Goal: Contribute content: Contribute content

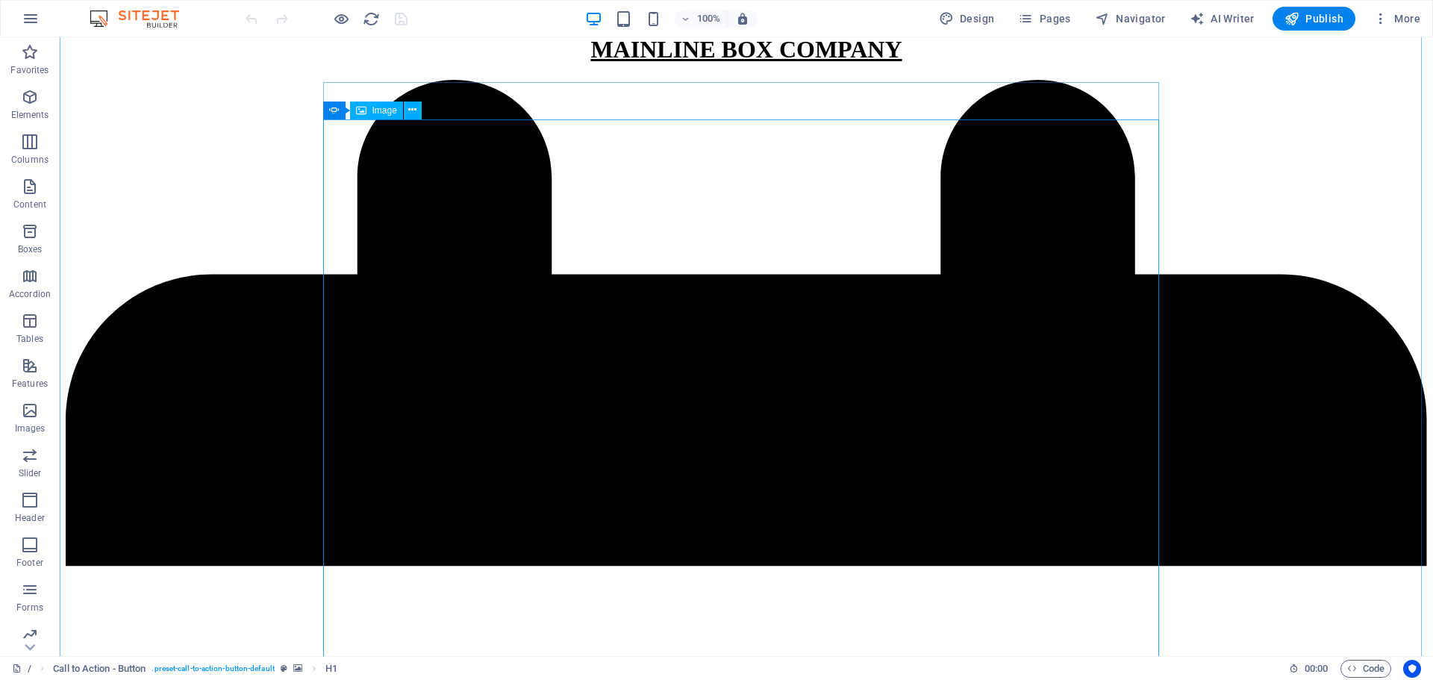
scroll to position [370, 0]
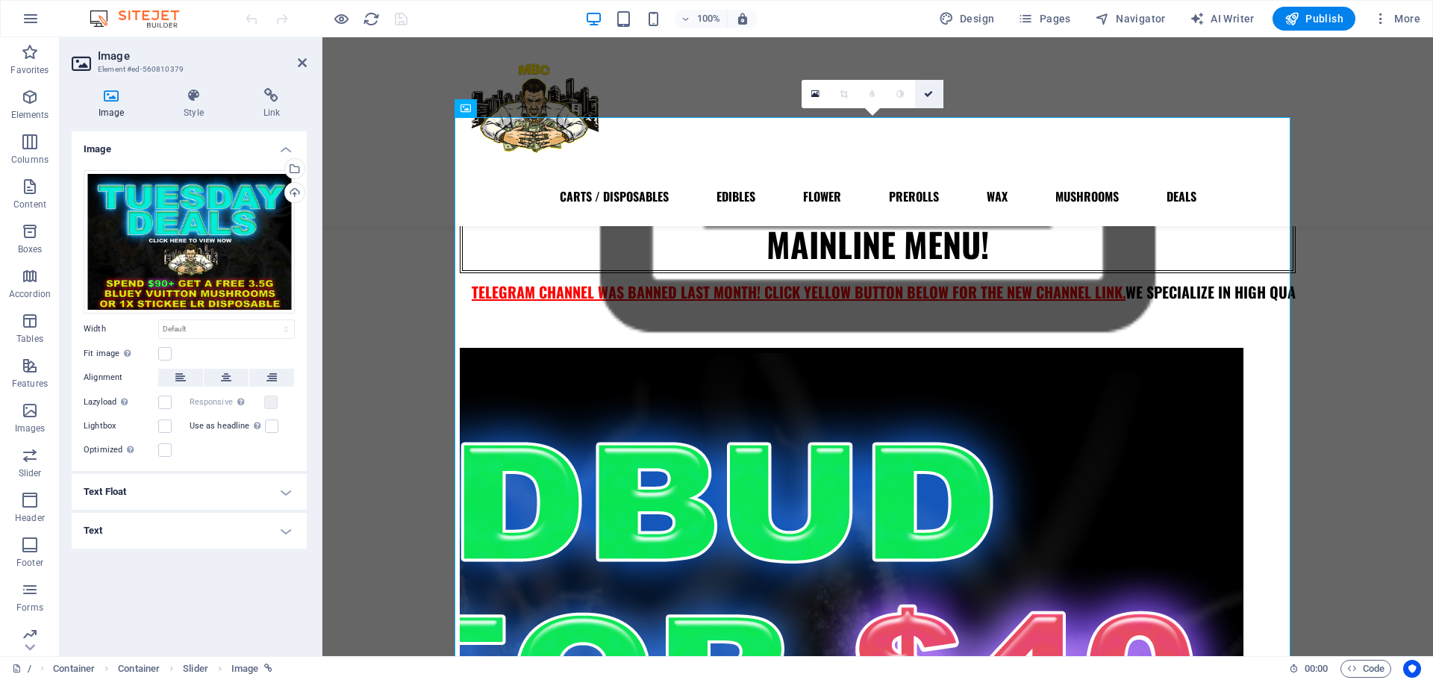
click at [927, 105] on link at bounding box center [929, 94] width 28 height 28
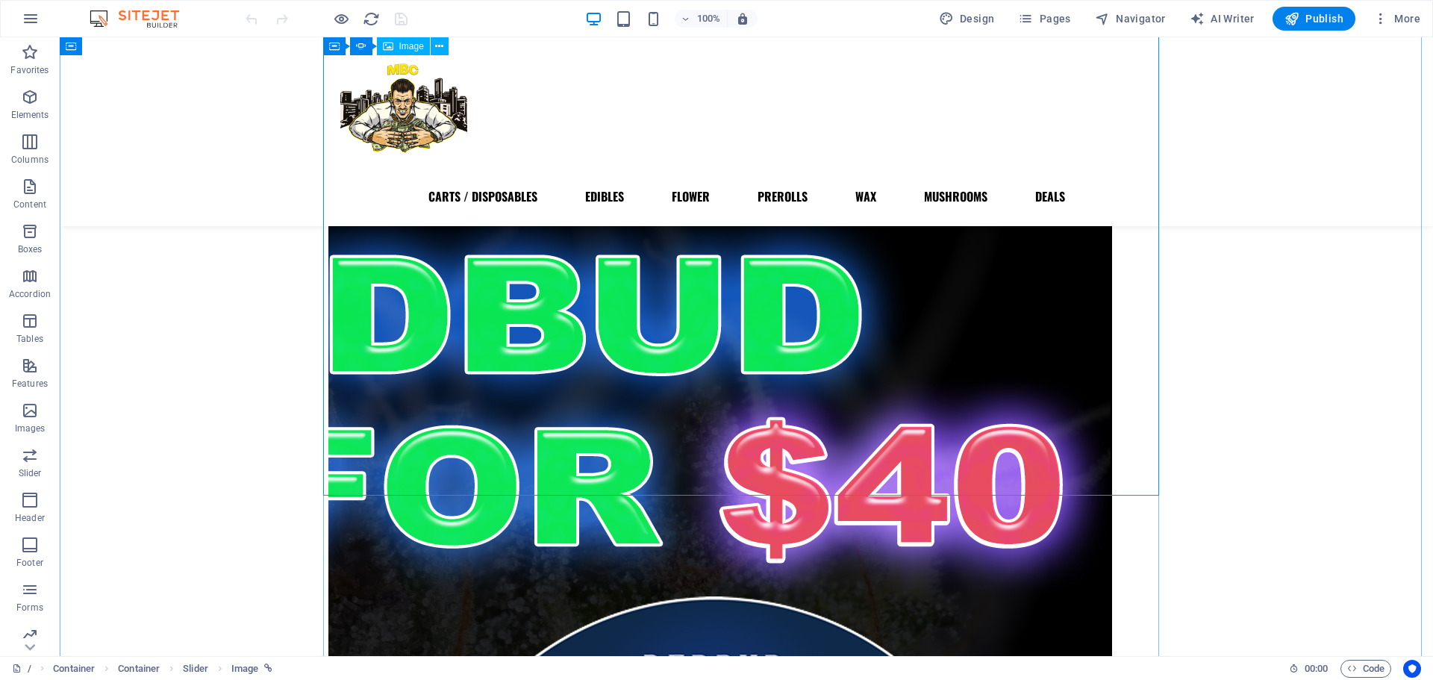
scroll to position [558, 0]
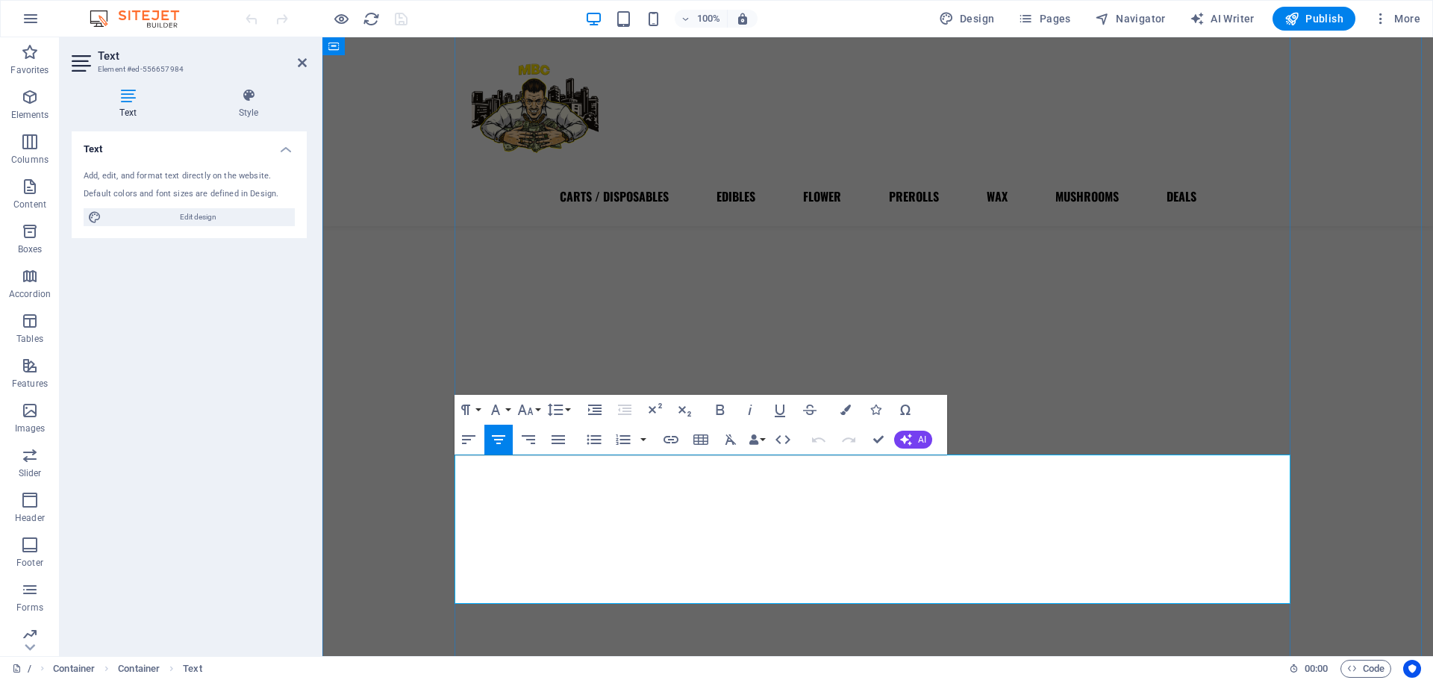
scroll to position [585, 0]
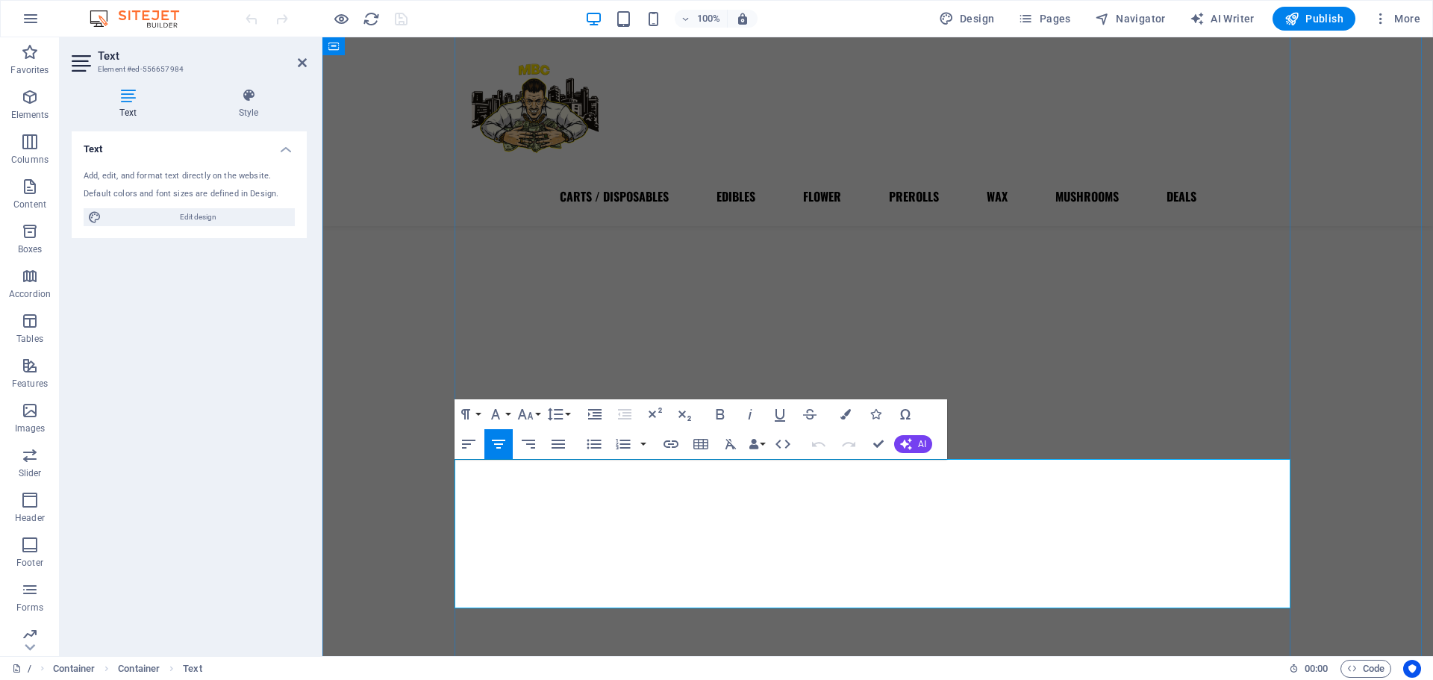
drag, startPoint x: 1003, startPoint y: 599, endPoint x: 722, endPoint y: 556, distance: 284.6
drag, startPoint x: 1022, startPoint y: 555, endPoint x: 701, endPoint y: 553, distance: 321.0
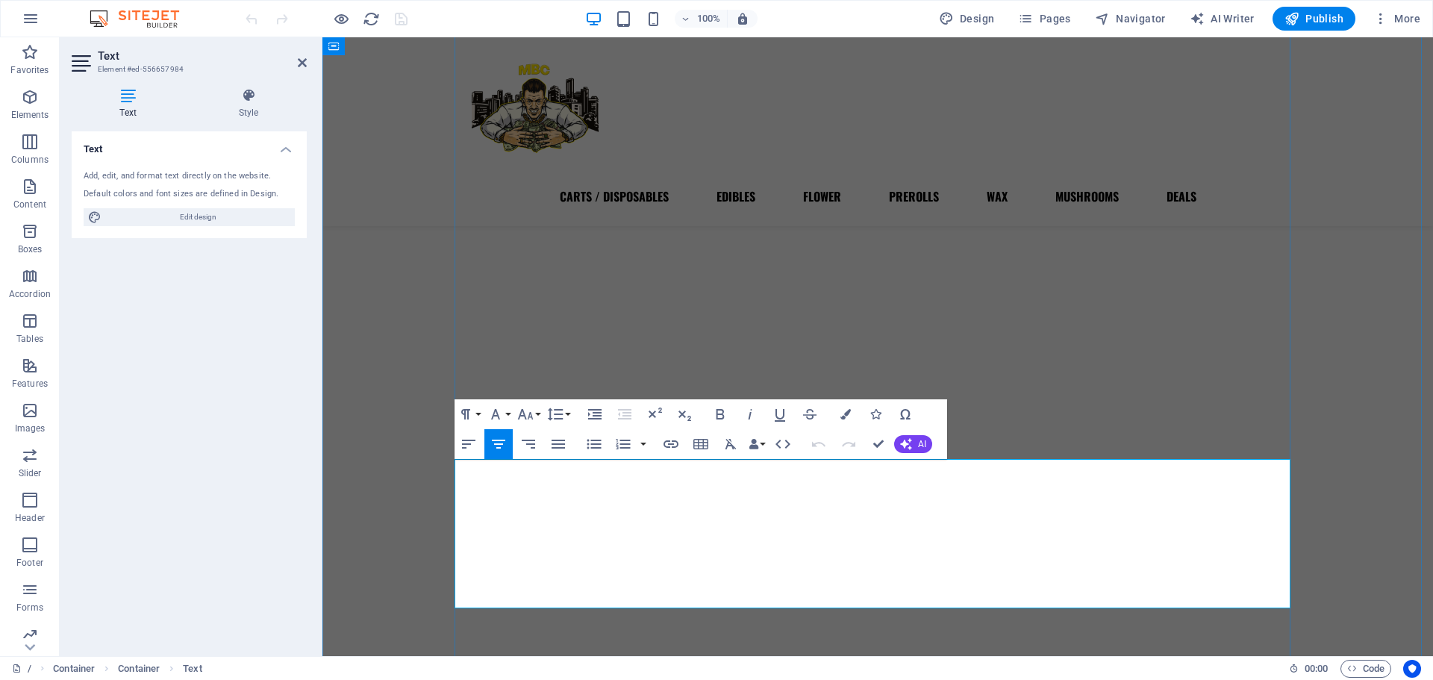
drag, startPoint x: 966, startPoint y: 596, endPoint x: 817, endPoint y: 588, distance: 148.7
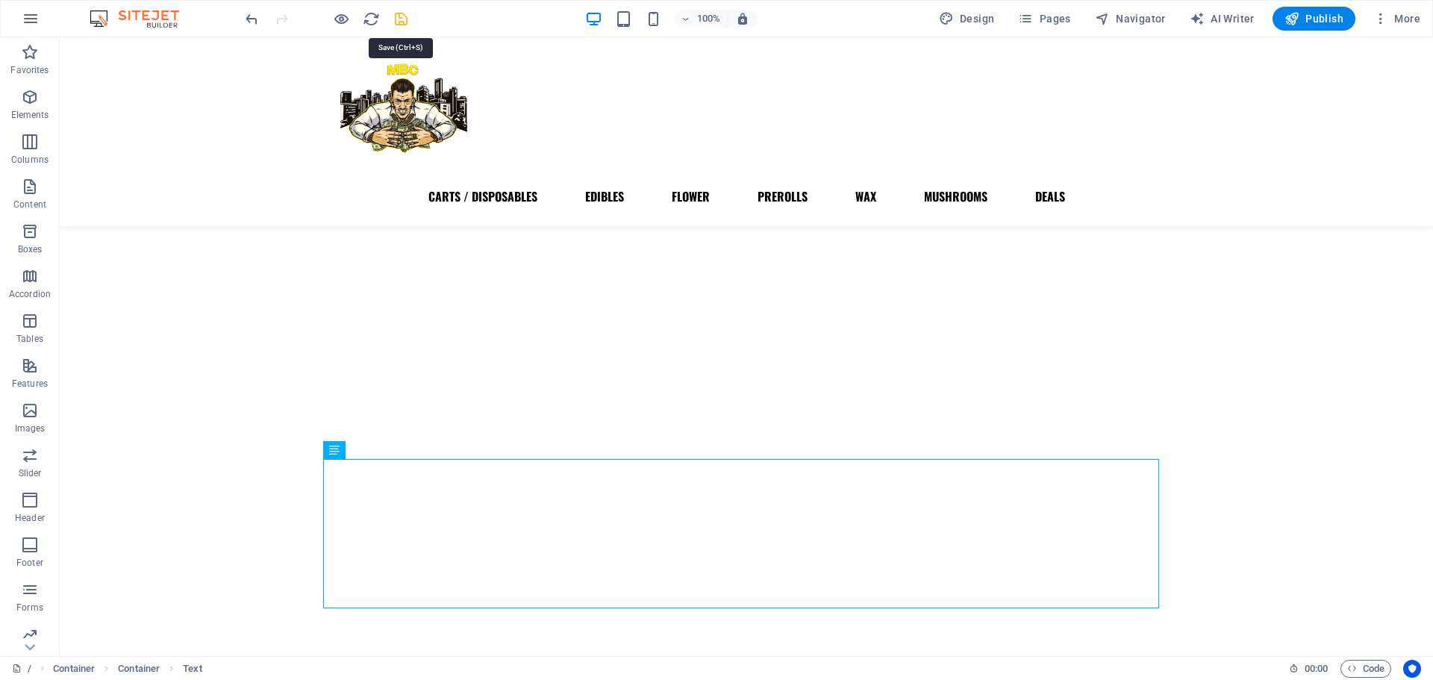
click at [393, 23] on icon "save" at bounding box center [401, 18] width 17 height 17
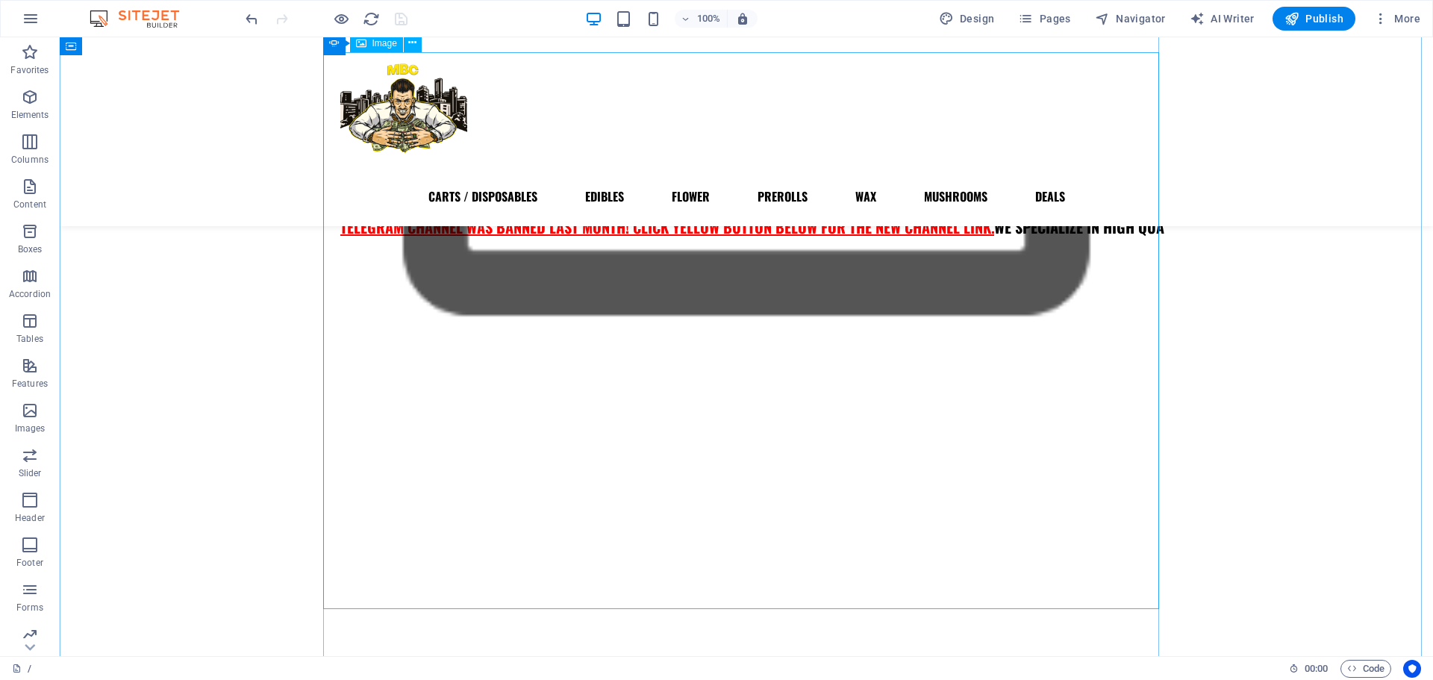
scroll to position [435, 0]
click at [1335, 141] on div "CARTS / DISPOSABLES EDIBLES FLOWER PREROLLS WAX MUSHROOMS DEALS" at bounding box center [747, 131] width 1374 height 189
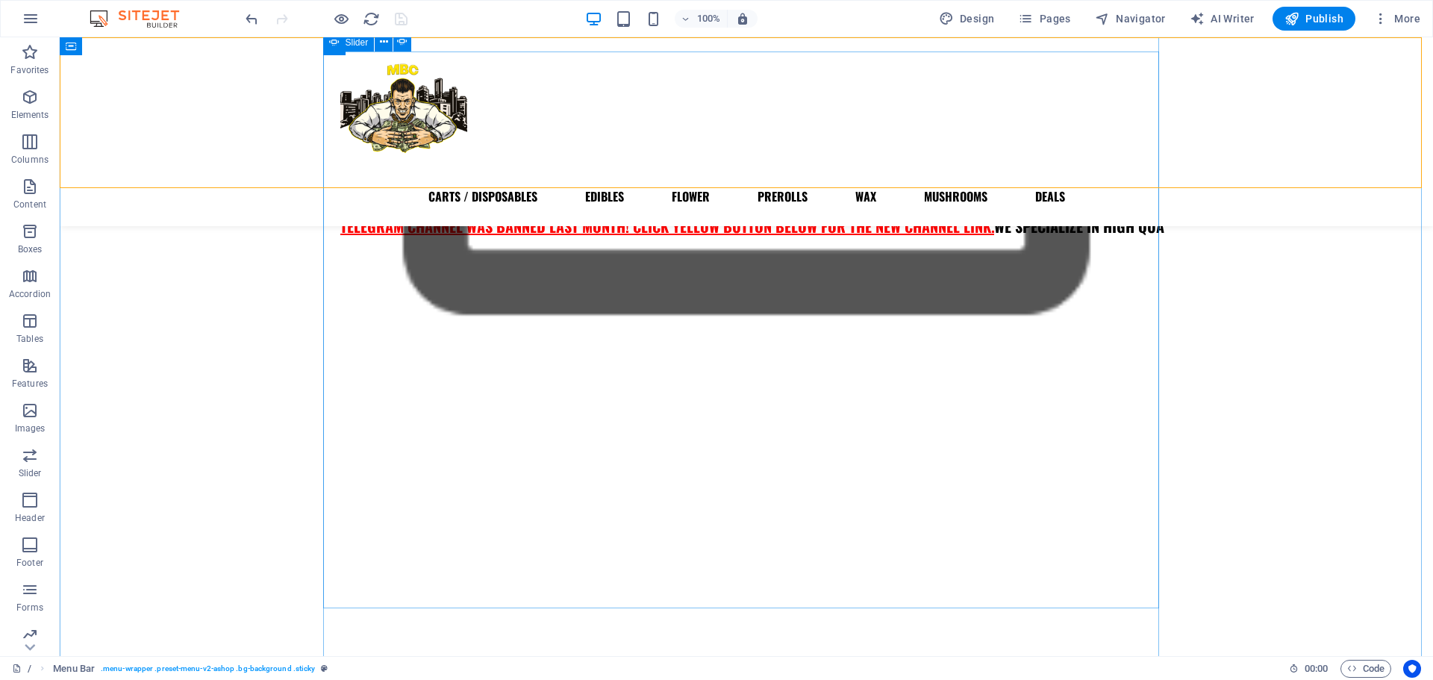
click at [328, 270] on button "button" at bounding box center [328, 270] width 0 height 0
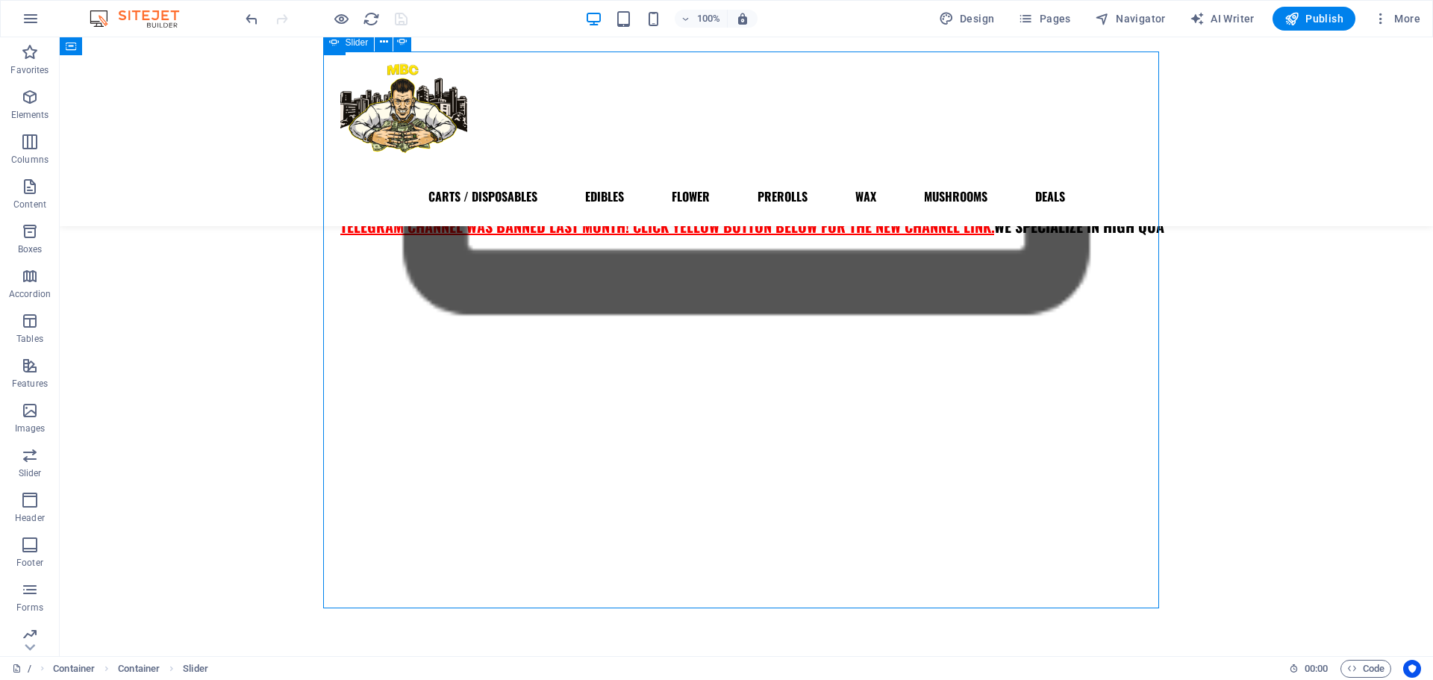
click at [328, 270] on button "button" at bounding box center [328, 270] width 0 height 0
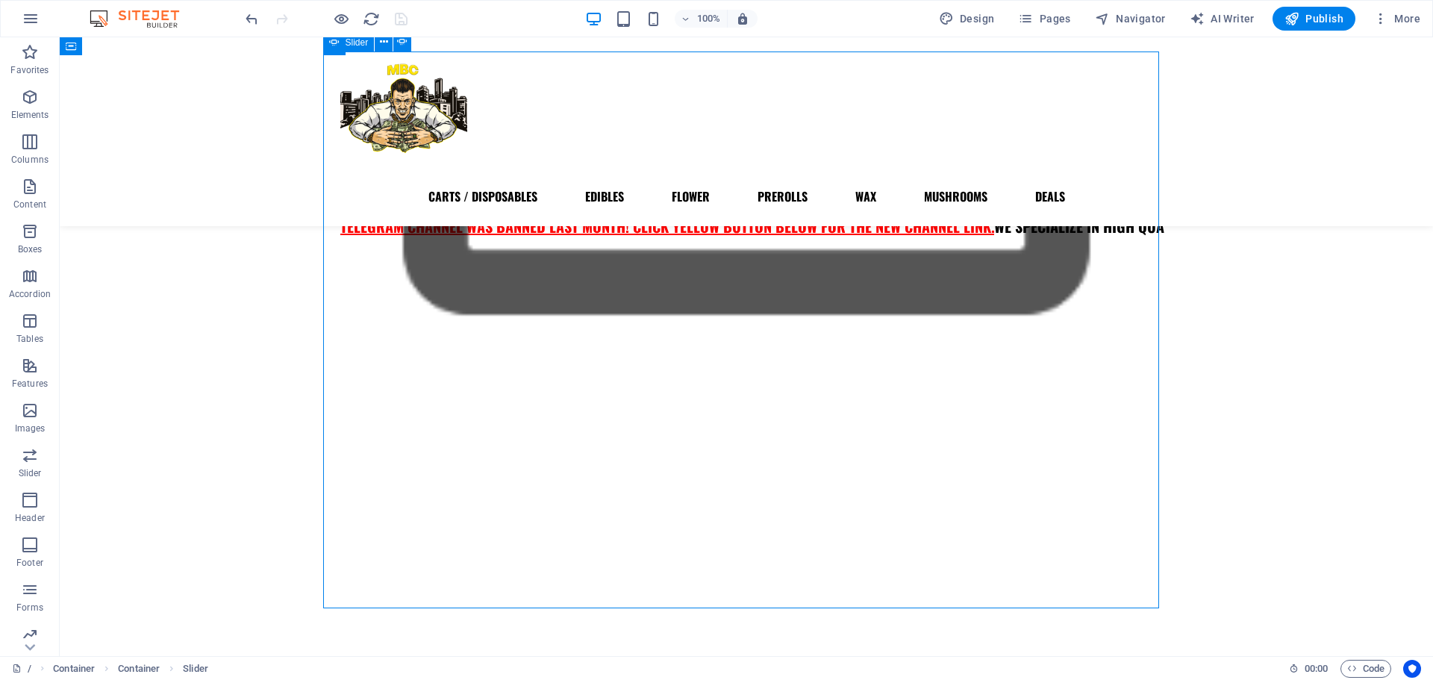
click at [328, 270] on button "button" at bounding box center [328, 270] width 0 height 0
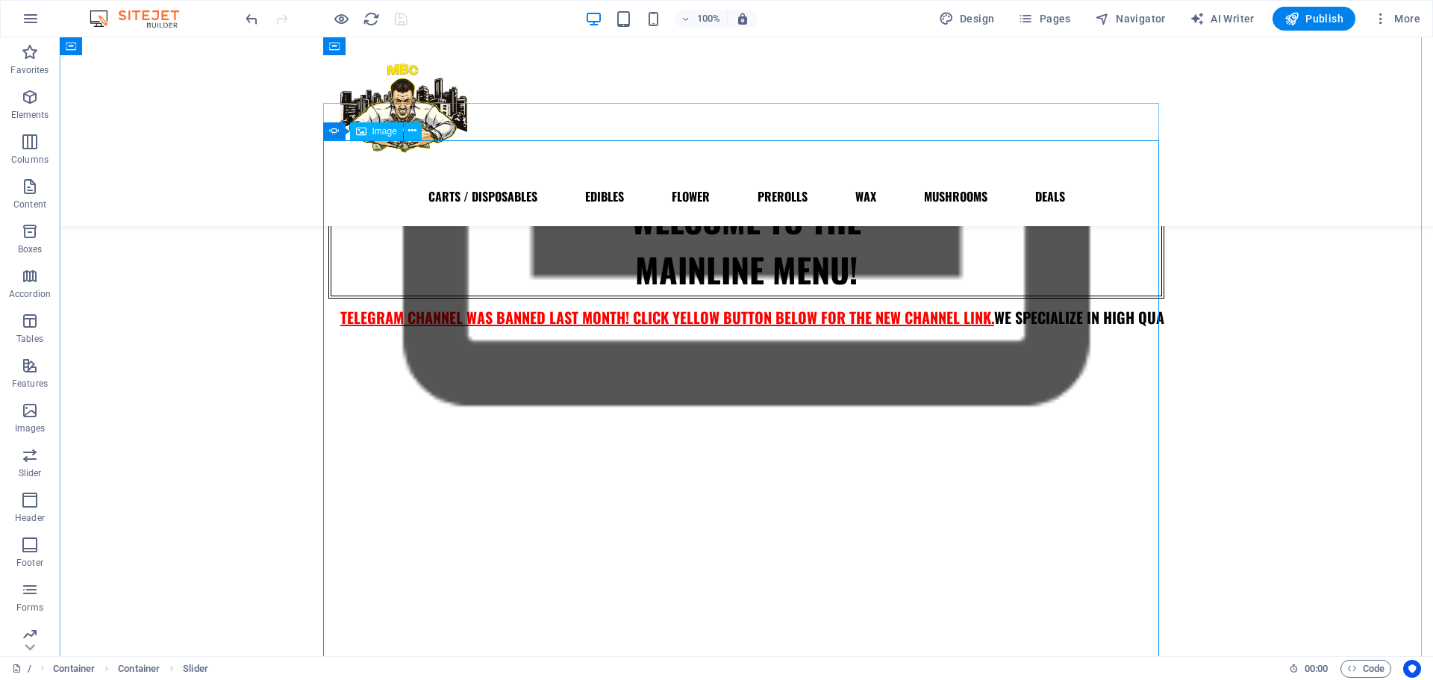
scroll to position [343, 0]
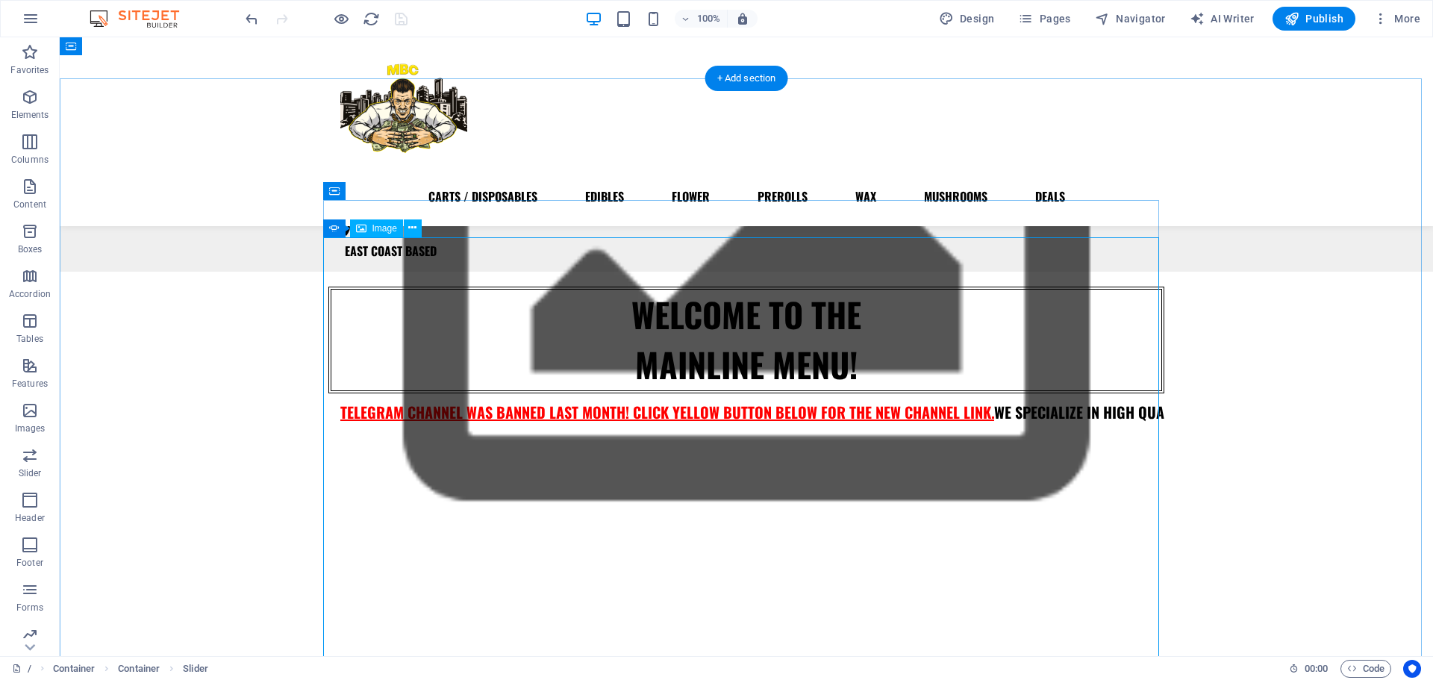
scroll to position [249, 0]
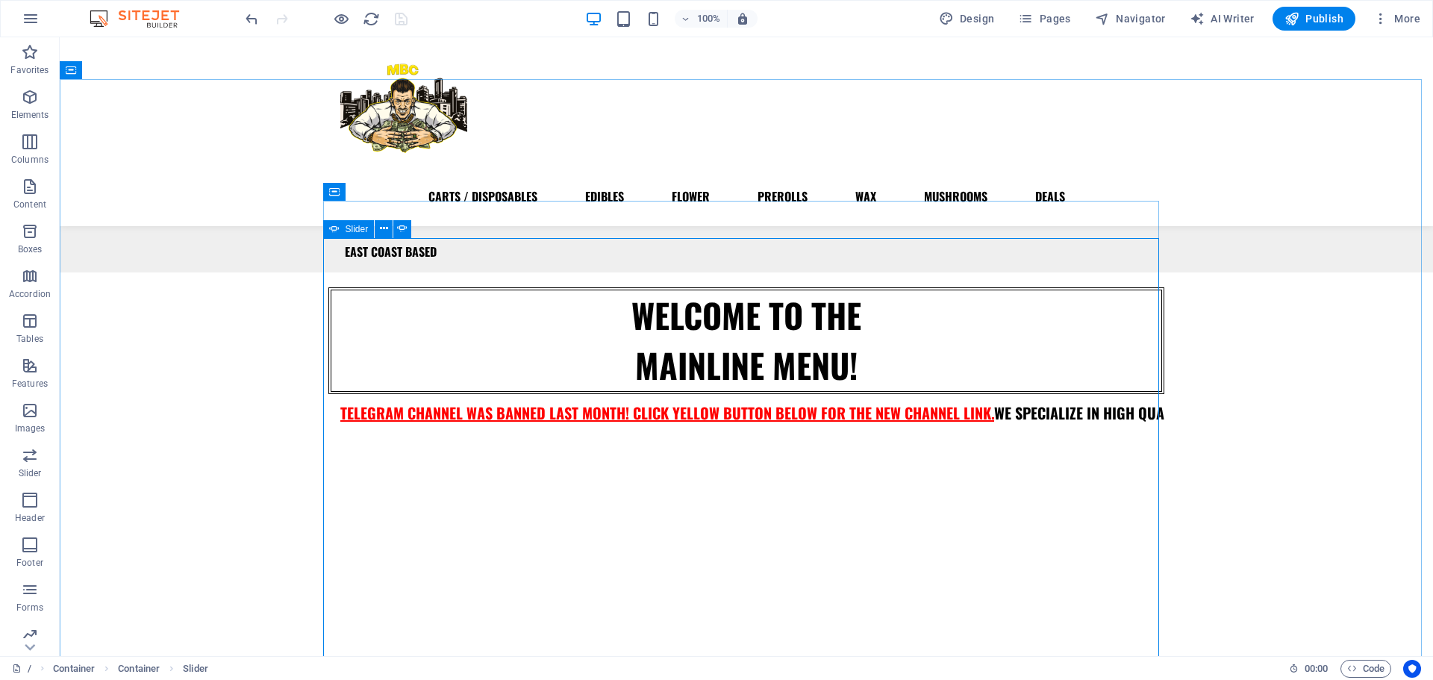
click at [338, 228] on icon at bounding box center [334, 229] width 10 height 18
select select "ms"
select select "s"
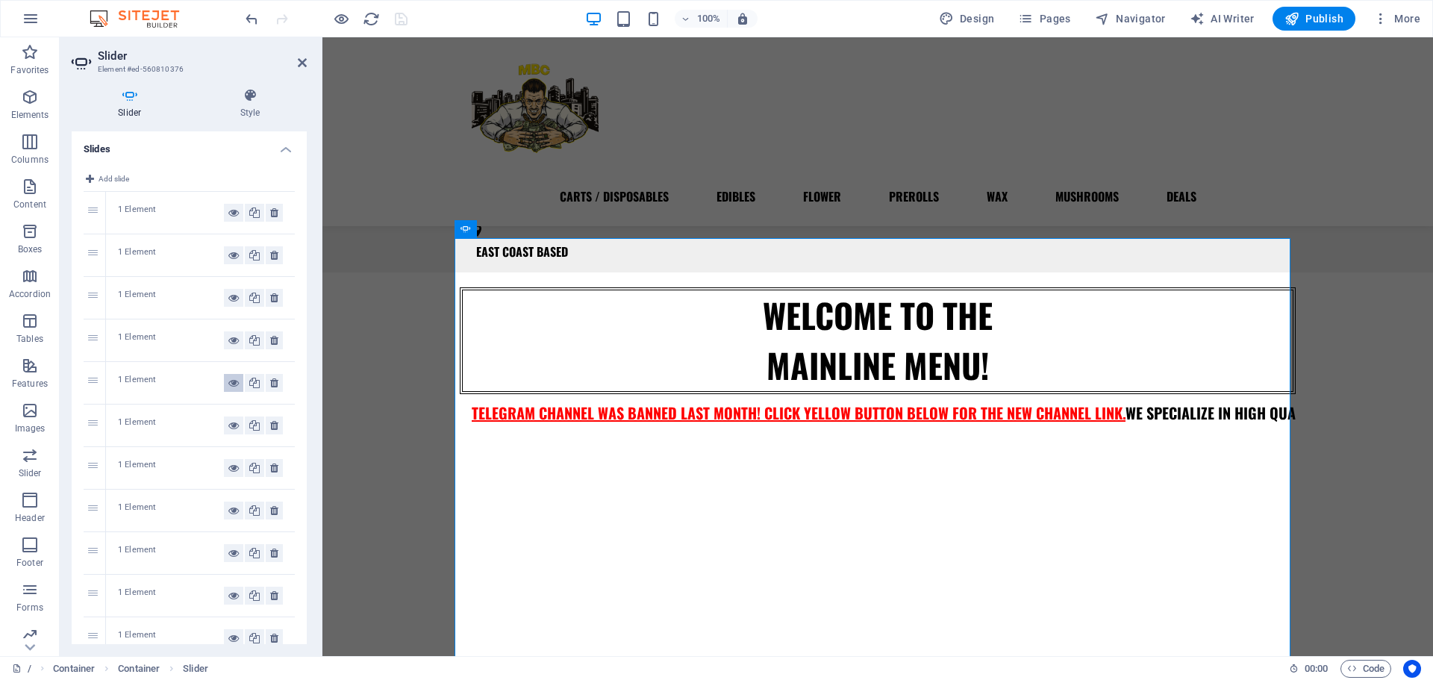
click at [230, 389] on icon at bounding box center [233, 383] width 10 height 18
click at [230, 346] on icon at bounding box center [233, 340] width 10 height 18
click at [275, 345] on icon at bounding box center [274, 340] width 8 height 18
click at [228, 300] on icon at bounding box center [233, 298] width 10 height 18
click at [228, 220] on icon at bounding box center [233, 213] width 10 height 18
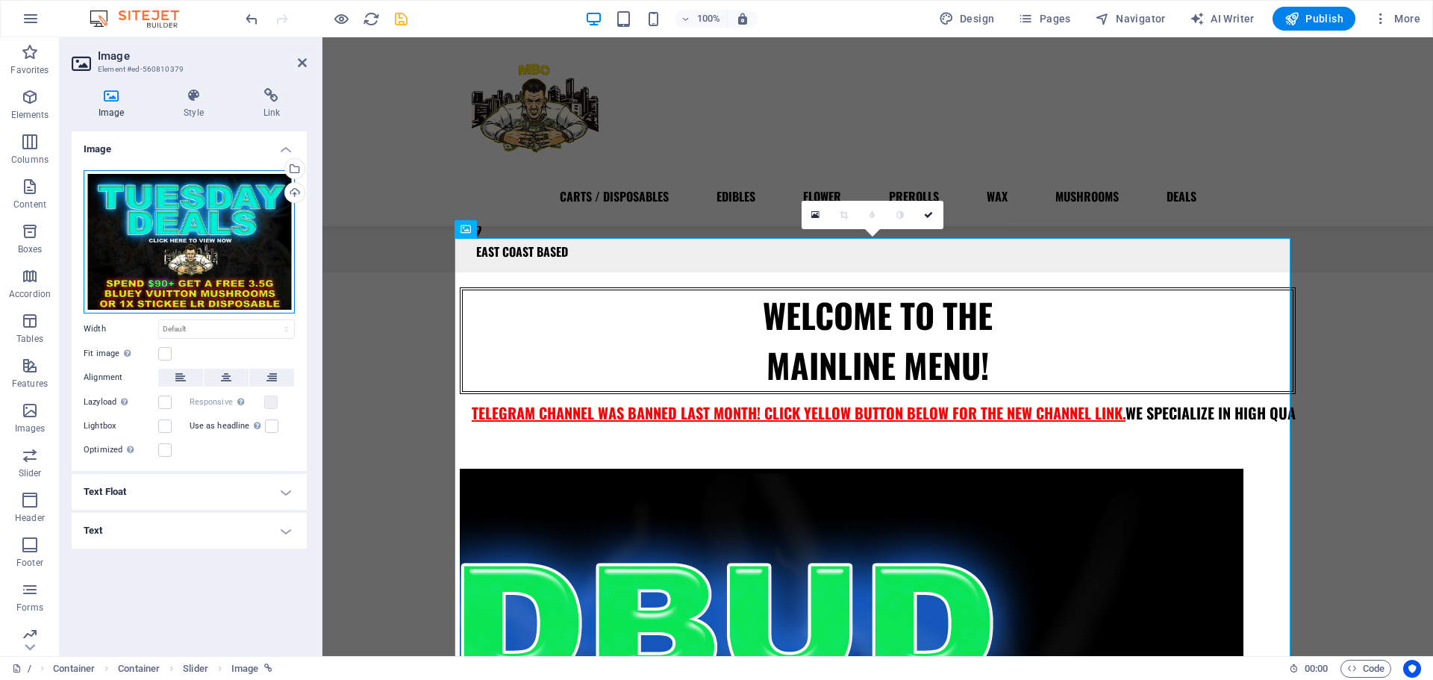
click at [248, 281] on div "Drag files here, click to choose files or select files from Files or our free s…" at bounding box center [189, 241] width 211 height 143
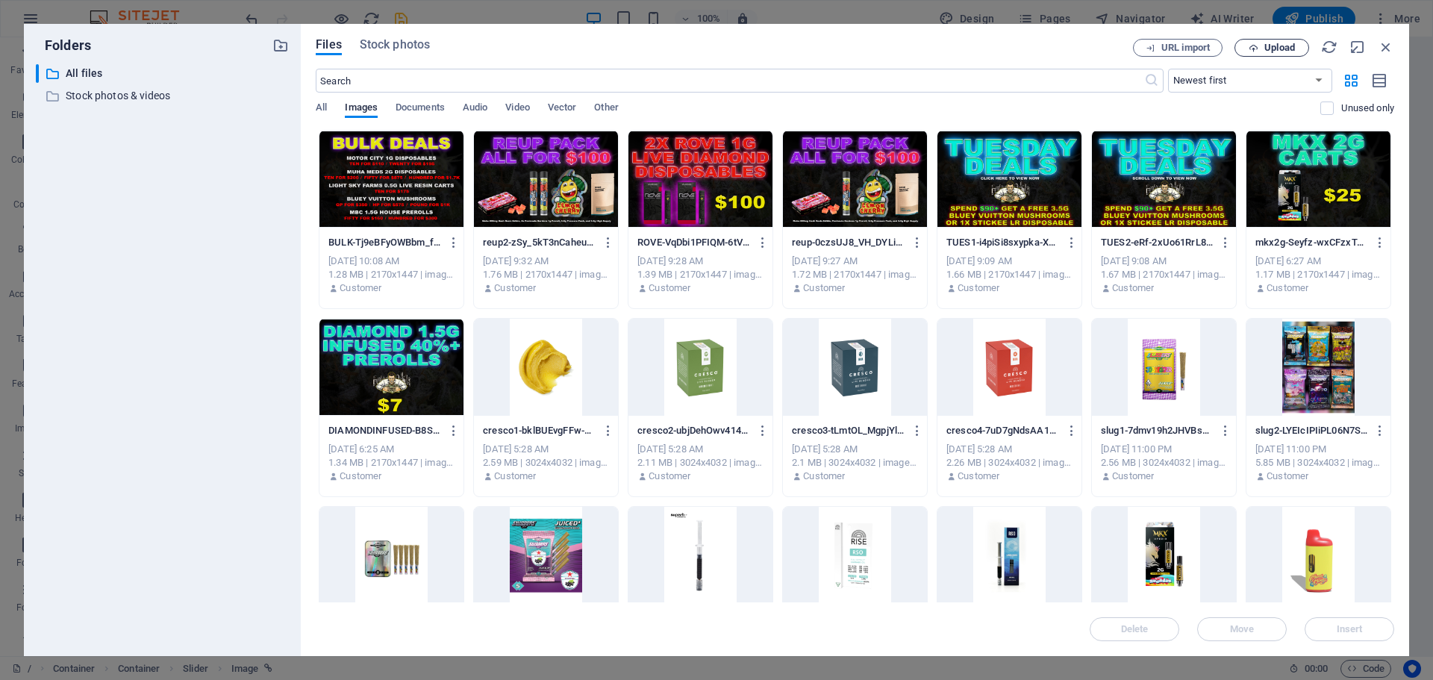
click at [1283, 41] on button "Upload" at bounding box center [1272, 48] width 75 height 18
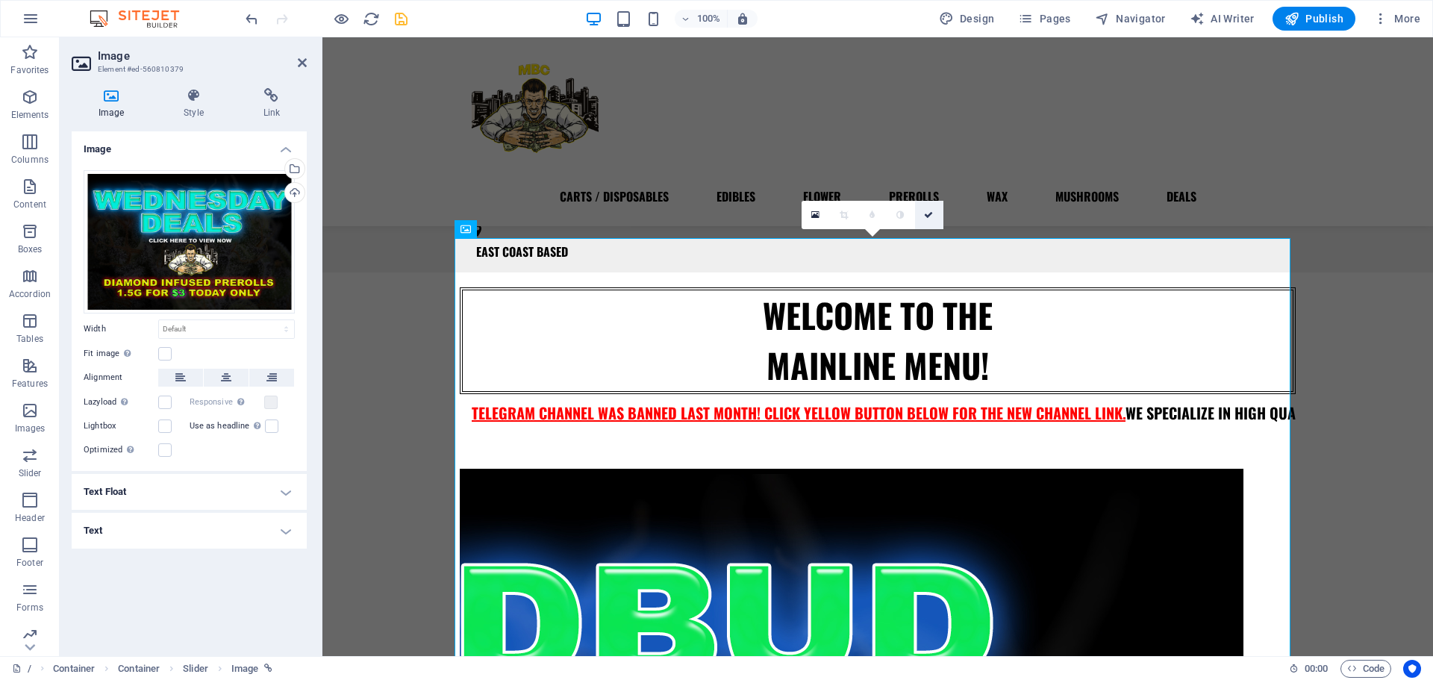
click at [930, 214] on icon at bounding box center [928, 215] width 9 height 9
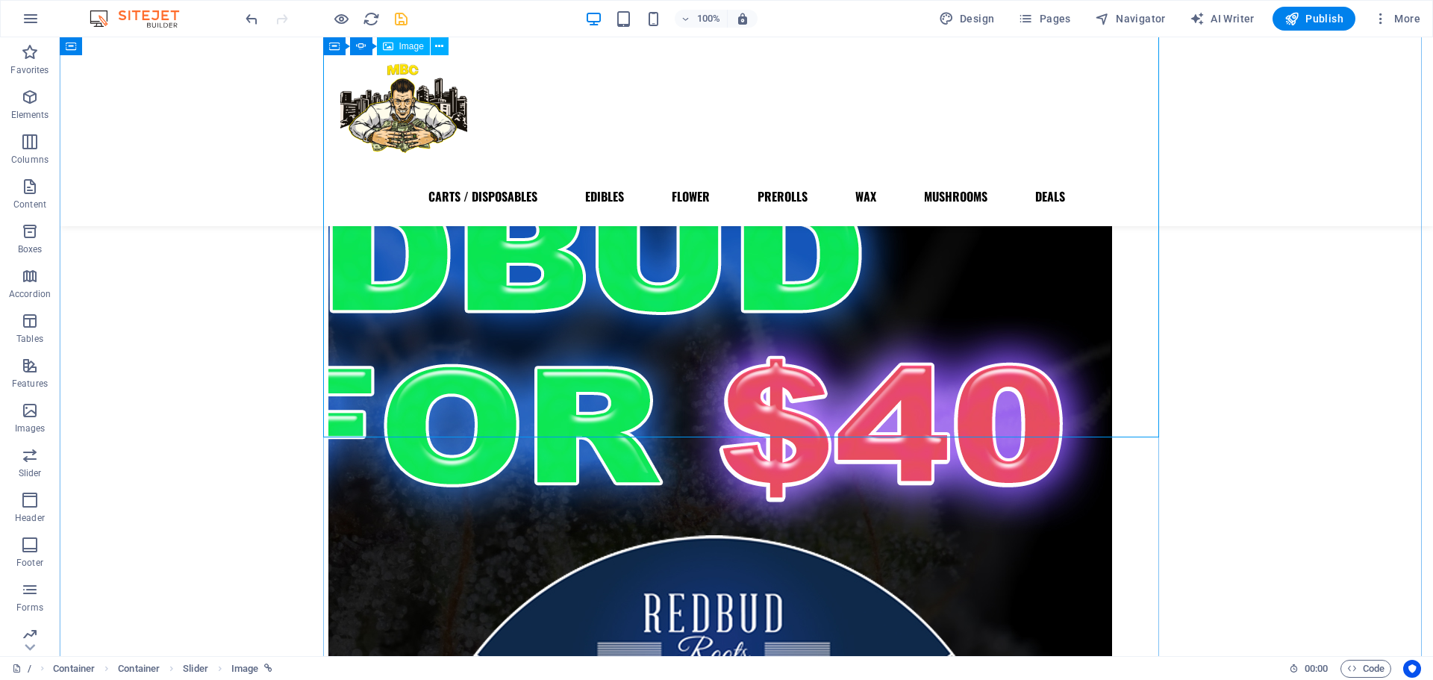
scroll to position [620, 0]
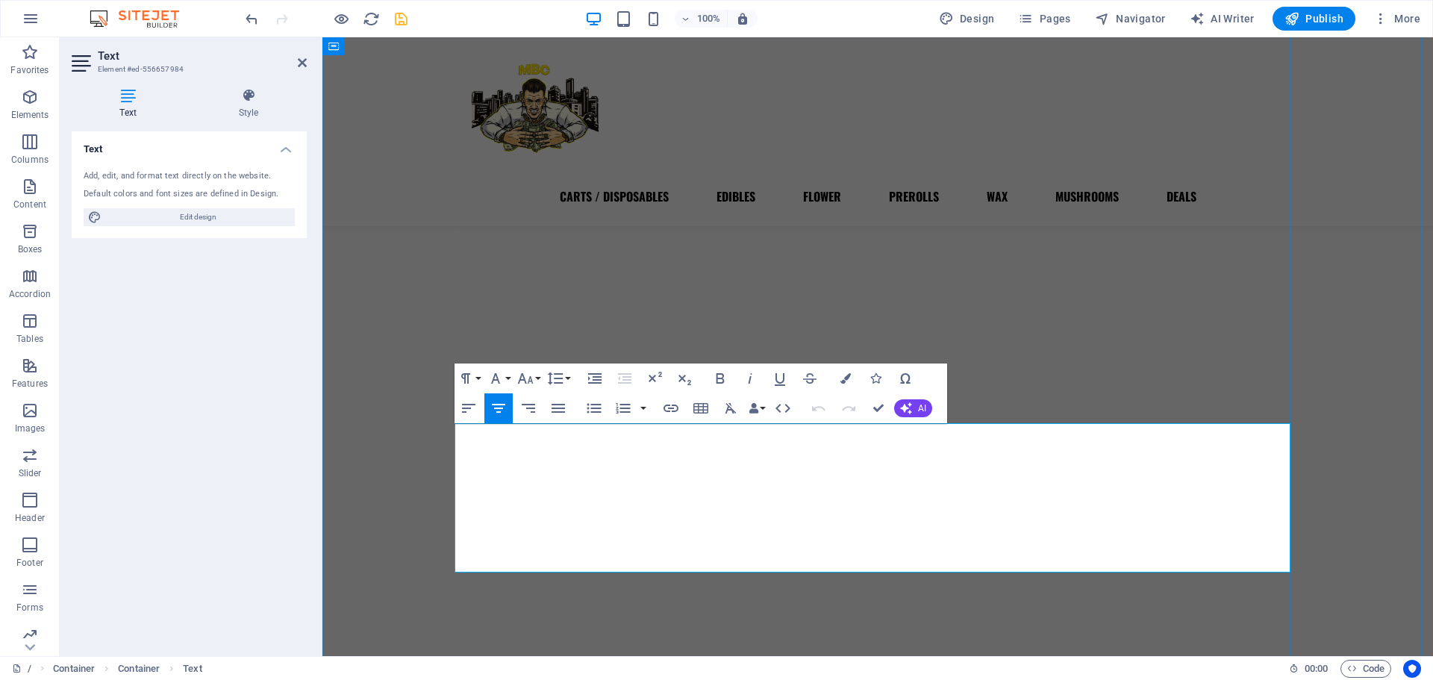
drag, startPoint x: 934, startPoint y: 515, endPoint x: 755, endPoint y: 526, distance: 178.7
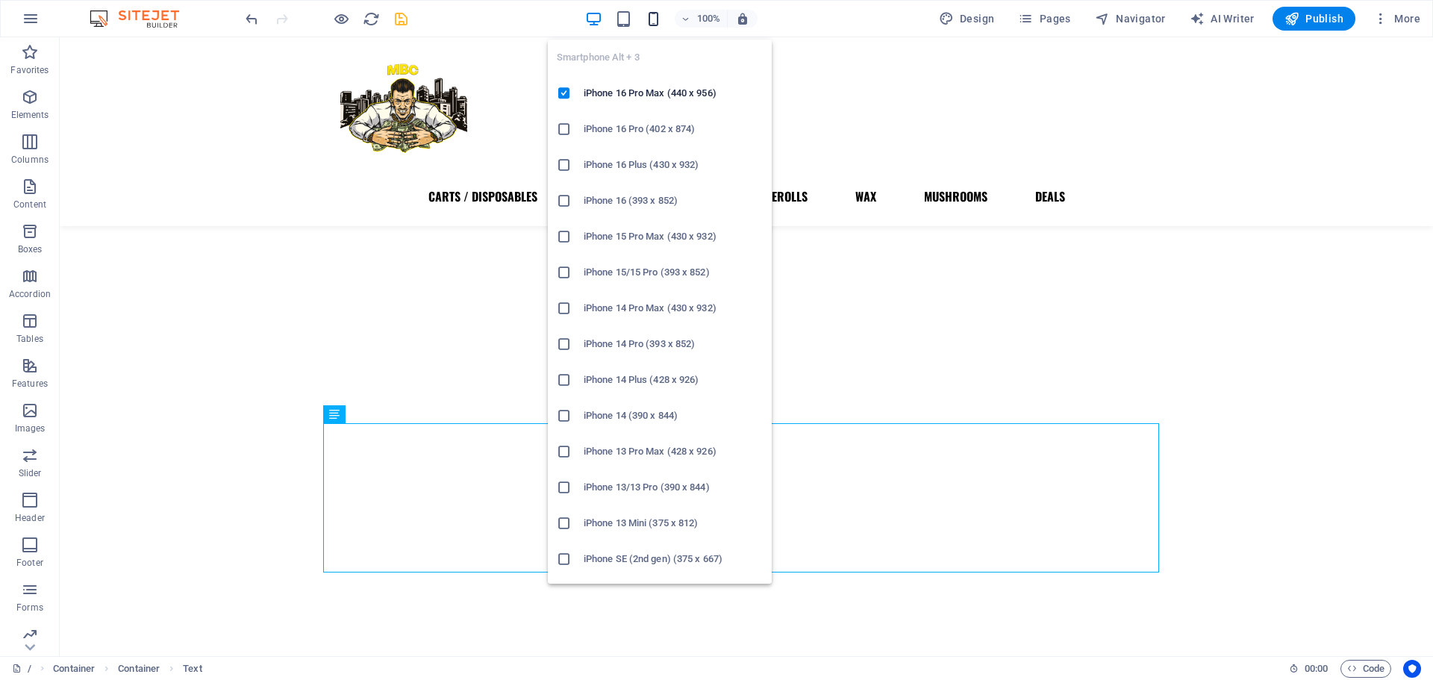
click at [655, 22] on icon "button" at bounding box center [653, 18] width 17 height 17
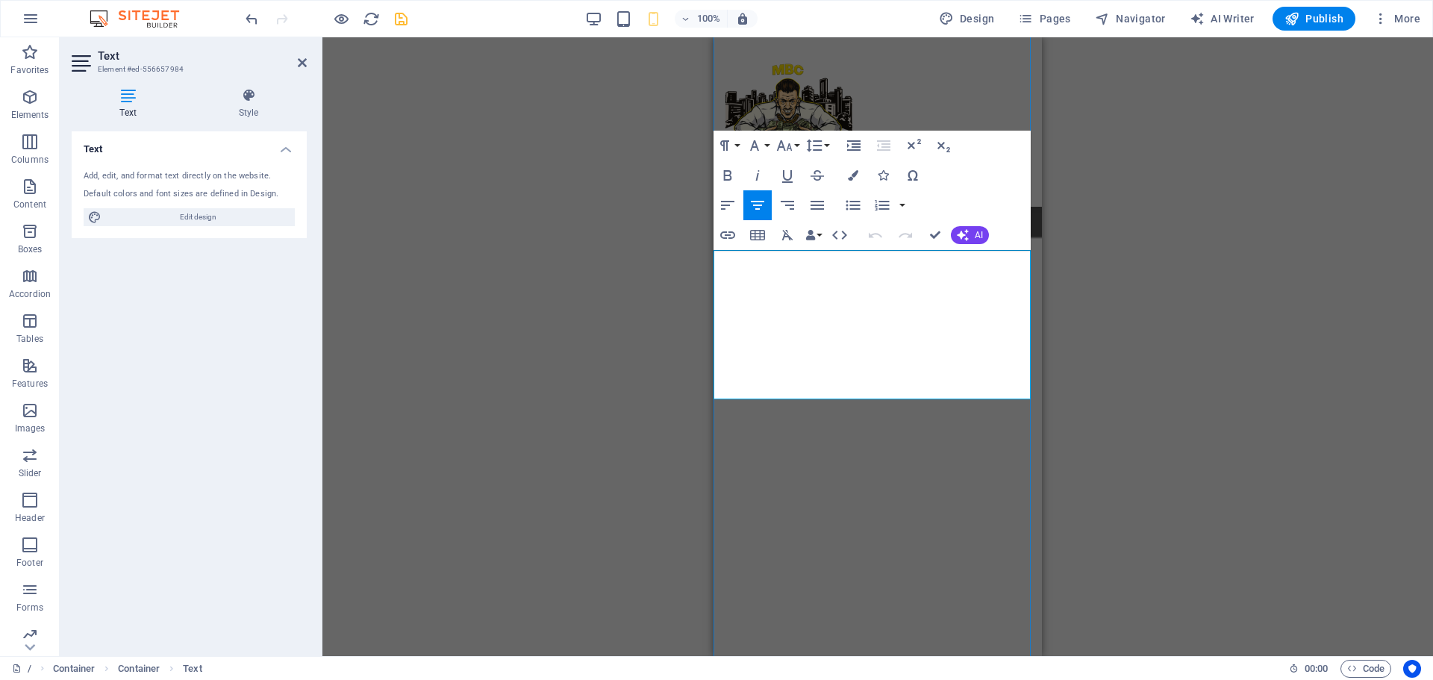
drag, startPoint x: 801, startPoint y: 342, endPoint x: 747, endPoint y: 350, distance: 54.4
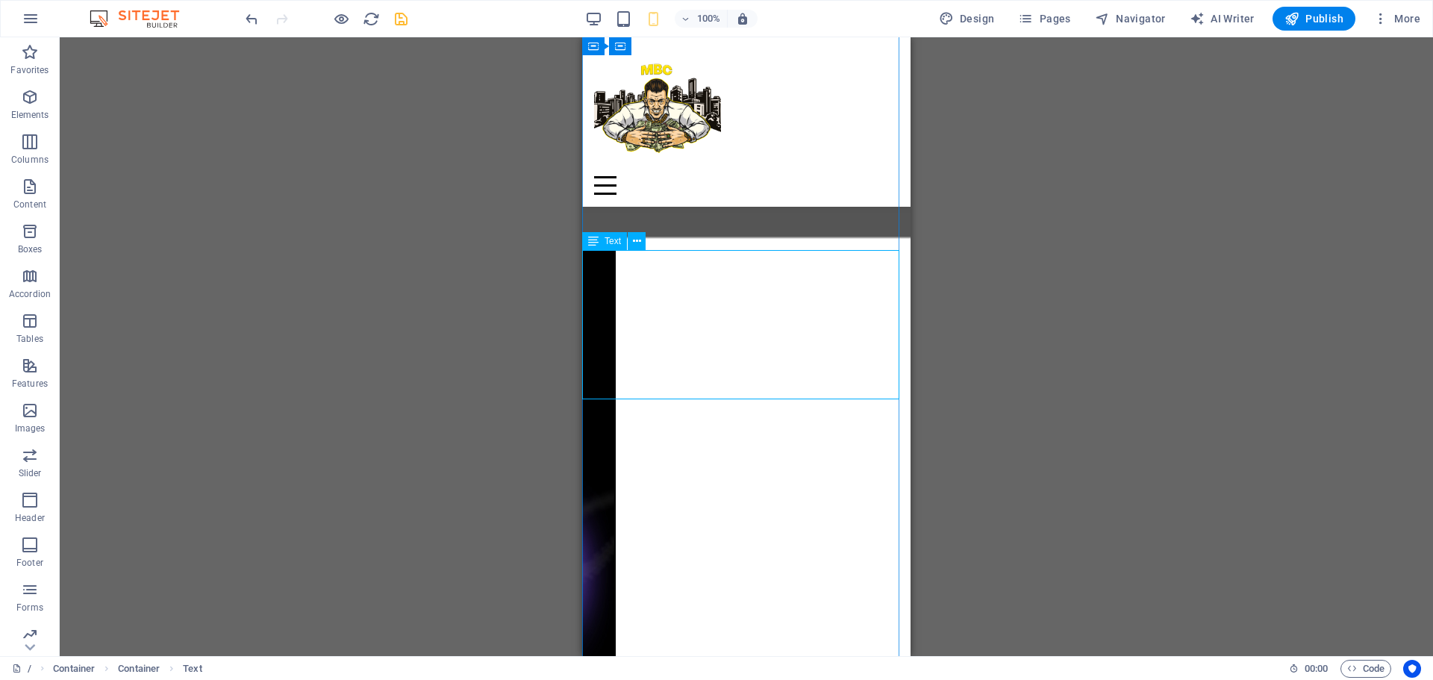
scroll to position [402, 0]
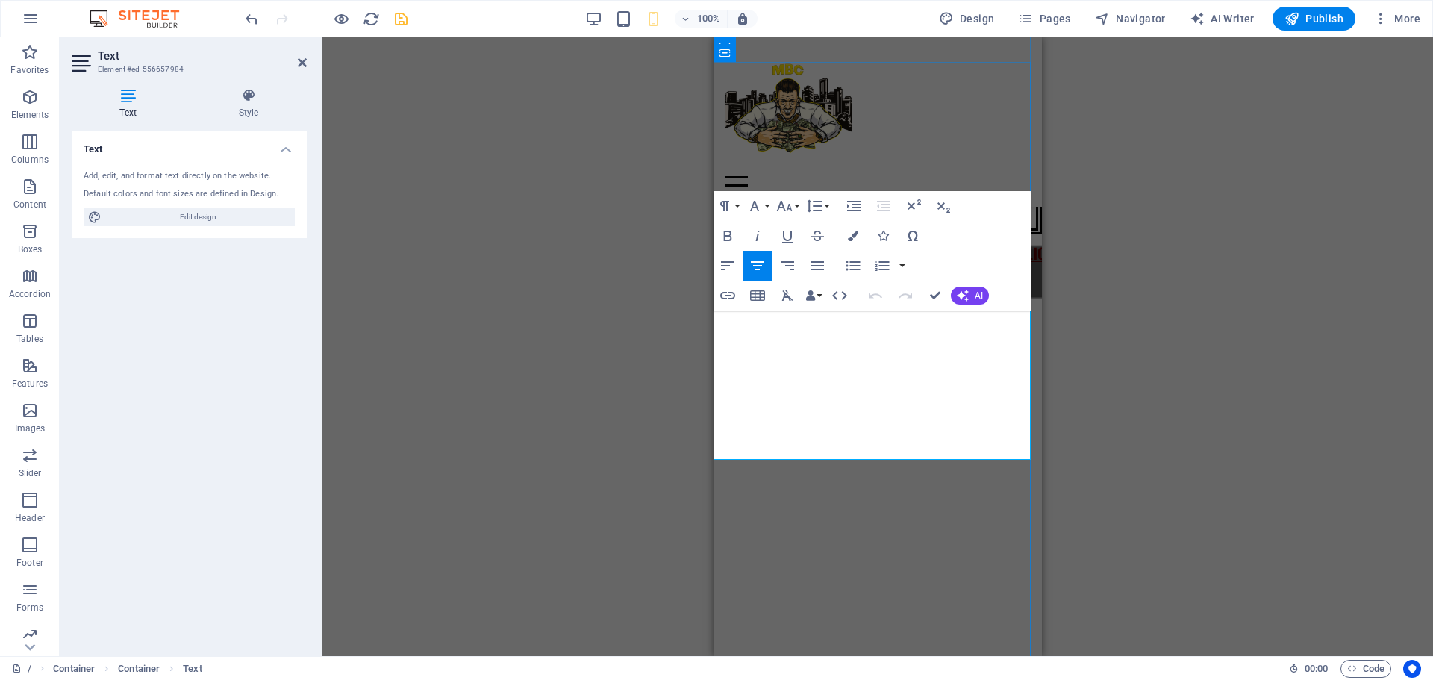
drag, startPoint x: 922, startPoint y: 403, endPoint x: 755, endPoint y: 411, distance: 166.7
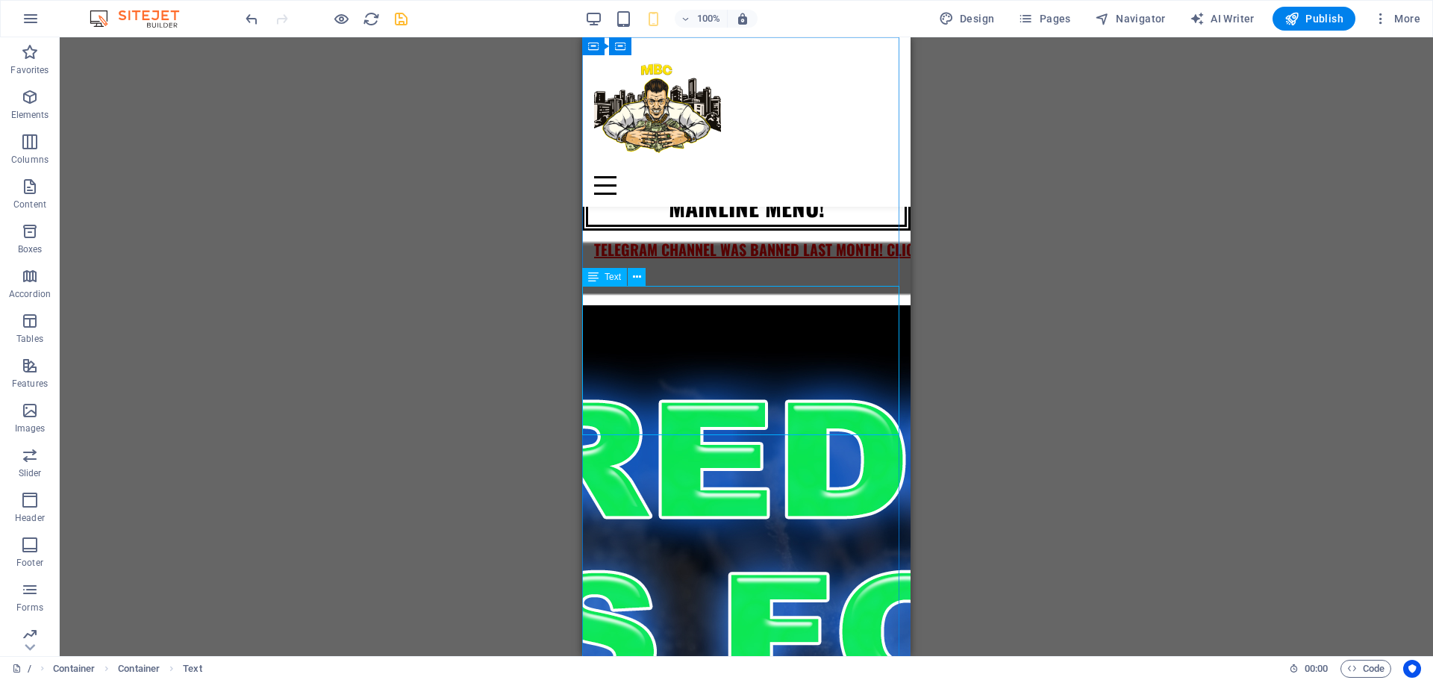
scroll to position [403, 0]
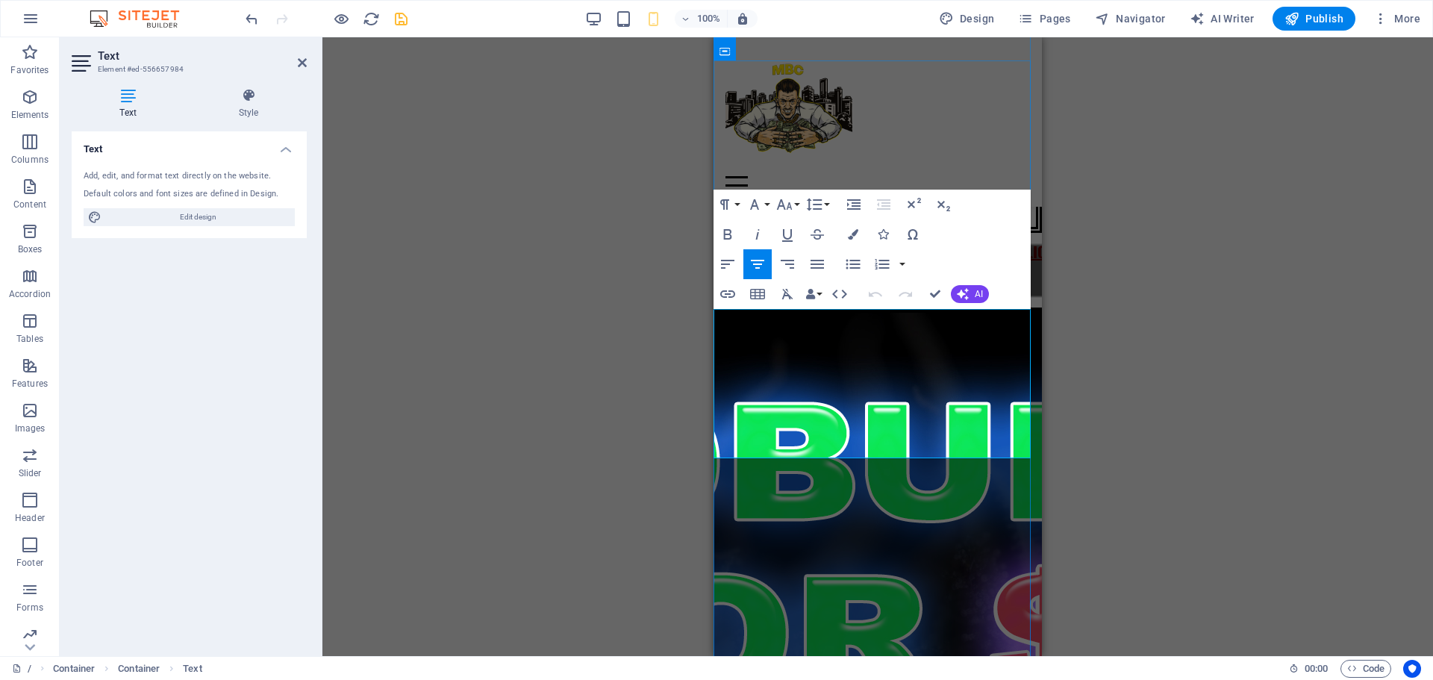
drag, startPoint x: 934, startPoint y: 405, endPoint x: 909, endPoint y: 405, distance: 25.4
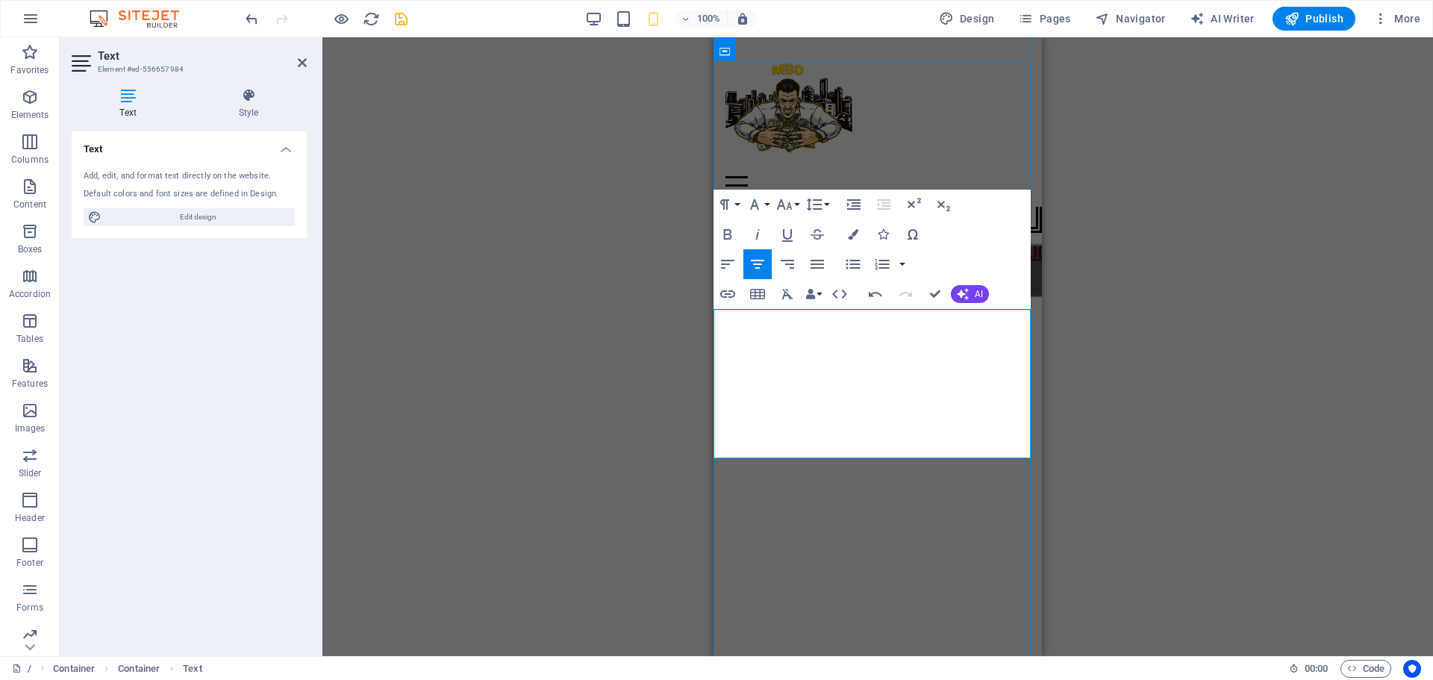
drag, startPoint x: 807, startPoint y: 405, endPoint x: 741, endPoint y: 402, distance: 66.5
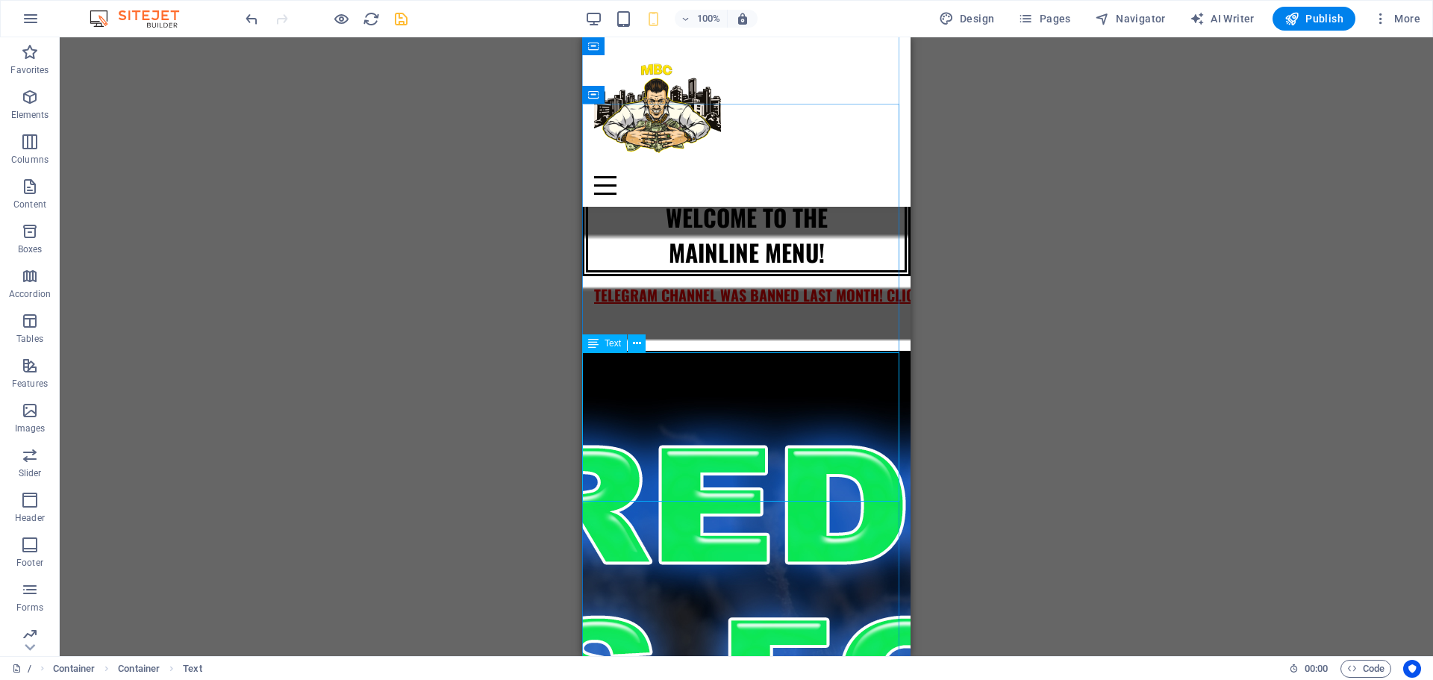
scroll to position [361, 0]
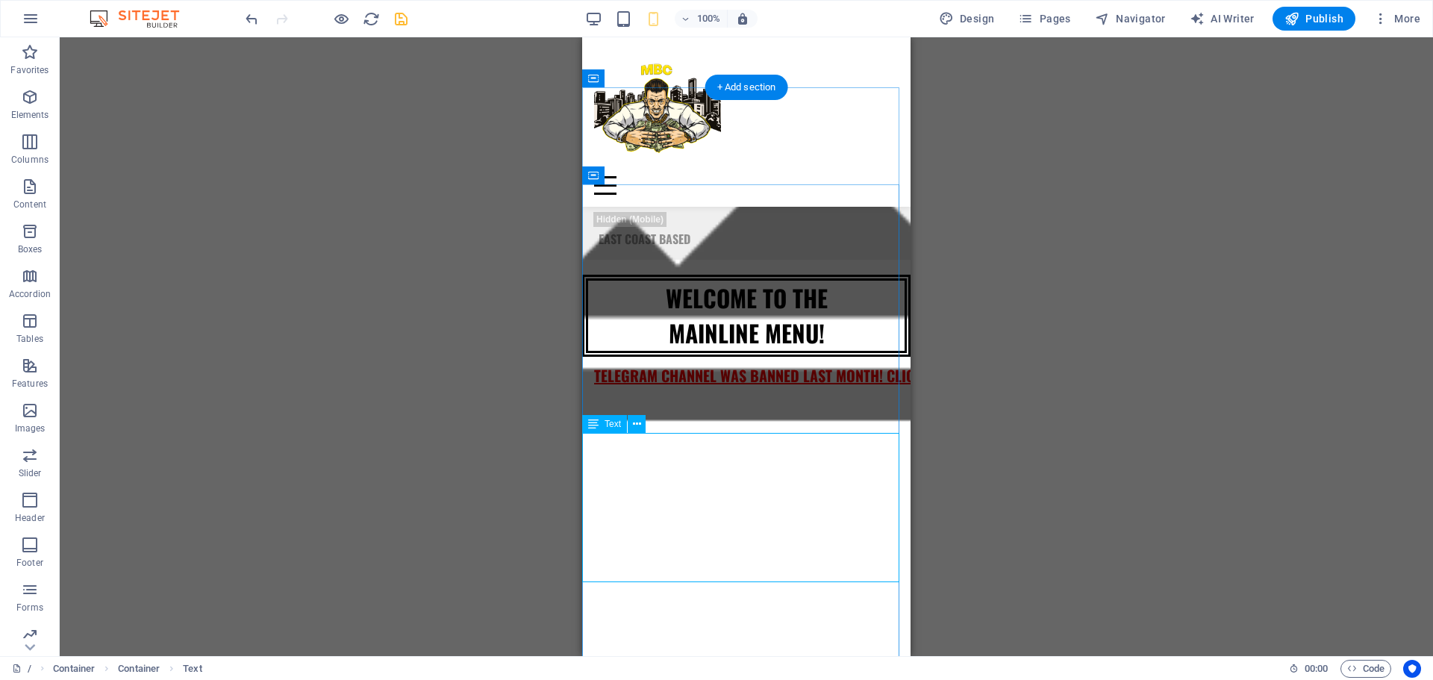
scroll to position [283, 0]
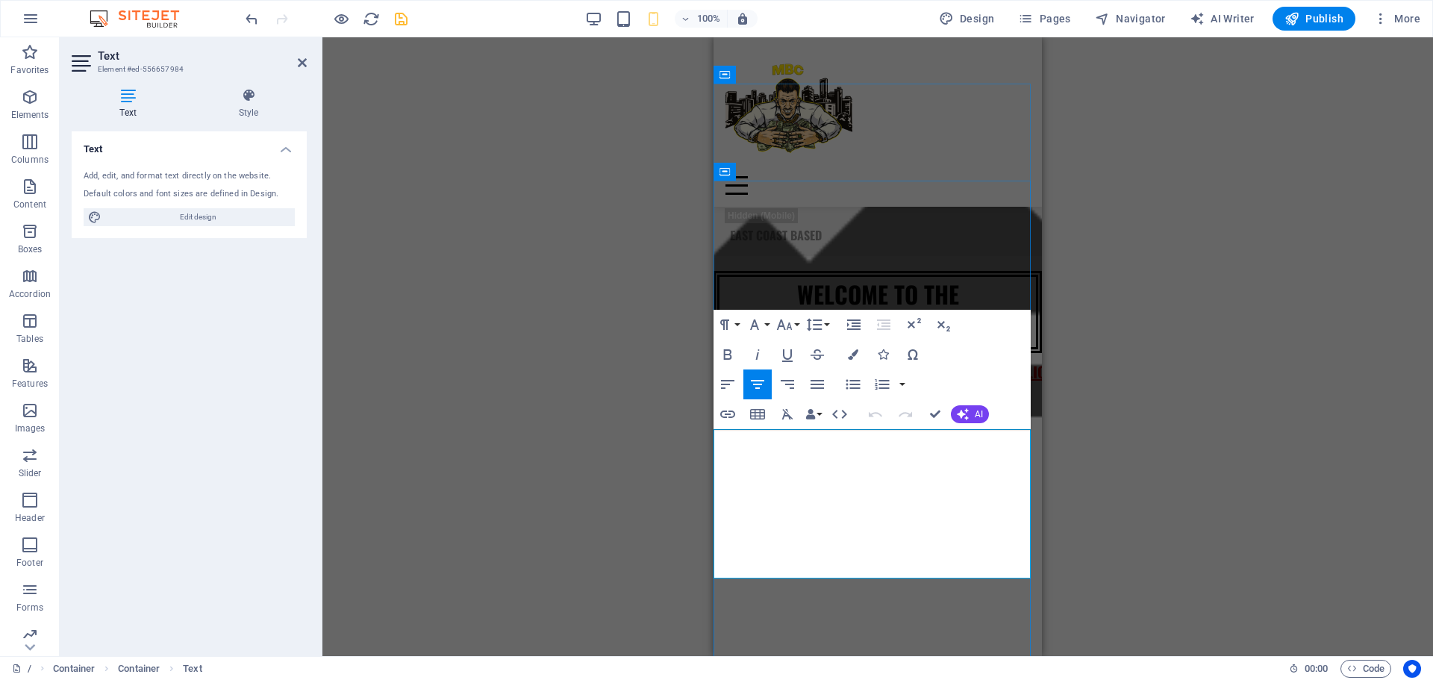
drag, startPoint x: 777, startPoint y: 529, endPoint x: 739, endPoint y: 529, distance: 38.1
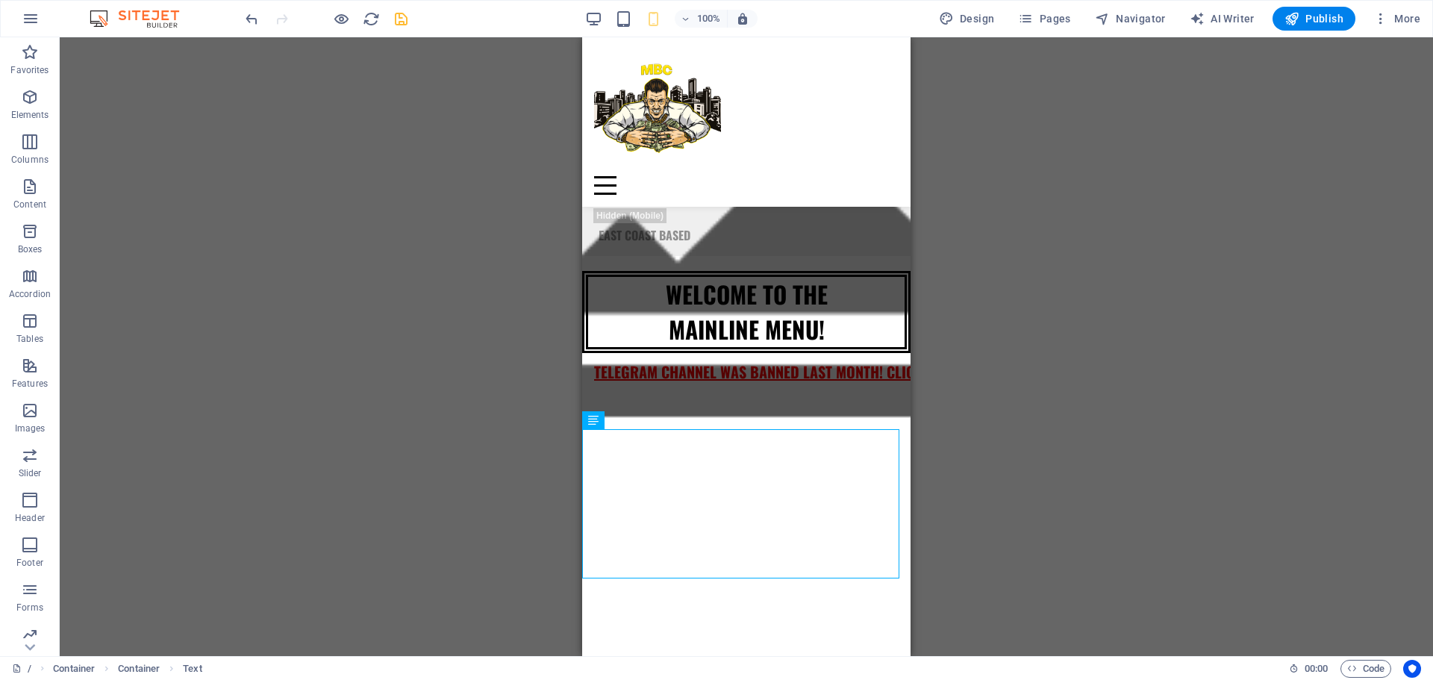
click at [399, 20] on icon "save" at bounding box center [401, 18] width 17 height 17
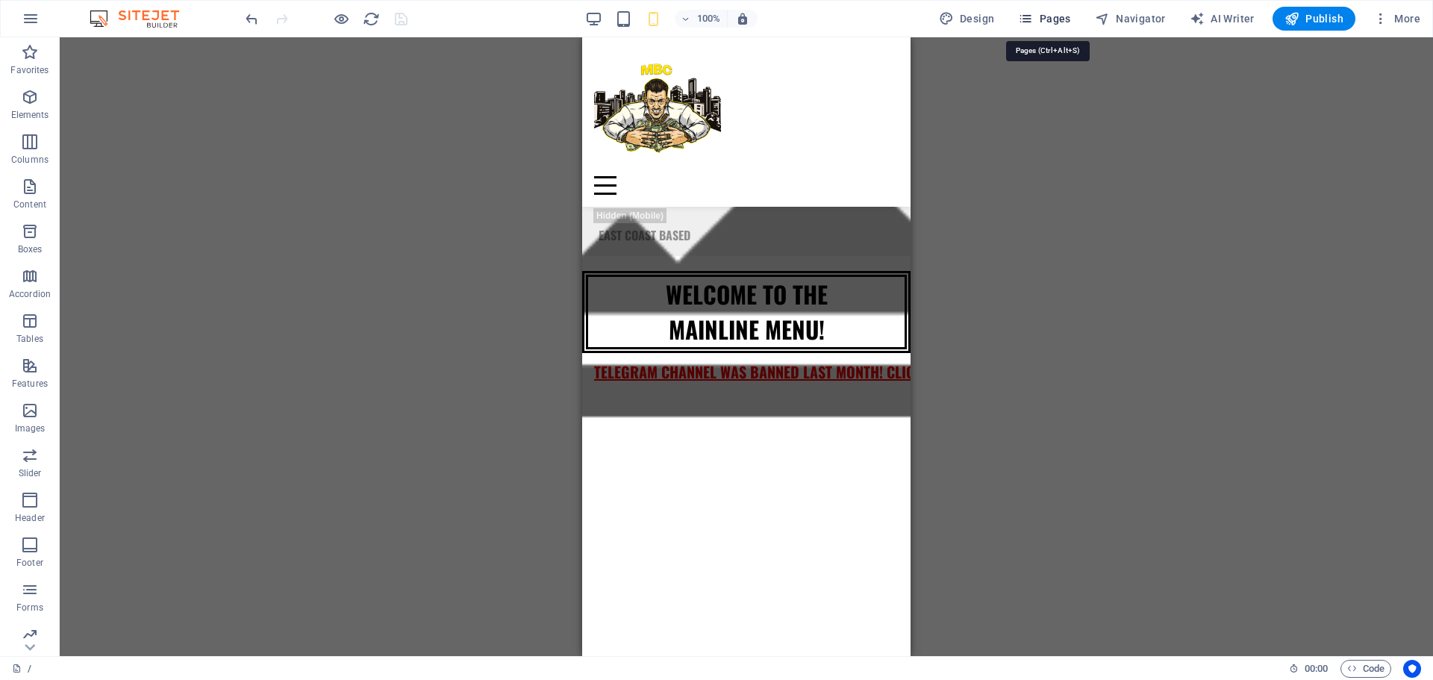
click at [1056, 16] on span "Pages" at bounding box center [1044, 18] width 52 height 15
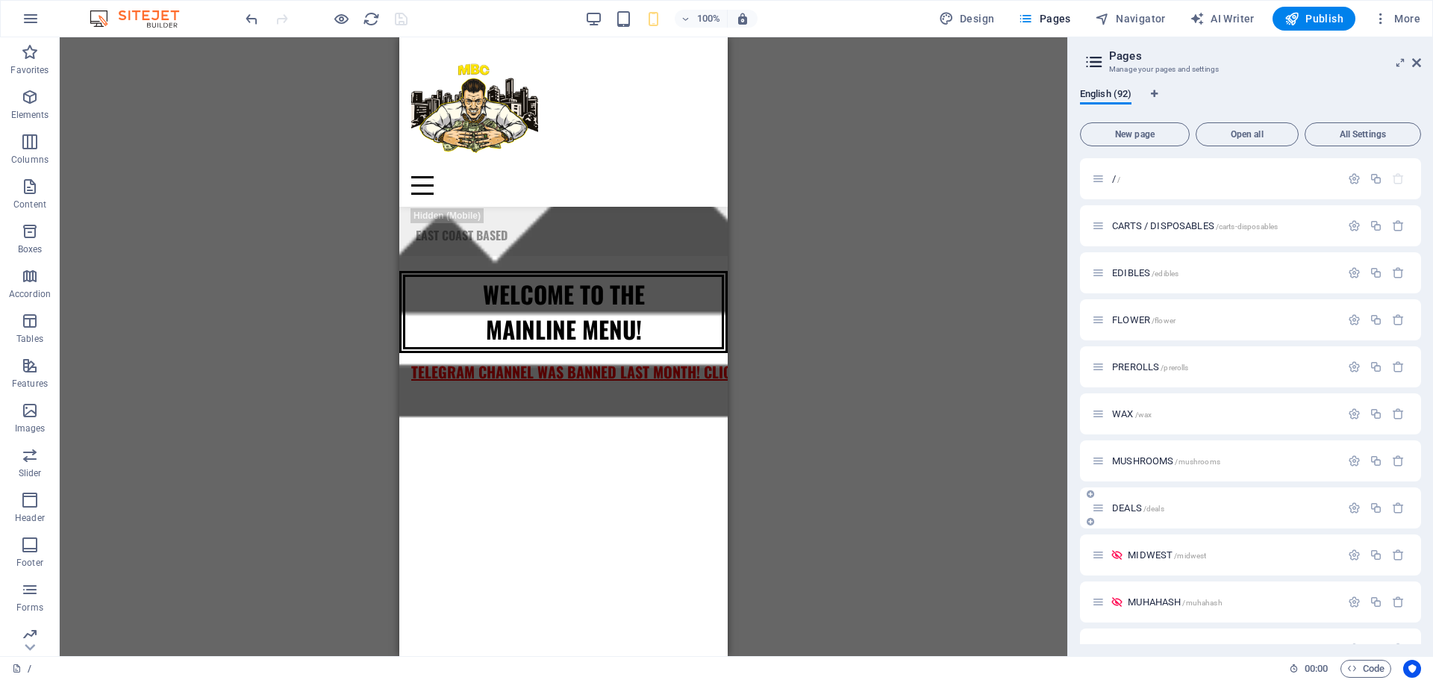
click at [1128, 508] on span "DEALS /deals" at bounding box center [1138, 507] width 52 height 11
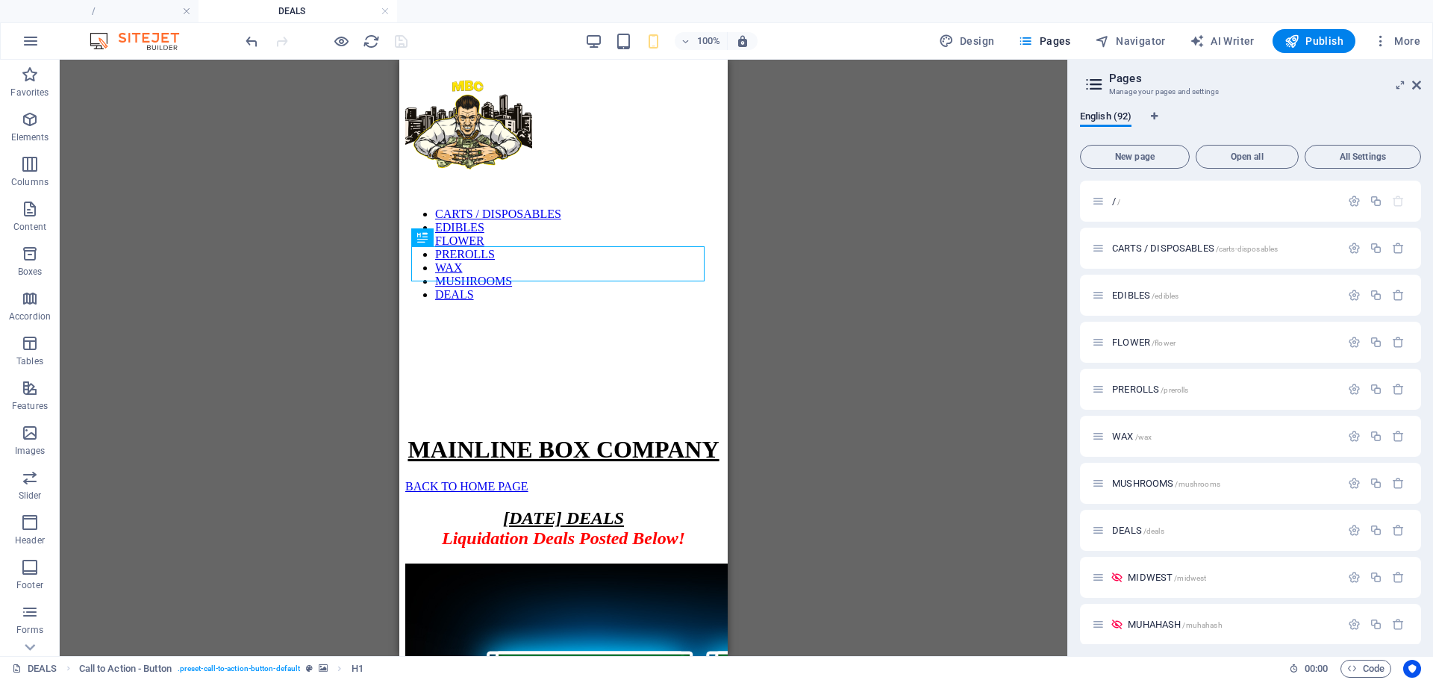
scroll to position [0, 0]
click at [603, 508] on div "[DATE] DEALS Liquidation Deals Posted Below!" at bounding box center [563, 528] width 317 height 40
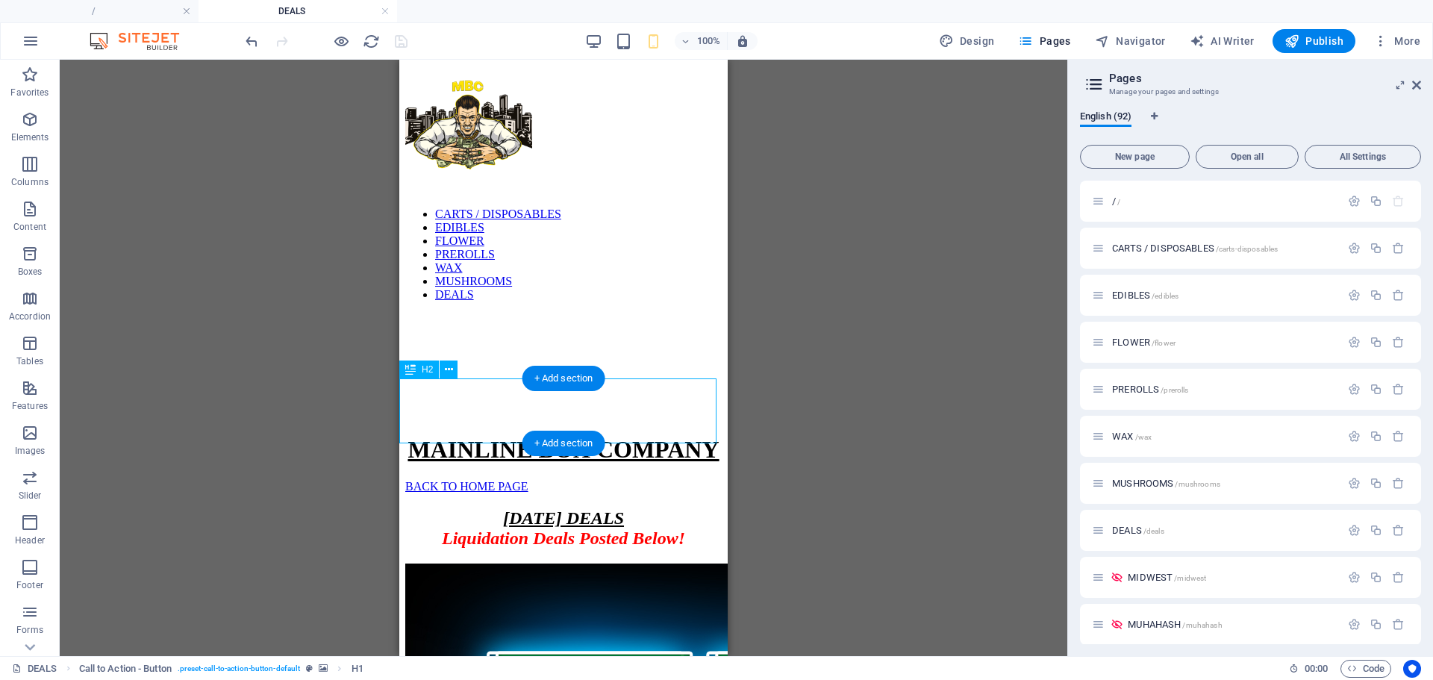
click at [603, 508] on div "[DATE] DEALS Liquidation Deals Posted Below!" at bounding box center [563, 528] width 317 height 40
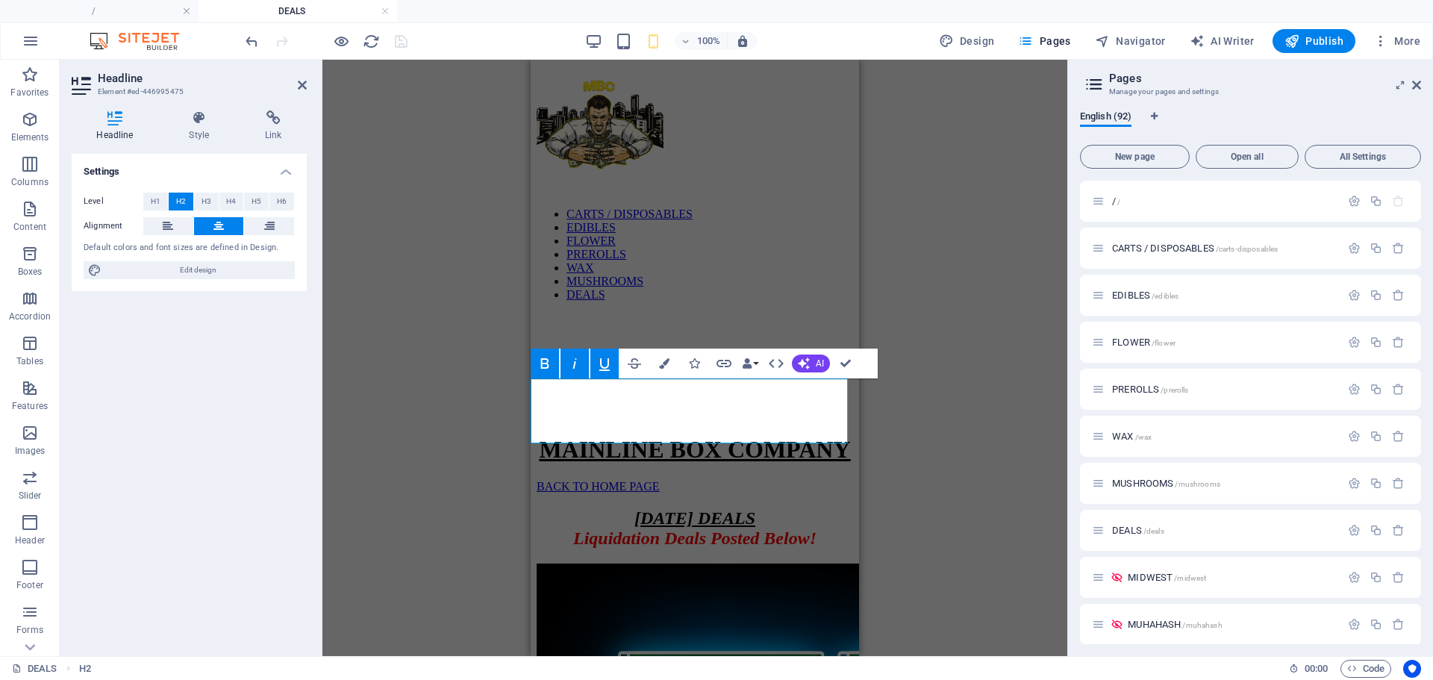
click at [722, 508] on span "[DATE] DEALS" at bounding box center [695, 517] width 121 height 19
click at [715, 508] on span "[DATE] DEALS" at bounding box center [695, 517] width 121 height 19
drag, startPoint x: 636, startPoint y: 398, endPoint x: 589, endPoint y: 397, distance: 47.0
click at [589, 508] on h2 "[DATE] DEALS Liquidation Deals Posted Below!" at bounding box center [695, 528] width 317 height 40
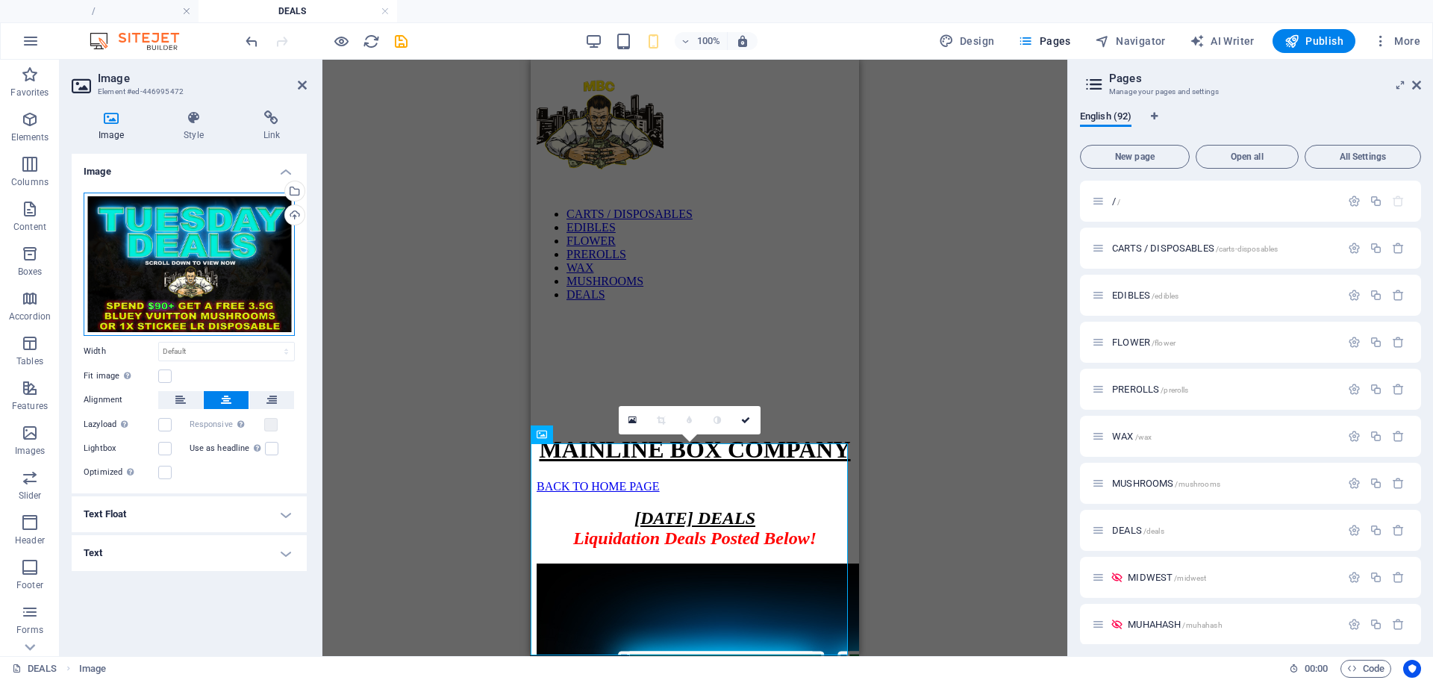
click at [226, 267] on div "Drag files here, click to choose files or select files from Files or our free s…" at bounding box center [189, 264] width 211 height 143
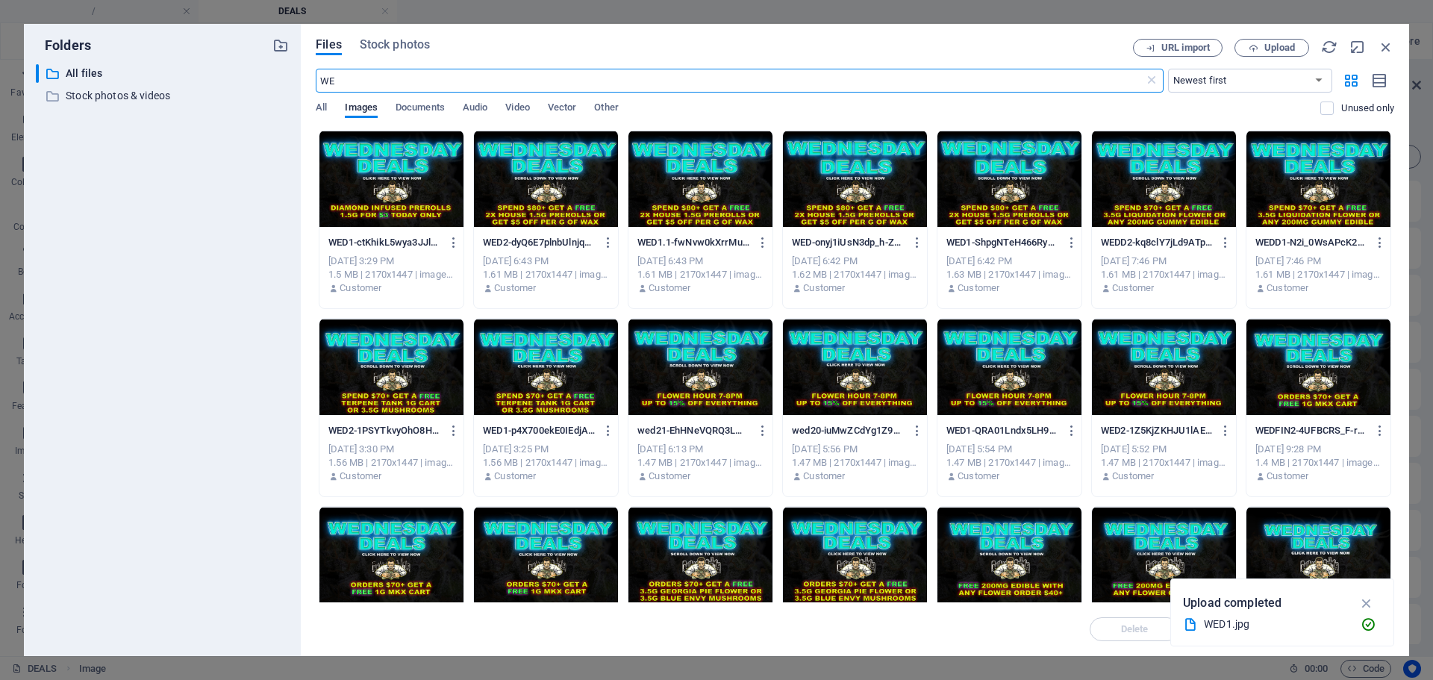
type input "W"
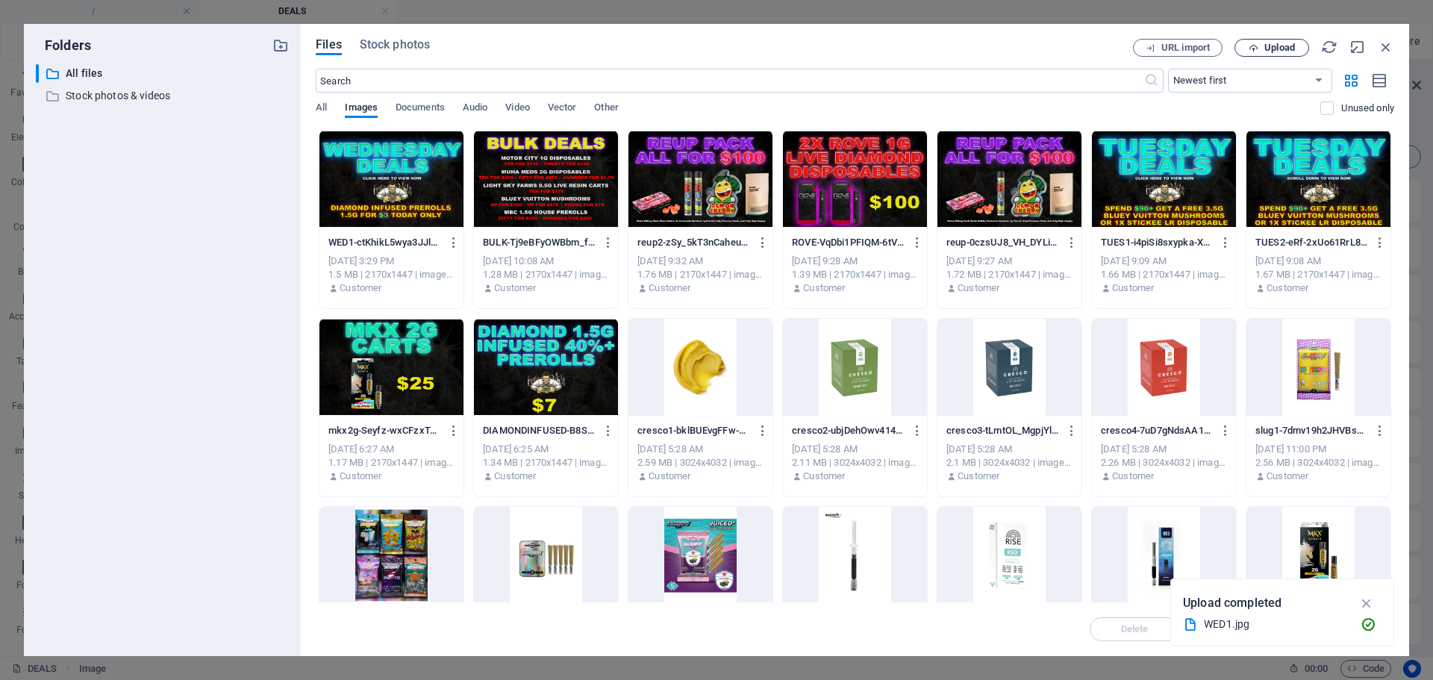
click at [1265, 47] on span "Upload" at bounding box center [1280, 47] width 31 height 9
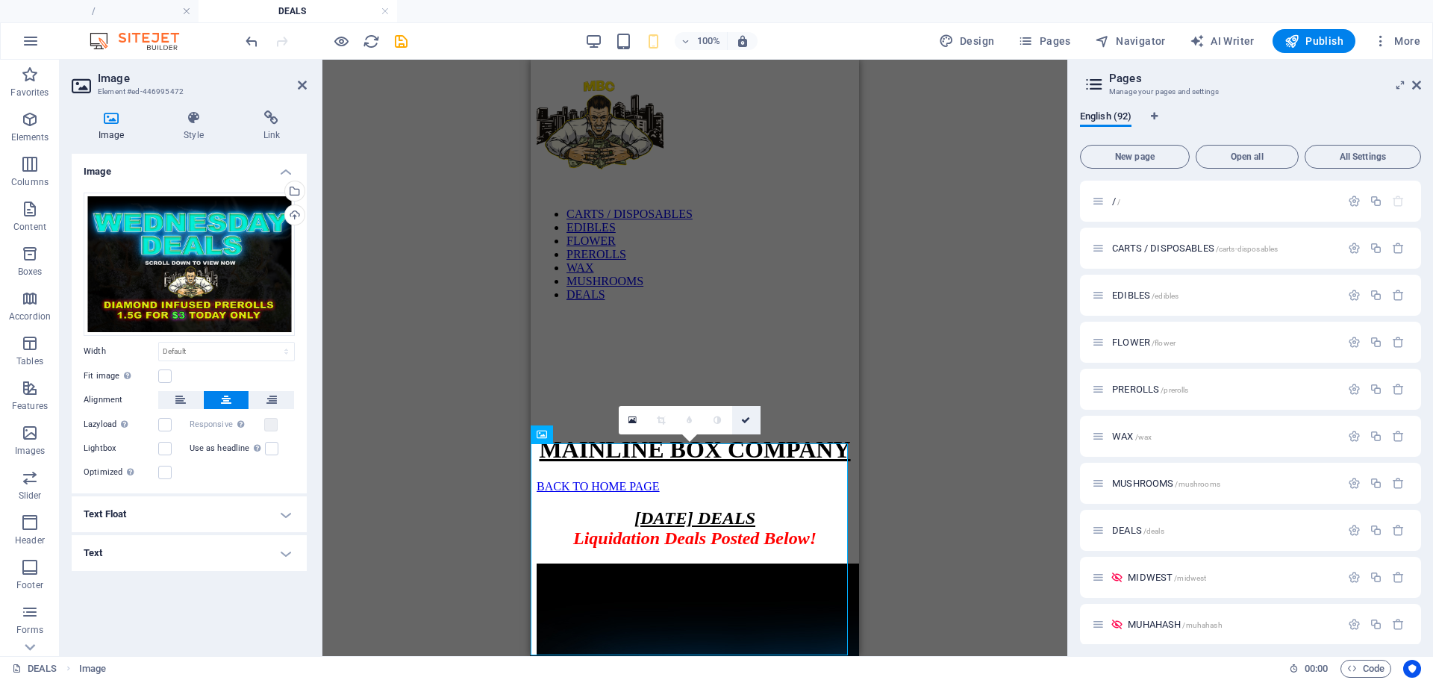
click at [749, 420] on icon at bounding box center [745, 420] width 9 height 9
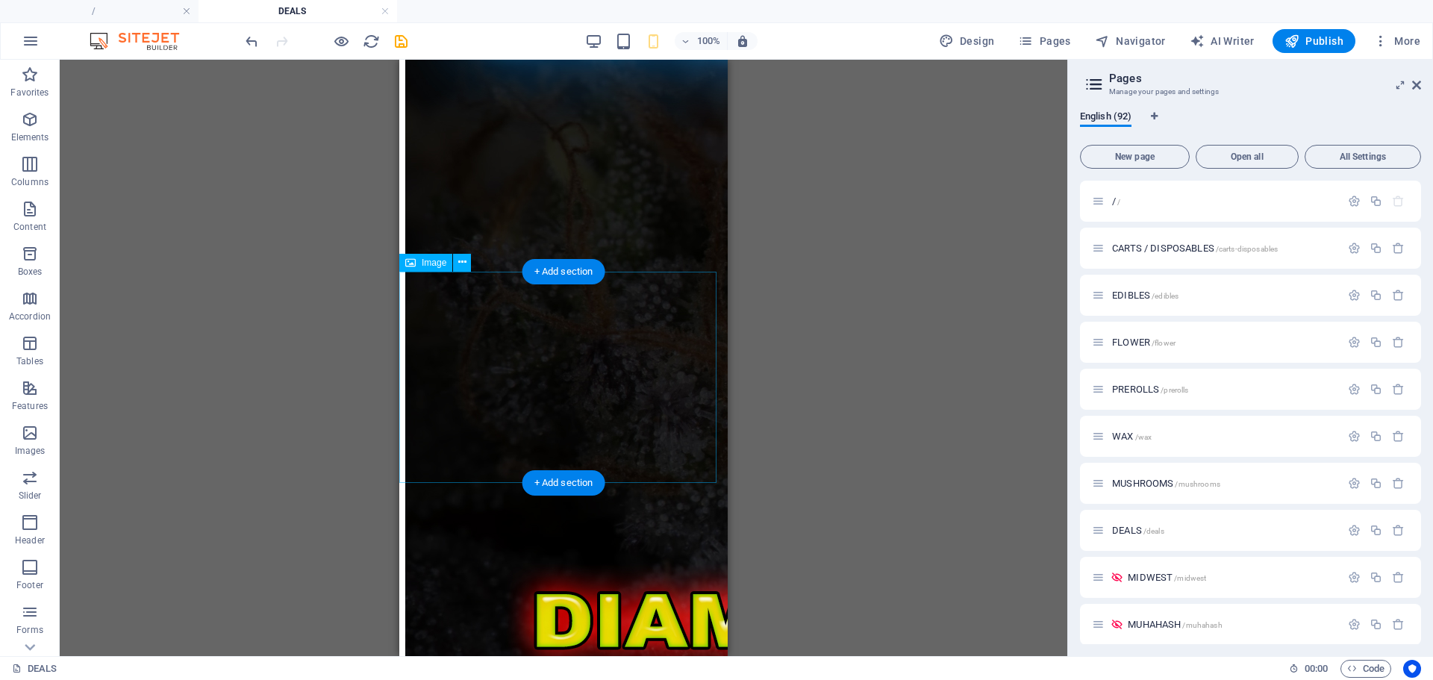
scroll to position [658, 0]
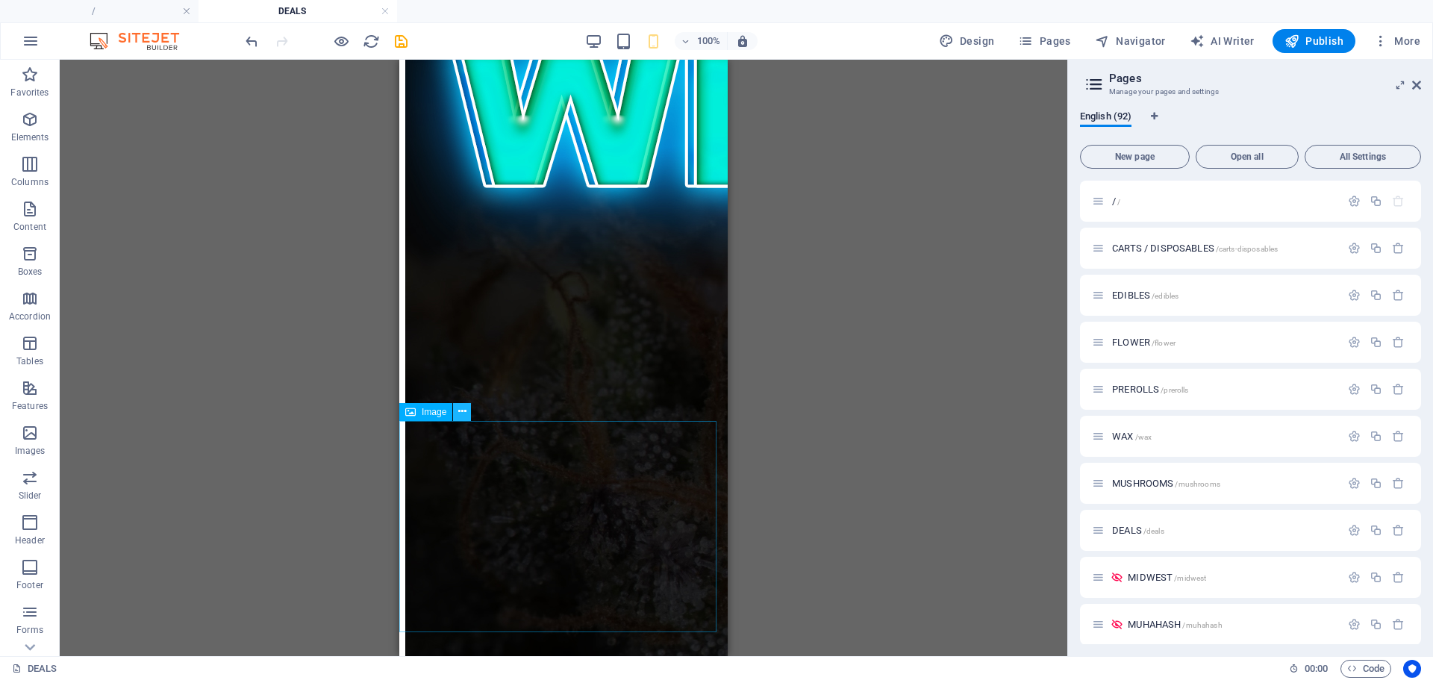
click at [462, 417] on icon at bounding box center [462, 412] width 8 height 16
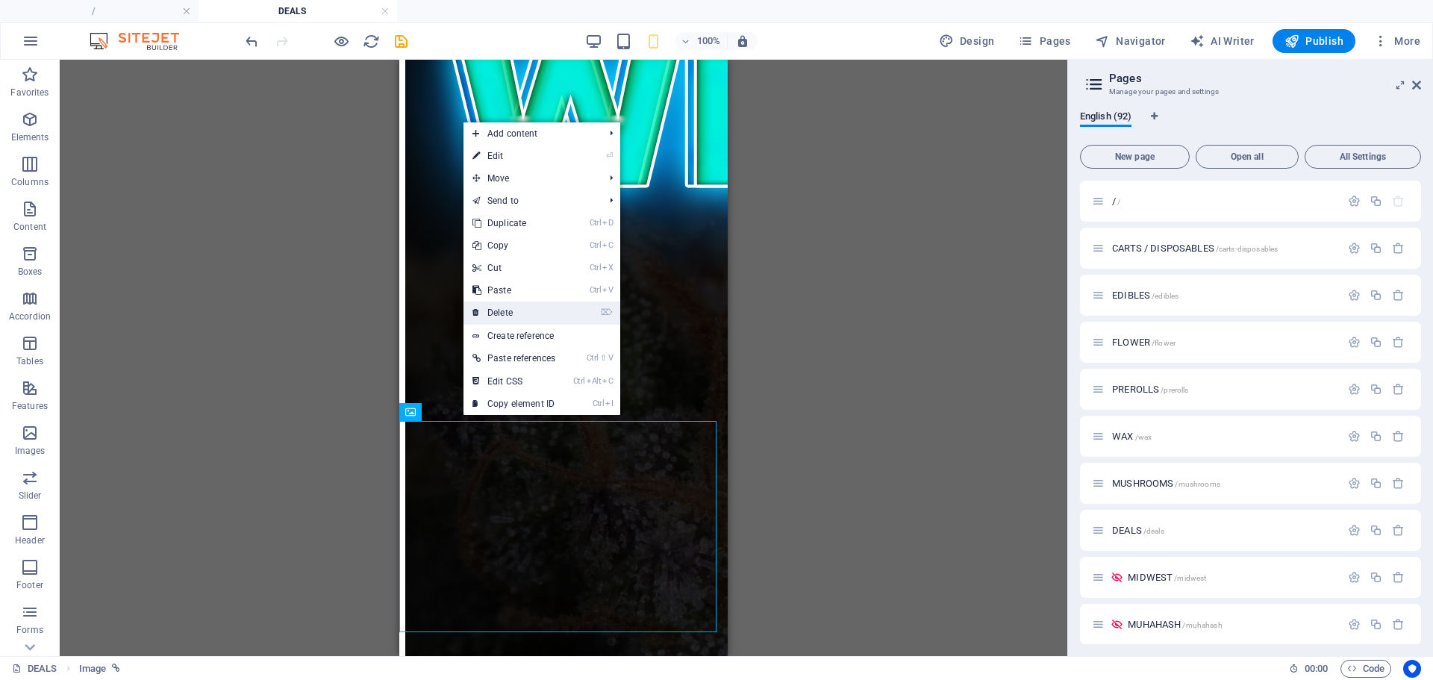
click at [512, 316] on link "⌦ Delete" at bounding box center [514, 313] width 101 height 22
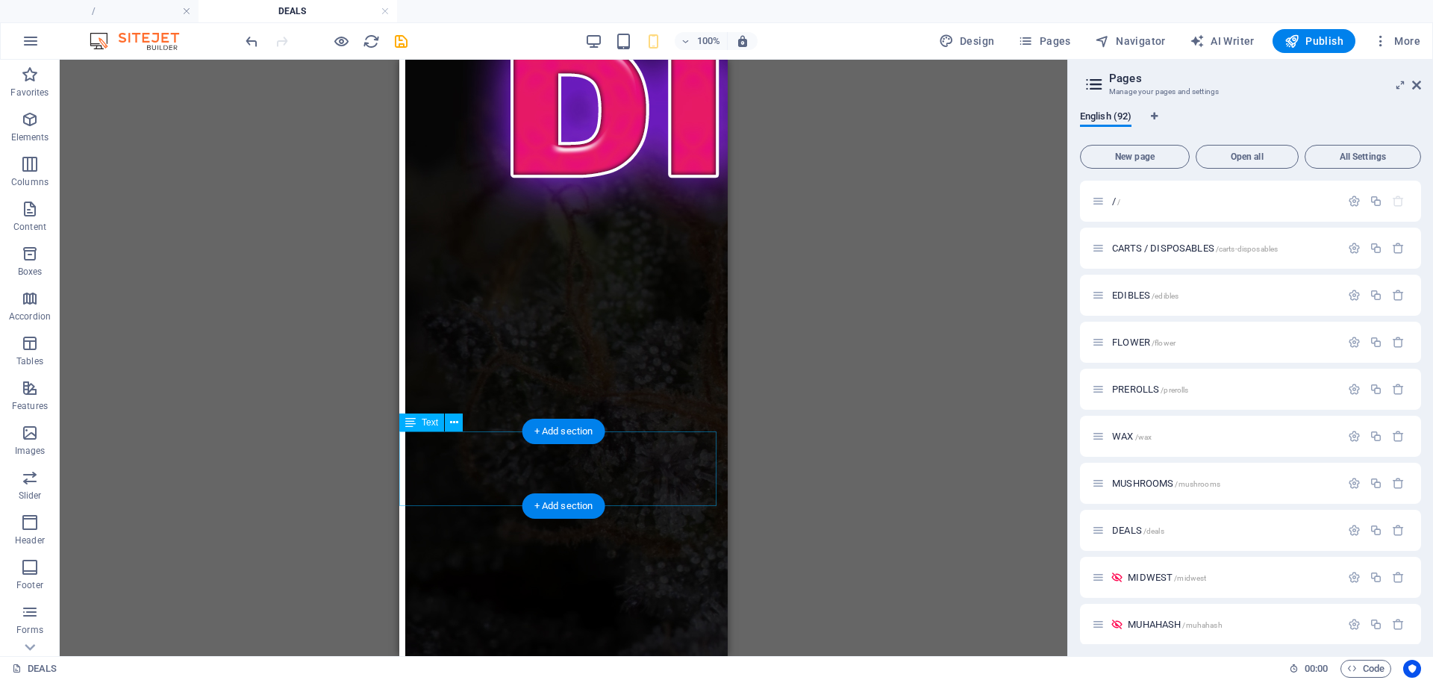
scroll to position [2912, 0]
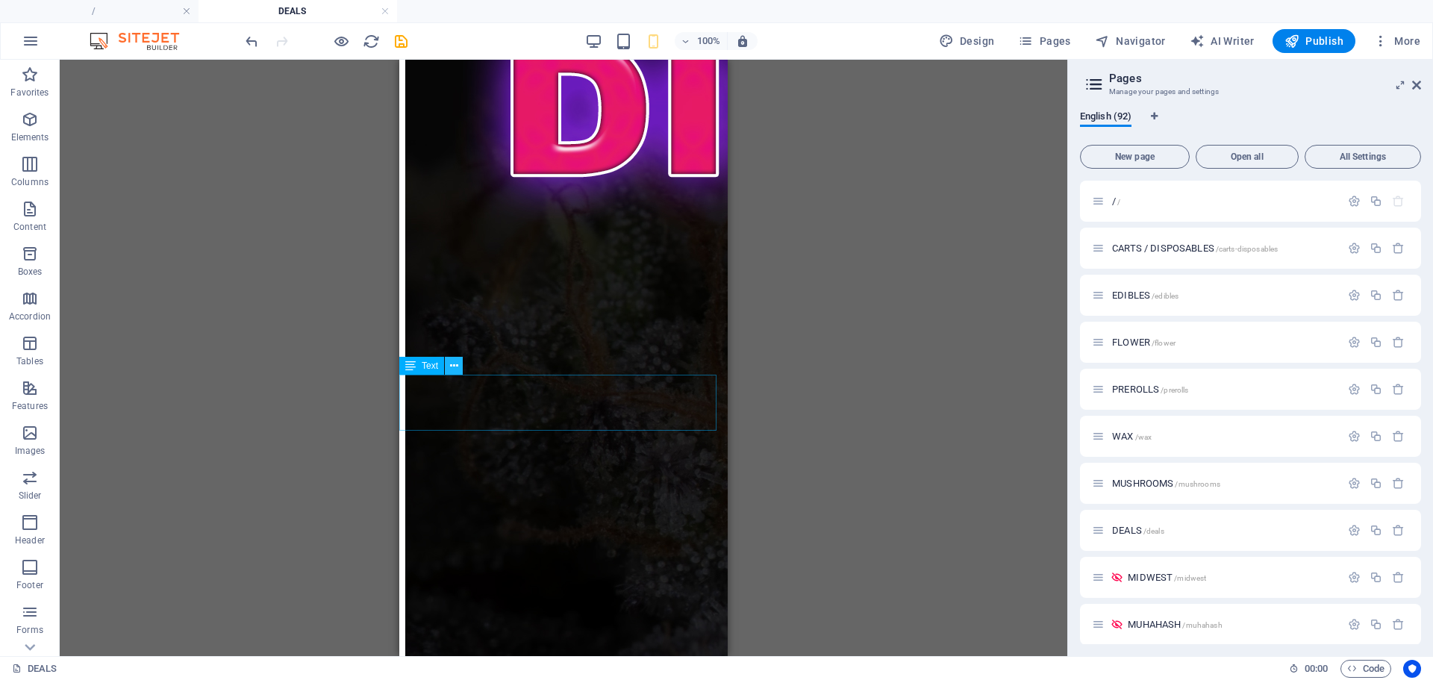
click at [451, 364] on icon at bounding box center [454, 366] width 8 height 16
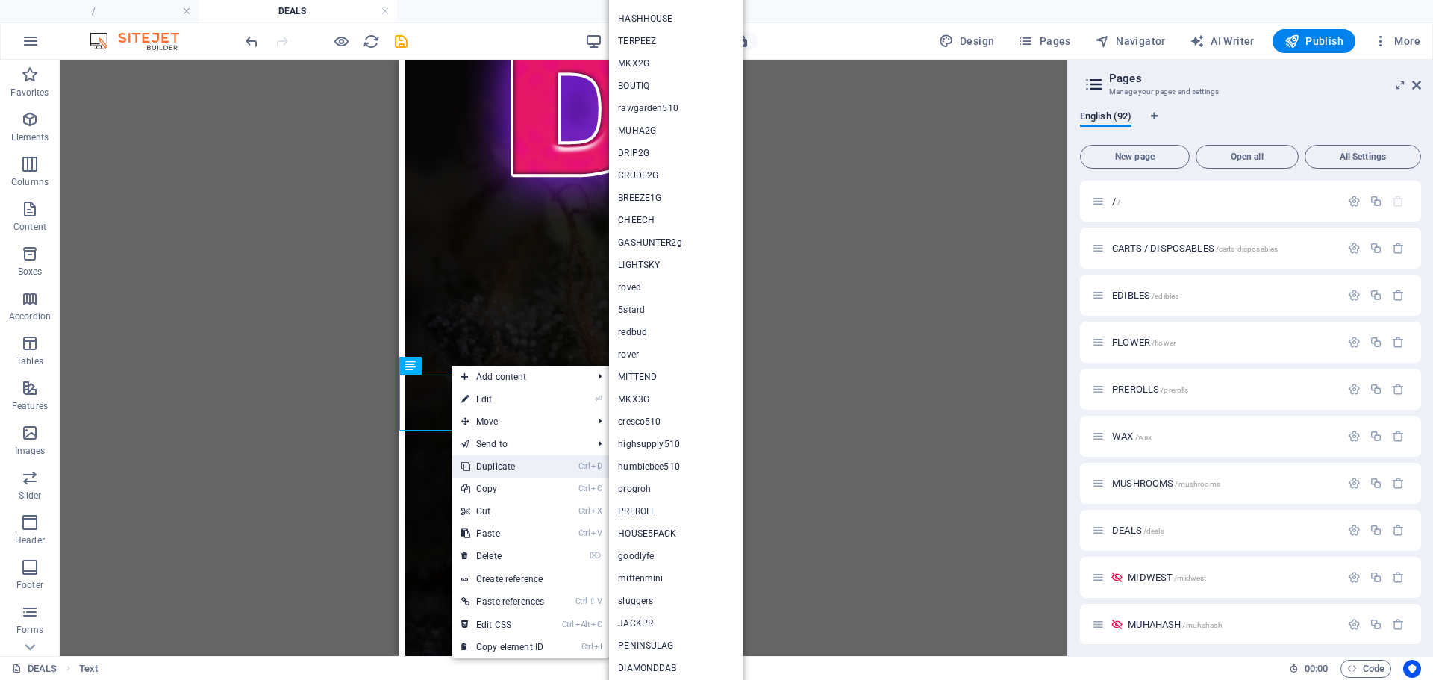
click at [474, 468] on link "Ctrl D Duplicate" at bounding box center [502, 466] width 101 height 22
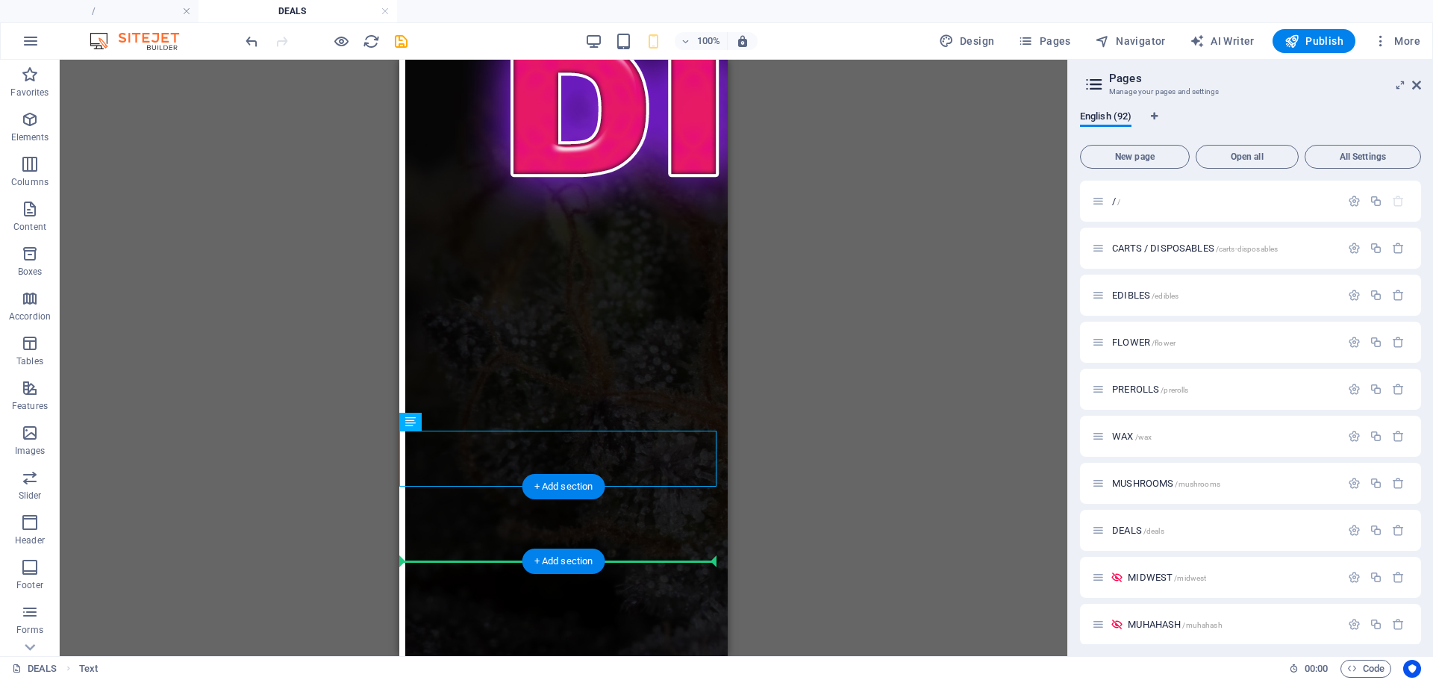
drag, startPoint x: 826, startPoint y: 482, endPoint x: 440, endPoint y: 541, distance: 391.3
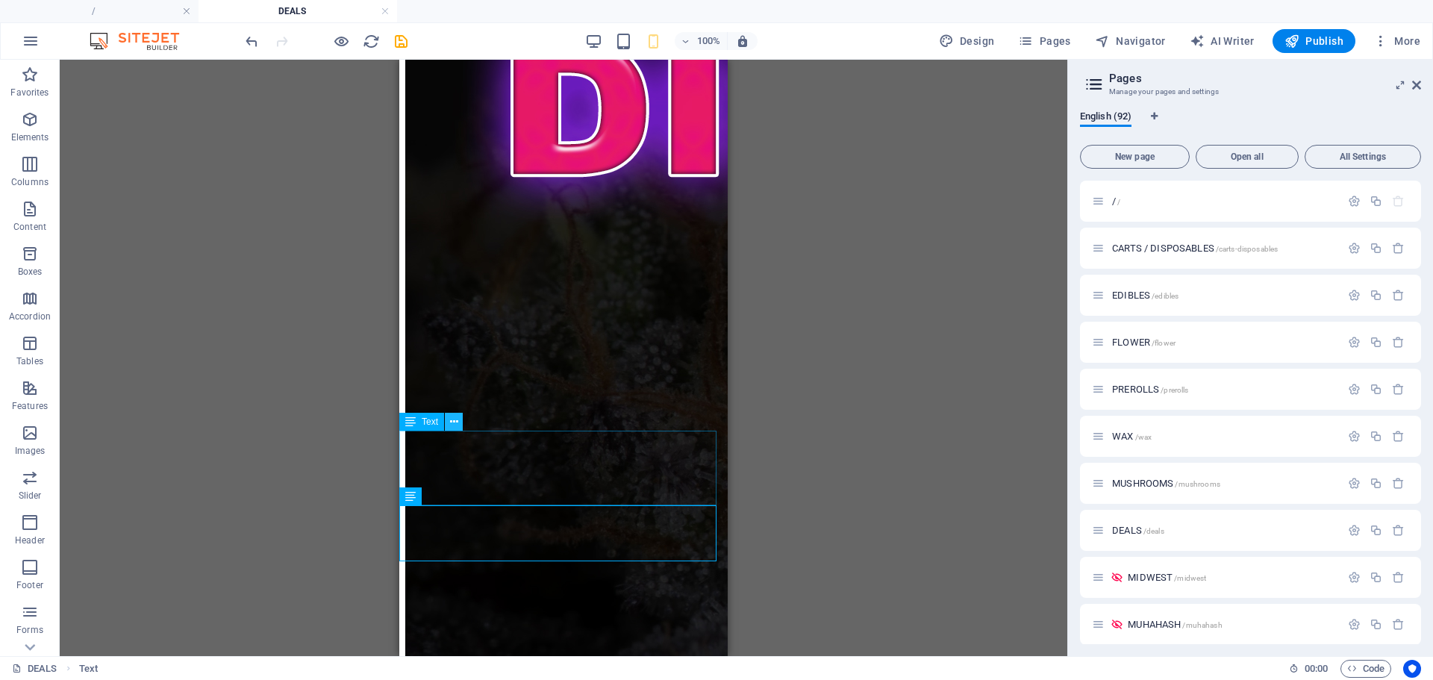
click at [450, 424] on icon at bounding box center [454, 422] width 8 height 16
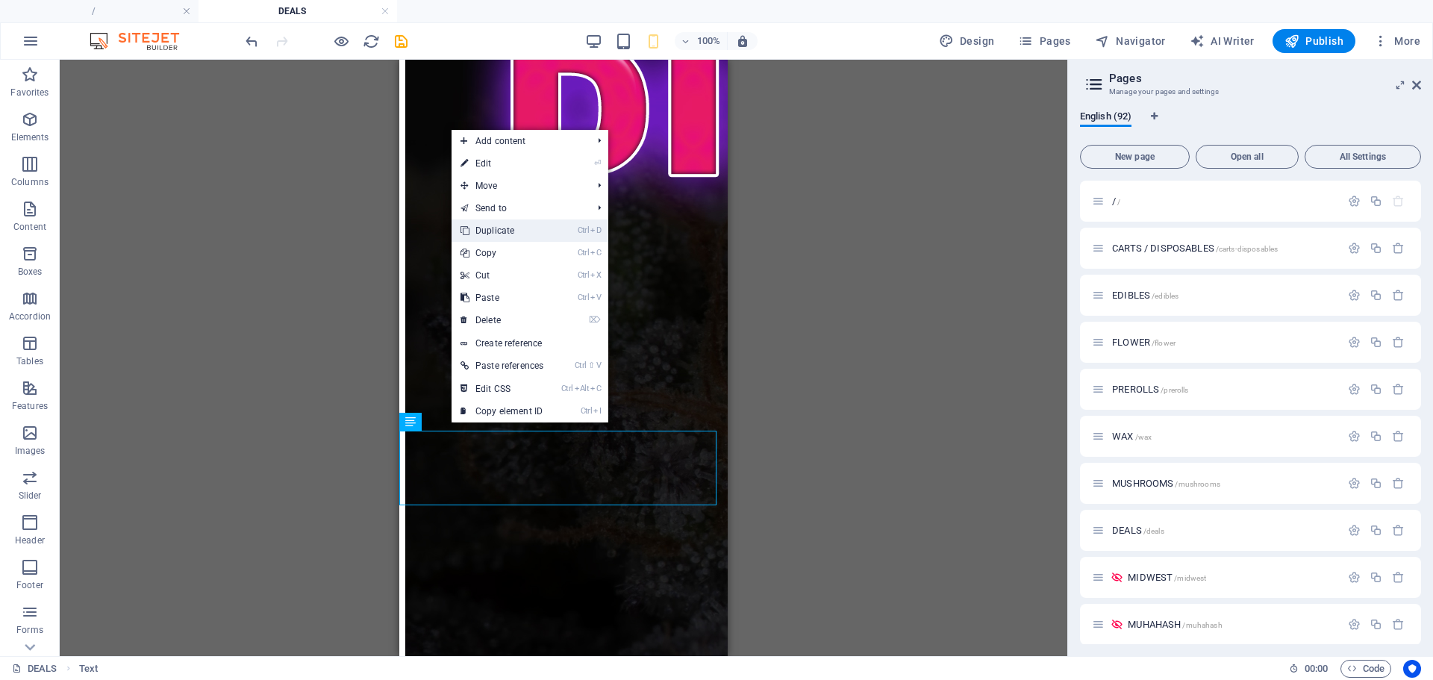
click at [508, 236] on link "Ctrl D Duplicate" at bounding box center [502, 230] width 101 height 22
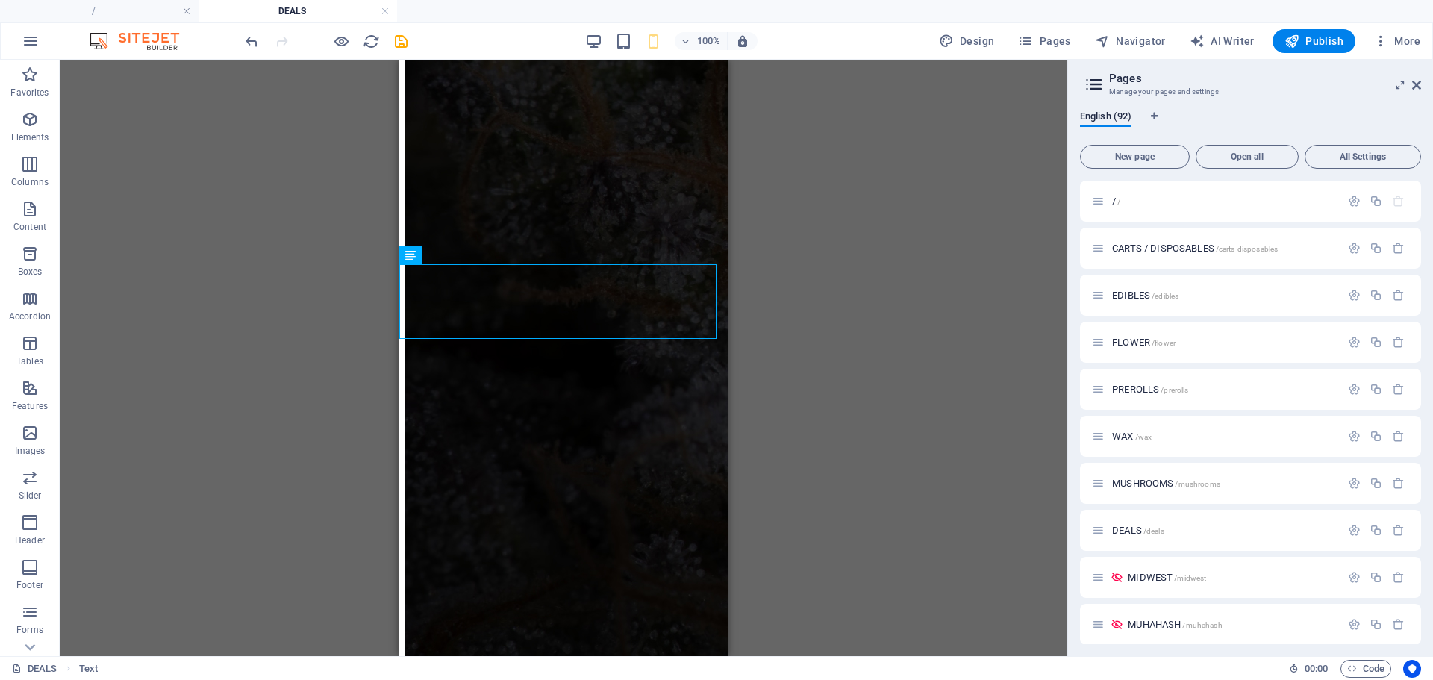
scroll to position [3153, 0]
drag, startPoint x: 823, startPoint y: 555, endPoint x: 446, endPoint y: 390, distance: 412.2
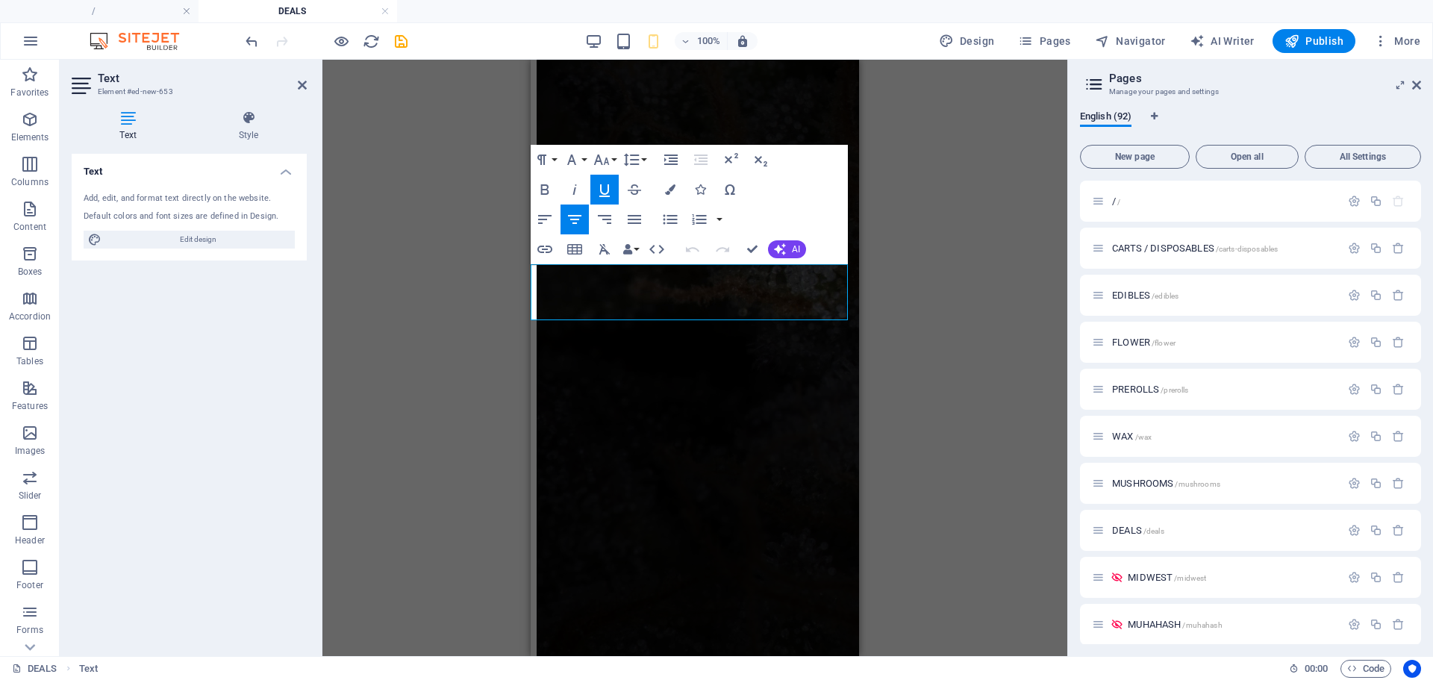
drag, startPoint x: 685, startPoint y: 293, endPoint x: 545, endPoint y: 290, distance: 139.6
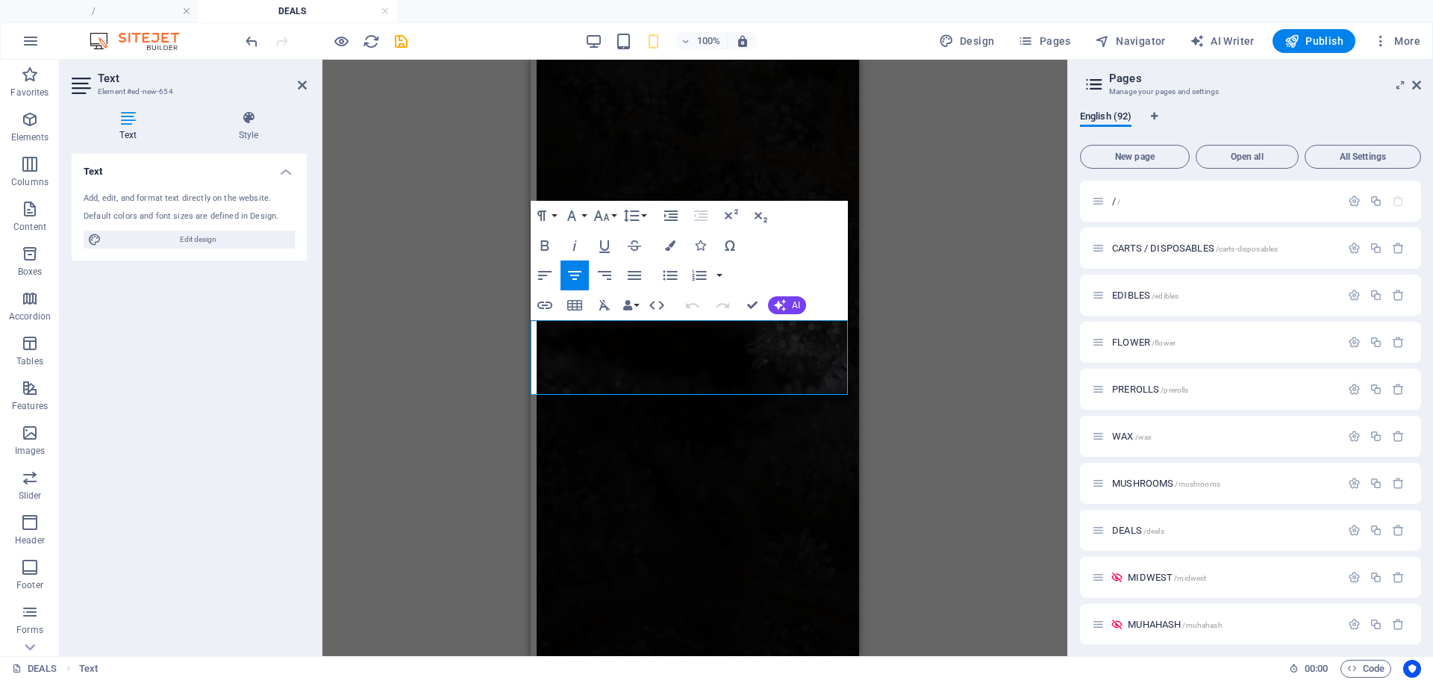
drag, startPoint x: 744, startPoint y: 341, endPoint x: 593, endPoint y: 340, distance: 151.5
drag, startPoint x: 745, startPoint y: 376, endPoint x: 577, endPoint y: 369, distance: 168.1
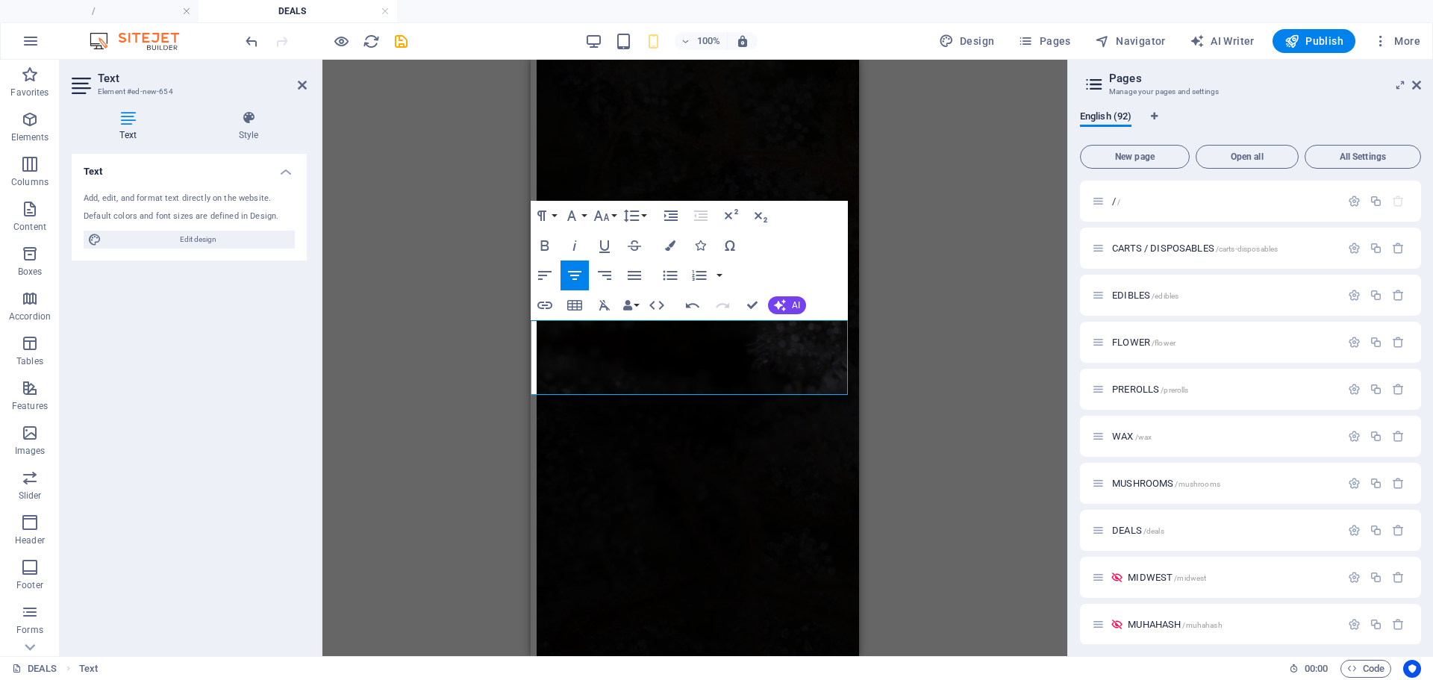
drag, startPoint x: 768, startPoint y: 381, endPoint x: 592, endPoint y: 387, distance: 176.3
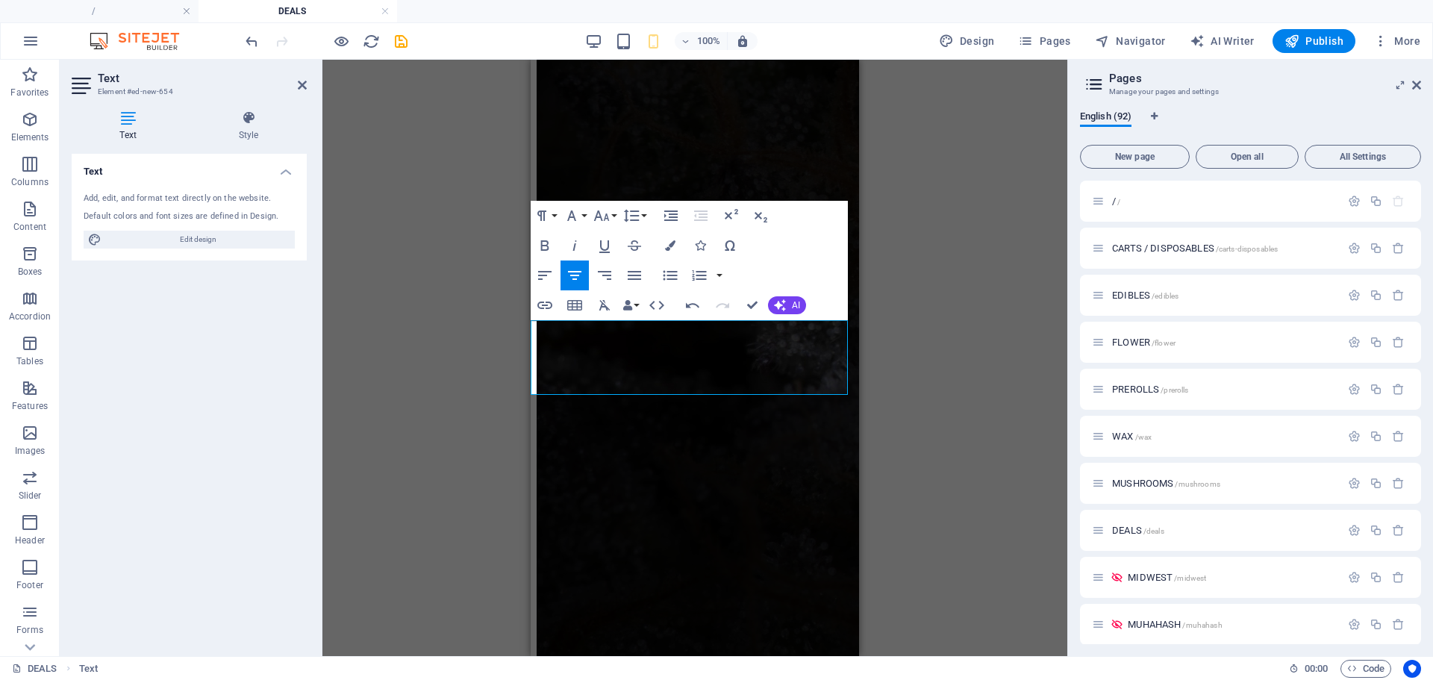
copy p "Oreoz Smalls 7g -- $15"
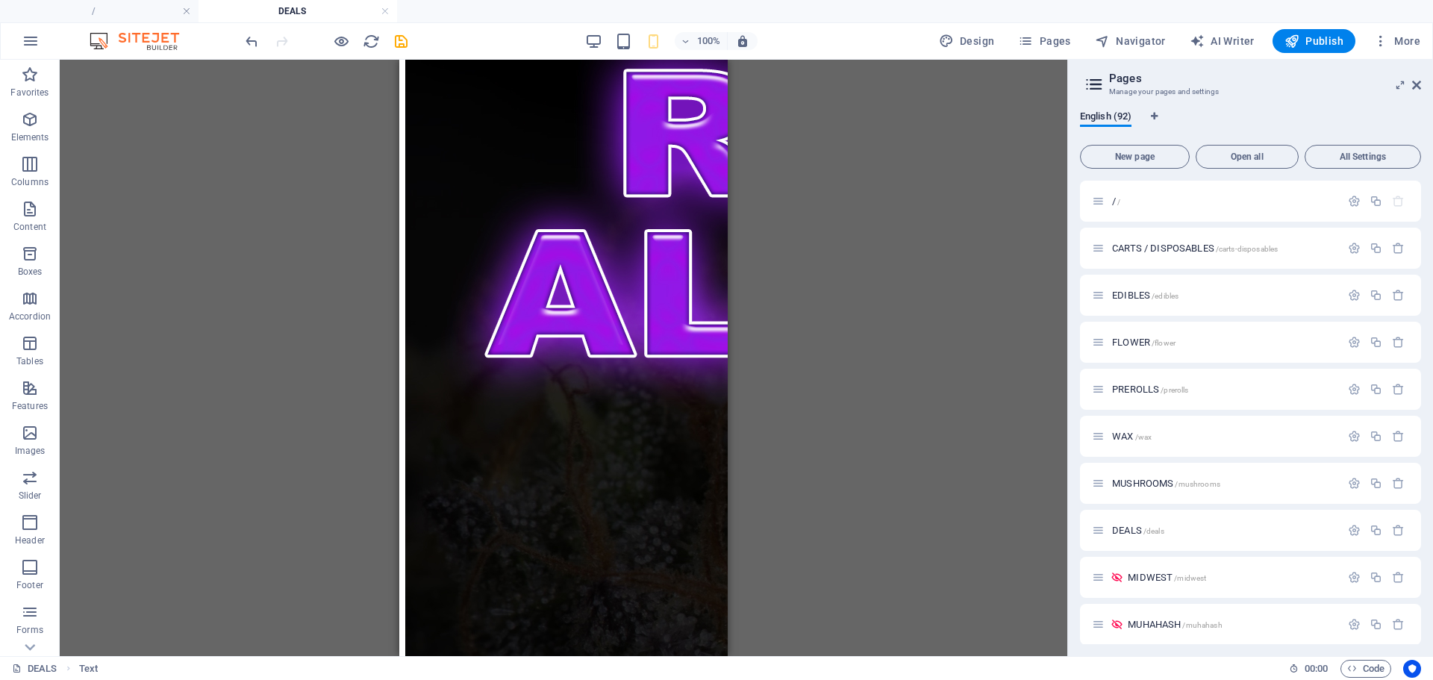
scroll to position [1645, 0]
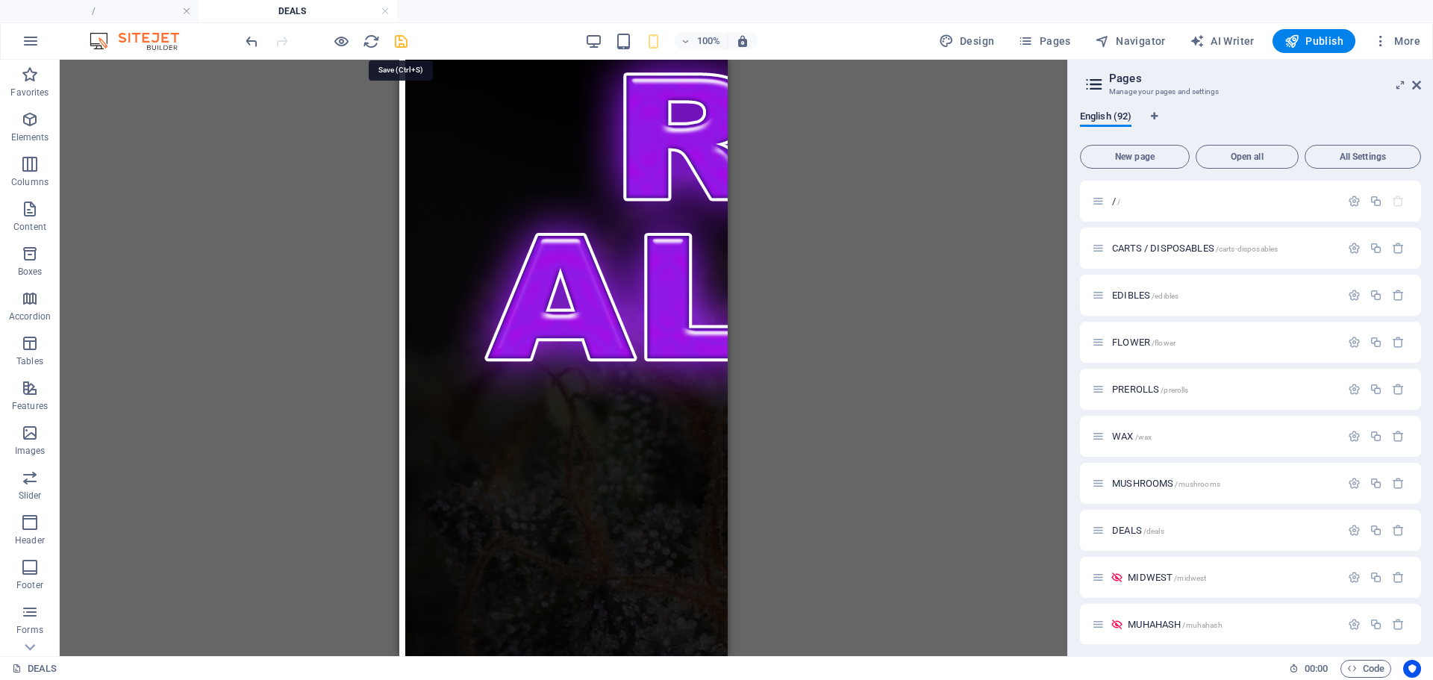
click at [401, 43] on icon "save" at bounding box center [401, 41] width 17 height 17
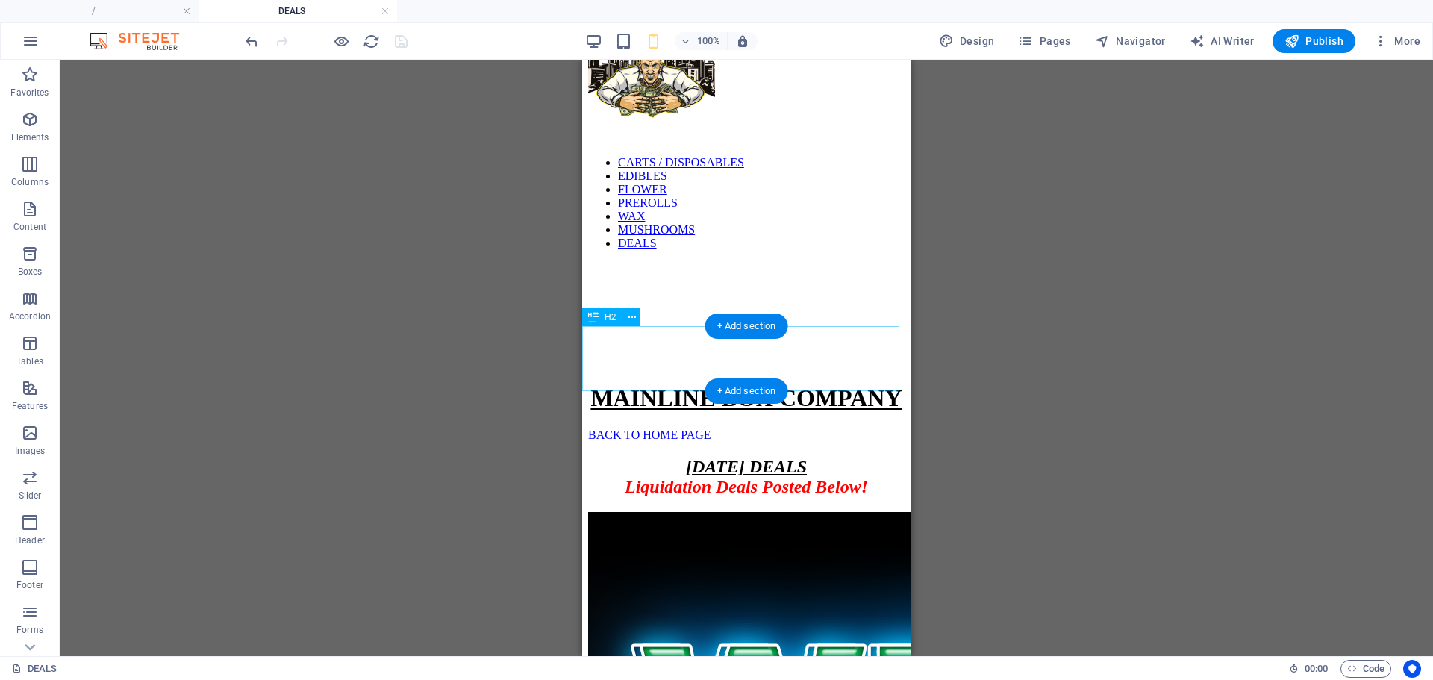
scroll to position [51, 0]
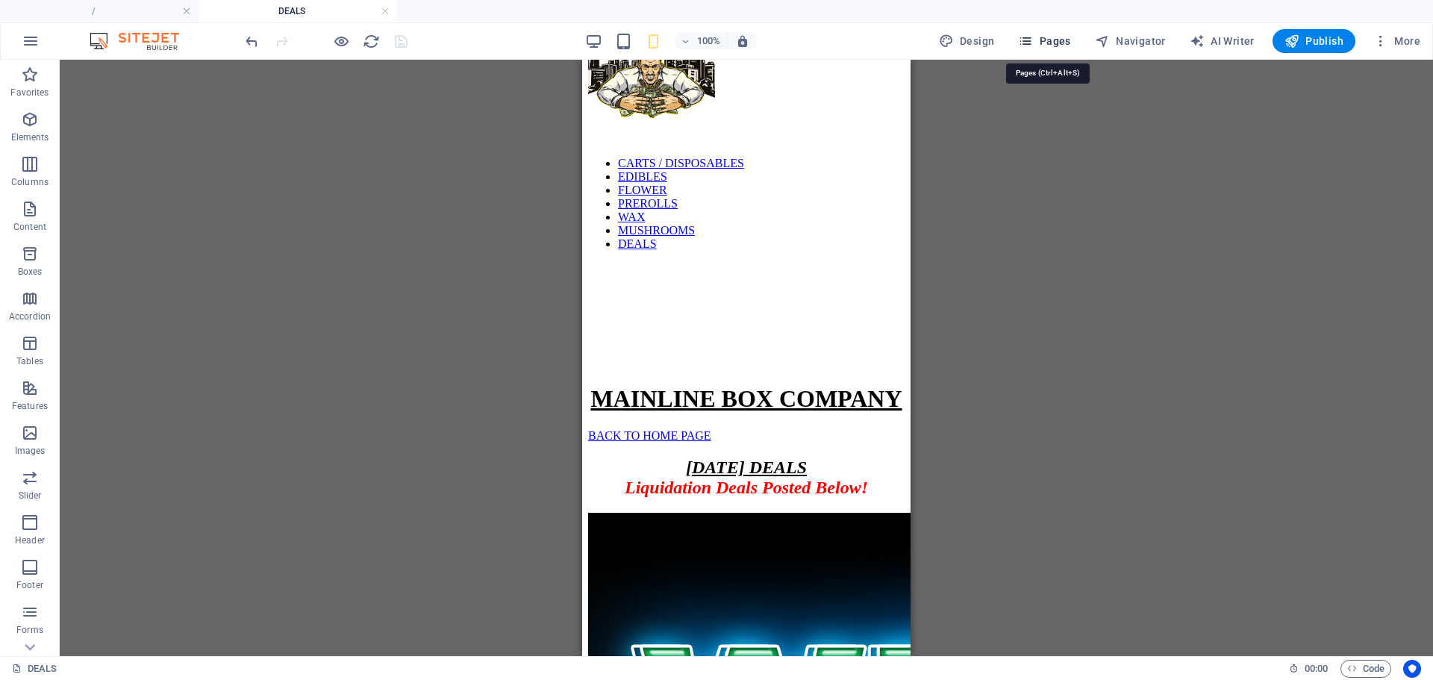
click at [1024, 42] on icon "button" at bounding box center [1025, 41] width 15 height 15
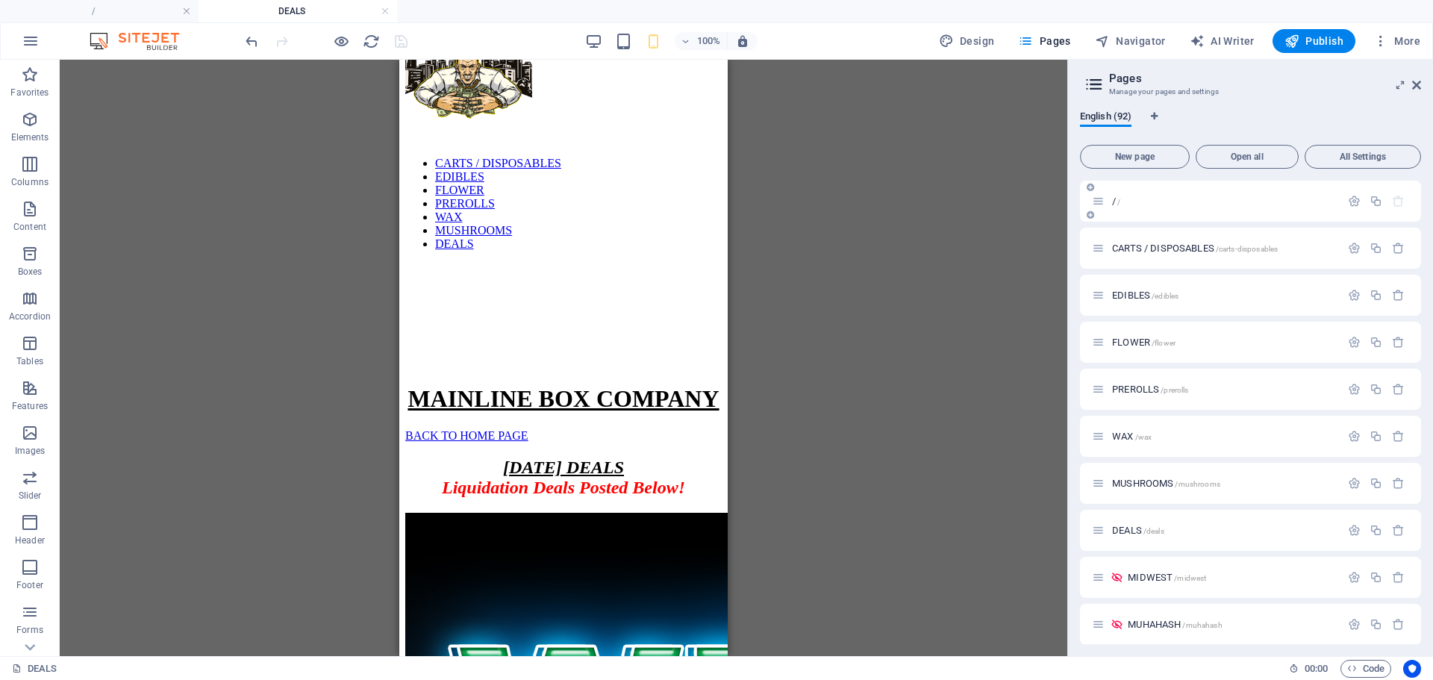
click at [1116, 207] on div "/ /" at bounding box center [1216, 201] width 249 height 17
click at [1120, 200] on span "/" at bounding box center [1119, 202] width 3 height 8
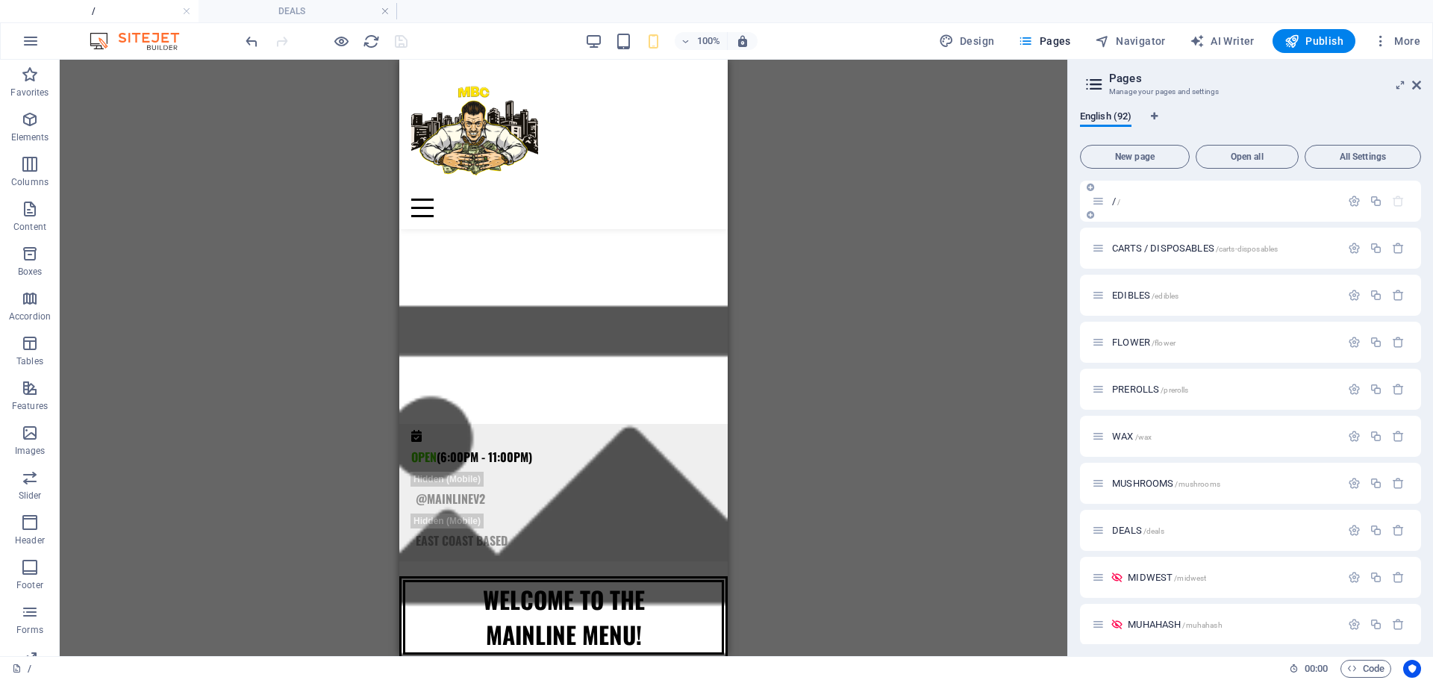
scroll to position [283, 0]
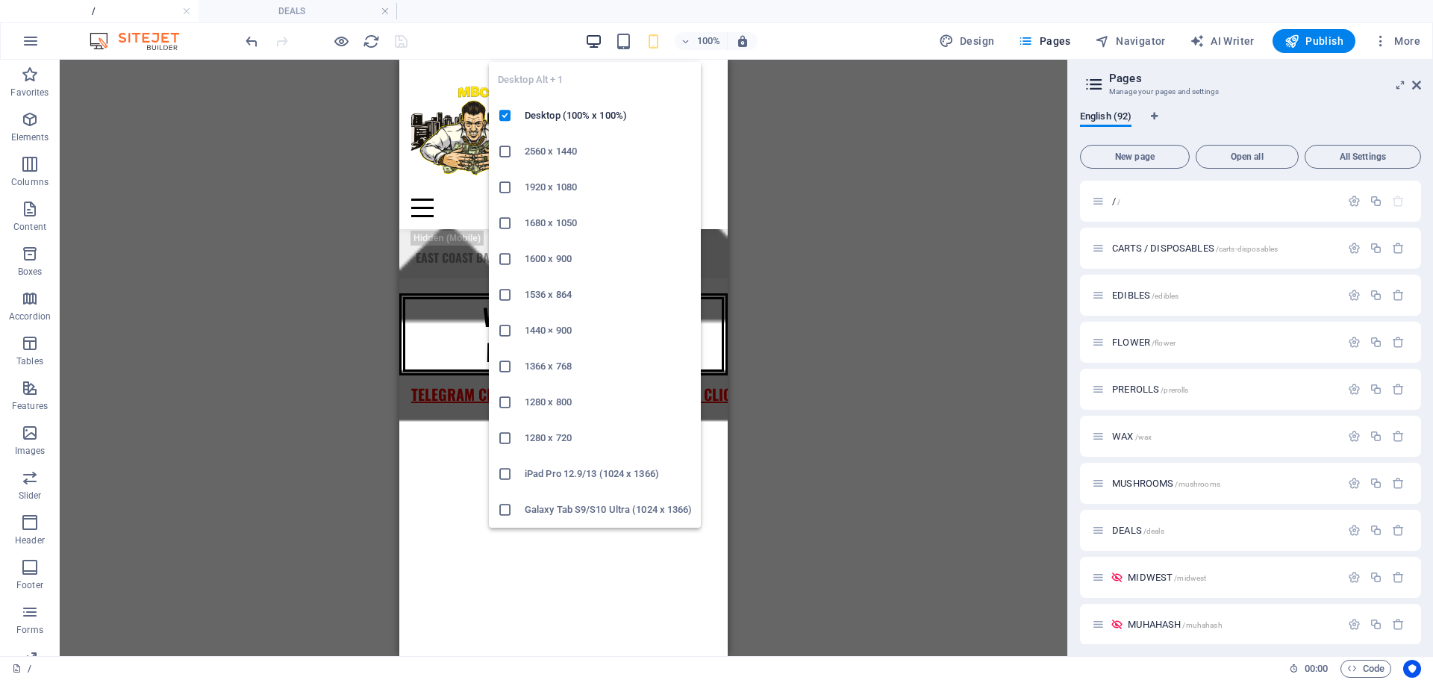
click at [593, 49] on icon "button" at bounding box center [593, 41] width 17 height 17
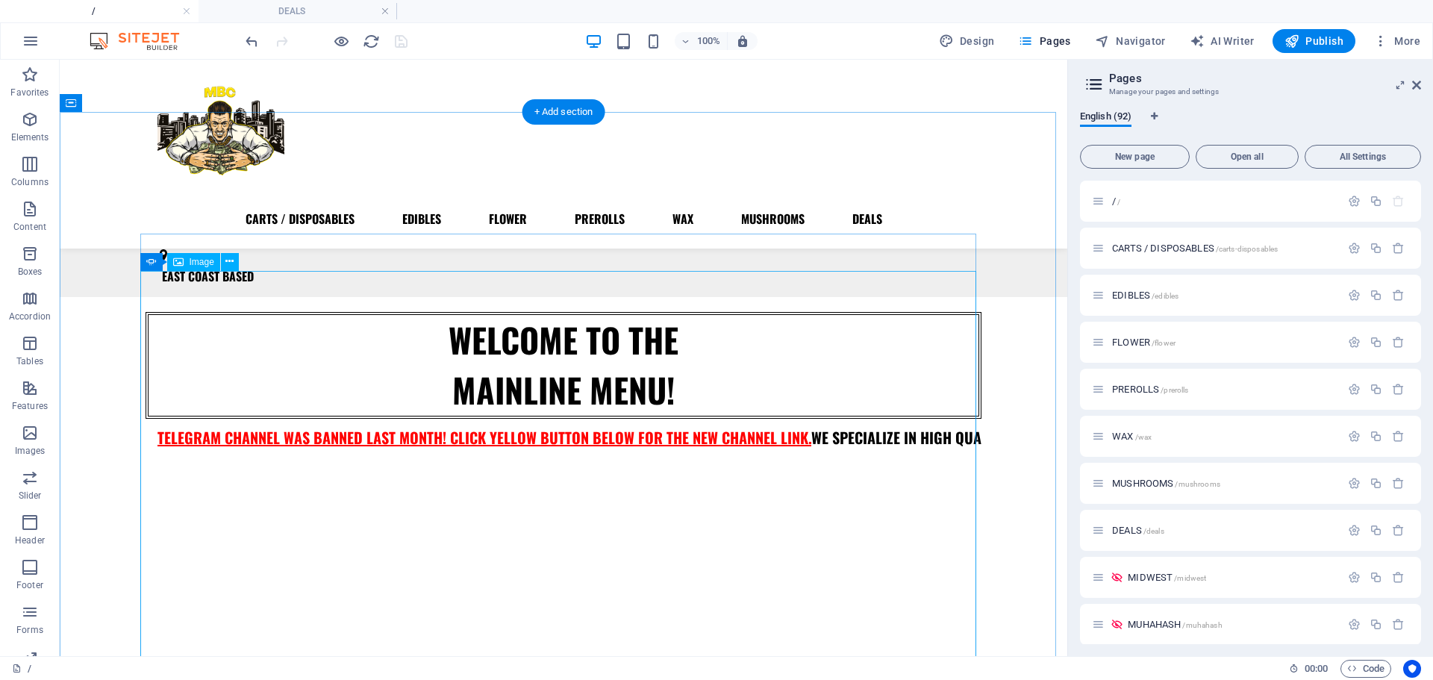
scroll to position [258, 0]
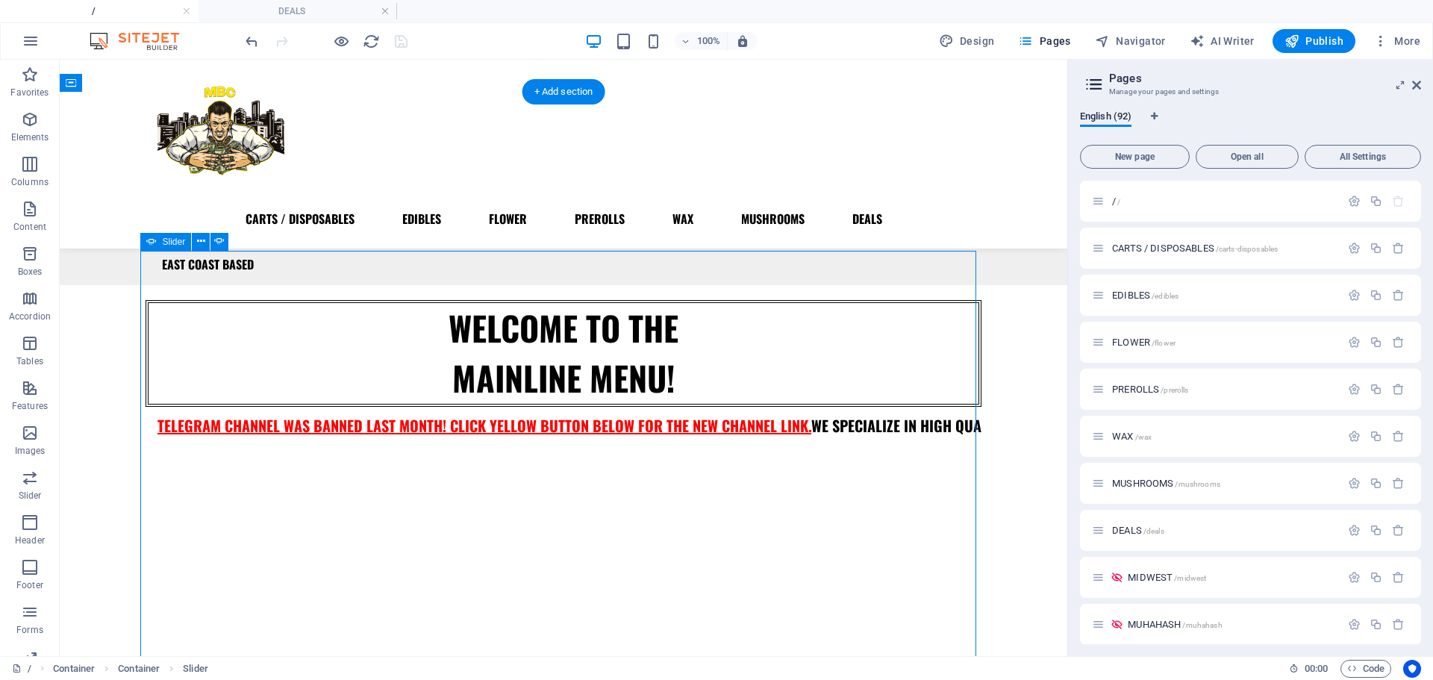
click at [1132, 529] on span "DEALS /deals" at bounding box center [1138, 530] width 52 height 11
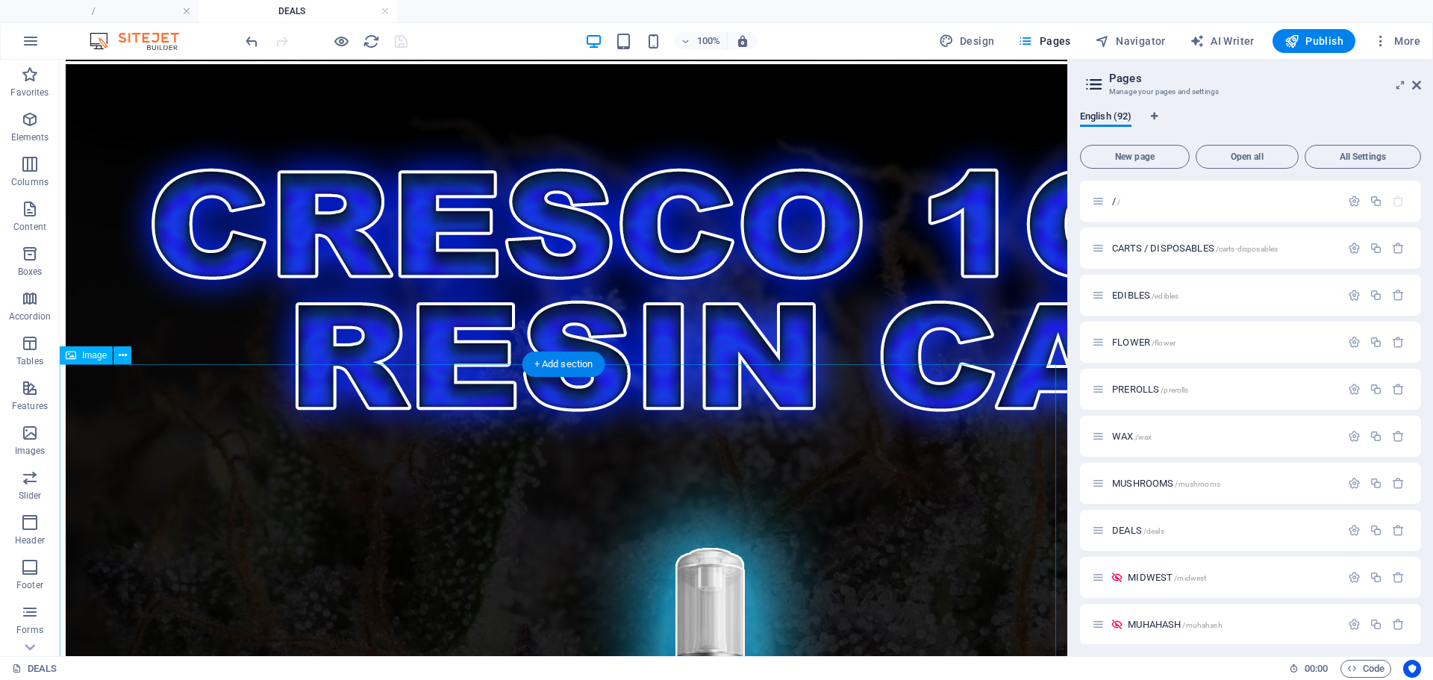
scroll to position [8029, 0]
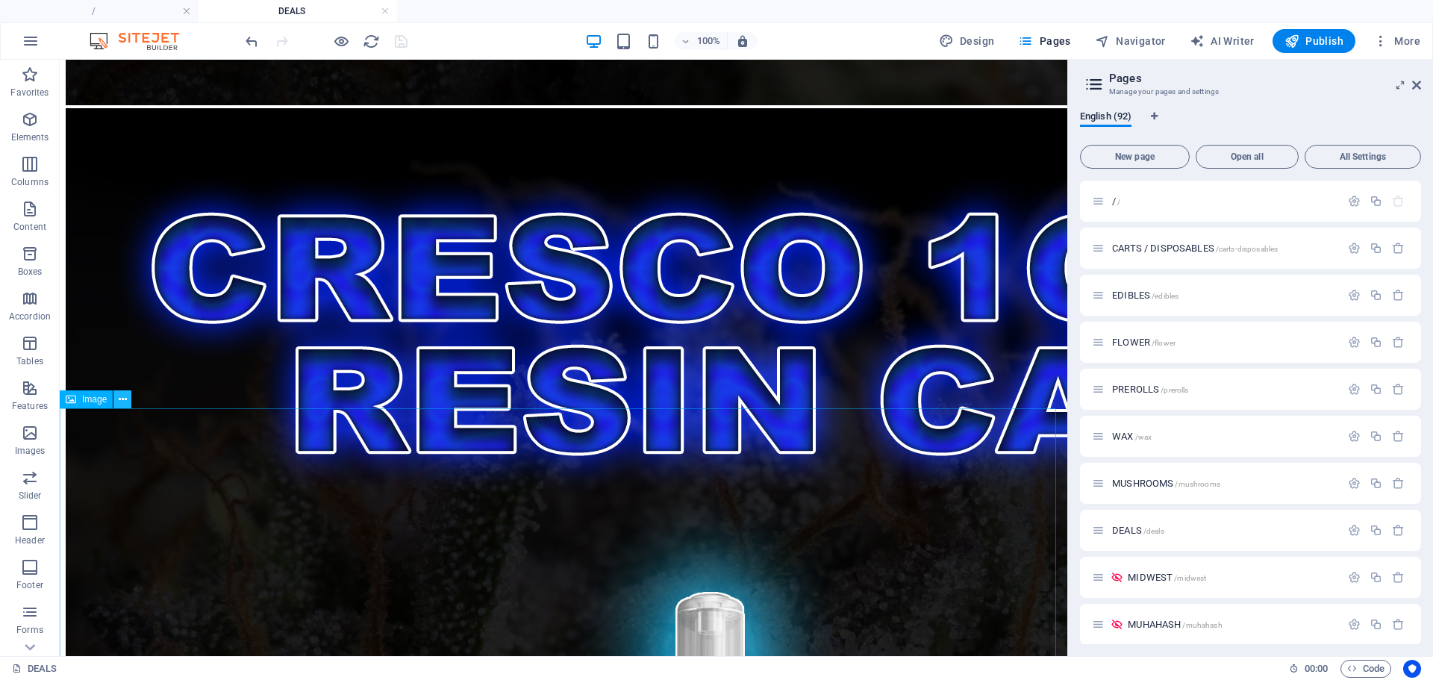
click at [126, 396] on icon at bounding box center [123, 400] width 8 height 16
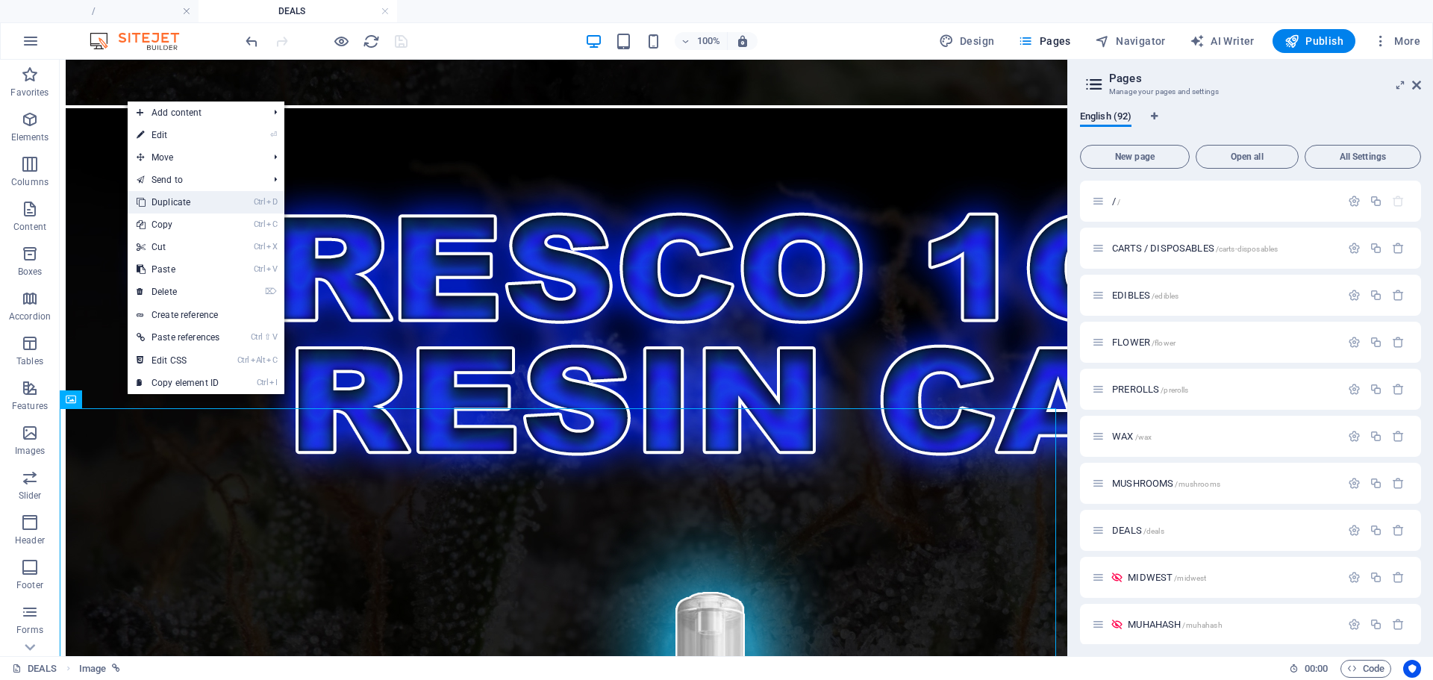
click at [184, 205] on link "Ctrl D Duplicate" at bounding box center [178, 202] width 101 height 22
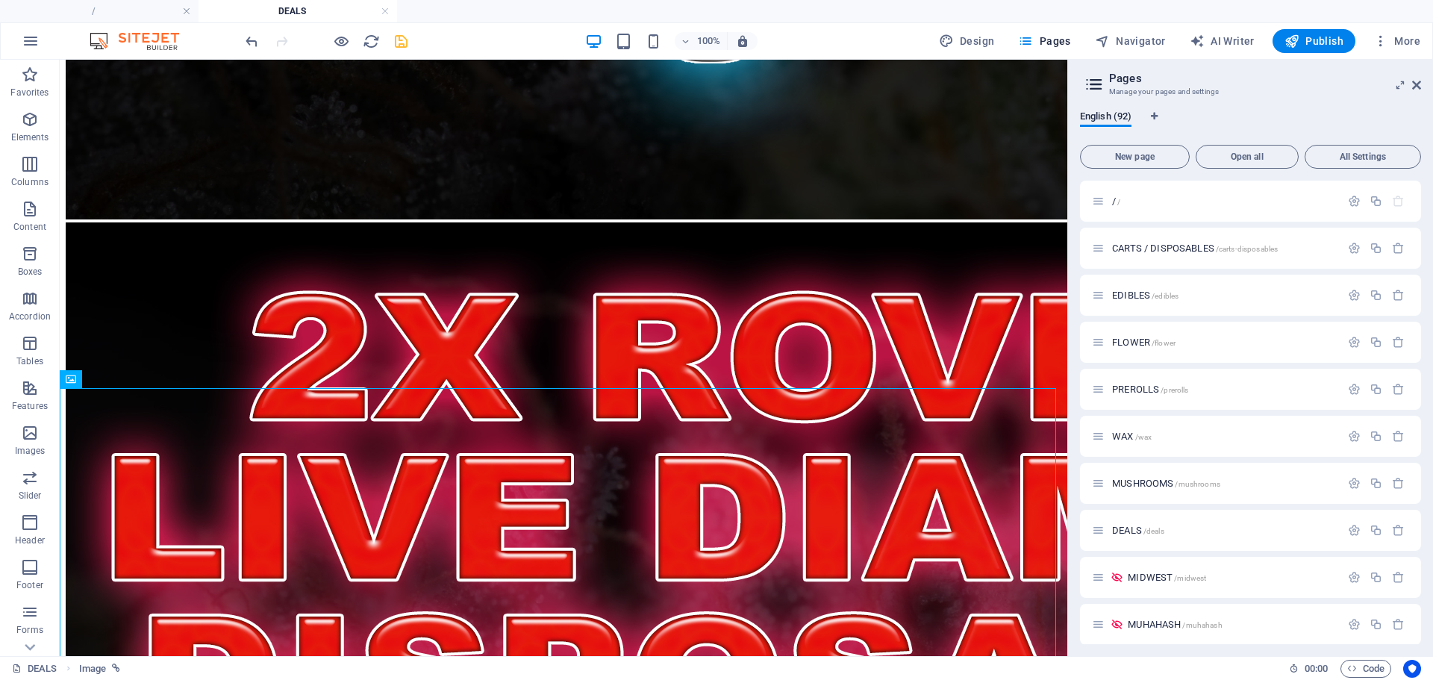
scroll to position [9076, 0]
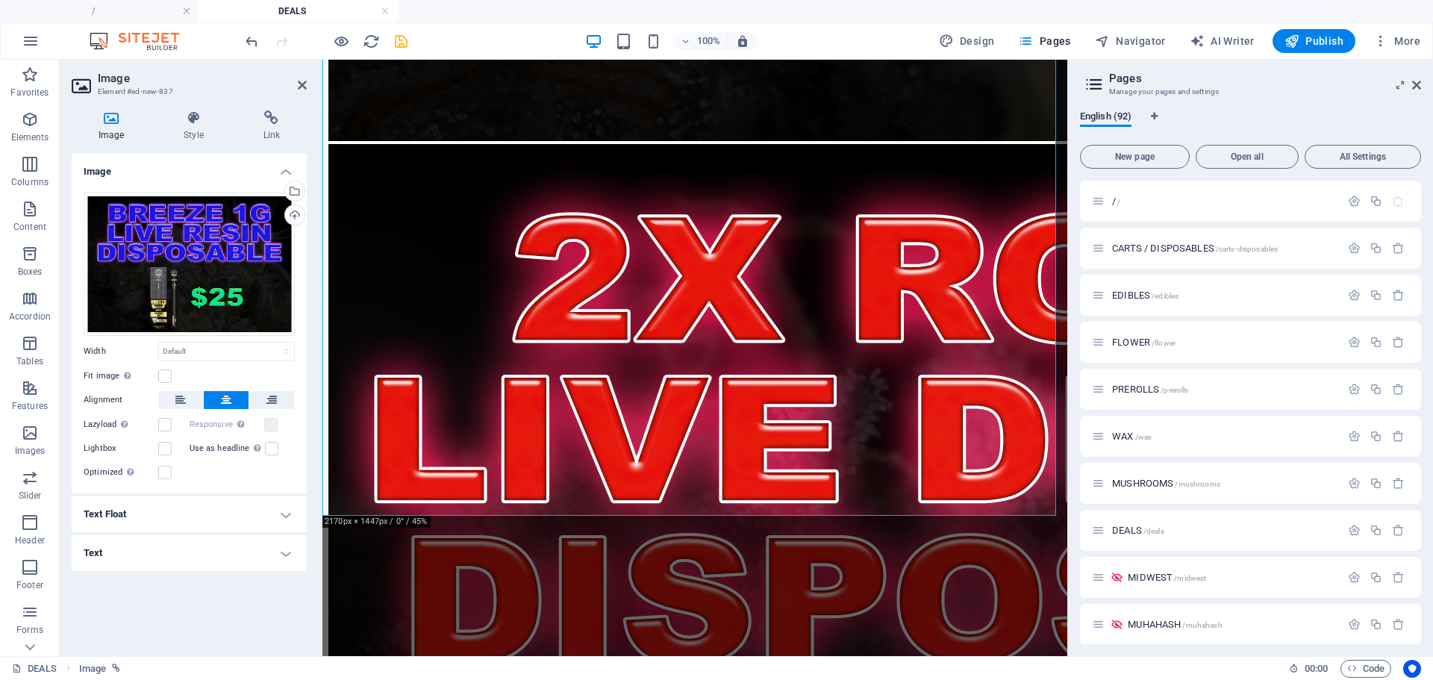
scroll to position [6836, 0]
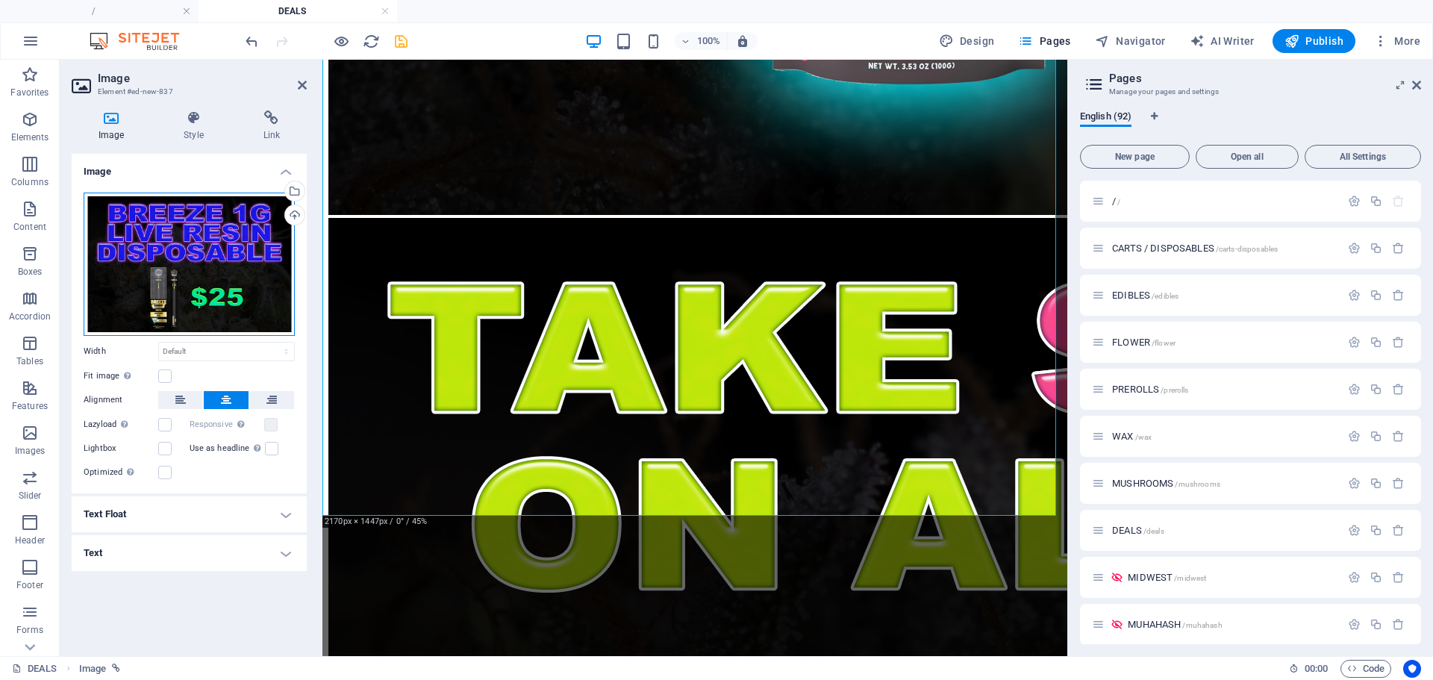
click at [222, 298] on div "Drag files here, click to choose files or select files from Files or our free s…" at bounding box center [189, 264] width 211 height 143
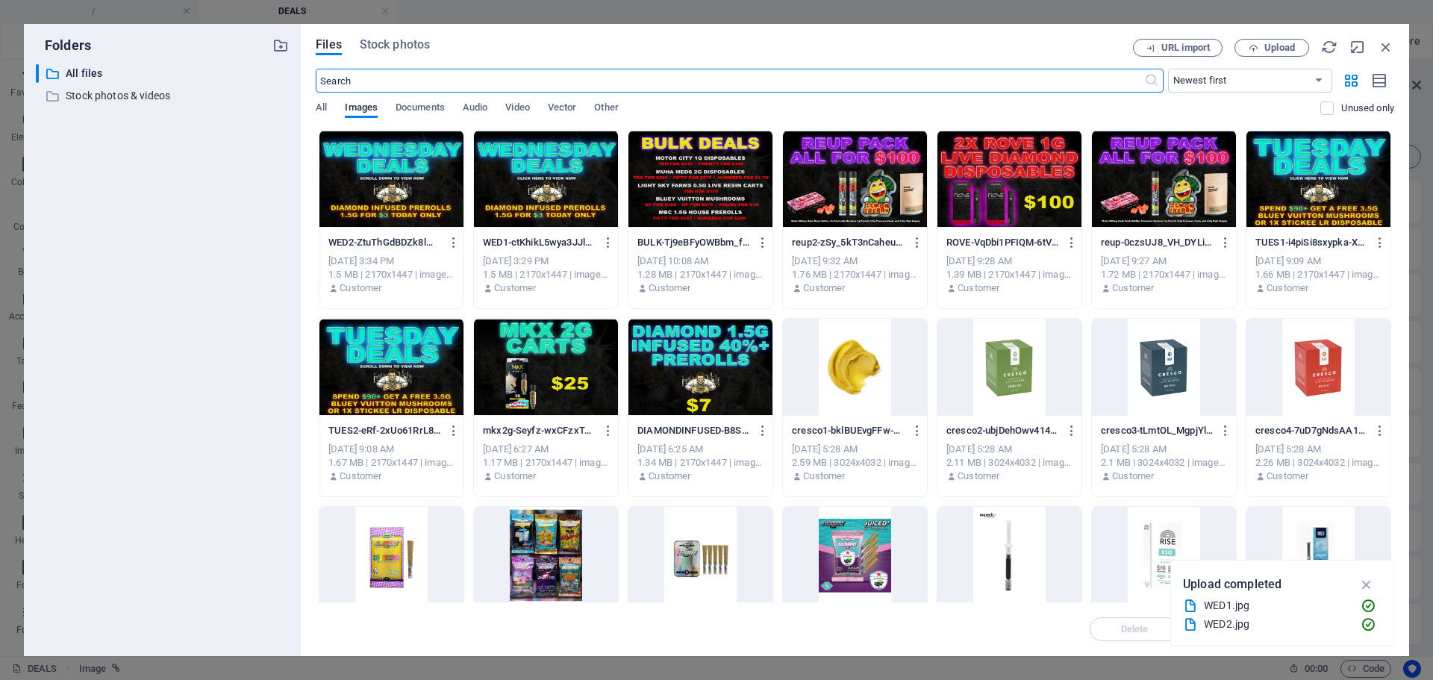
scroll to position [3608, 0]
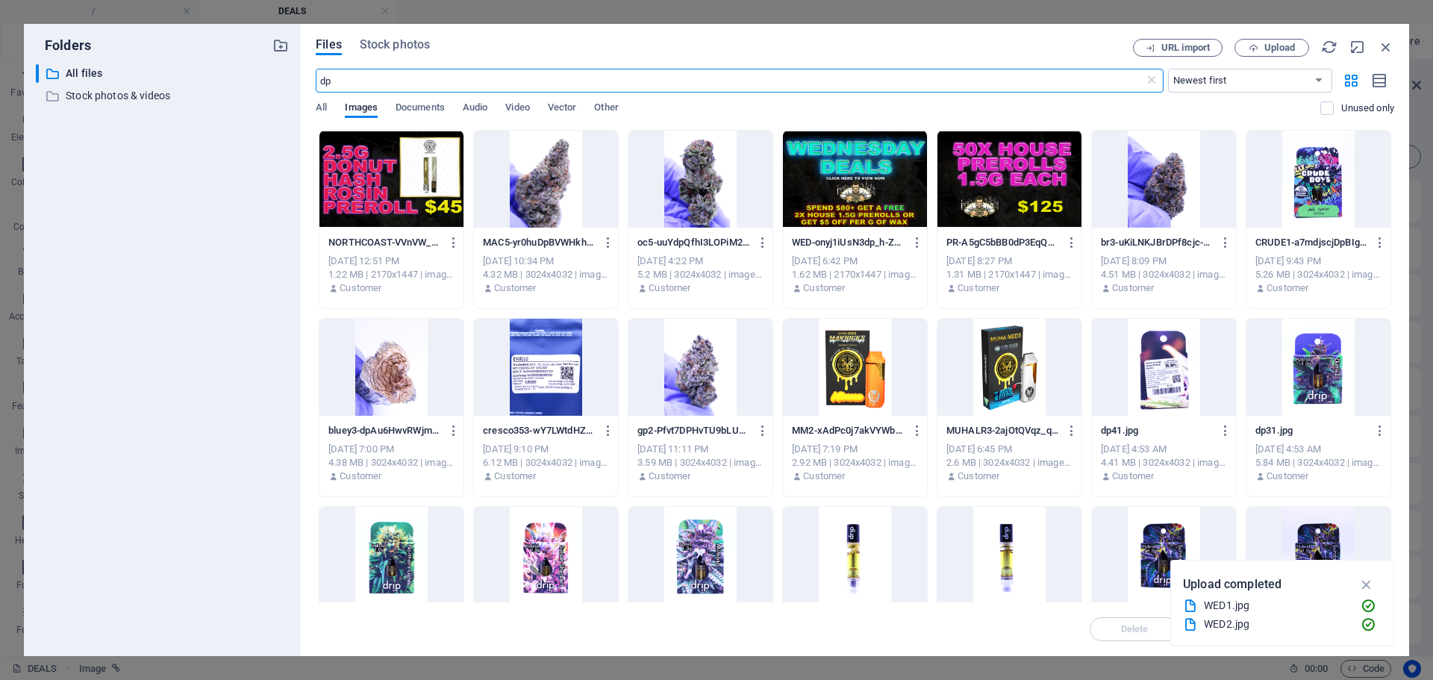
type input "d"
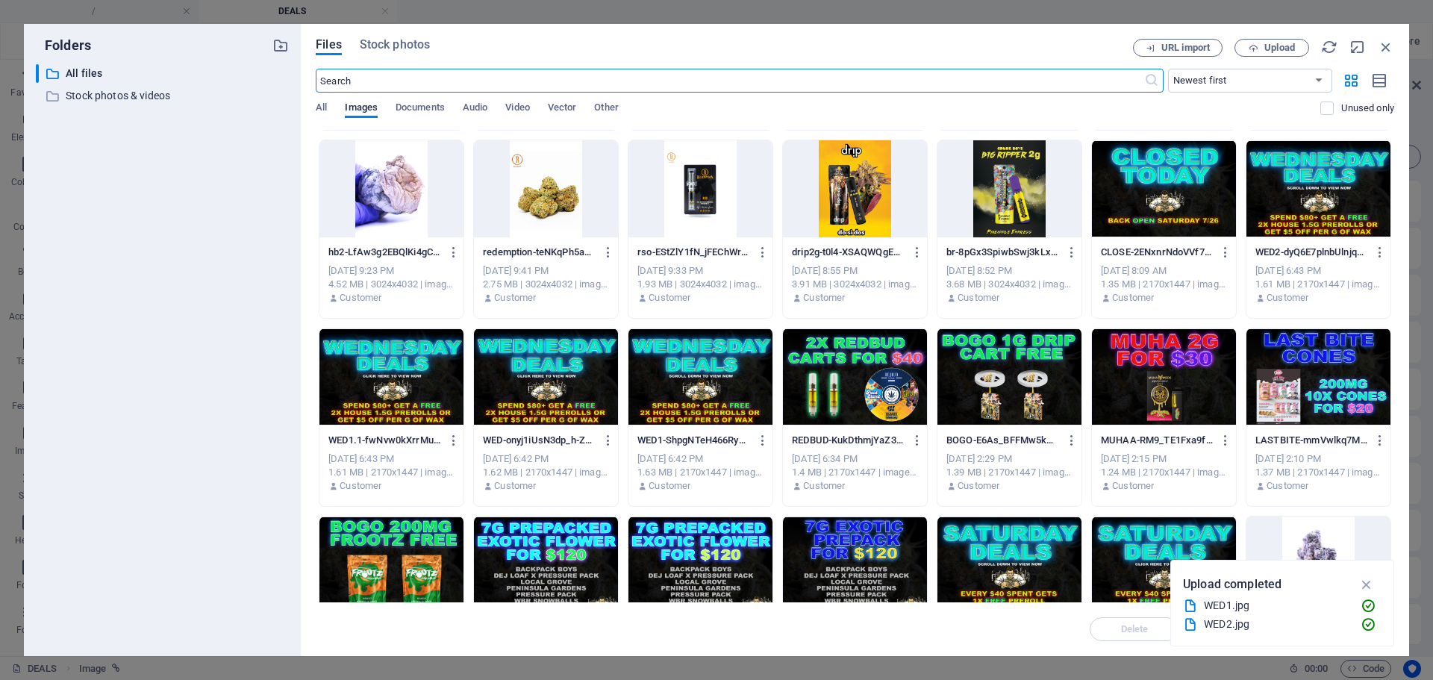
scroll to position [4131, 0]
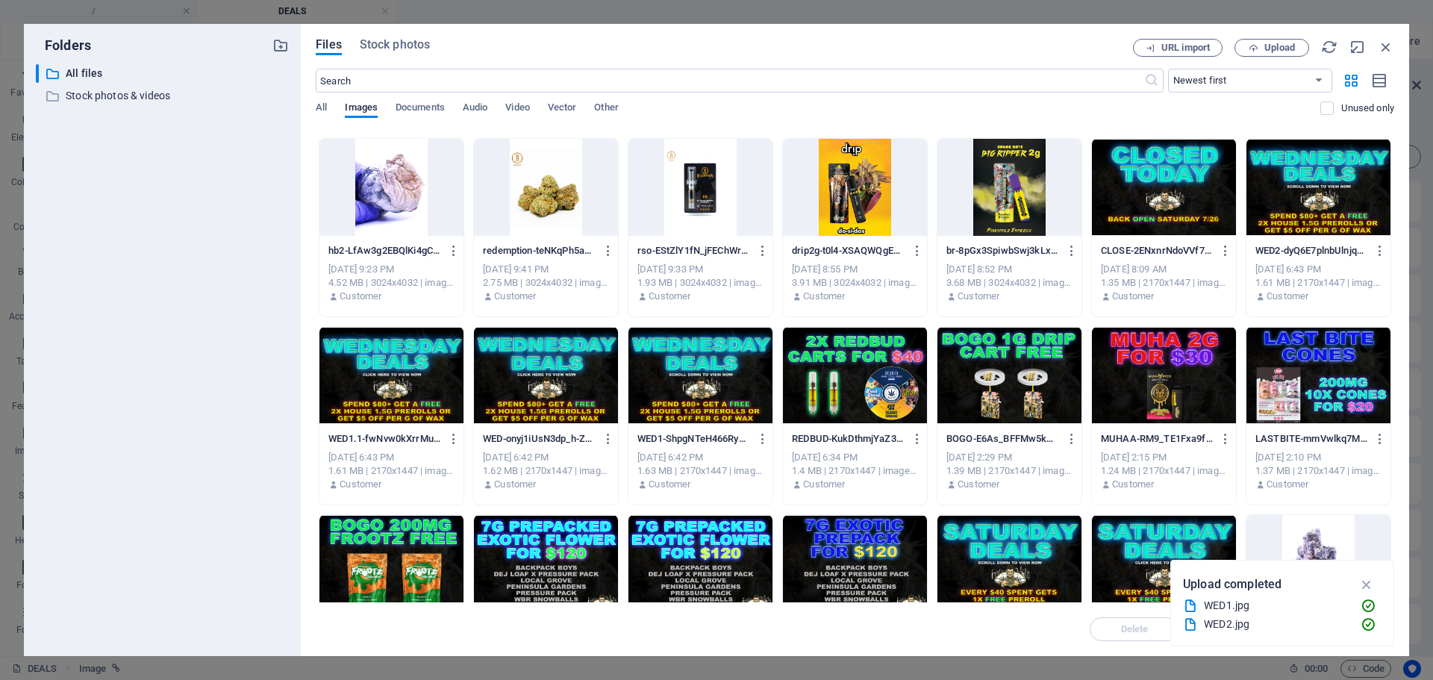
click at [993, 375] on div at bounding box center [1010, 375] width 144 height 97
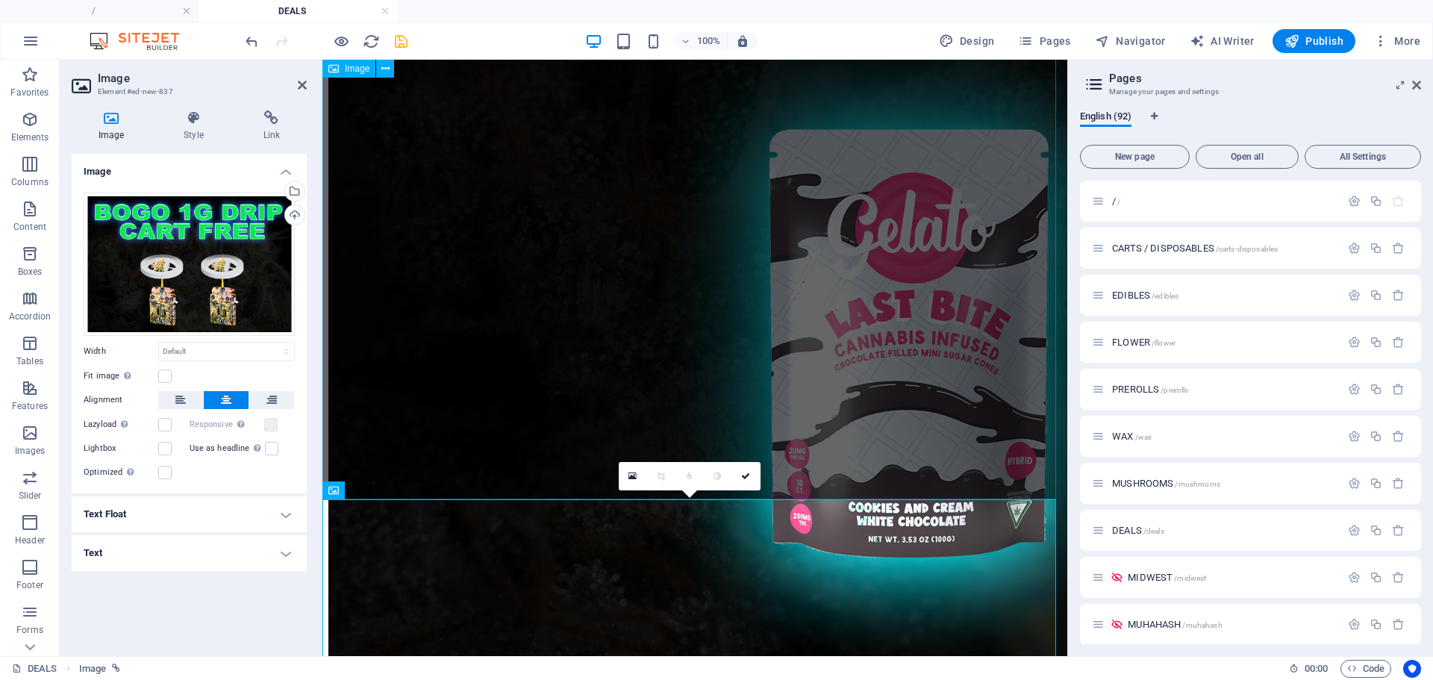
scroll to position [6365, 0]
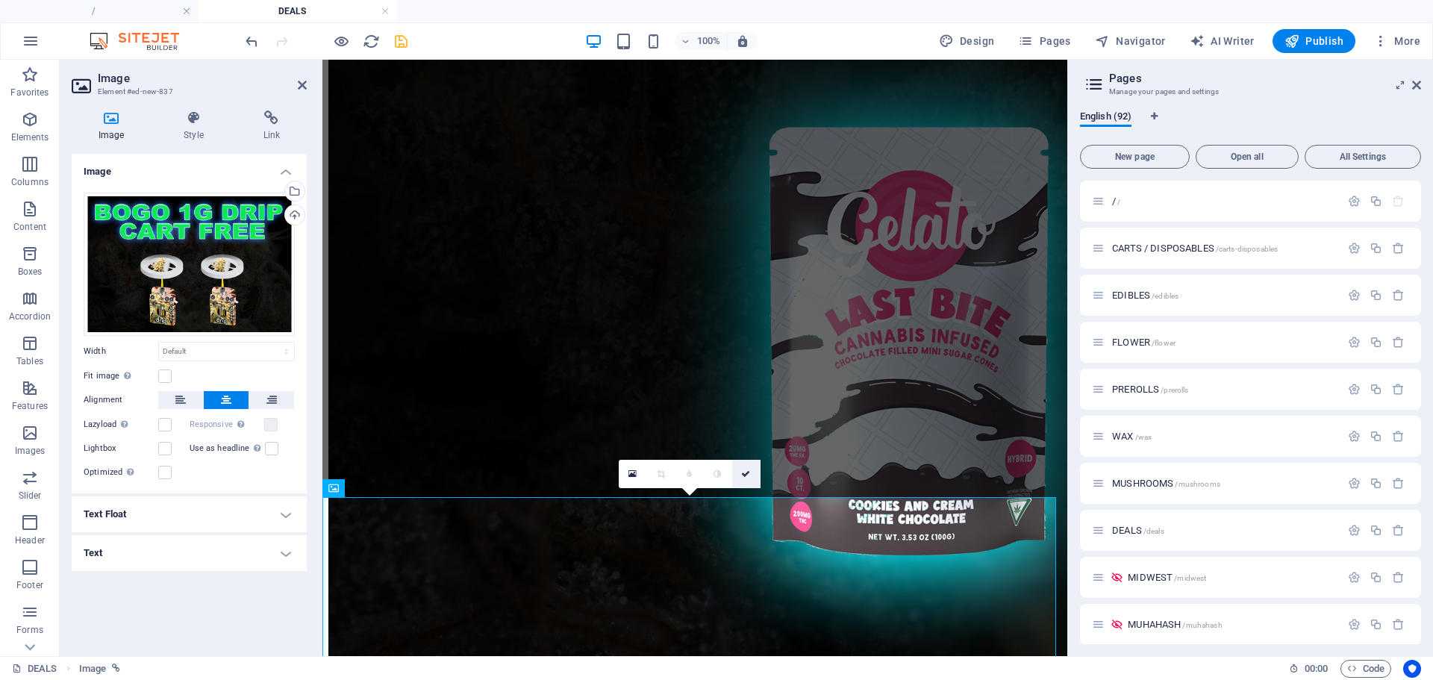
click at [749, 474] on icon at bounding box center [745, 474] width 9 height 9
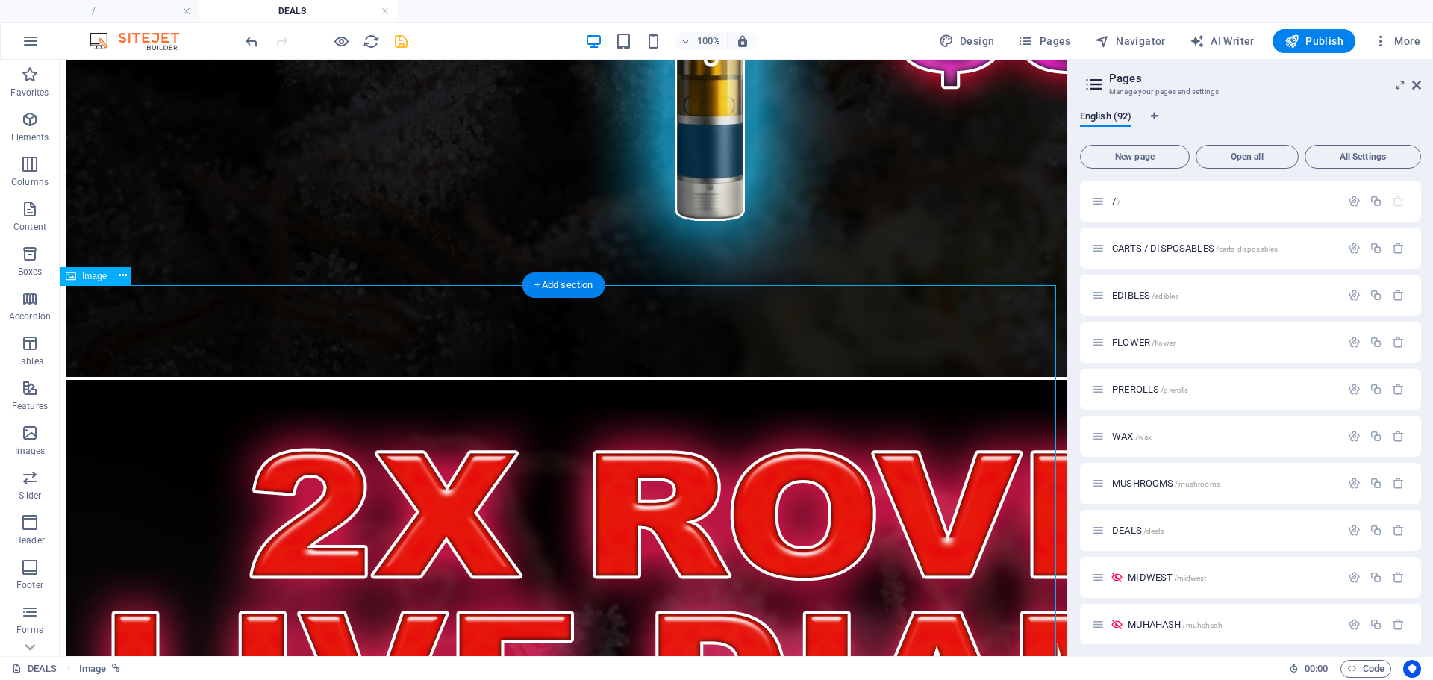
scroll to position [8817, 0]
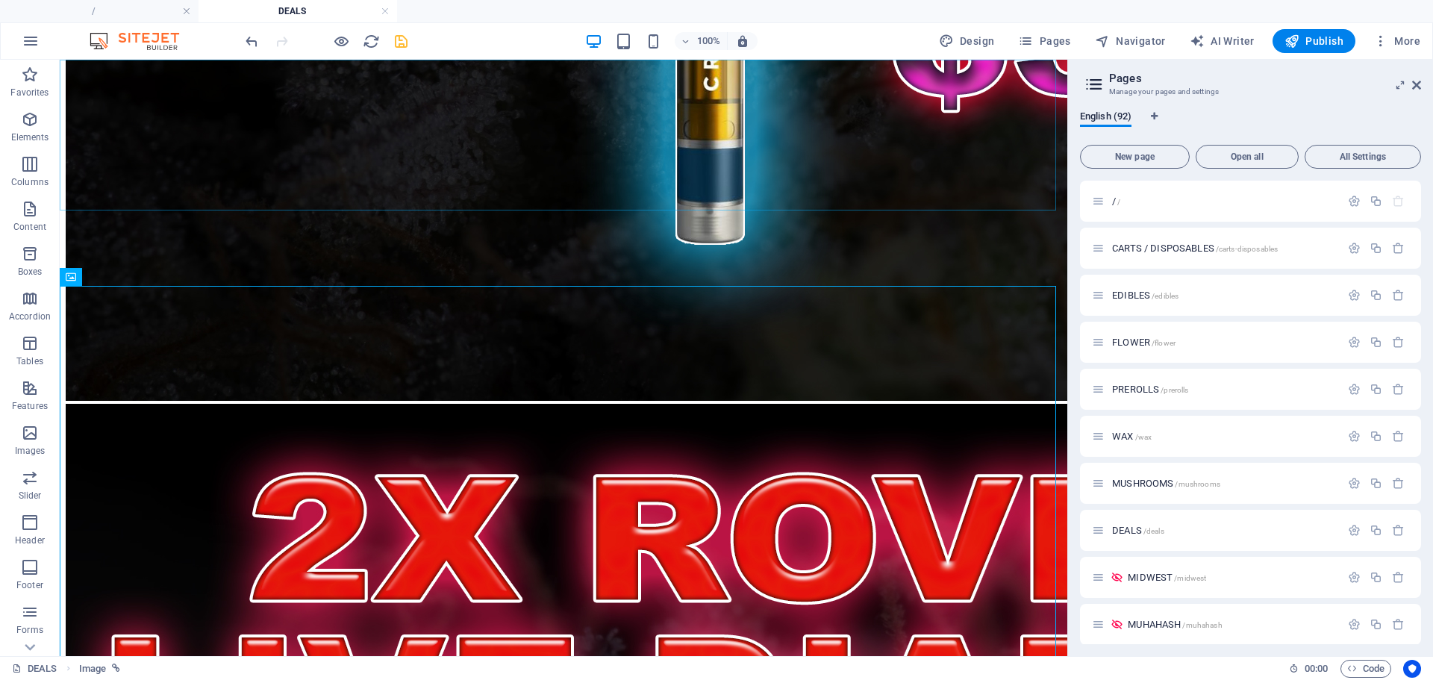
drag, startPoint x: 154, startPoint y: 337, endPoint x: 106, endPoint y: 163, distance: 180.4
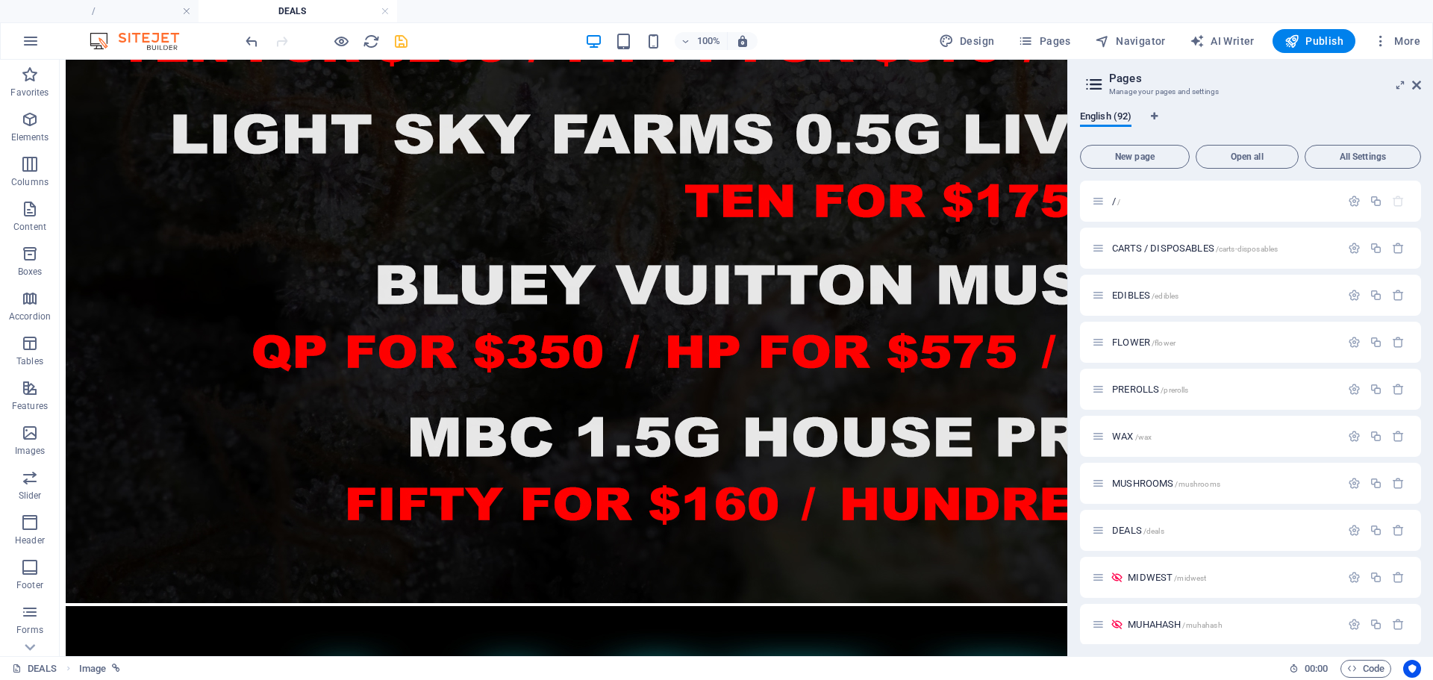
scroll to position [5360, 0]
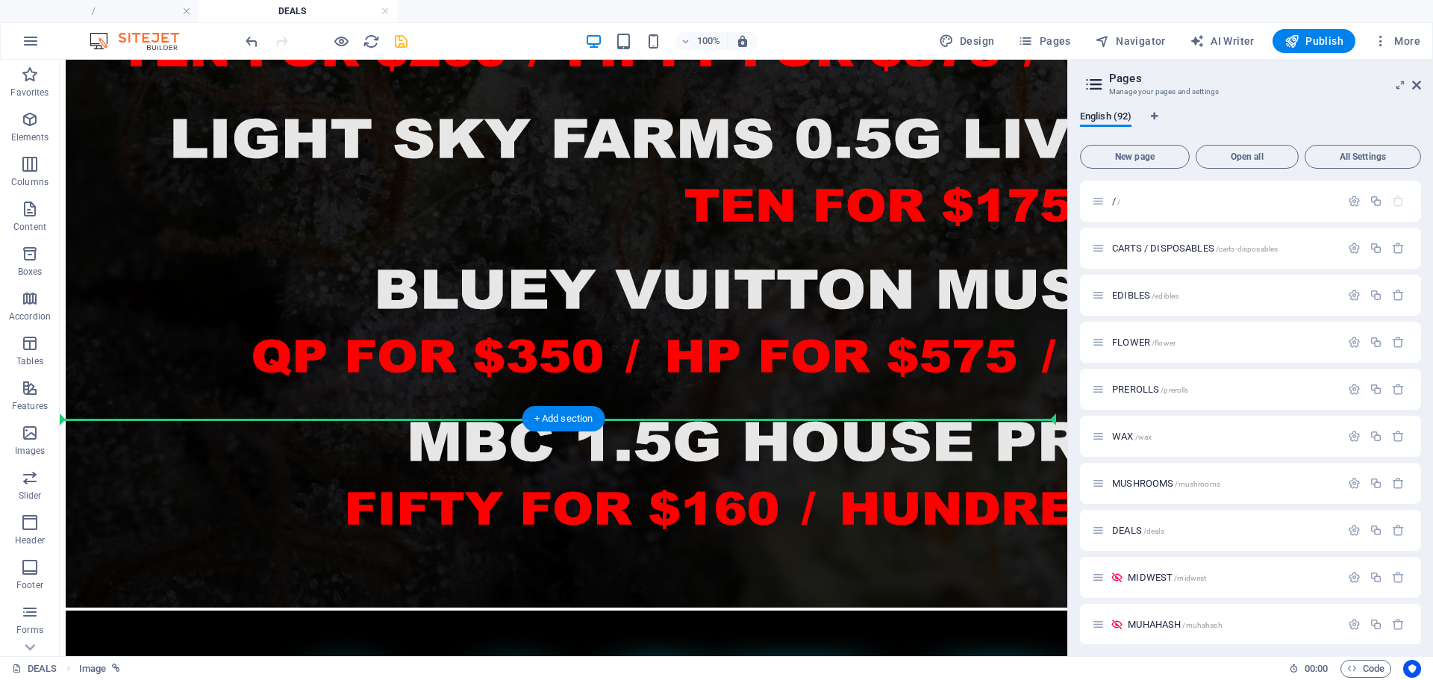
drag, startPoint x: 154, startPoint y: 341, endPoint x: 169, endPoint y: 302, distance: 41.9
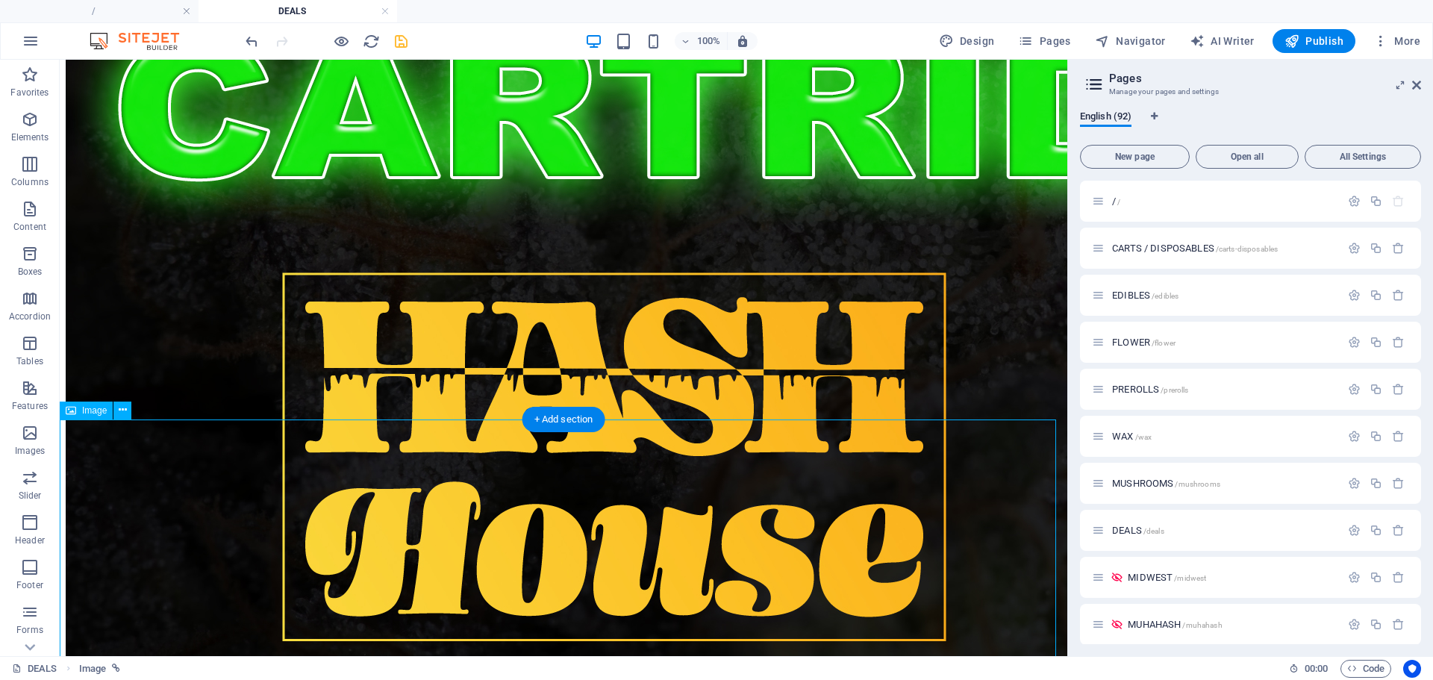
select select "34"
select select
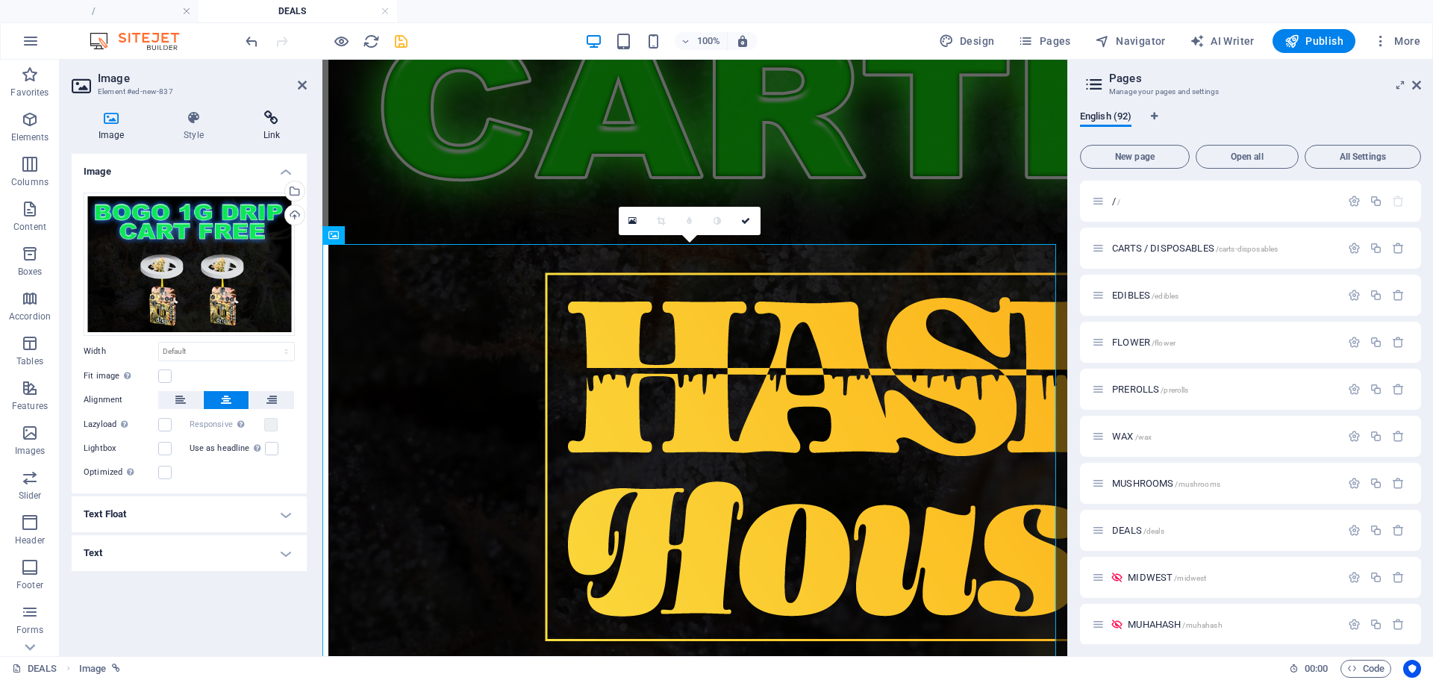
click at [276, 122] on icon at bounding box center [272, 117] width 70 height 15
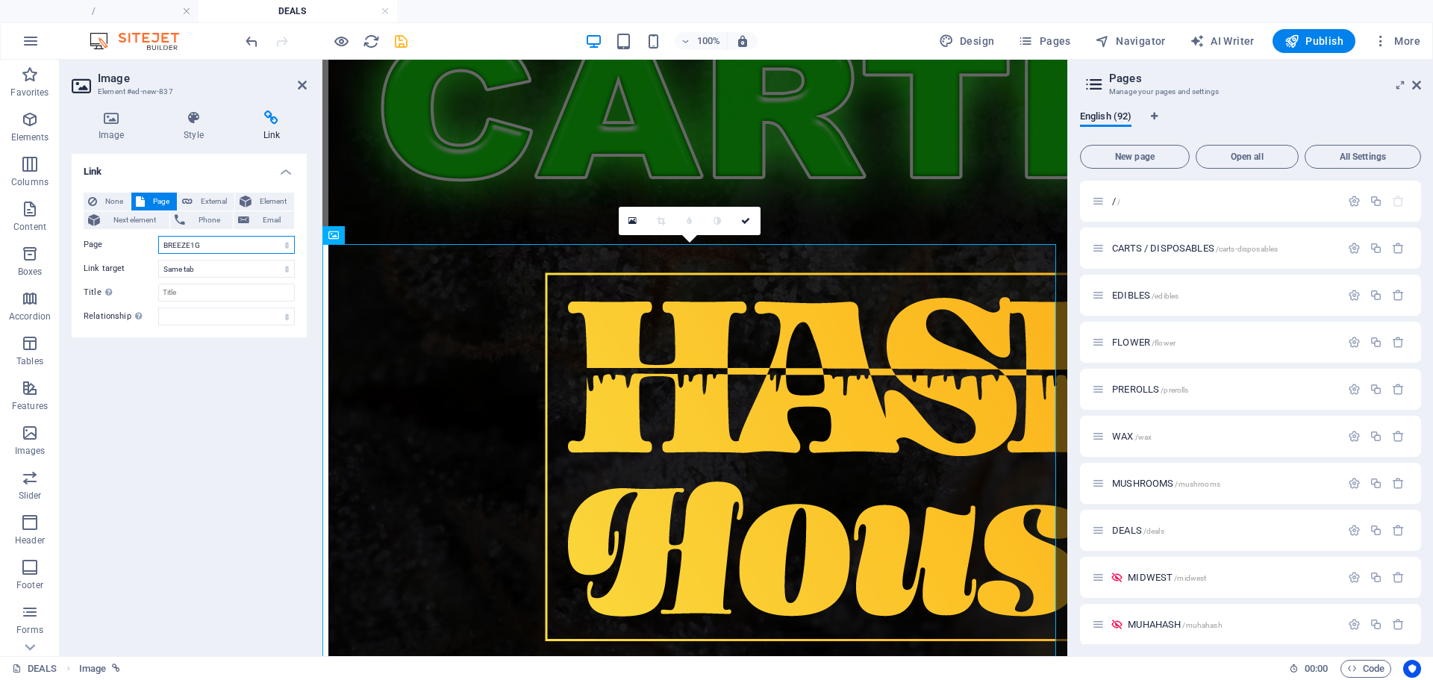
click at [224, 244] on select "/ CARTS / DISPOSABLES EDIBLES FLOWER PREROLLS WAX MUSHROOMS DEALS MIDWEST MUHAH…" at bounding box center [226, 245] width 137 height 18
select select "17"
click at [158, 236] on select "/ CARTS / DISPOSABLES EDIBLES FLOWER PREROLLS WAX MUSHROOMS DEALS MIDWEST MUHAH…" at bounding box center [226, 245] width 137 height 18
click at [752, 218] on link at bounding box center [746, 221] width 28 height 28
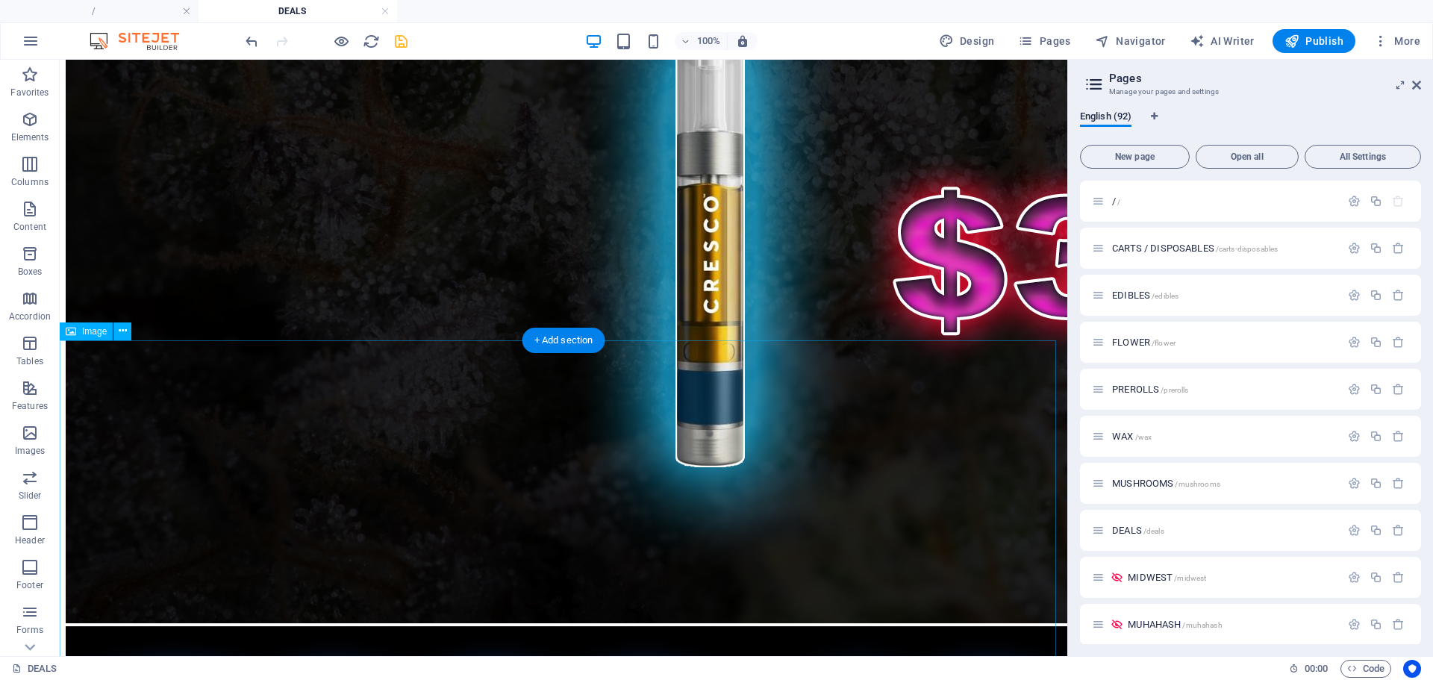
scroll to position [8802, 0]
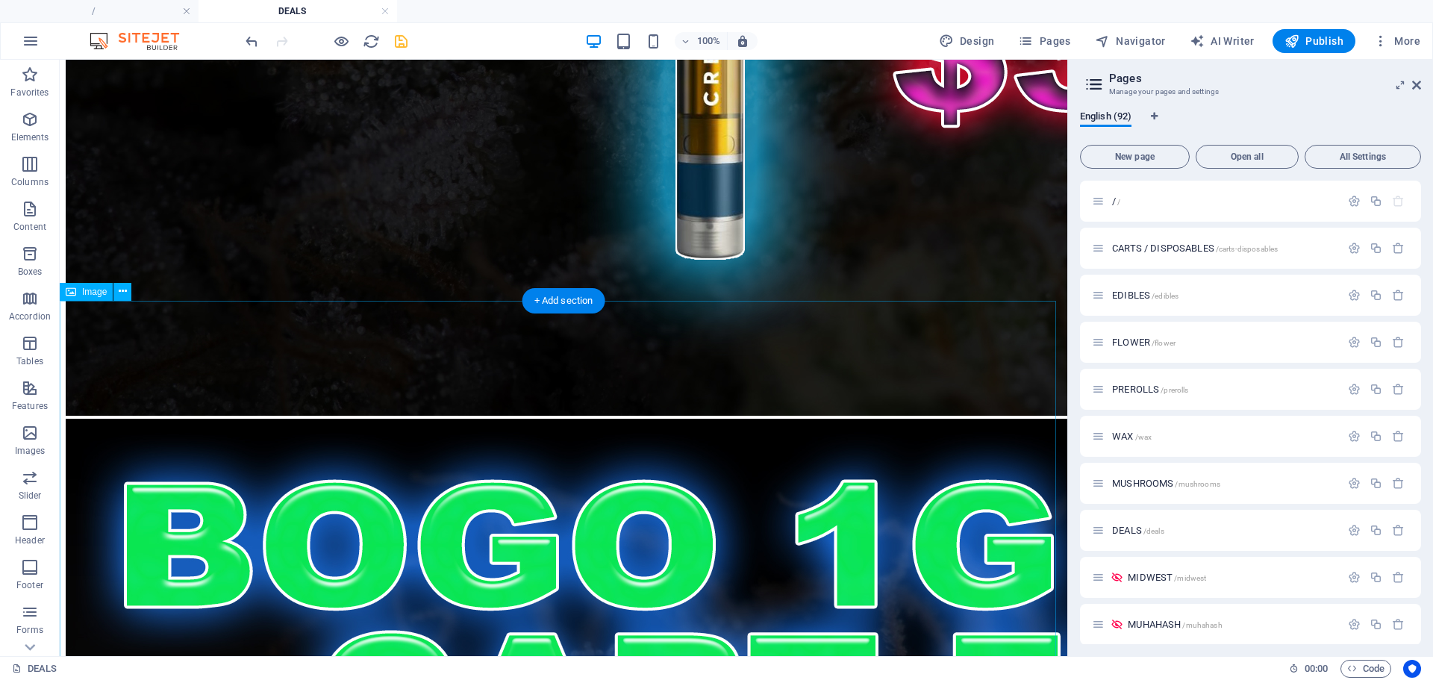
select select "34"
select select
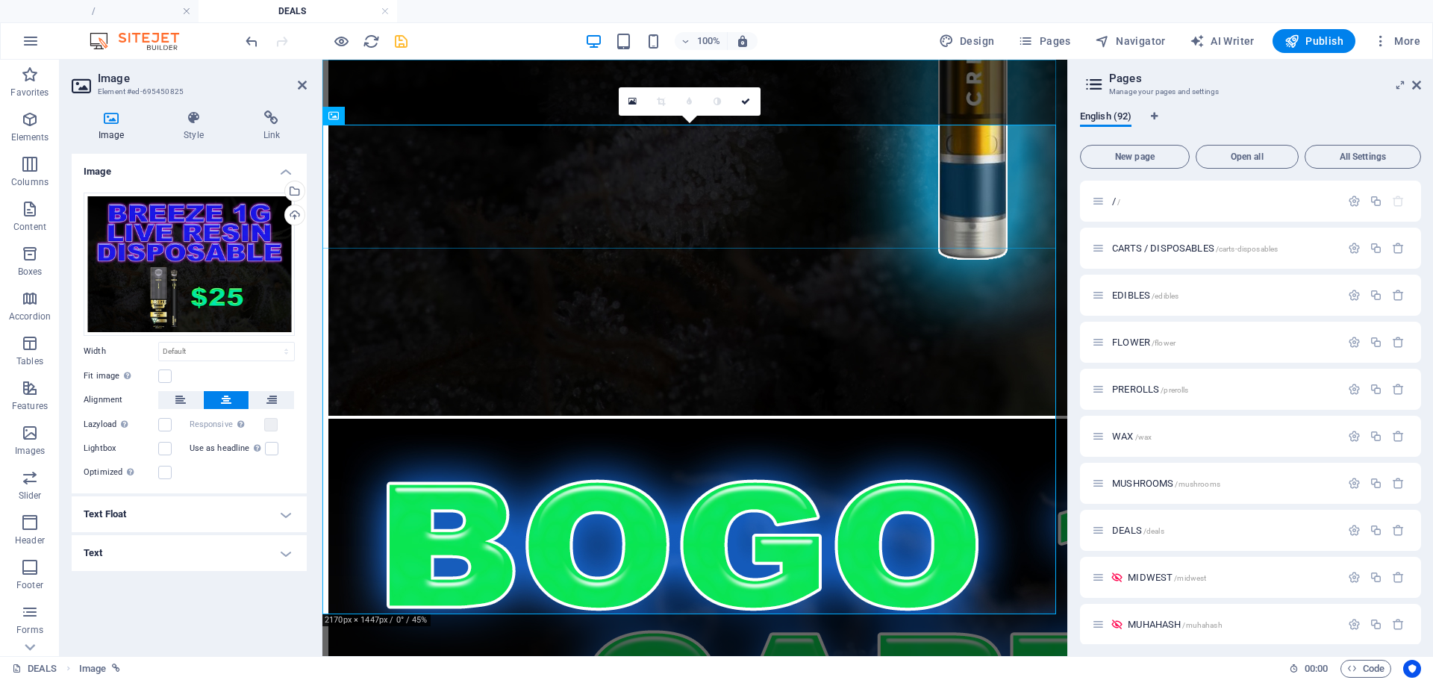
scroll to position [6738, 0]
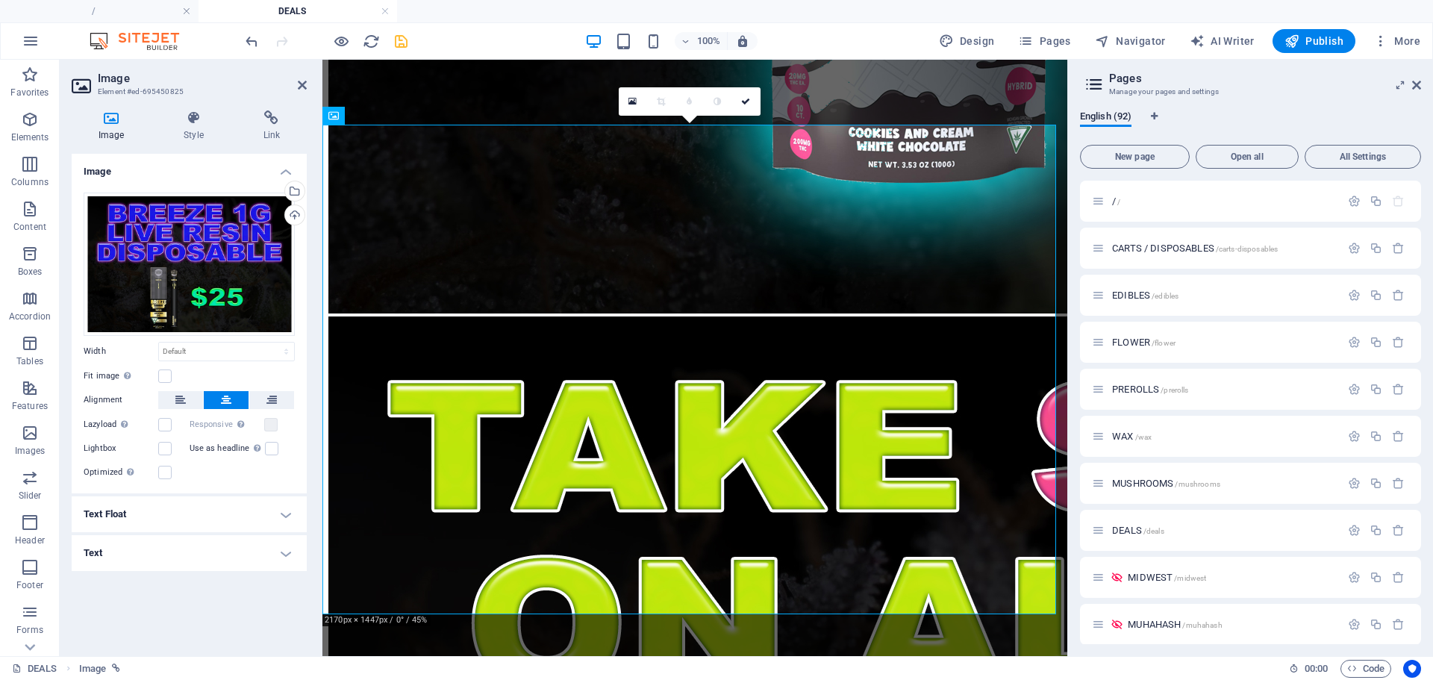
click at [275, 107] on div "Image Style Link Image Drag files here, click to choose files or select files f…" at bounding box center [189, 378] width 259 height 558
click at [267, 120] on icon at bounding box center [272, 117] width 70 height 15
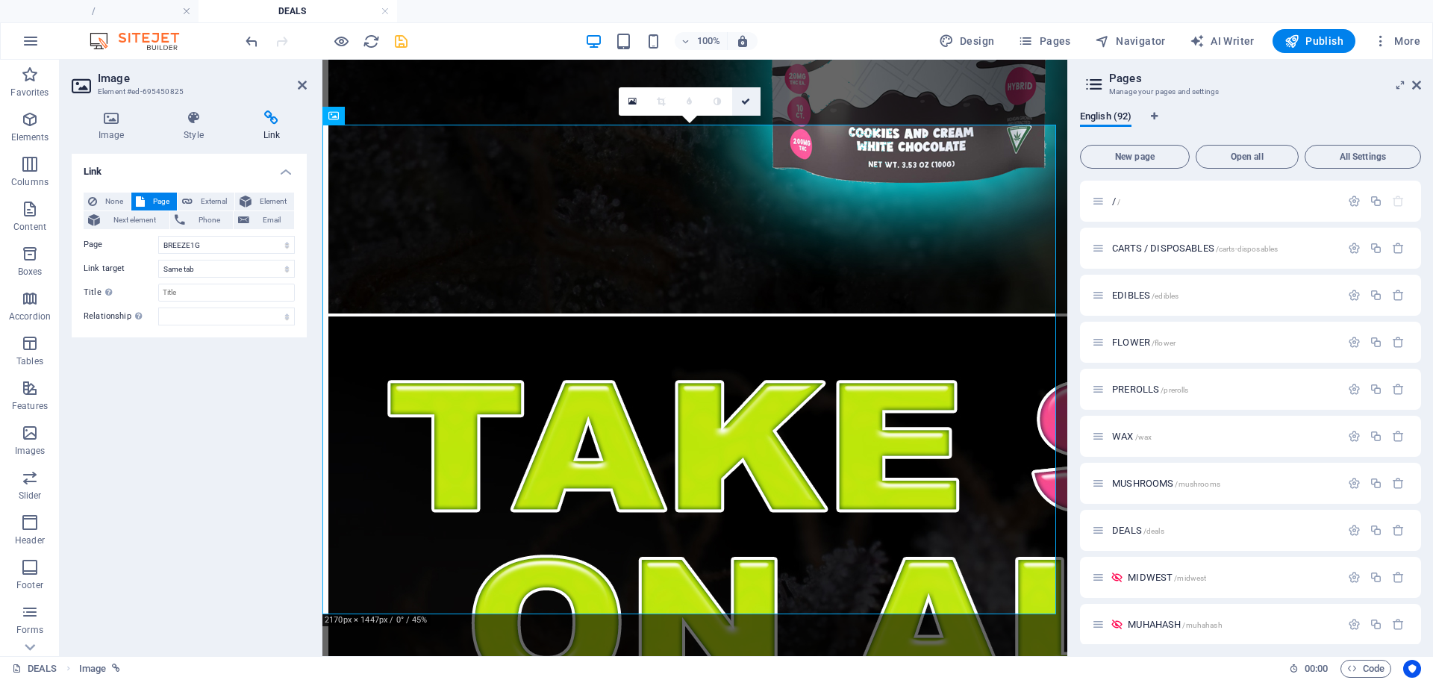
click at [747, 98] on icon at bounding box center [745, 101] width 9 height 9
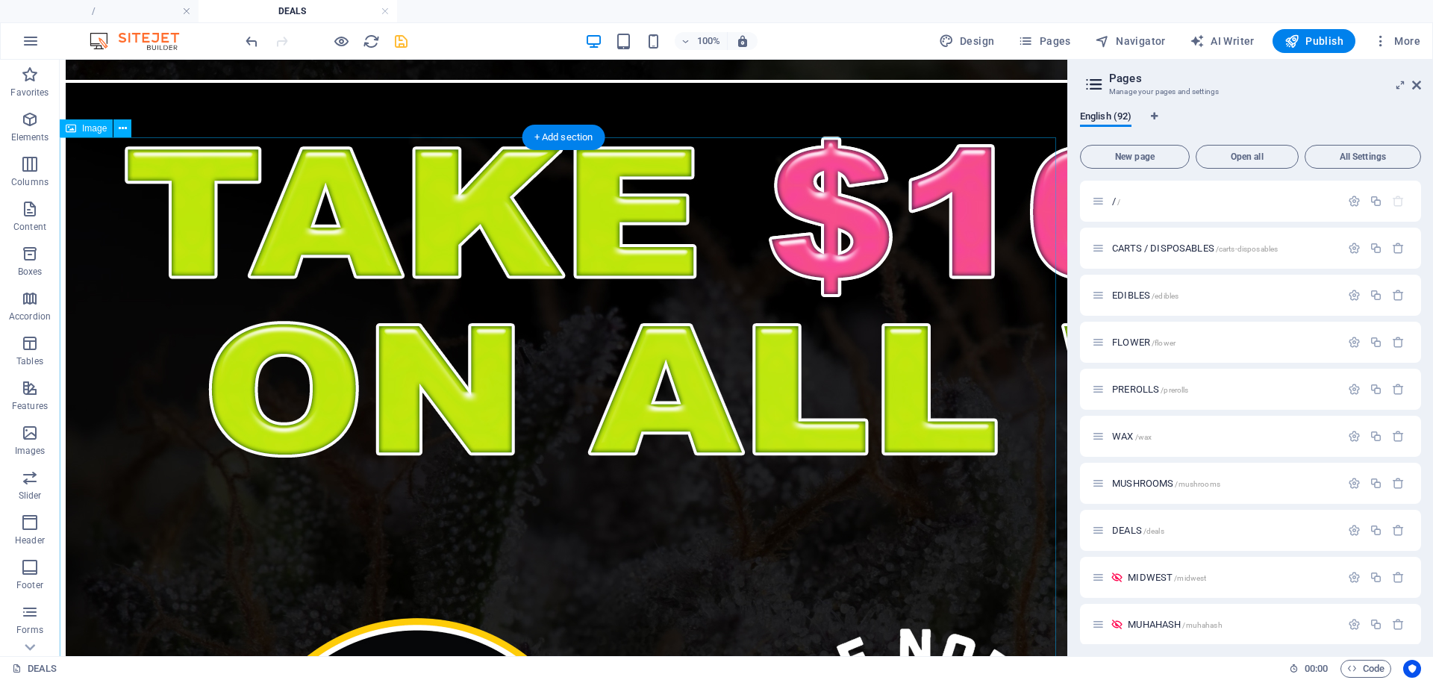
scroll to position [6972, 0]
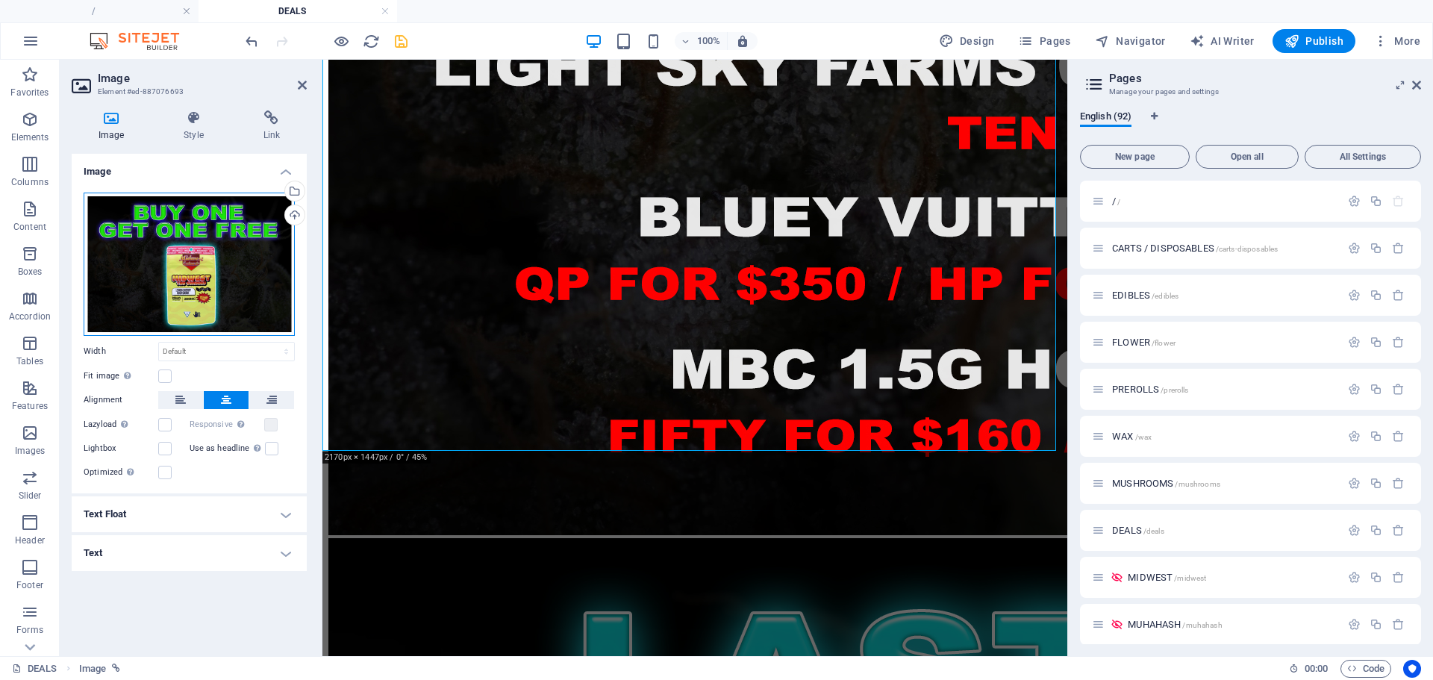
click at [235, 275] on div "Drag files here, click to choose files or select files from Files or our free s…" at bounding box center [189, 264] width 211 height 143
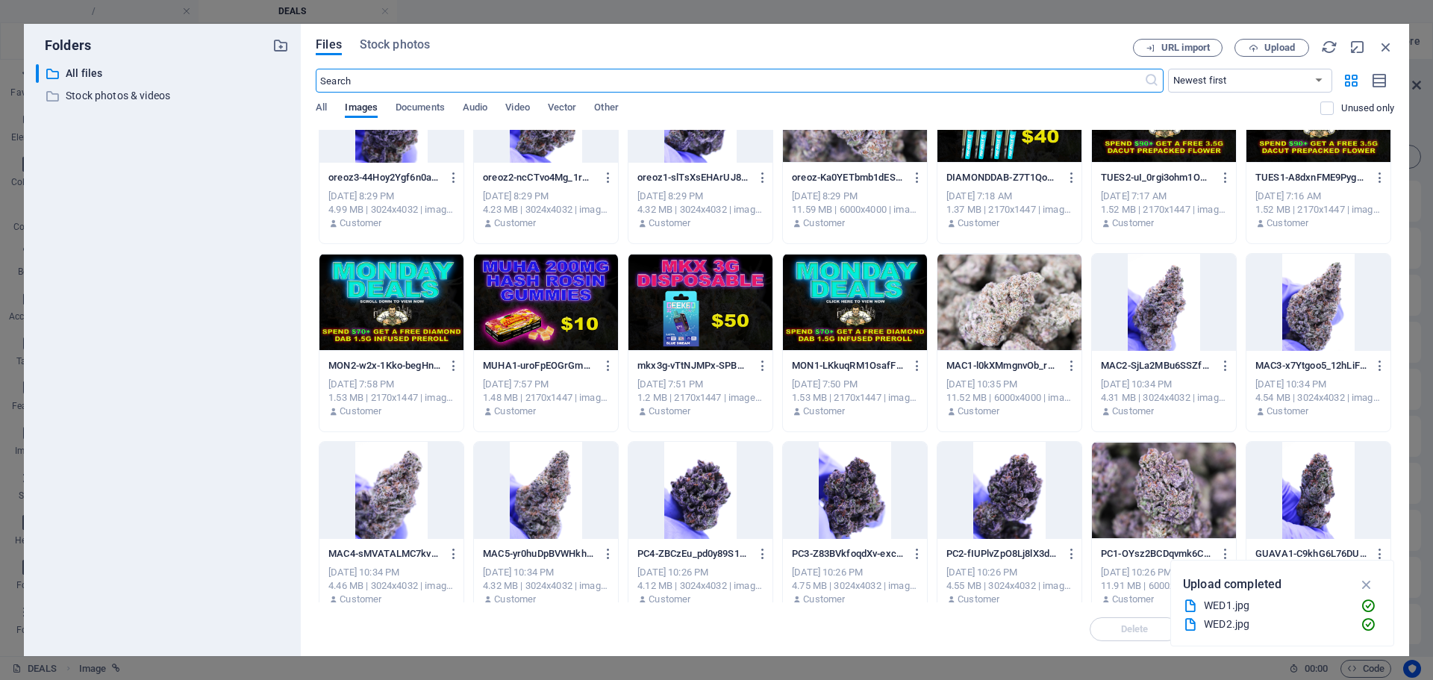
scroll to position [2323, 0]
click at [546, 305] on div at bounding box center [546, 301] width 144 height 97
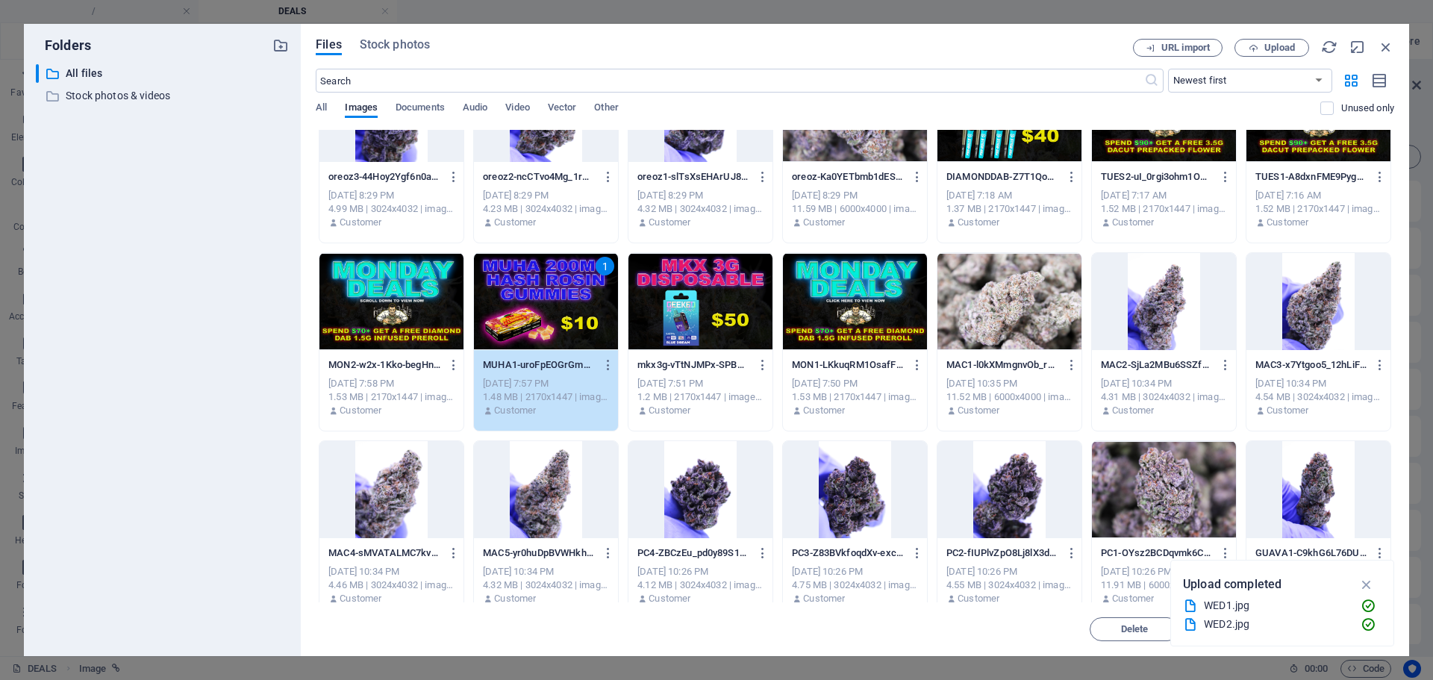
click at [546, 305] on div "1" at bounding box center [546, 301] width 144 height 97
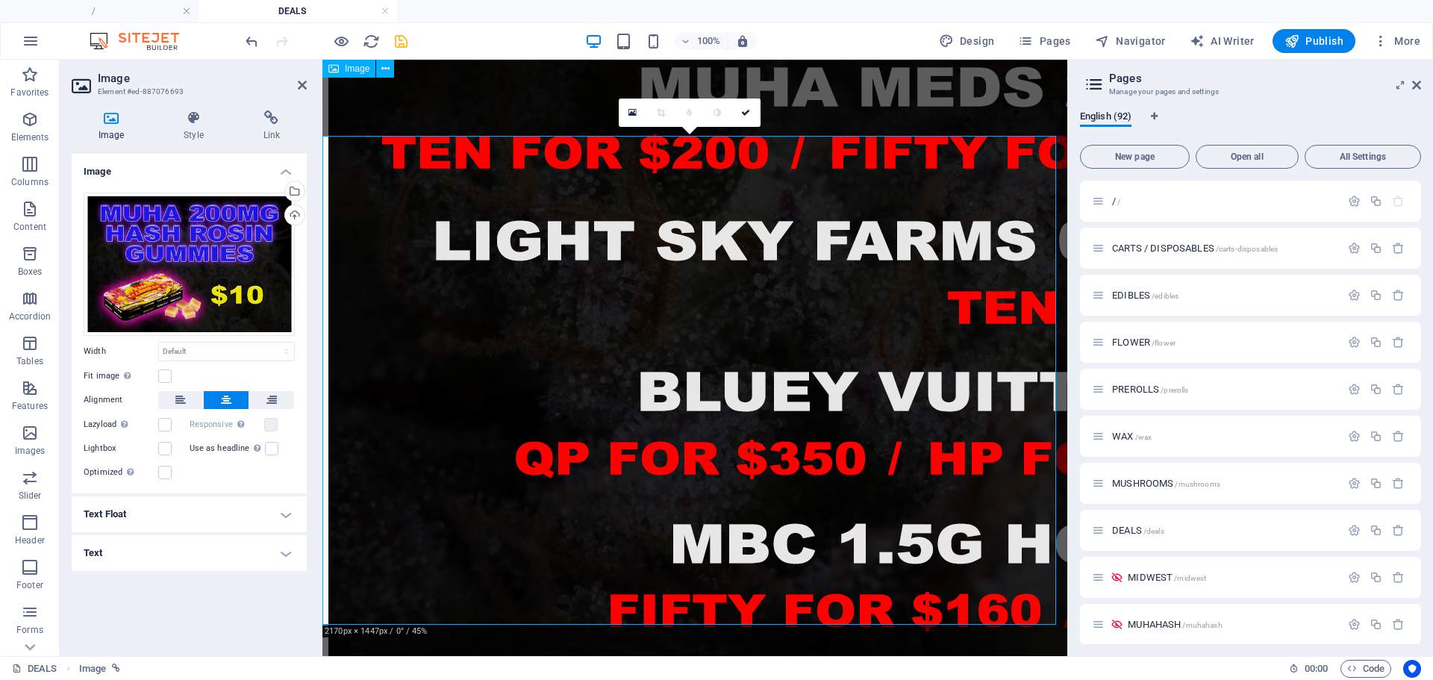
scroll to position [5257, 0]
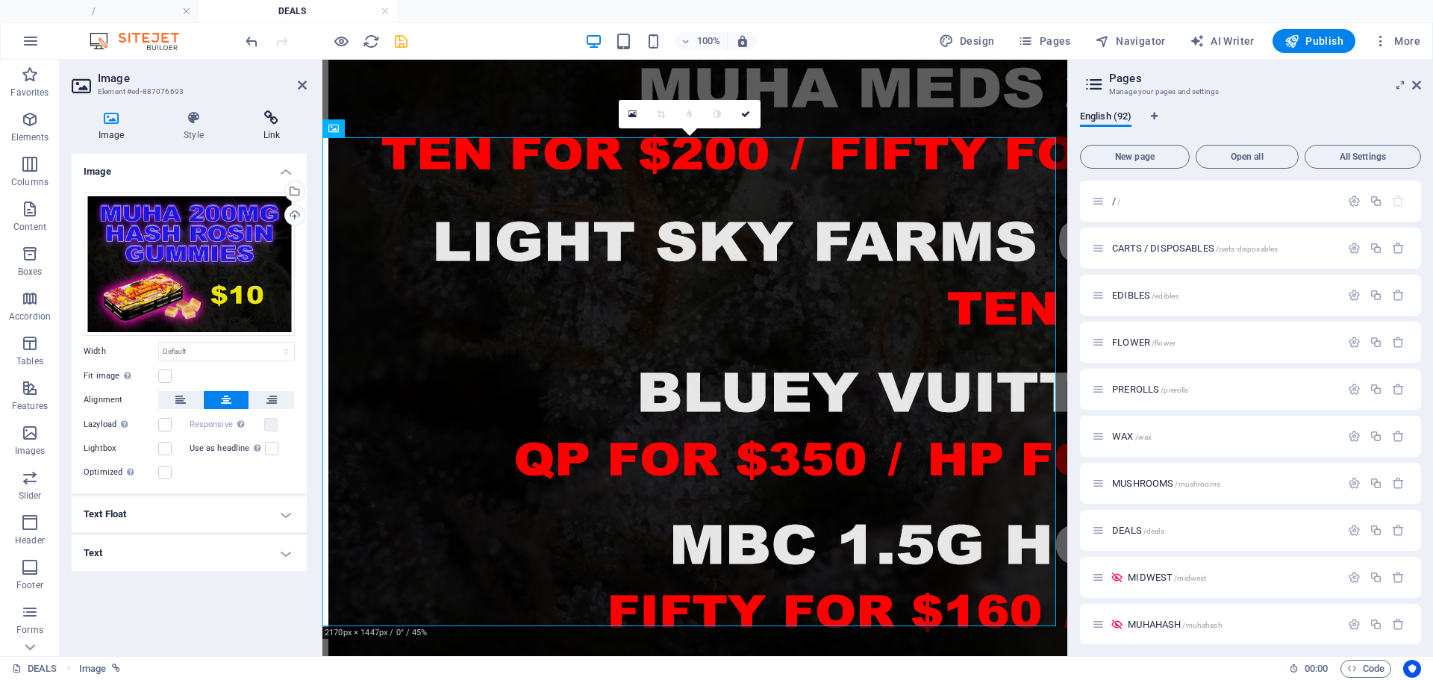
click at [265, 115] on icon at bounding box center [272, 117] width 70 height 15
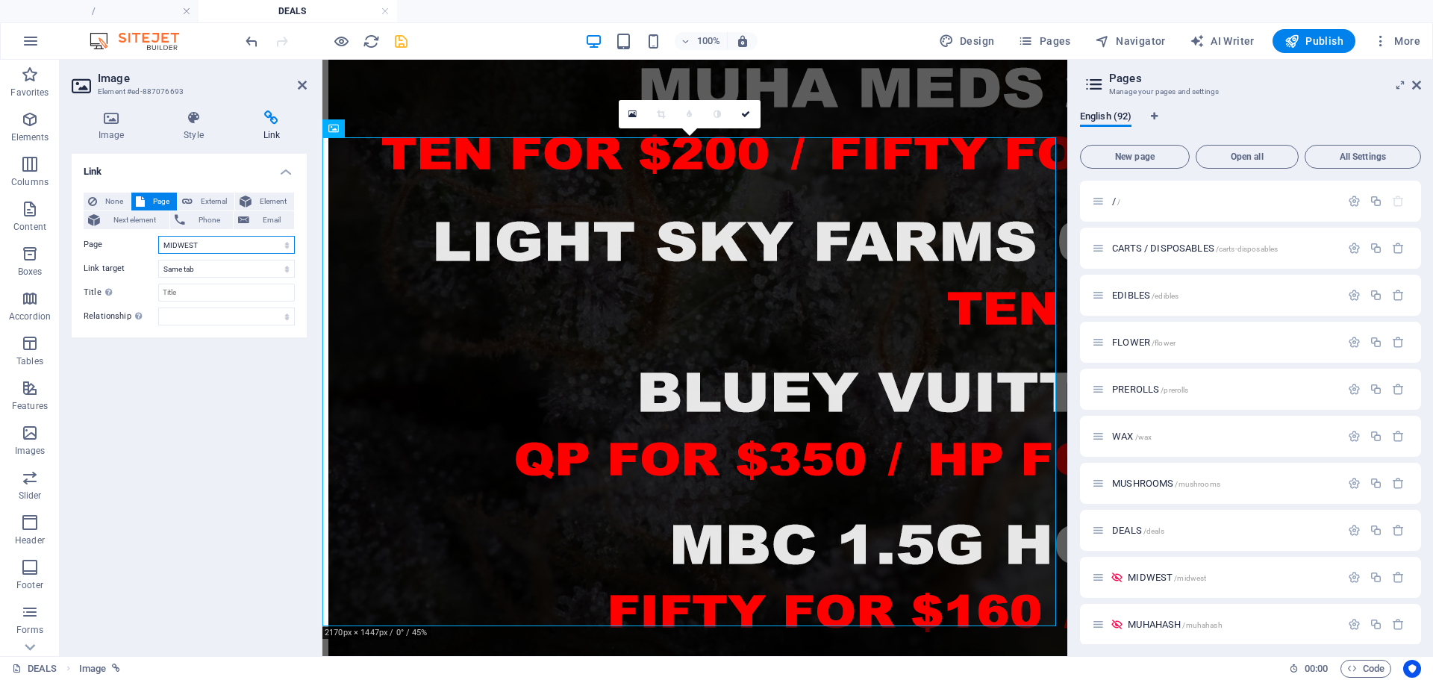
click at [214, 245] on select "/ CARTS / DISPOSABLES EDIBLES FLOWER PREROLLS WAX MUSHROOMS DEALS MIDWEST MUHAH…" at bounding box center [226, 245] width 137 height 18
select select "9"
click at [158, 236] on select "/ CARTS / DISPOSABLES EDIBLES FLOWER PREROLLS WAX MUSHROOMS DEALS MIDWEST MUHAH…" at bounding box center [226, 245] width 137 height 18
click at [742, 112] on icon at bounding box center [745, 114] width 9 height 9
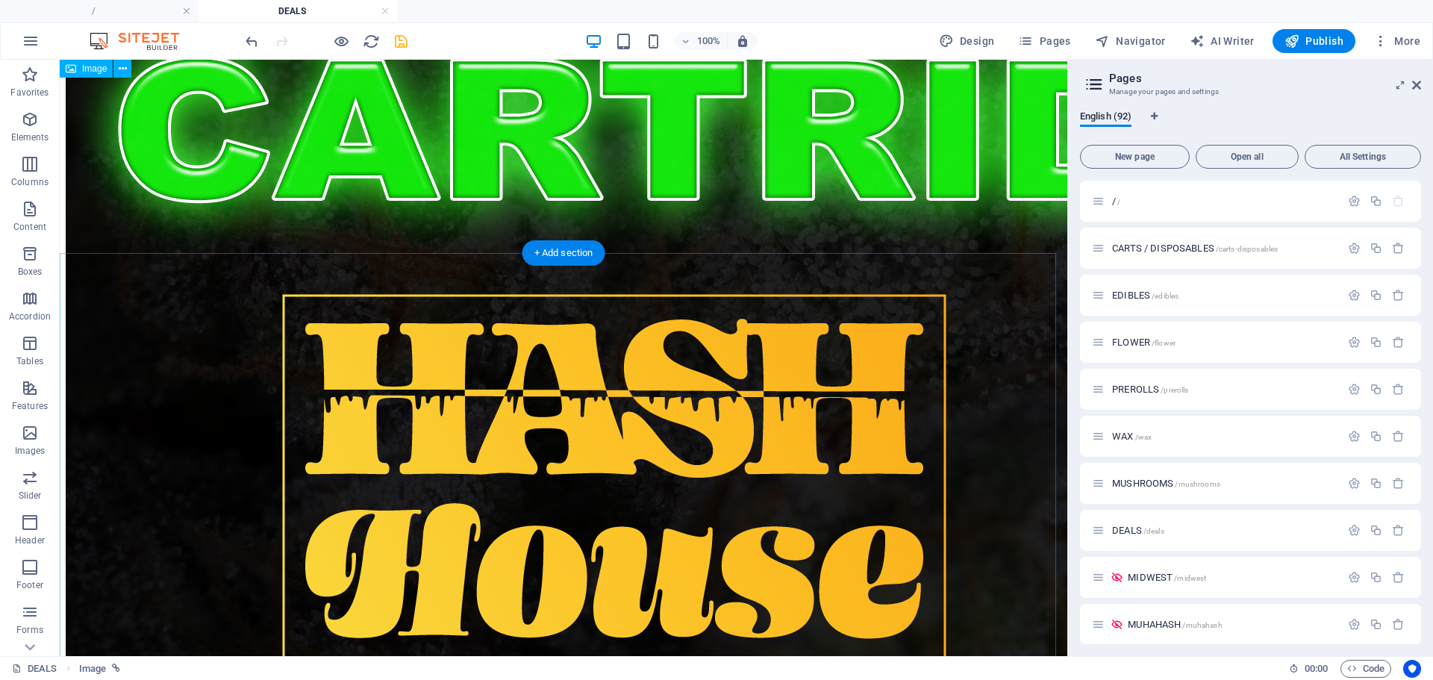
scroll to position [4068, 0]
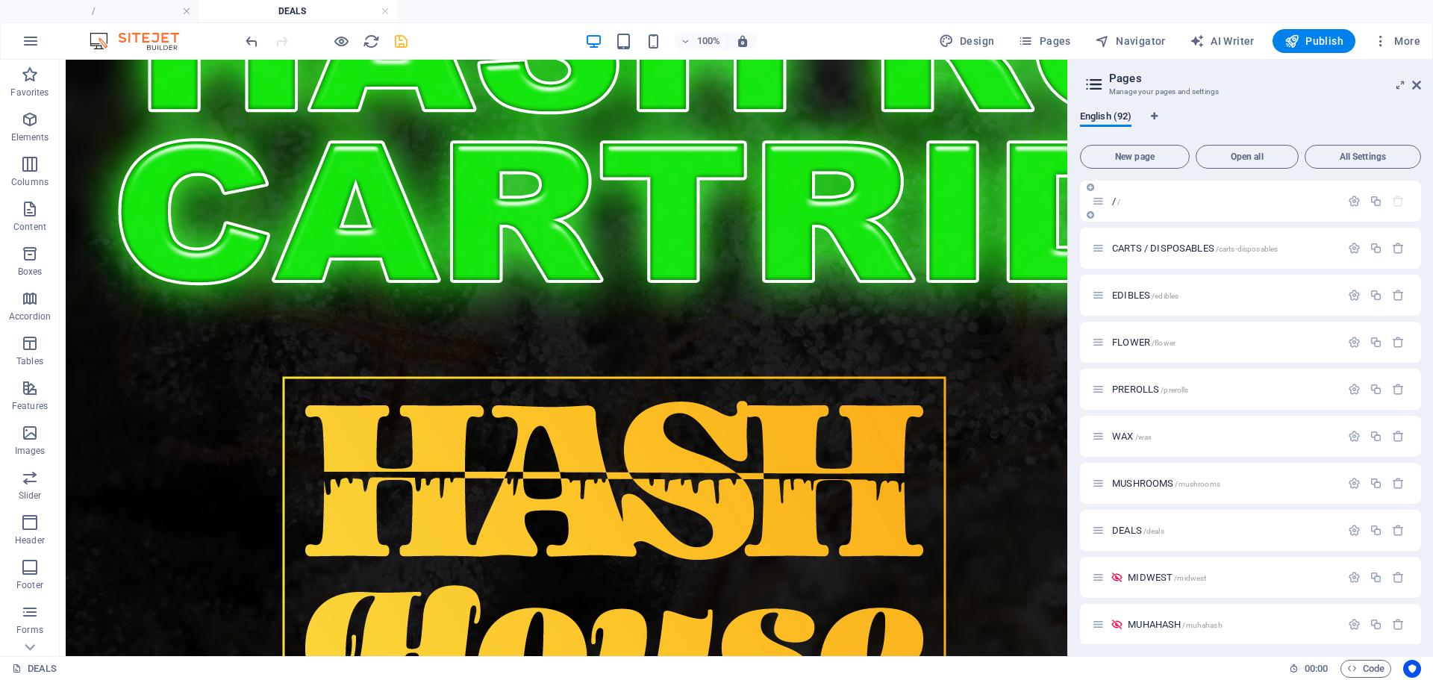
click at [1118, 205] on span "/ /" at bounding box center [1116, 201] width 8 height 11
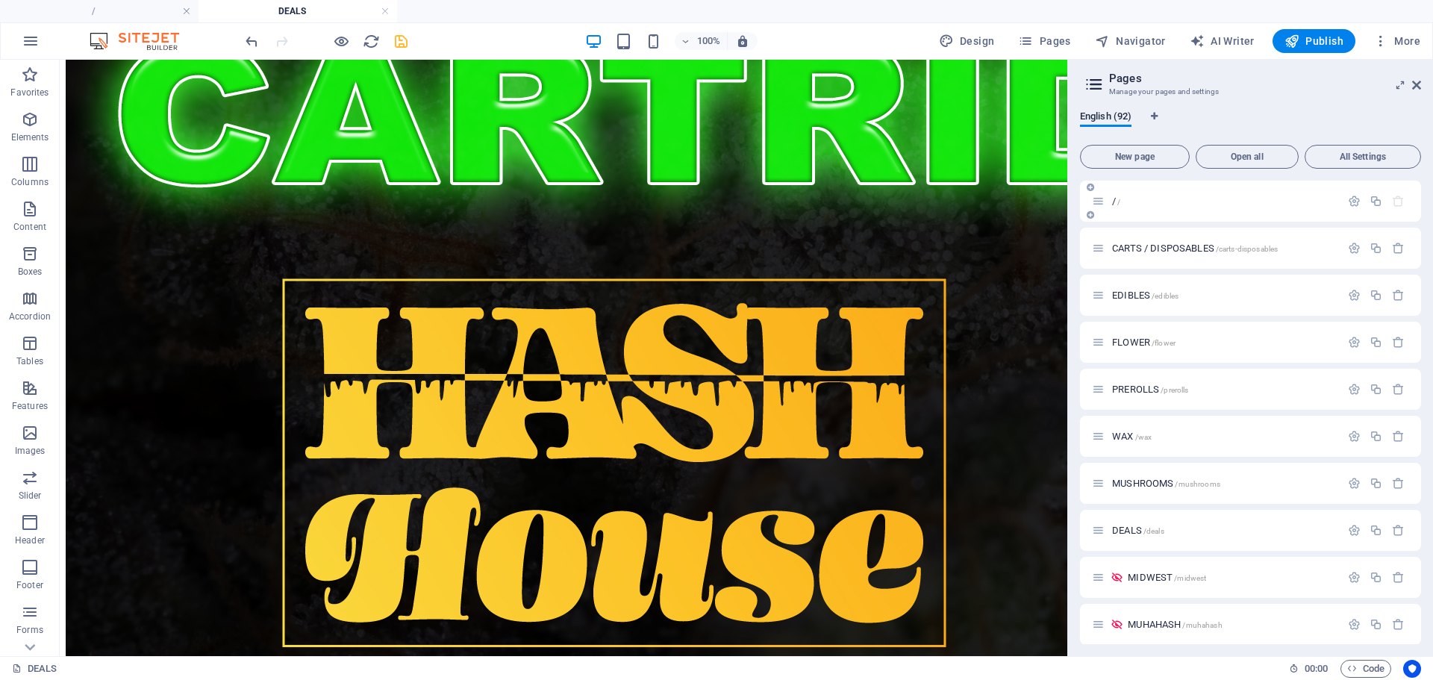
scroll to position [258, 0]
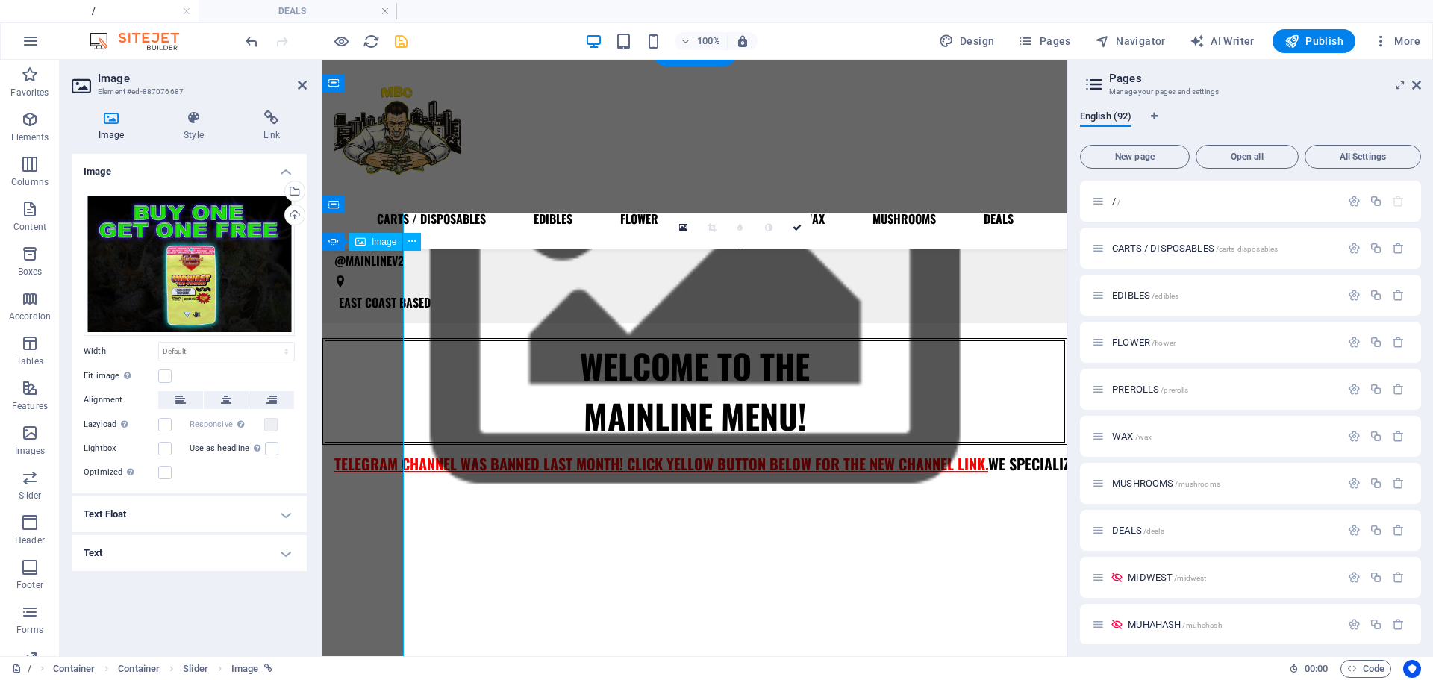
scroll to position [296, 0]
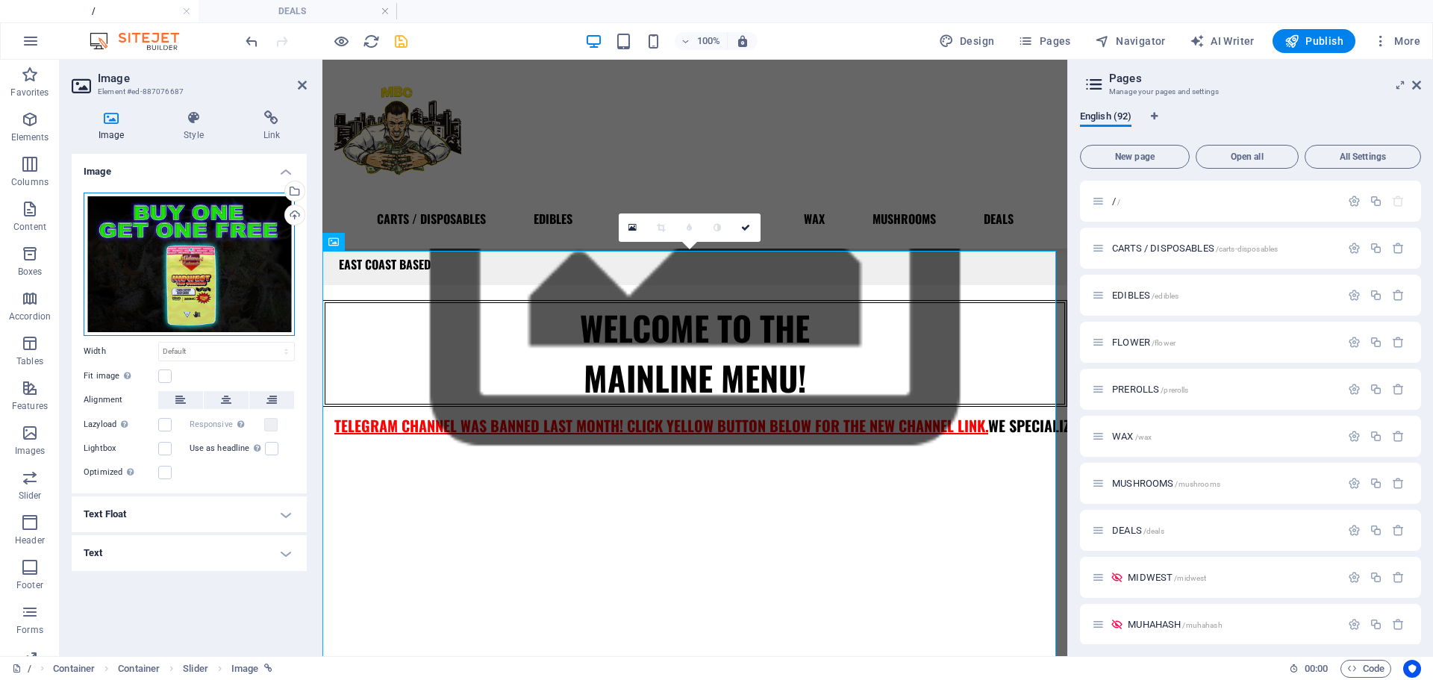
click at [216, 247] on div "Drag files here, click to choose files or select files from Files or our free s…" at bounding box center [189, 264] width 211 height 143
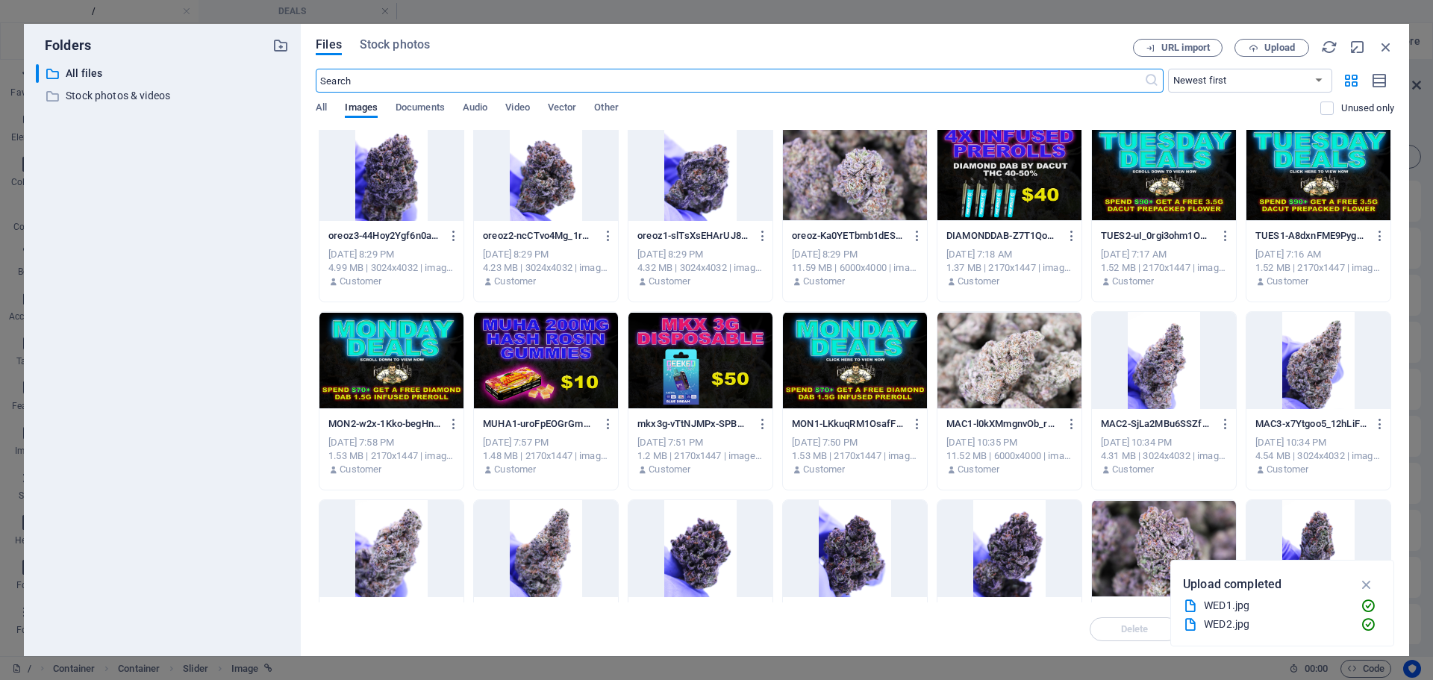
scroll to position [2266, 0]
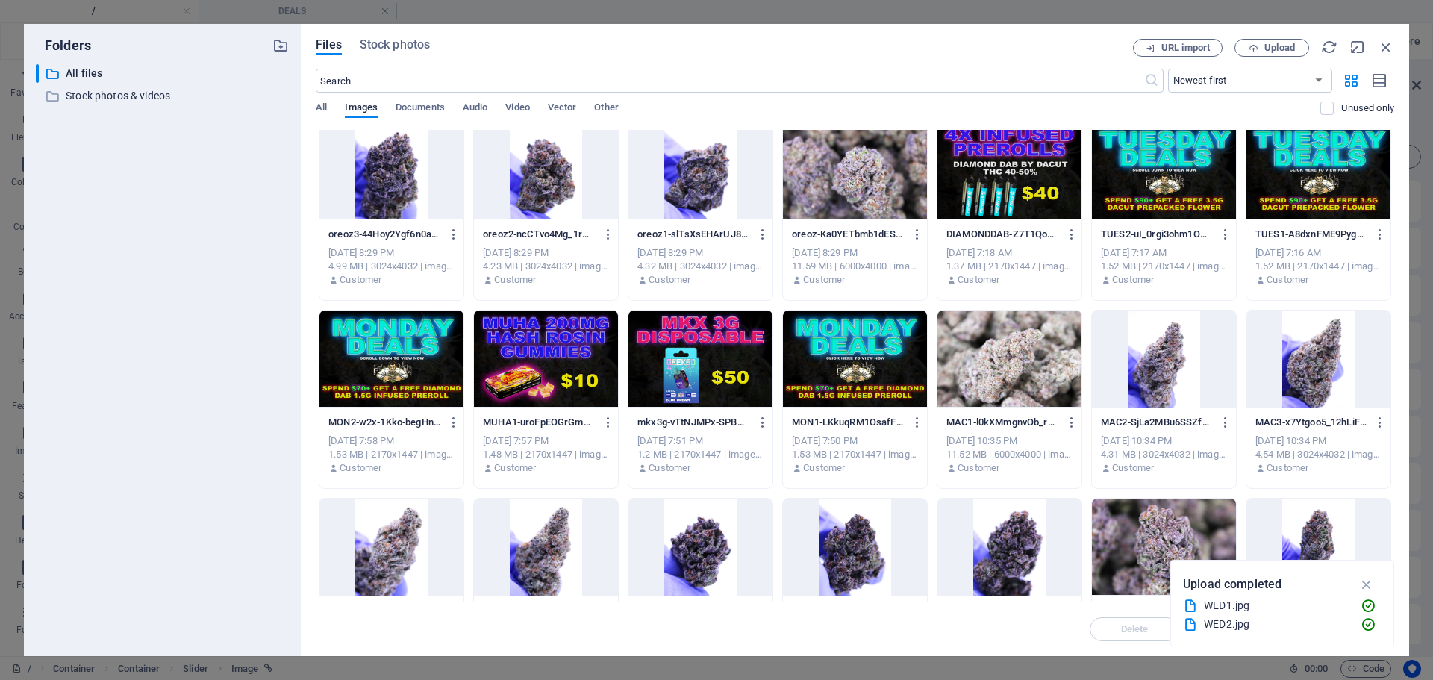
click at [576, 351] on div at bounding box center [546, 359] width 144 height 97
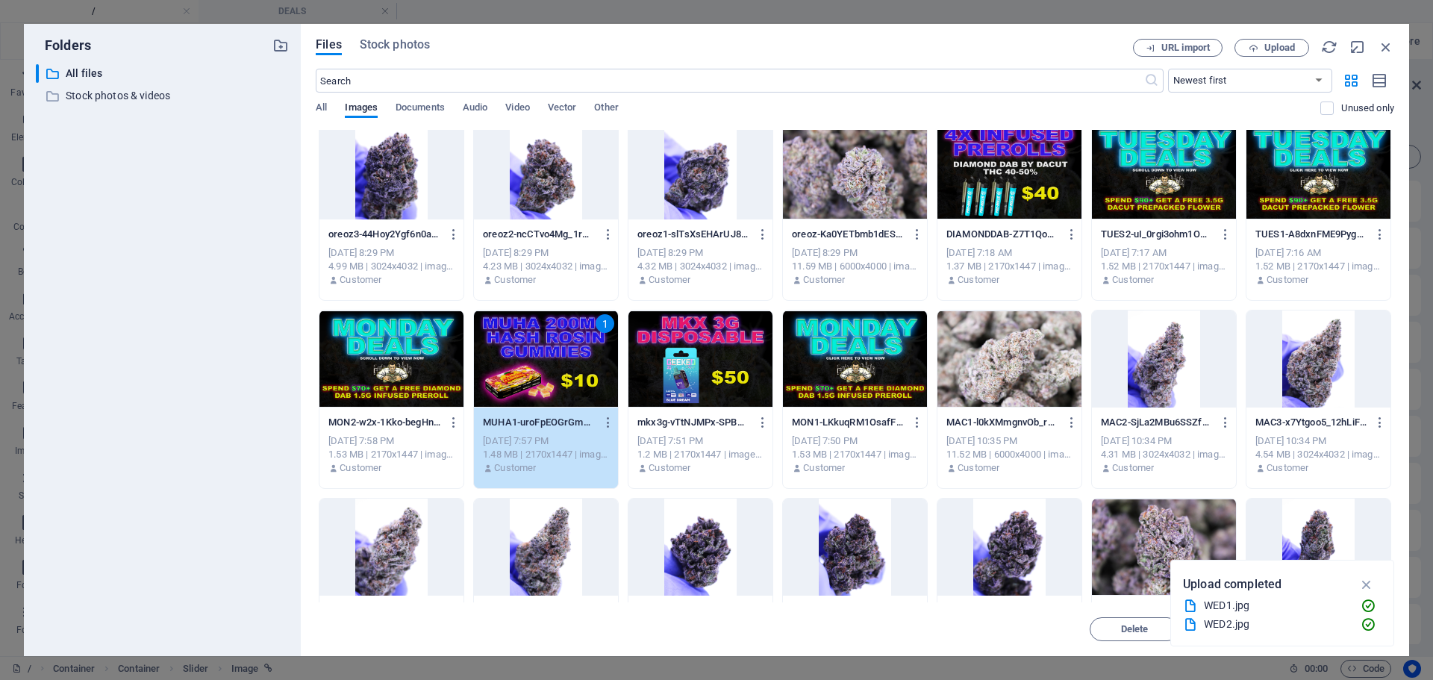
click at [576, 351] on div "1" at bounding box center [546, 359] width 144 height 97
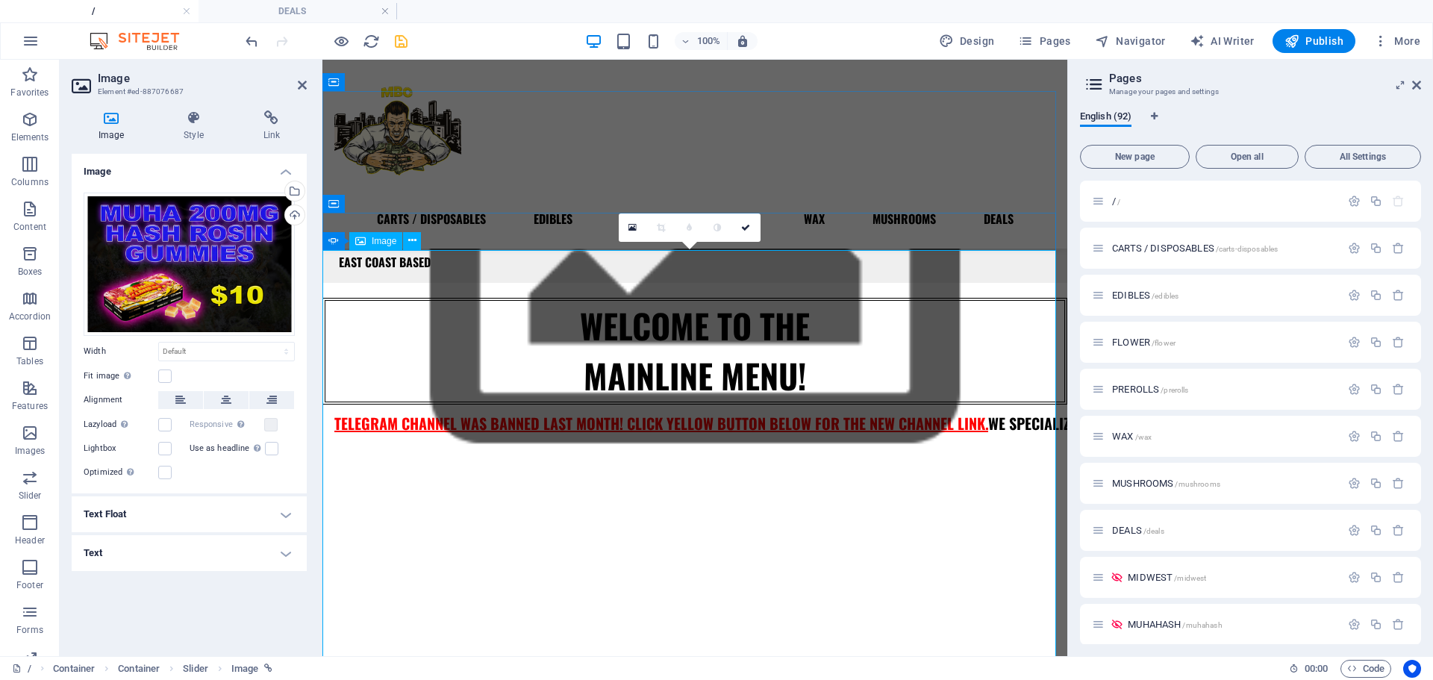
scroll to position [296, 0]
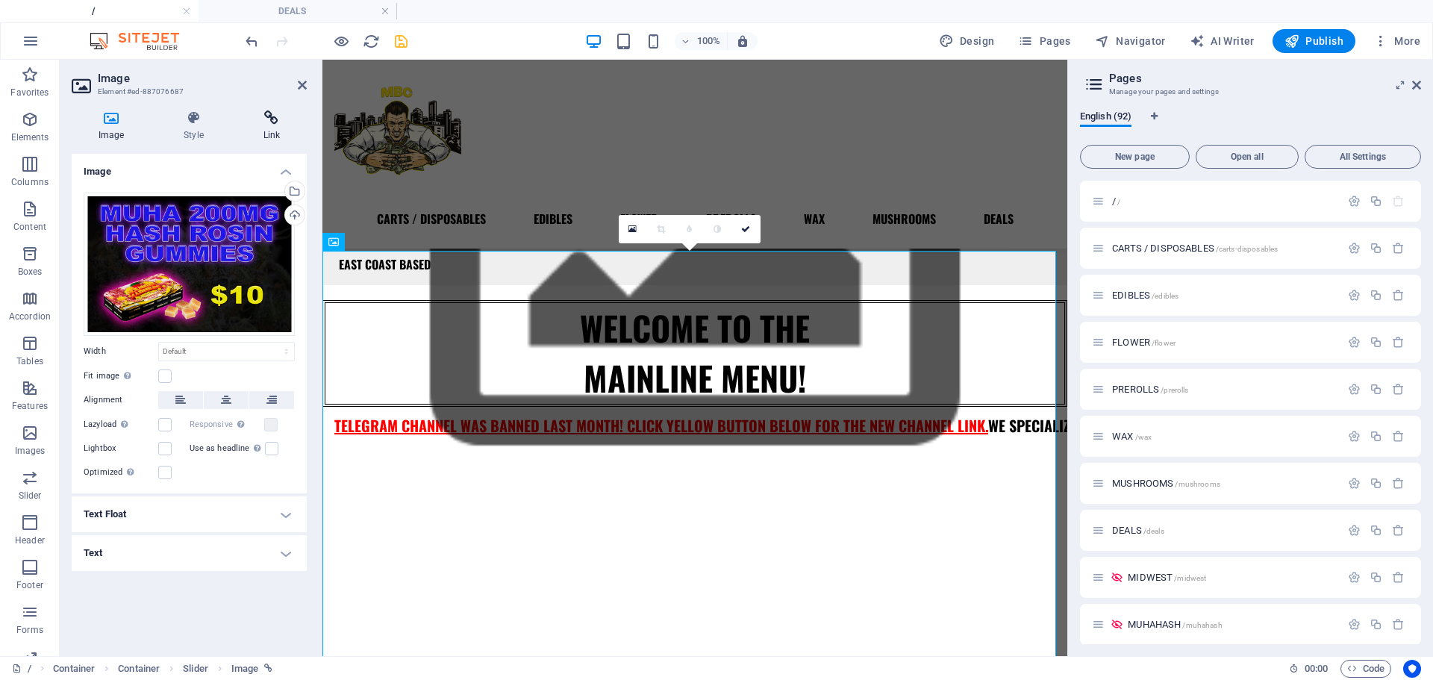
click at [271, 119] on icon at bounding box center [272, 117] width 70 height 15
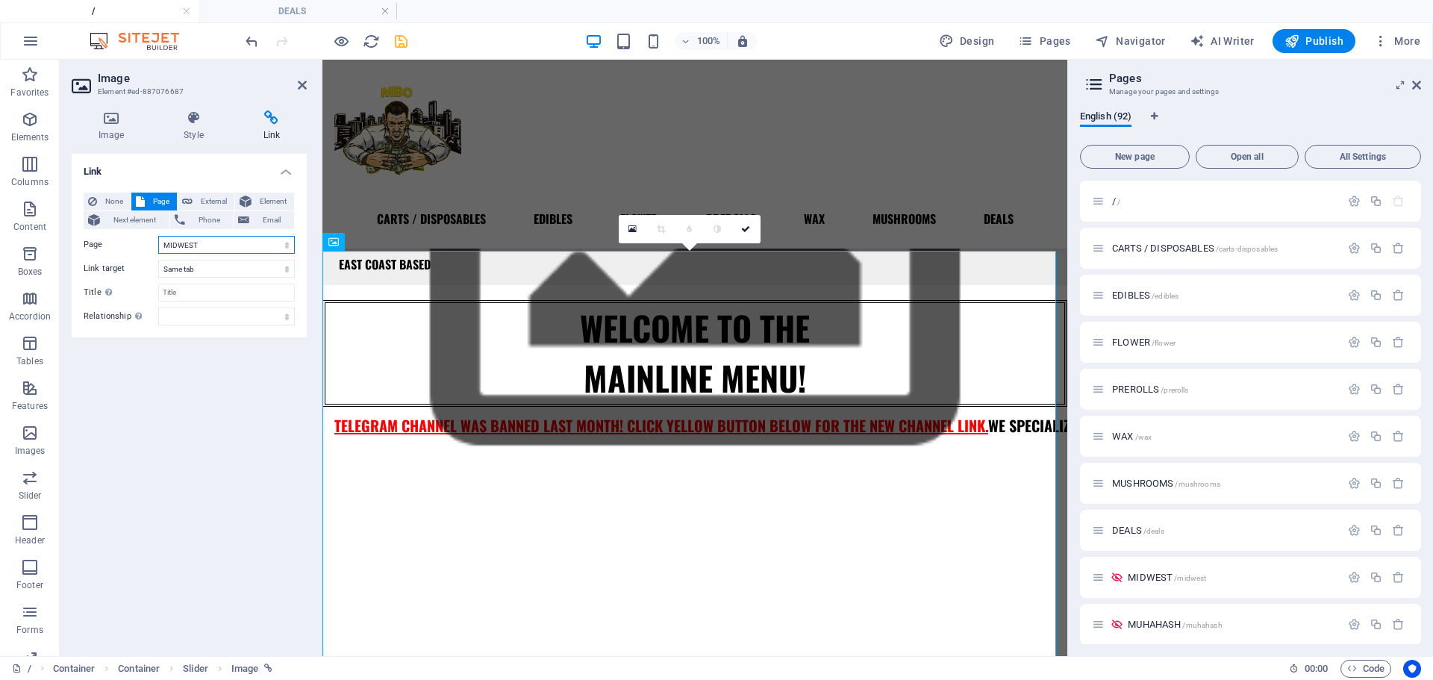
click at [204, 240] on select "/ CARTS / DISPOSABLES EDIBLES FLOWER PREROLLS WAX MUSHROOMS DEALS MIDWEST MUHAH…" at bounding box center [226, 245] width 137 height 18
select select "9"
click at [158, 236] on select "/ CARTS / DISPOSABLES EDIBLES FLOWER PREROLLS WAX MUSHROOMS DEALS MIDWEST MUHAH…" at bounding box center [226, 245] width 137 height 18
click at [745, 224] on icon at bounding box center [745, 227] width 9 height 9
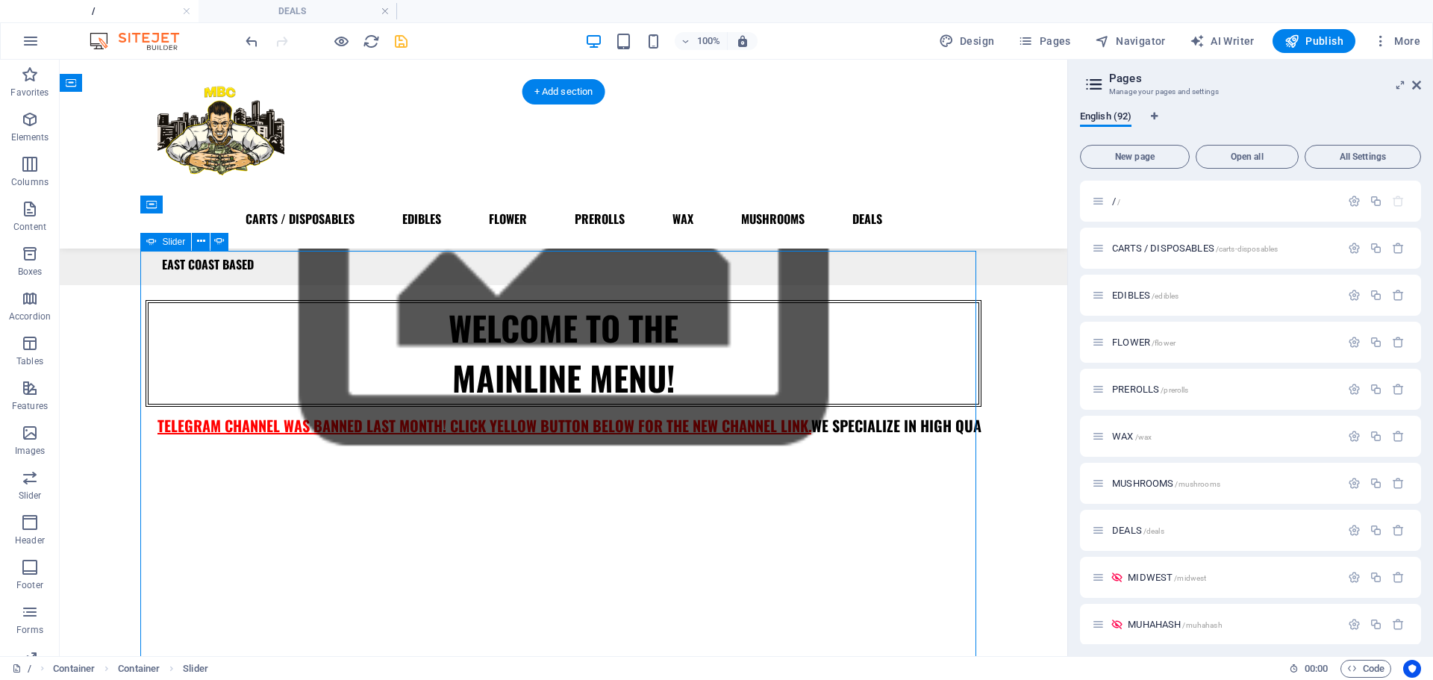
click at [146, 470] on button "button" at bounding box center [146, 470] width 0 height 0
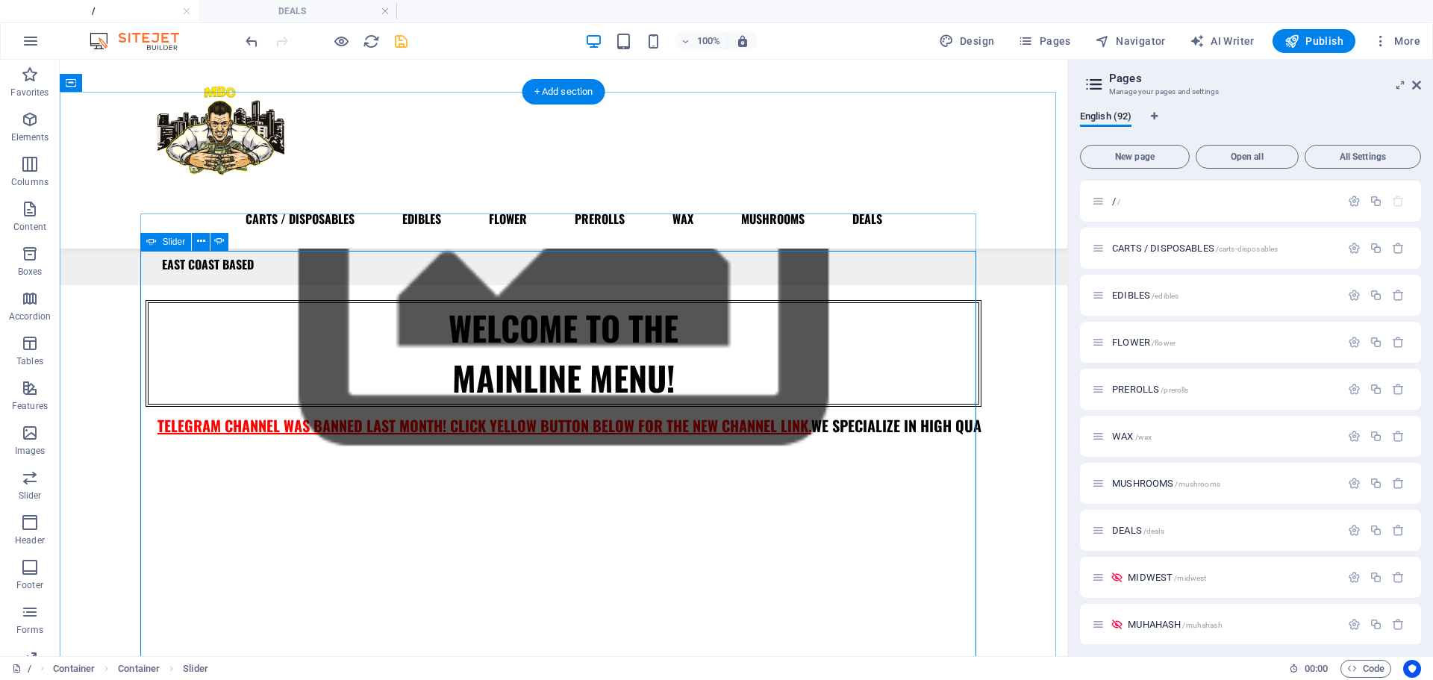
click at [152, 243] on icon at bounding box center [151, 242] width 10 height 18
select select "ms"
select select "s"
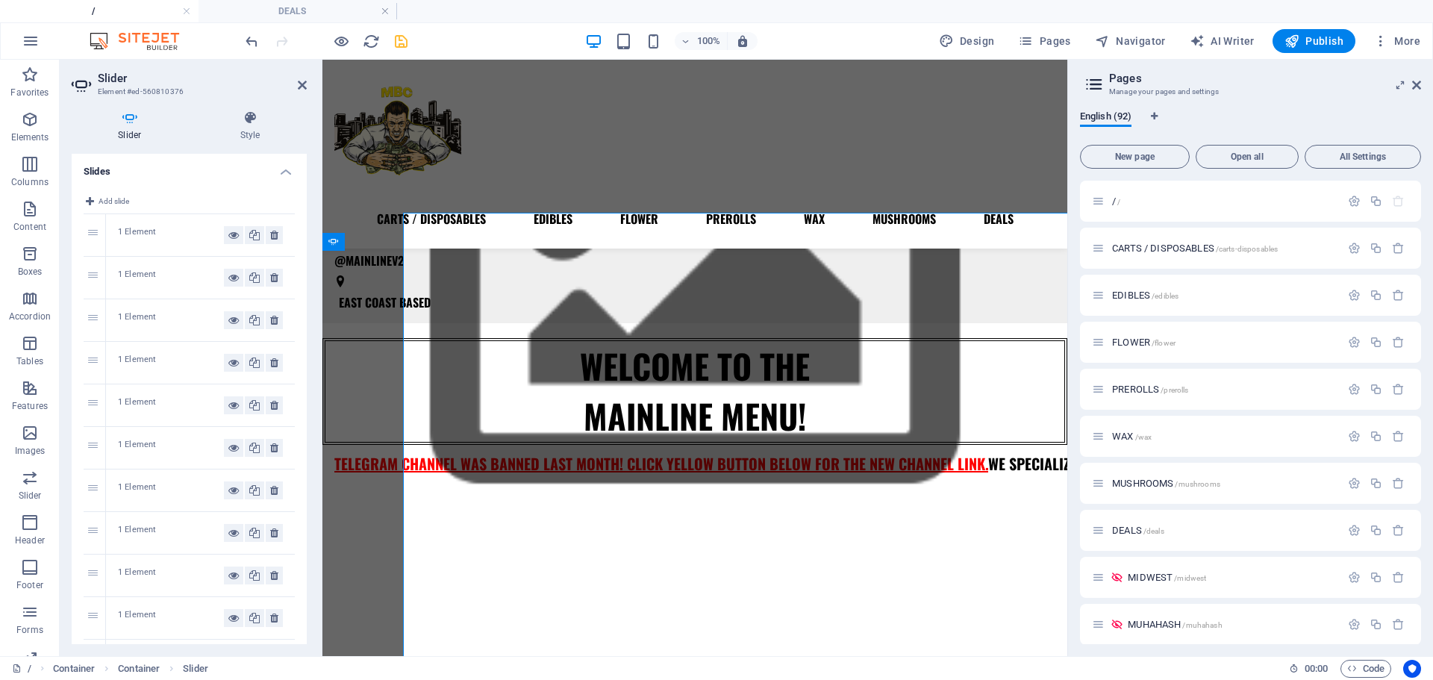
scroll to position [296, 0]
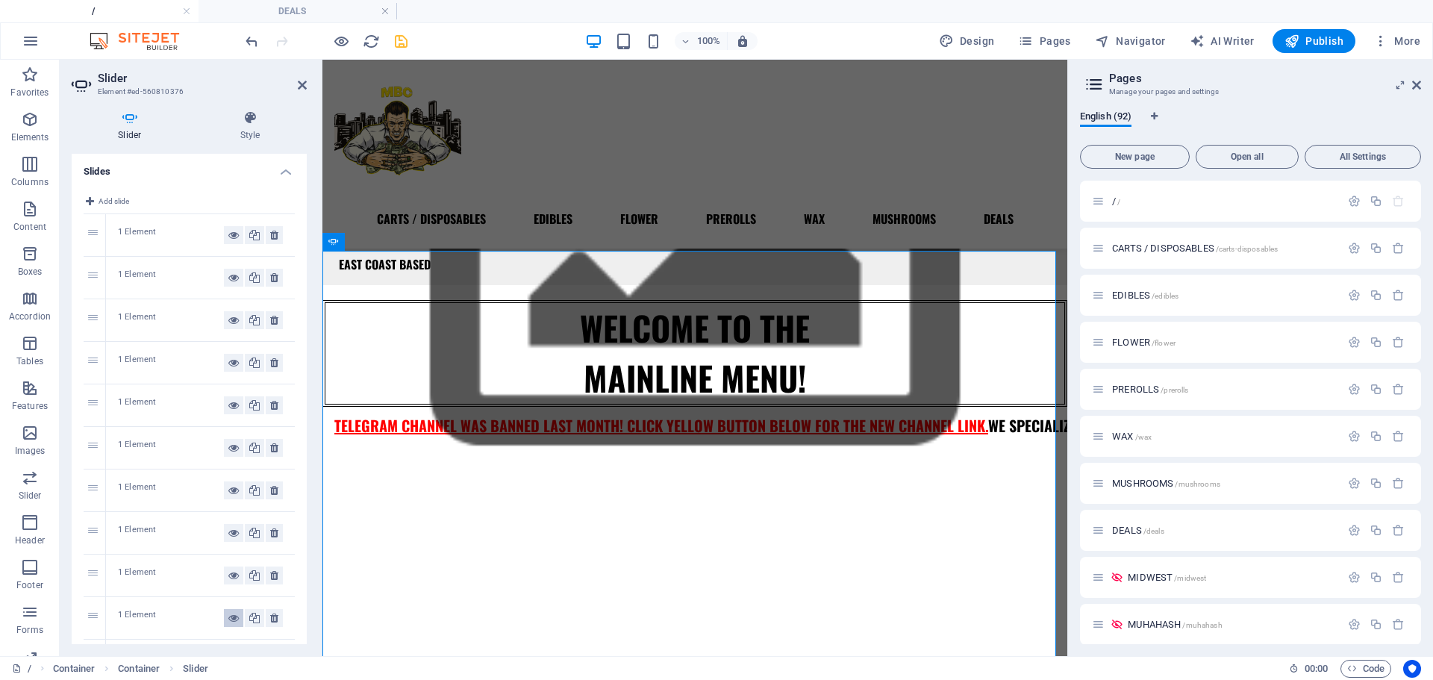
click at [228, 617] on icon at bounding box center [233, 618] width 10 height 18
click at [228, 582] on icon at bounding box center [233, 576] width 10 height 18
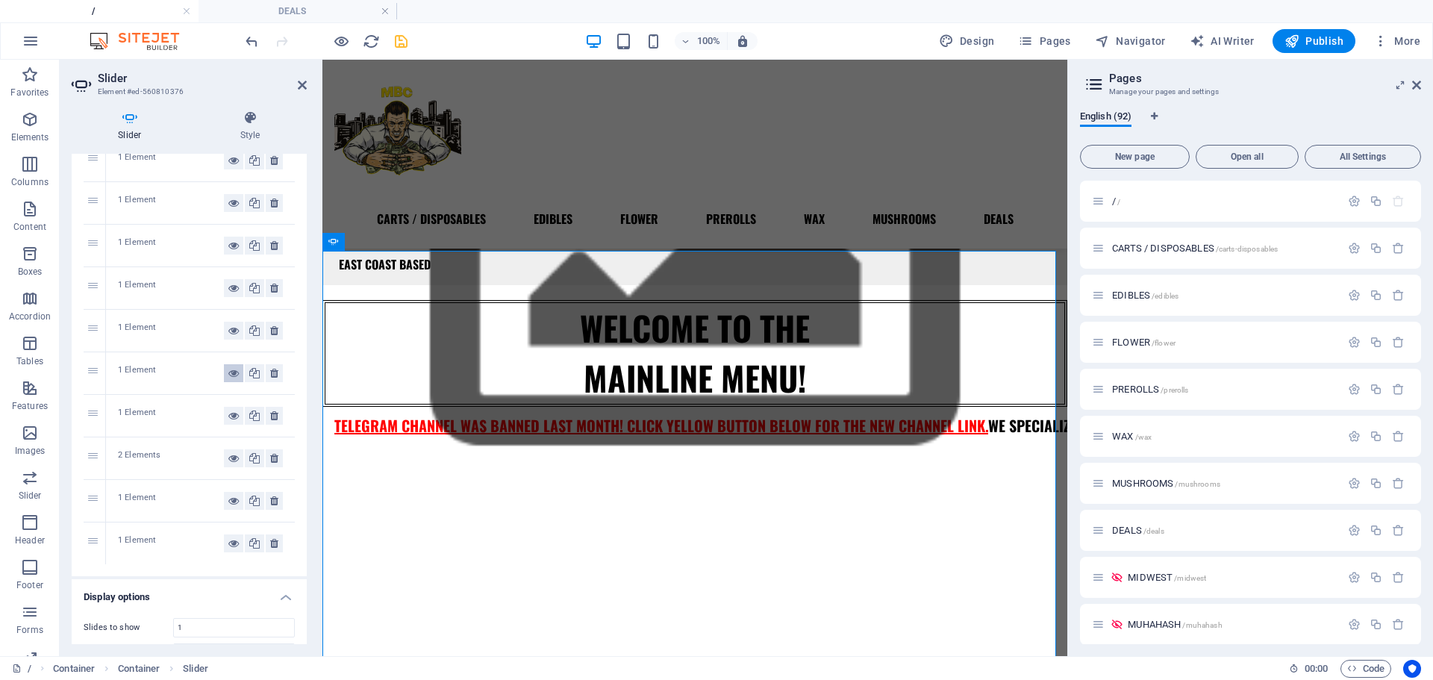
scroll to position [219, 0]
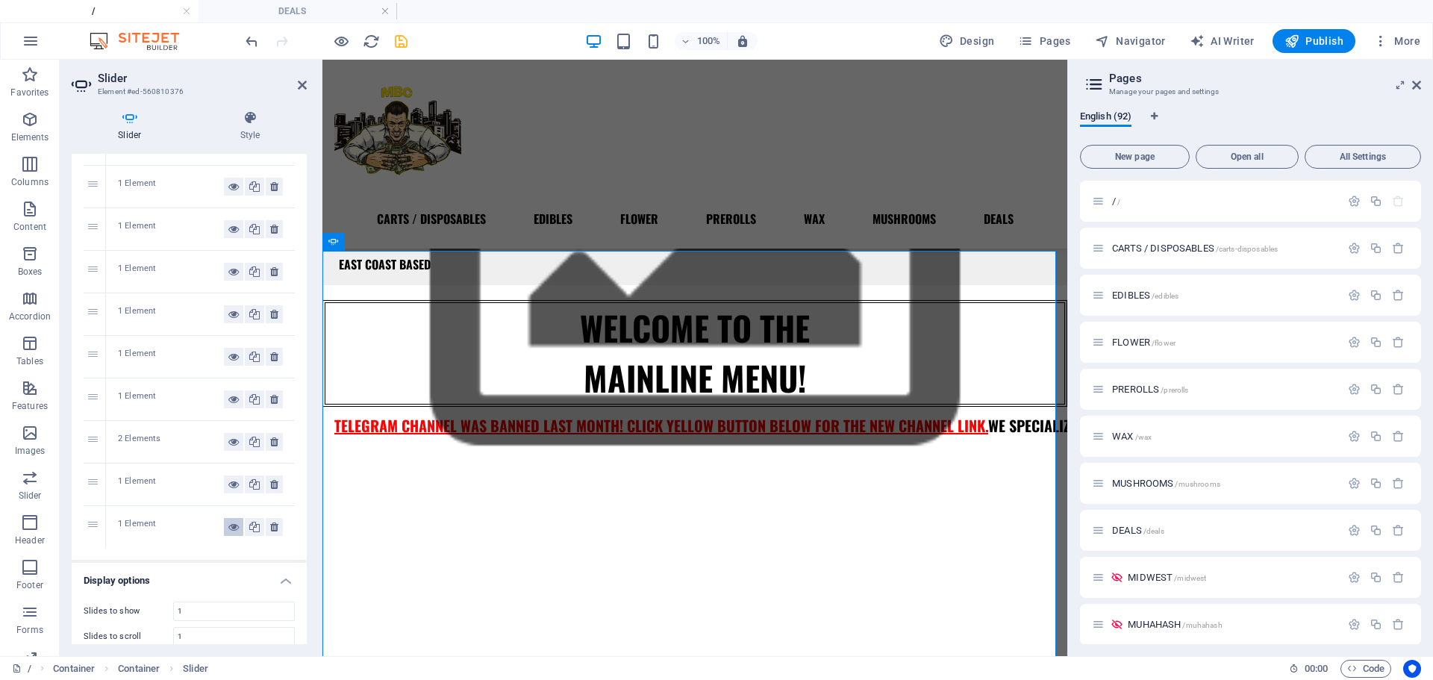
click at [228, 531] on icon at bounding box center [233, 527] width 10 height 18
click at [228, 489] on icon at bounding box center [233, 485] width 10 height 18
click at [228, 443] on icon at bounding box center [233, 442] width 10 height 18
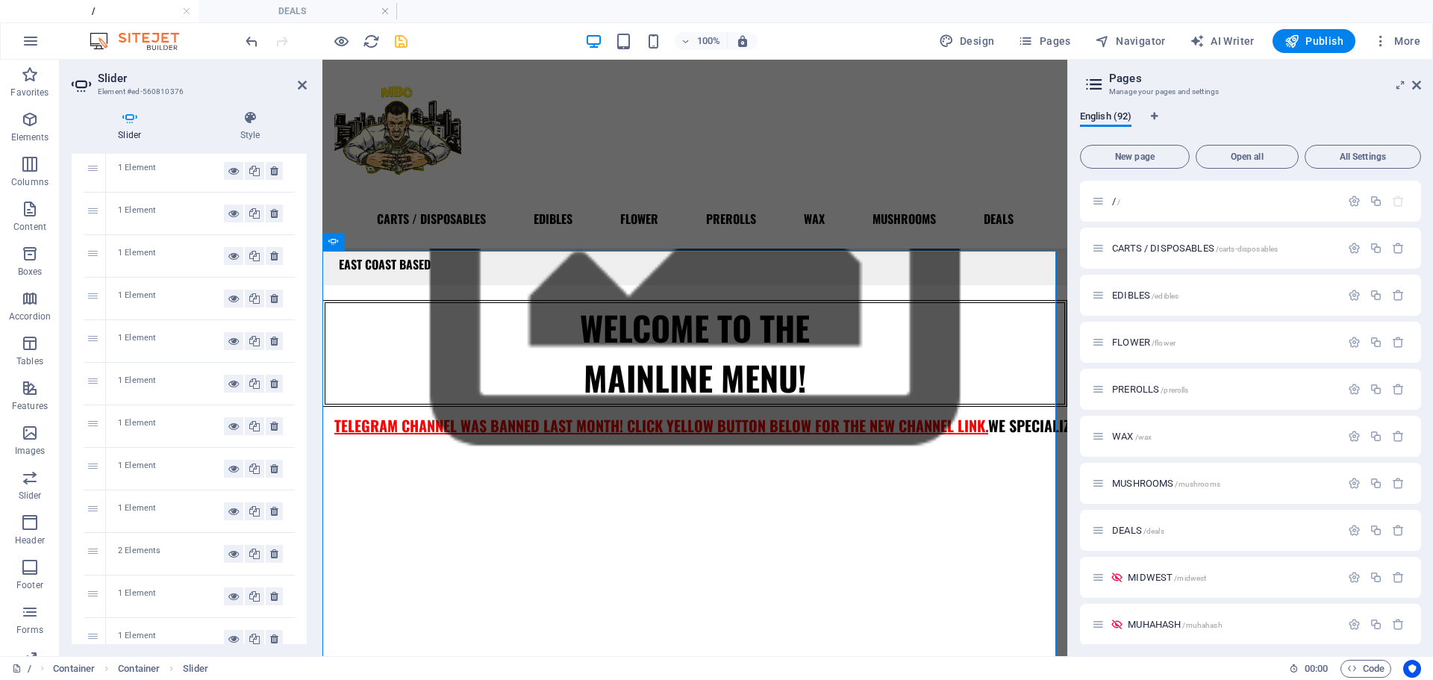
scroll to position [106, 0]
drag, startPoint x: 91, startPoint y: 599, endPoint x: 134, endPoint y: 203, distance: 398.0
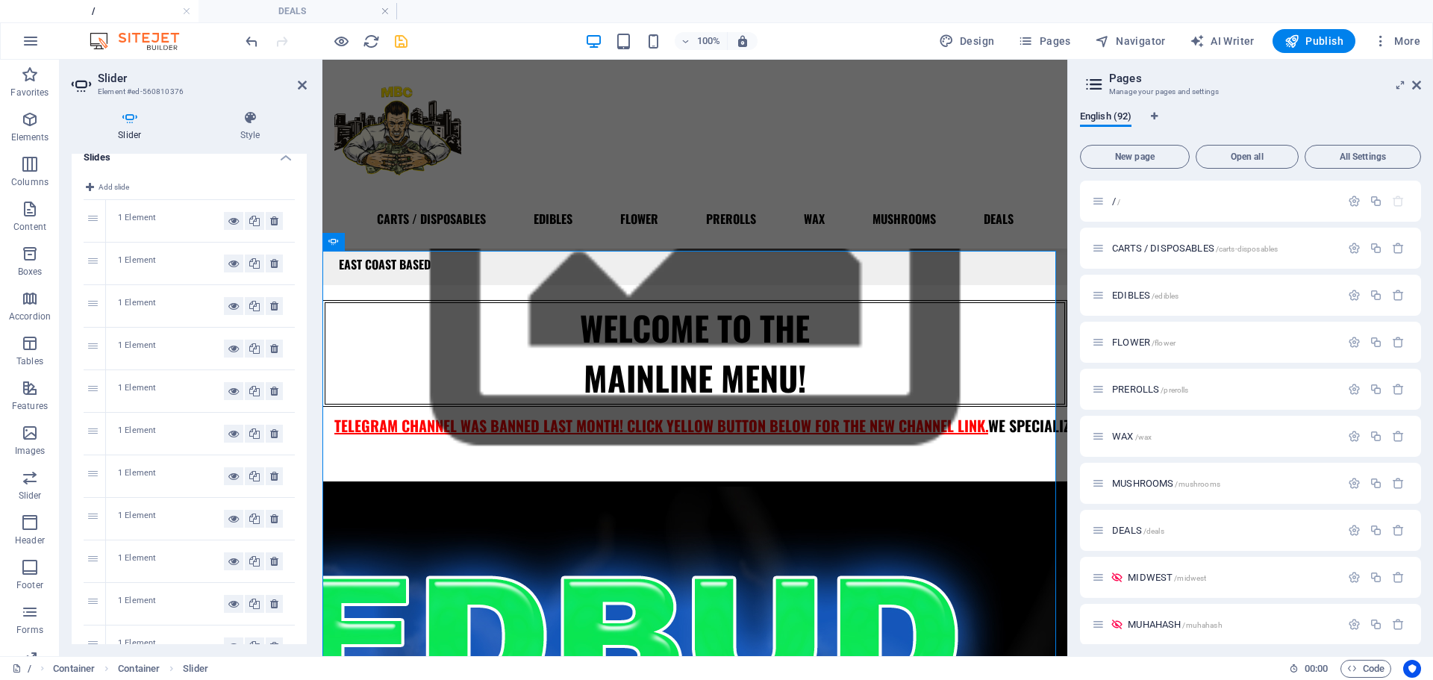
scroll to position [0, 0]
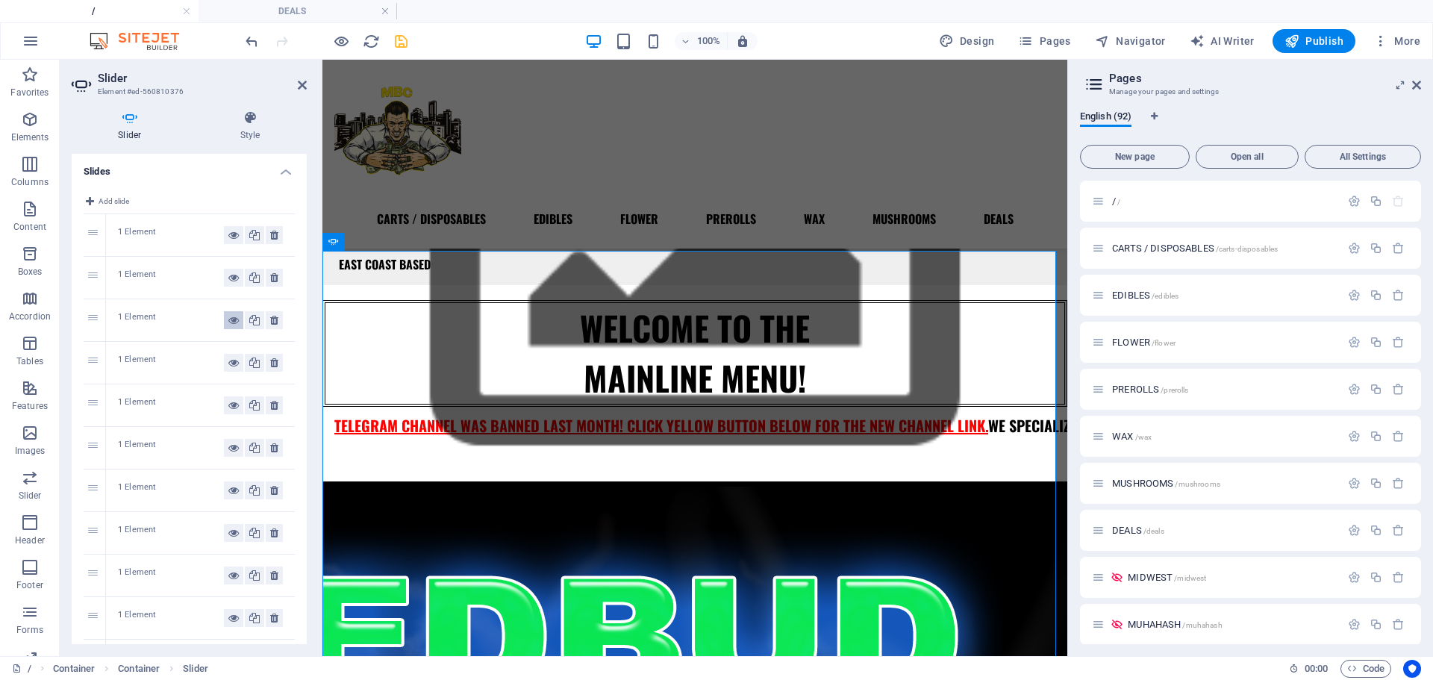
click at [228, 325] on icon at bounding box center [233, 320] width 10 height 18
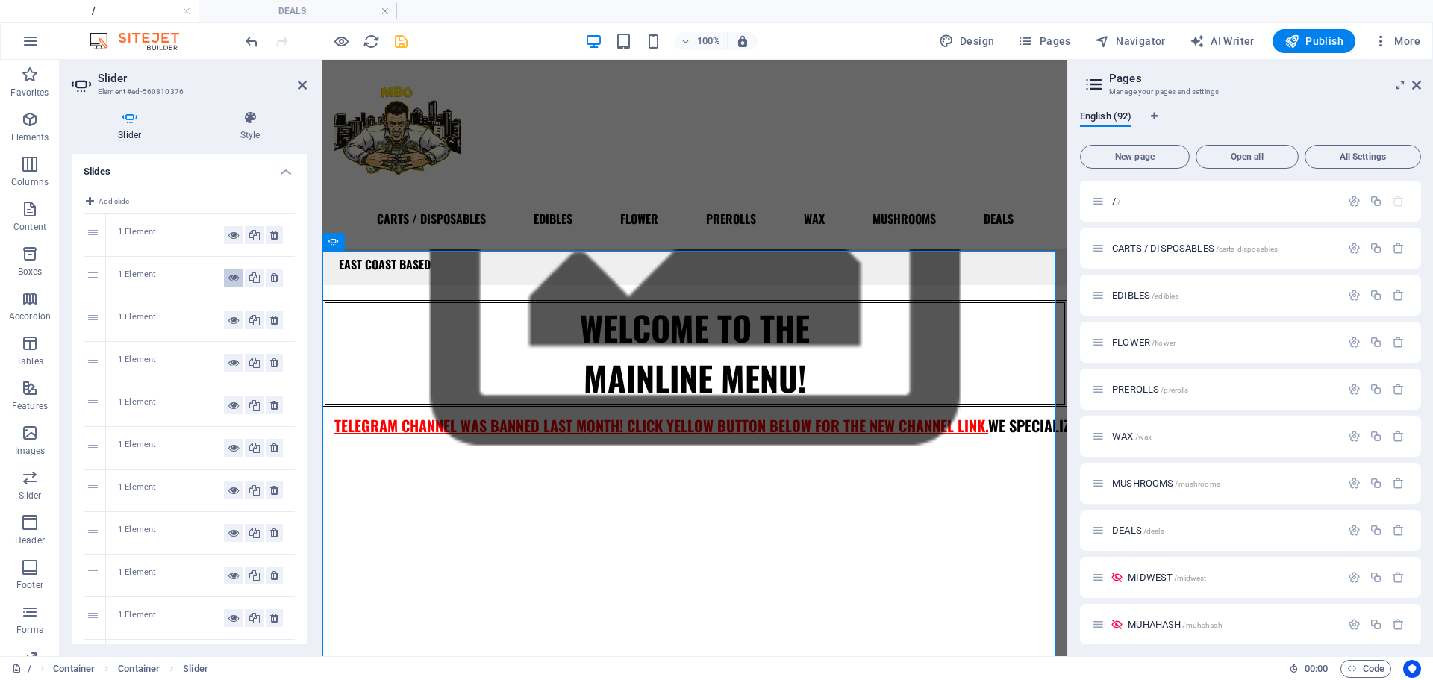
click at [229, 281] on icon at bounding box center [233, 278] width 10 height 18
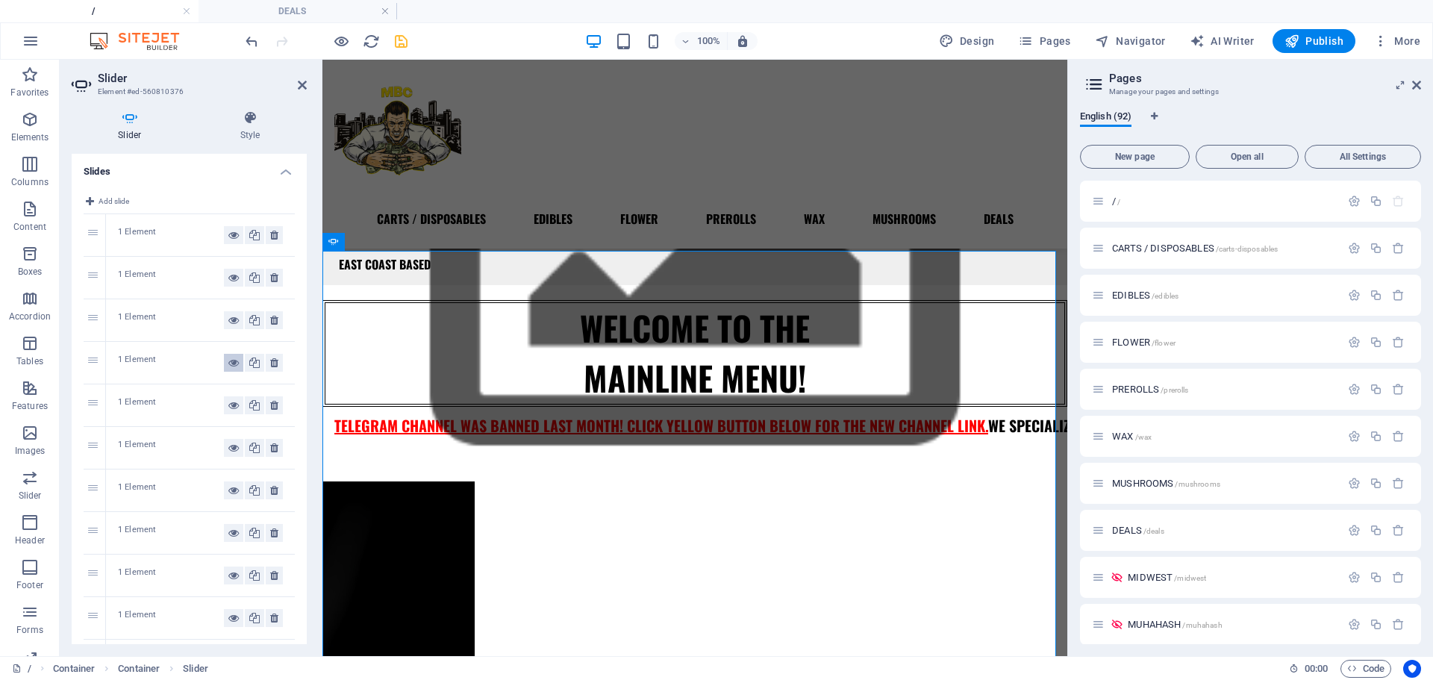
click at [230, 363] on icon at bounding box center [233, 363] width 10 height 18
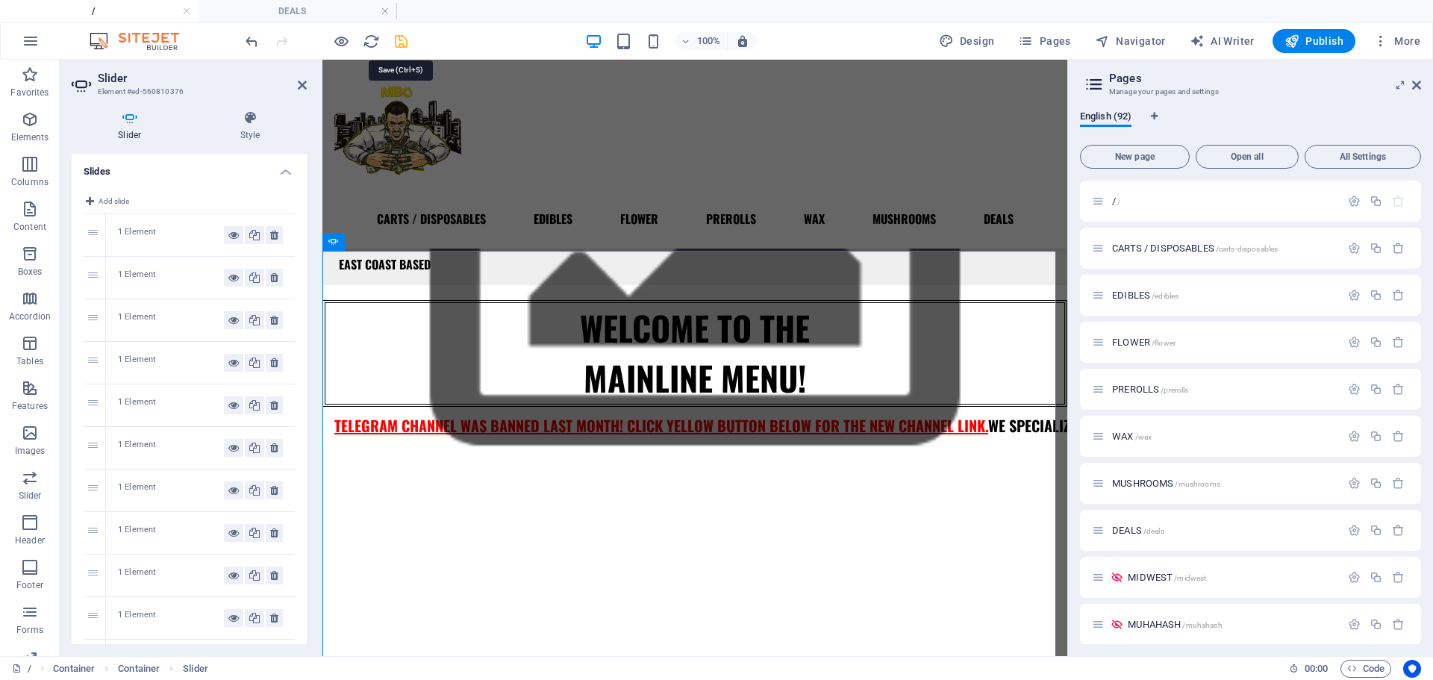
click at [408, 38] on icon "save" at bounding box center [401, 41] width 17 height 17
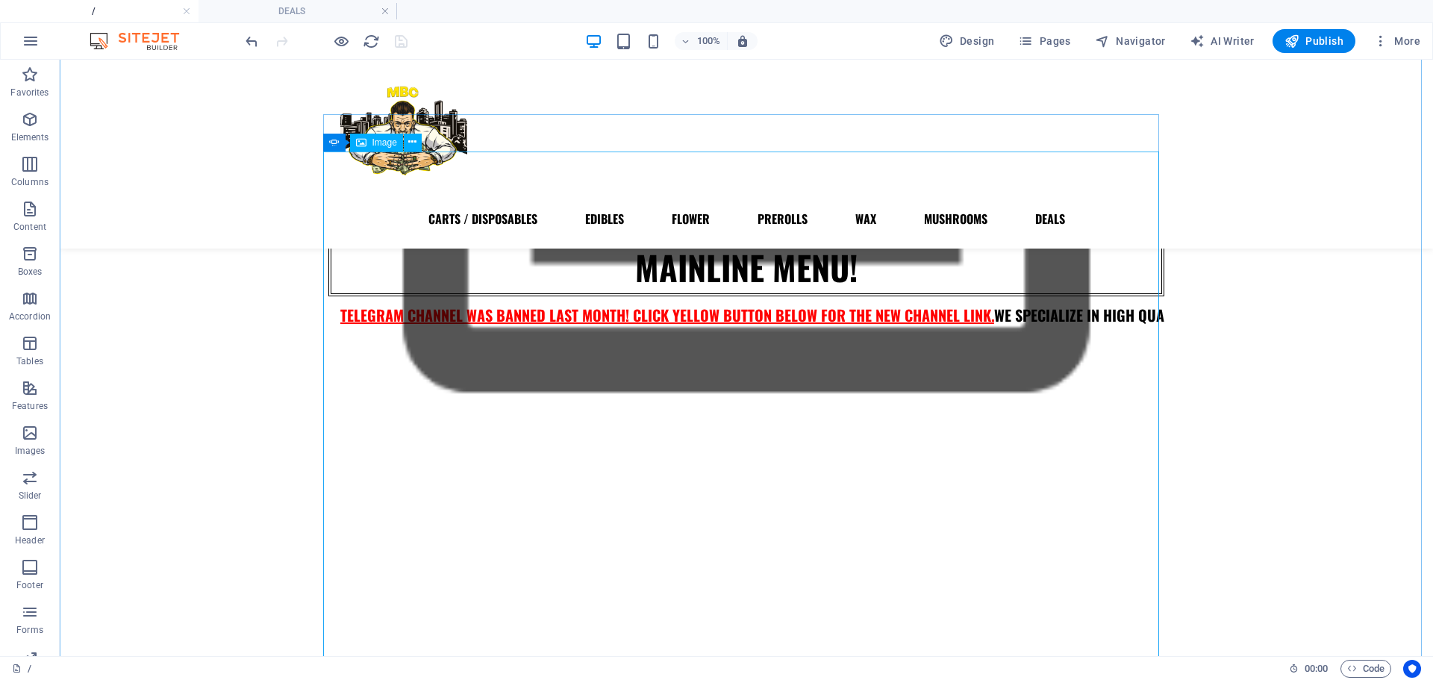
scroll to position [370, 0]
click at [328, 358] on button "button" at bounding box center [328, 358] width 0 height 0
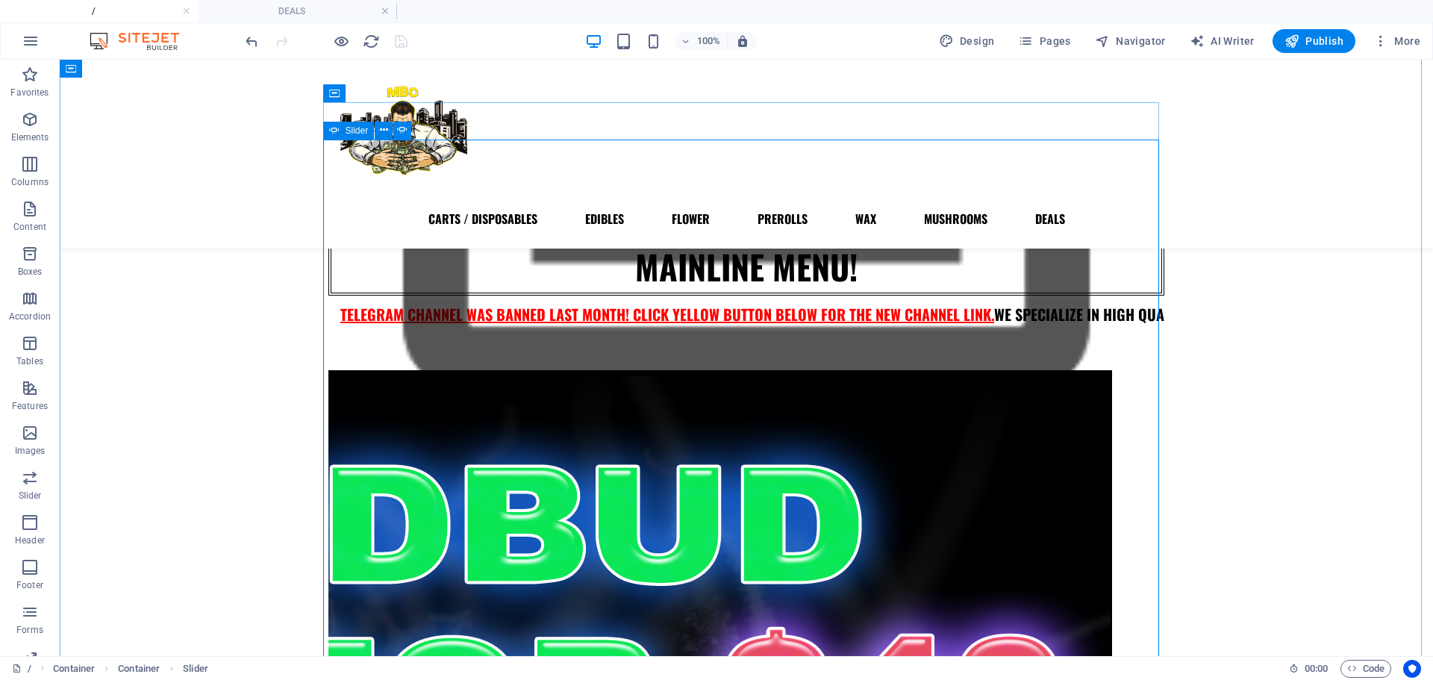
click at [328, 358] on button "button" at bounding box center [328, 358] width 0 height 0
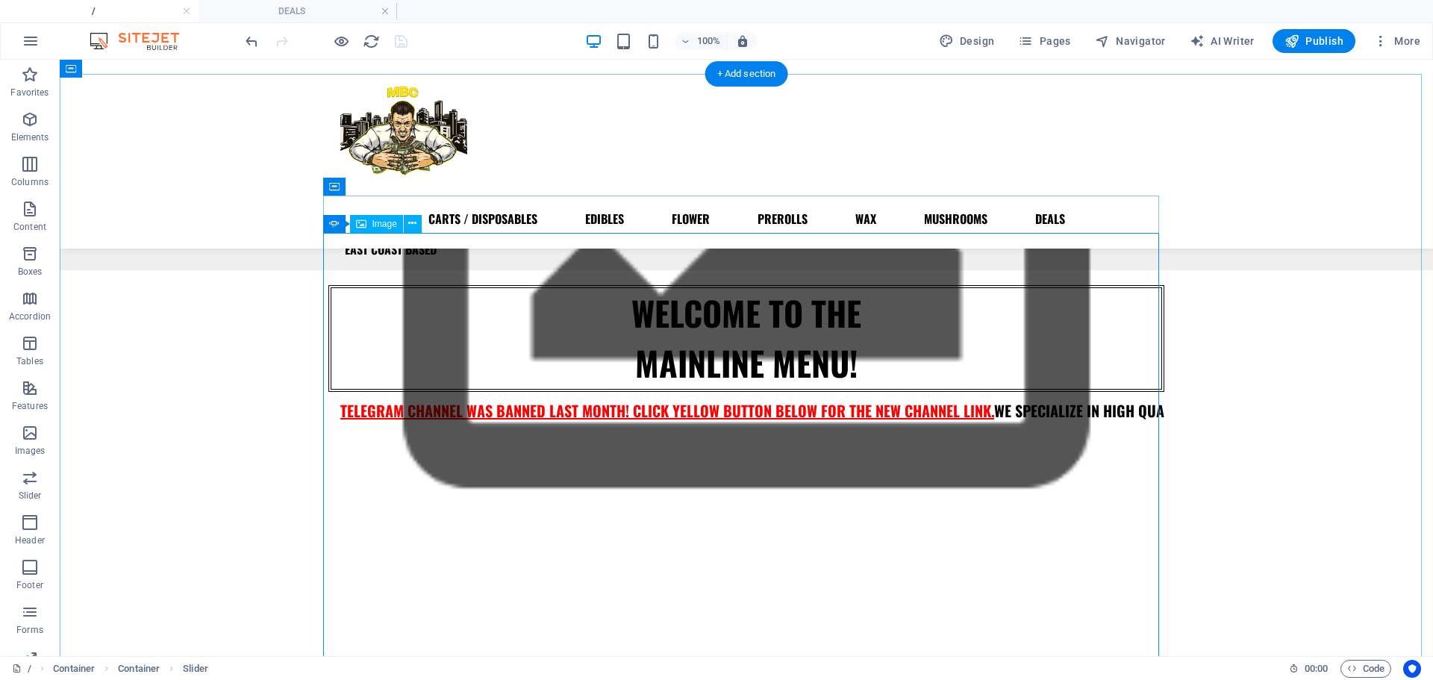
scroll to position [270, 0]
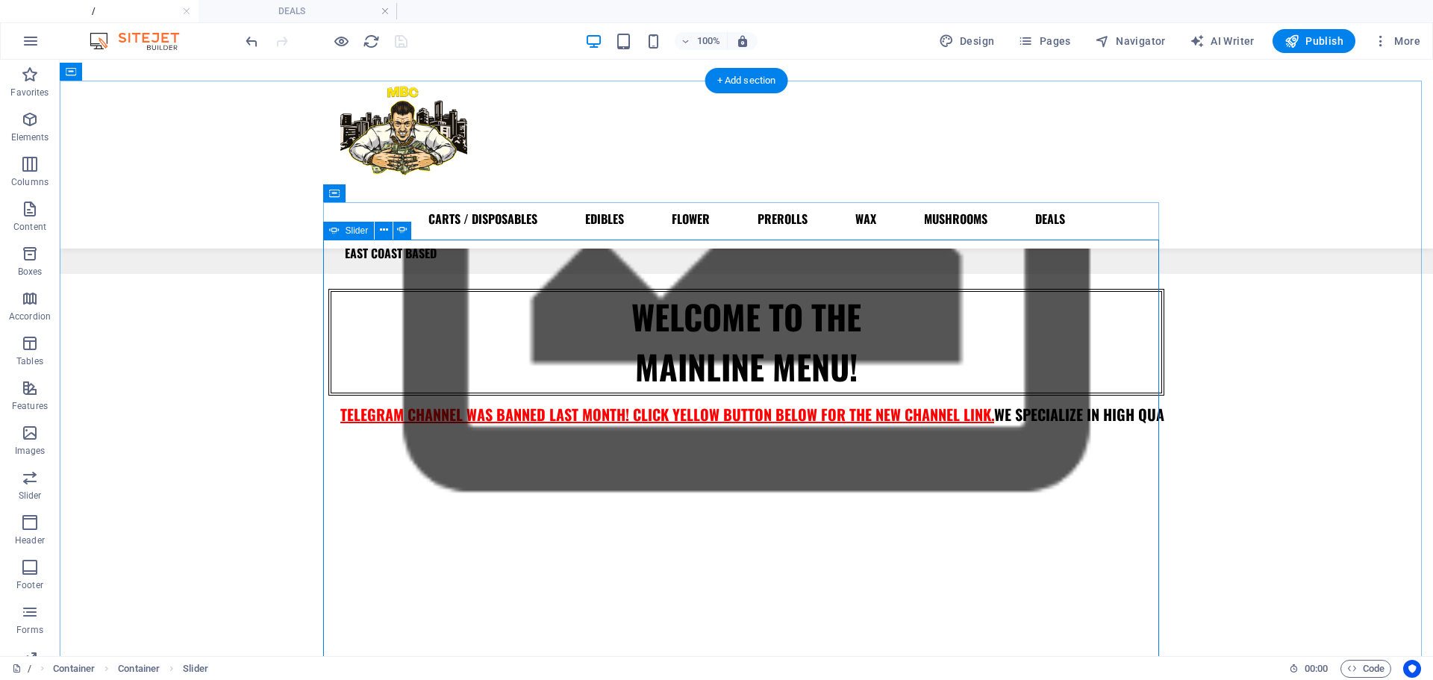
click at [328, 458] on button "button" at bounding box center [328, 458] width 0 height 0
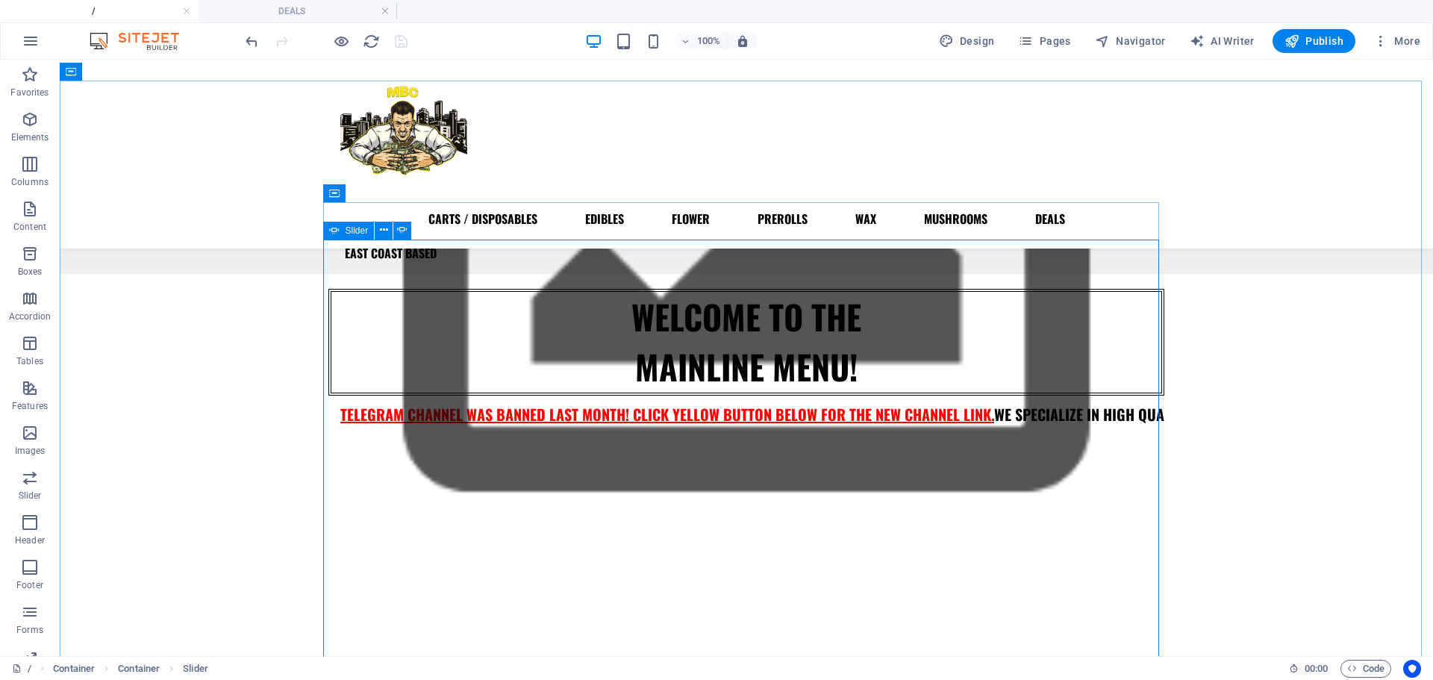
click at [335, 229] on icon at bounding box center [334, 231] width 10 height 18
select select "ms"
select select "s"
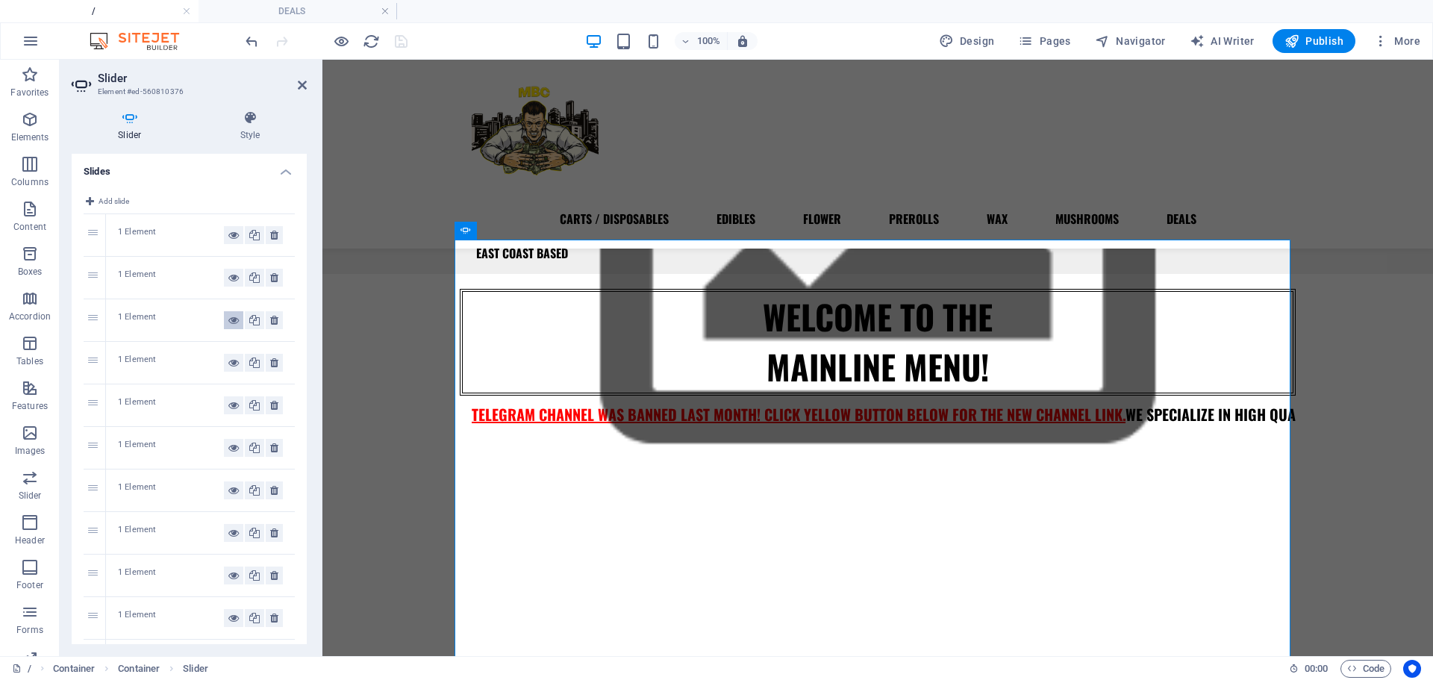
click at [228, 317] on icon at bounding box center [233, 320] width 10 height 18
click at [251, 318] on icon at bounding box center [254, 320] width 10 height 18
click at [228, 361] on icon at bounding box center [233, 363] width 10 height 18
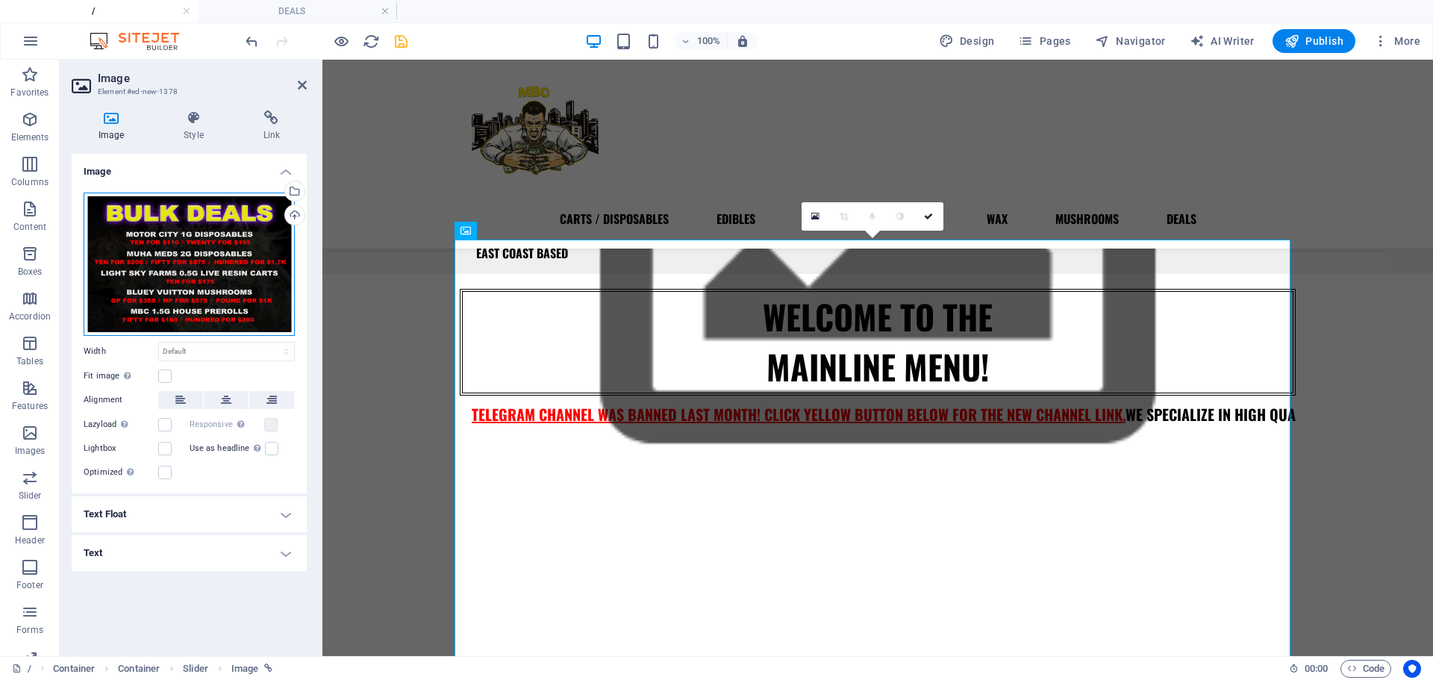
click at [236, 249] on div "Drag files here, click to choose files or select files from Files or our free s…" at bounding box center [189, 264] width 211 height 143
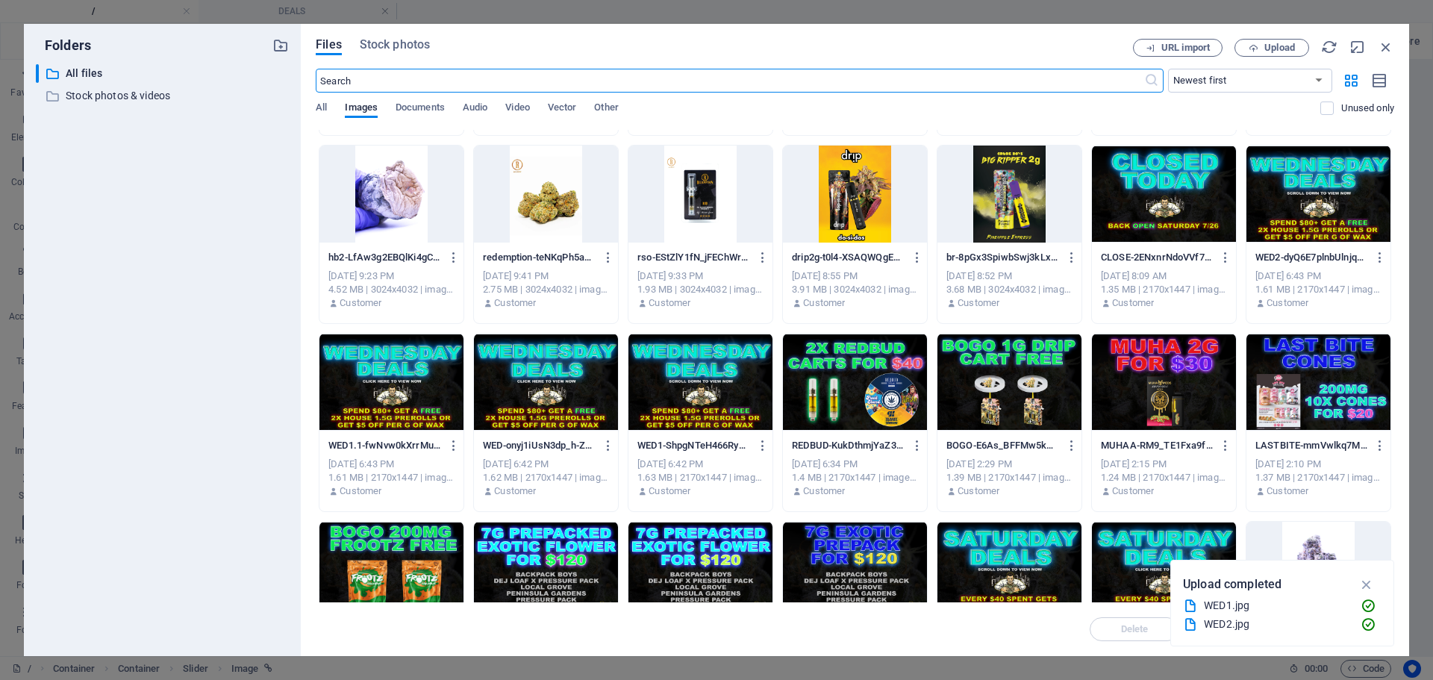
scroll to position [4124, 0]
click at [1000, 370] on div at bounding box center [1010, 382] width 144 height 97
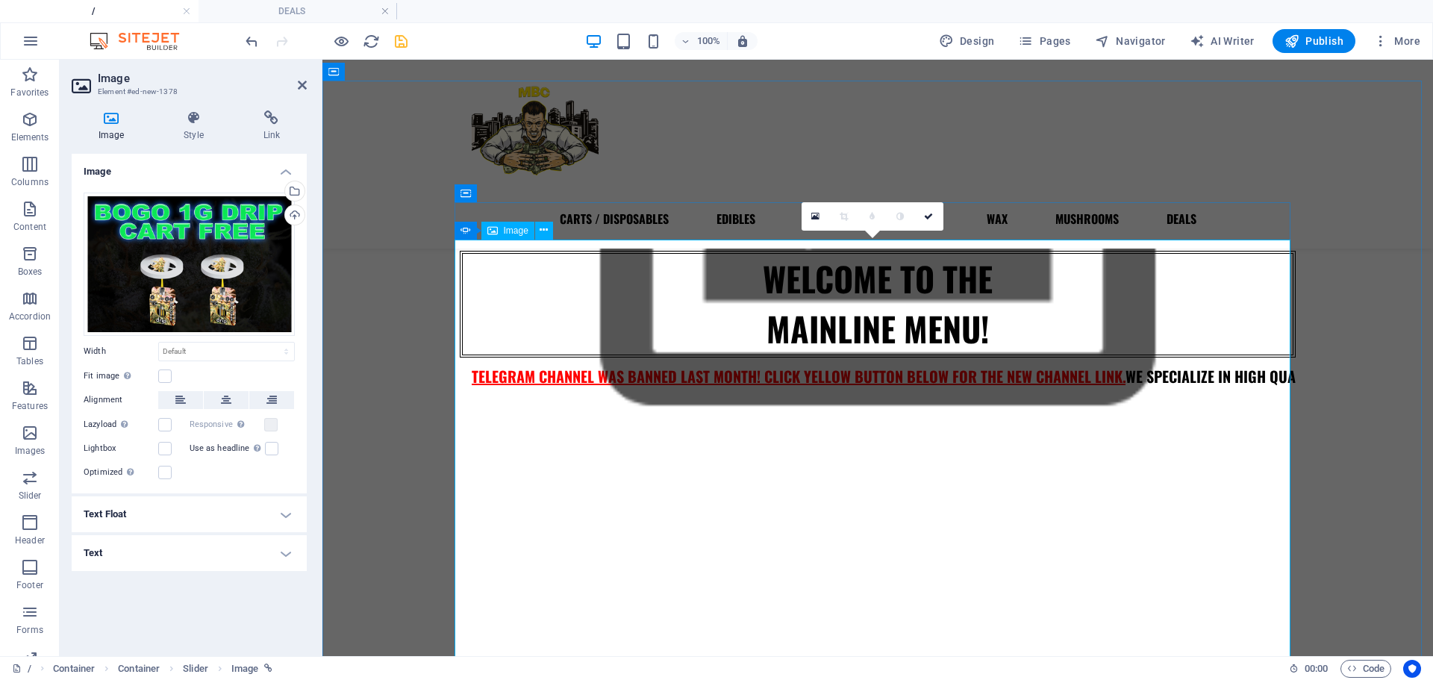
scroll to position [270, 0]
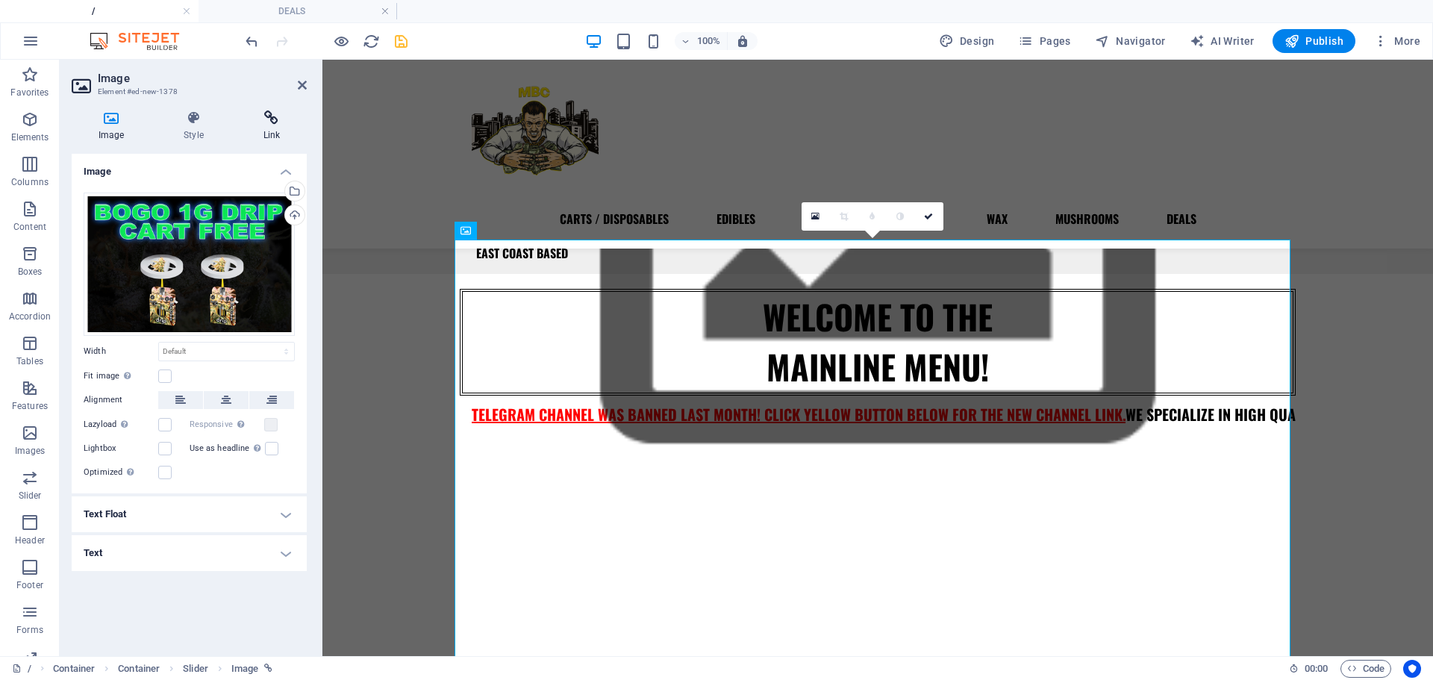
click at [268, 134] on h4 "Link" at bounding box center [272, 125] width 70 height 31
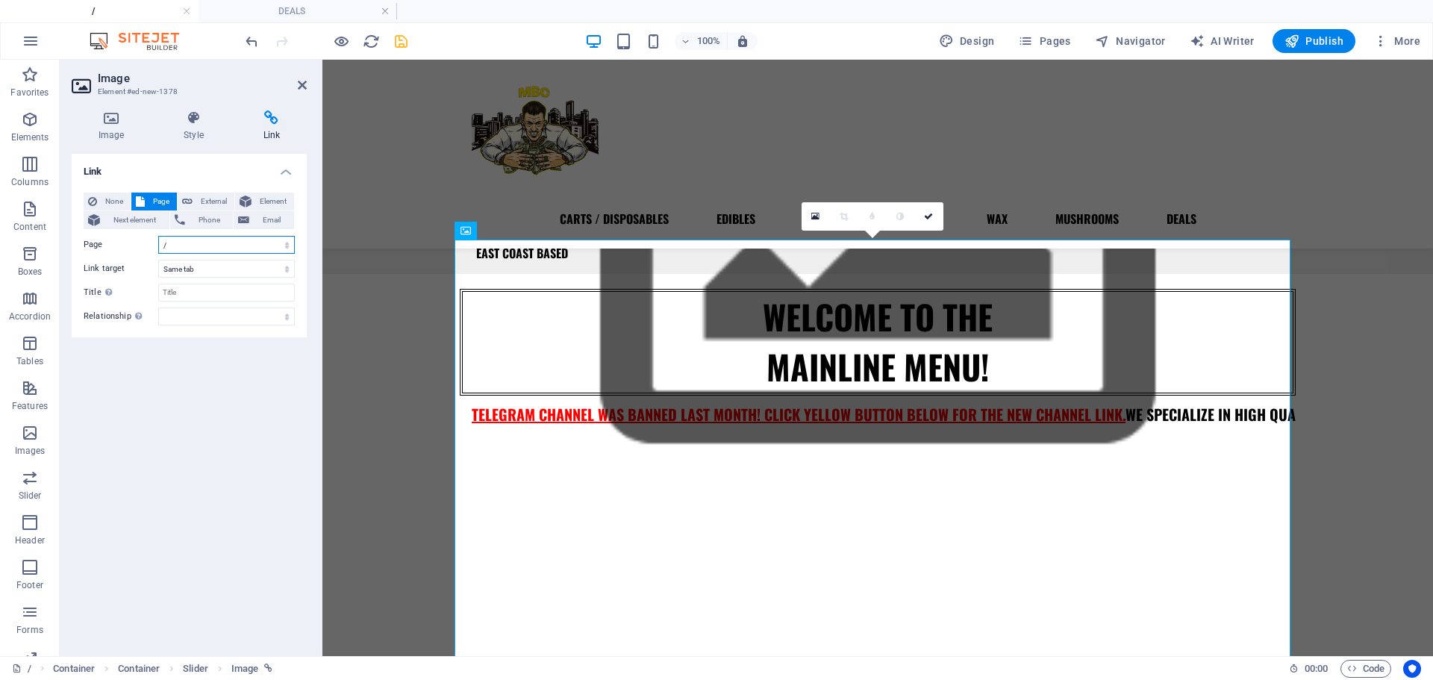
click at [188, 252] on select "/ CARTS / DISPOSABLES EDIBLES FLOWER PREROLLS WAX MUSHROOMS DEALS MIDWEST MUHAH…" at bounding box center [226, 245] width 137 height 18
select select "17"
click at [158, 236] on select "/ CARTS / DISPOSABLES EDIBLES FLOWER PREROLLS WAX MUSHROOMS DEALS MIDWEST MUHAH…" at bounding box center [226, 245] width 137 height 18
click at [920, 208] on link at bounding box center [929, 216] width 28 height 28
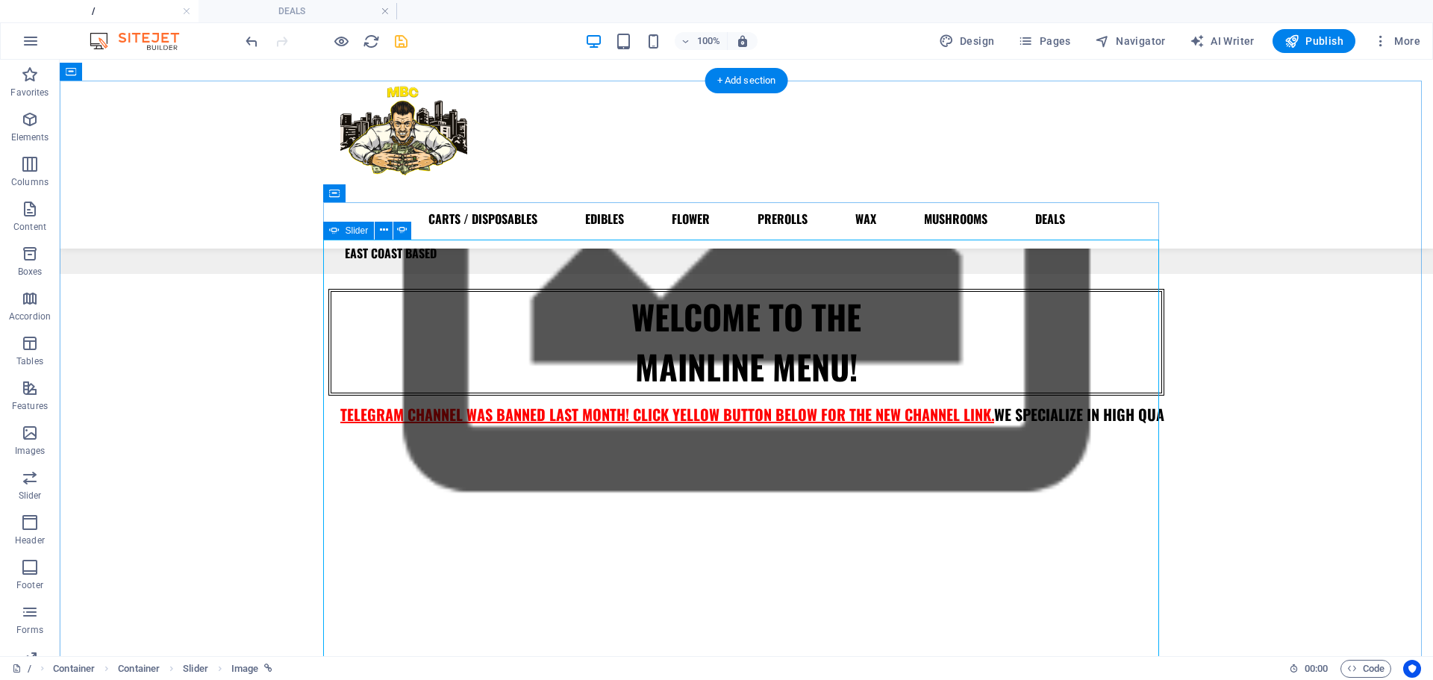
click at [328, 458] on button "button" at bounding box center [328, 458] width 0 height 0
select select "17"
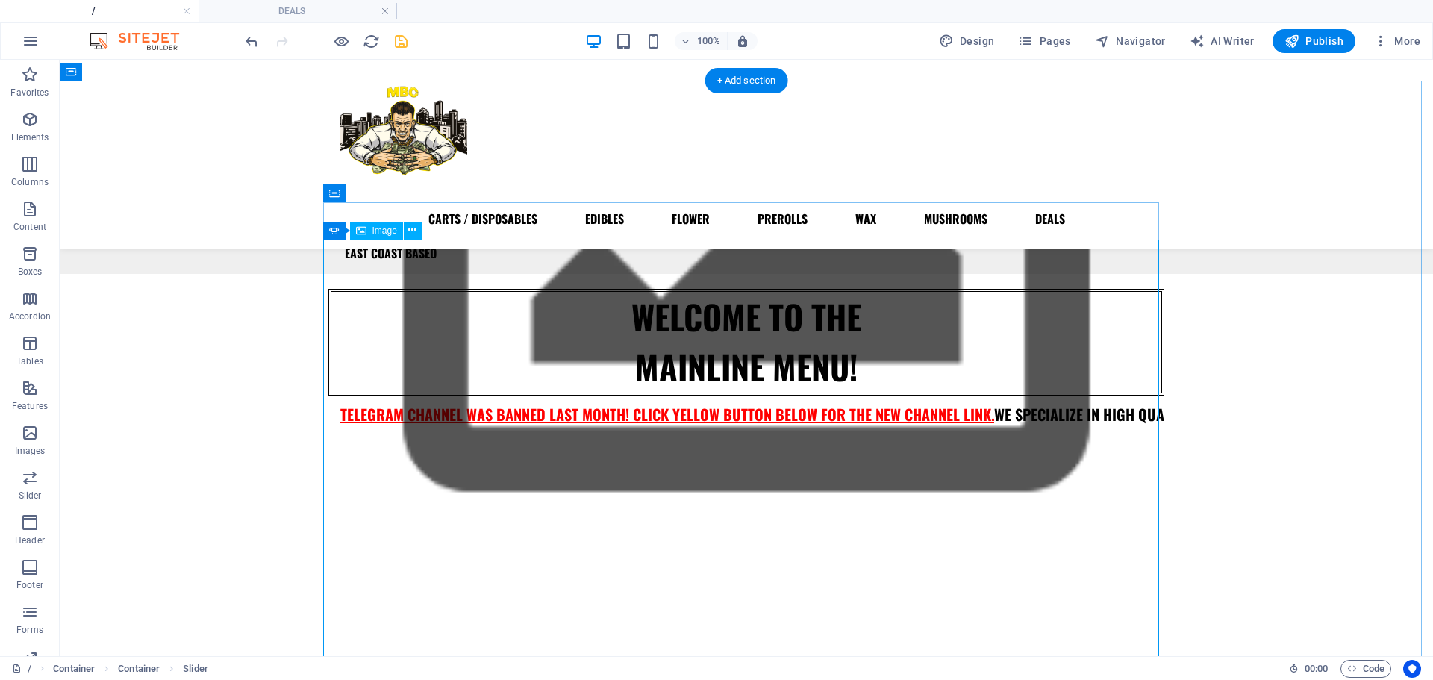
select select
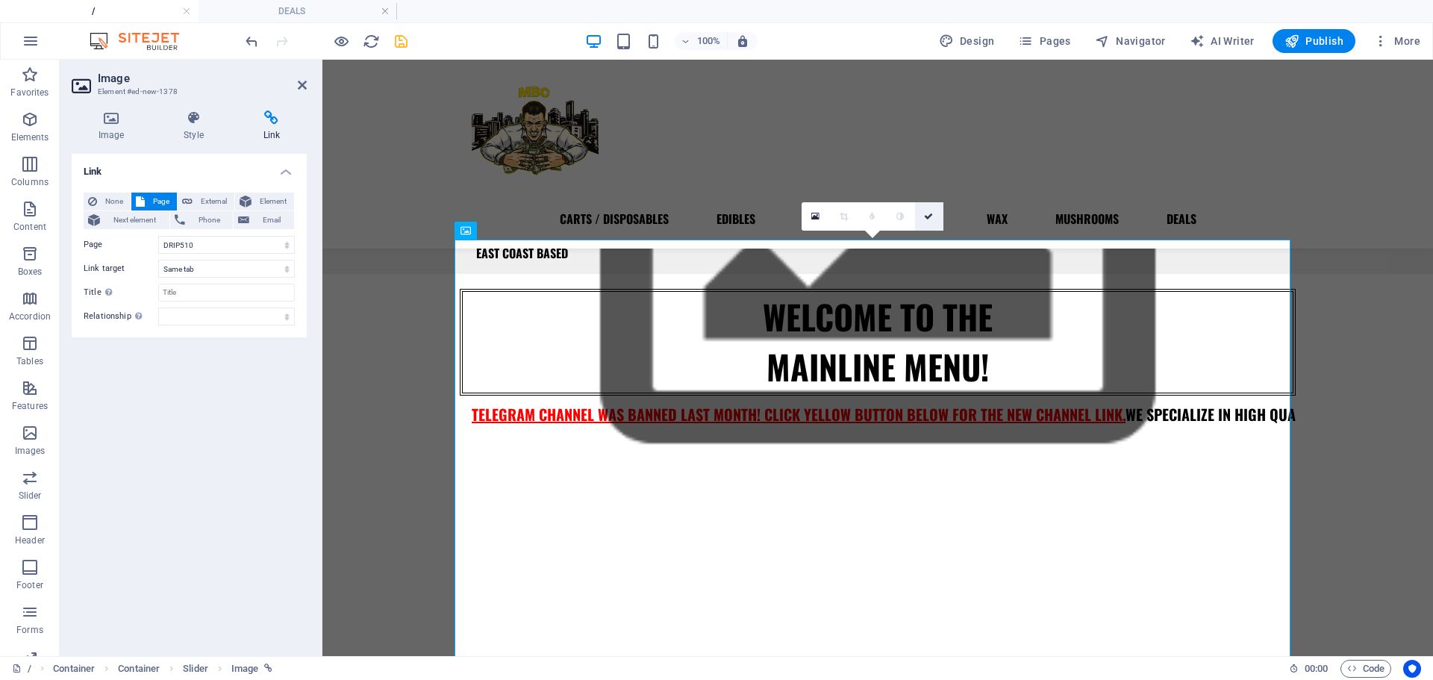
click at [931, 214] on icon at bounding box center [928, 216] width 9 height 9
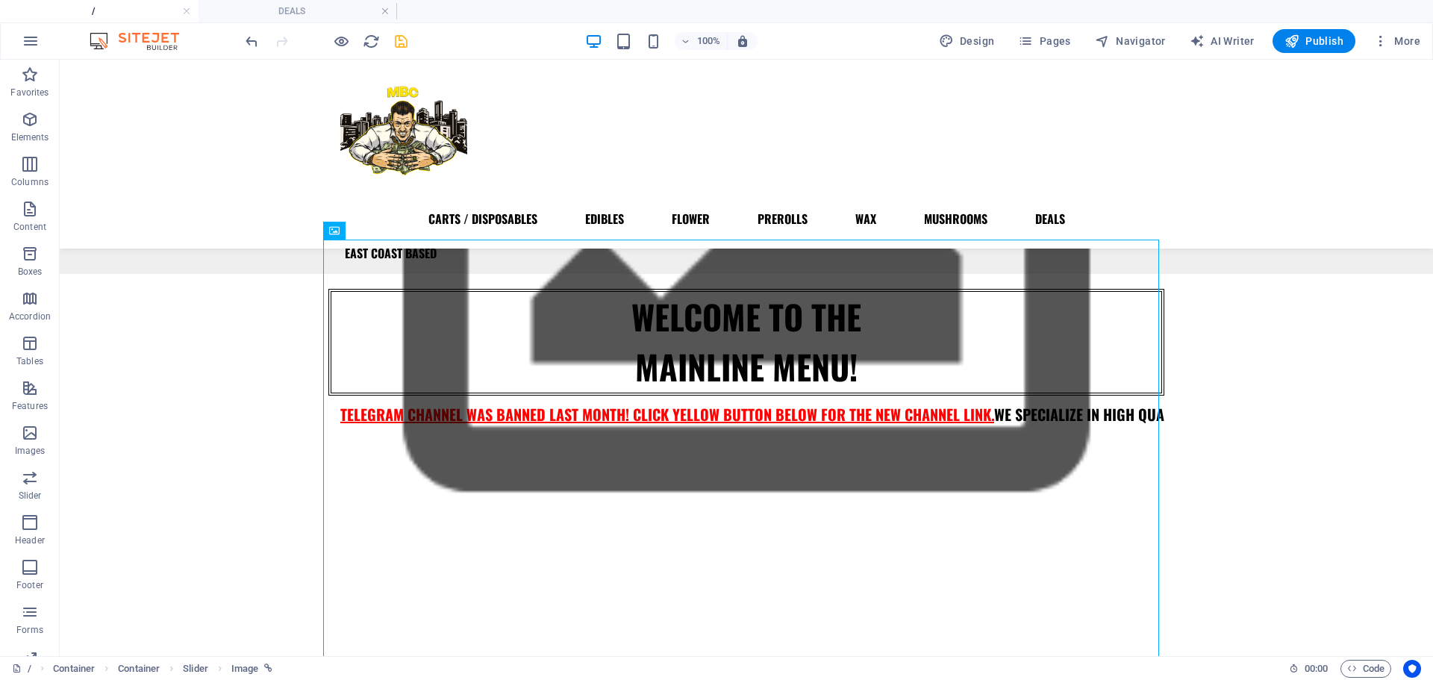
click at [387, 43] on div at bounding box center [326, 41] width 167 height 24
click at [396, 42] on icon "save" at bounding box center [401, 41] width 17 height 17
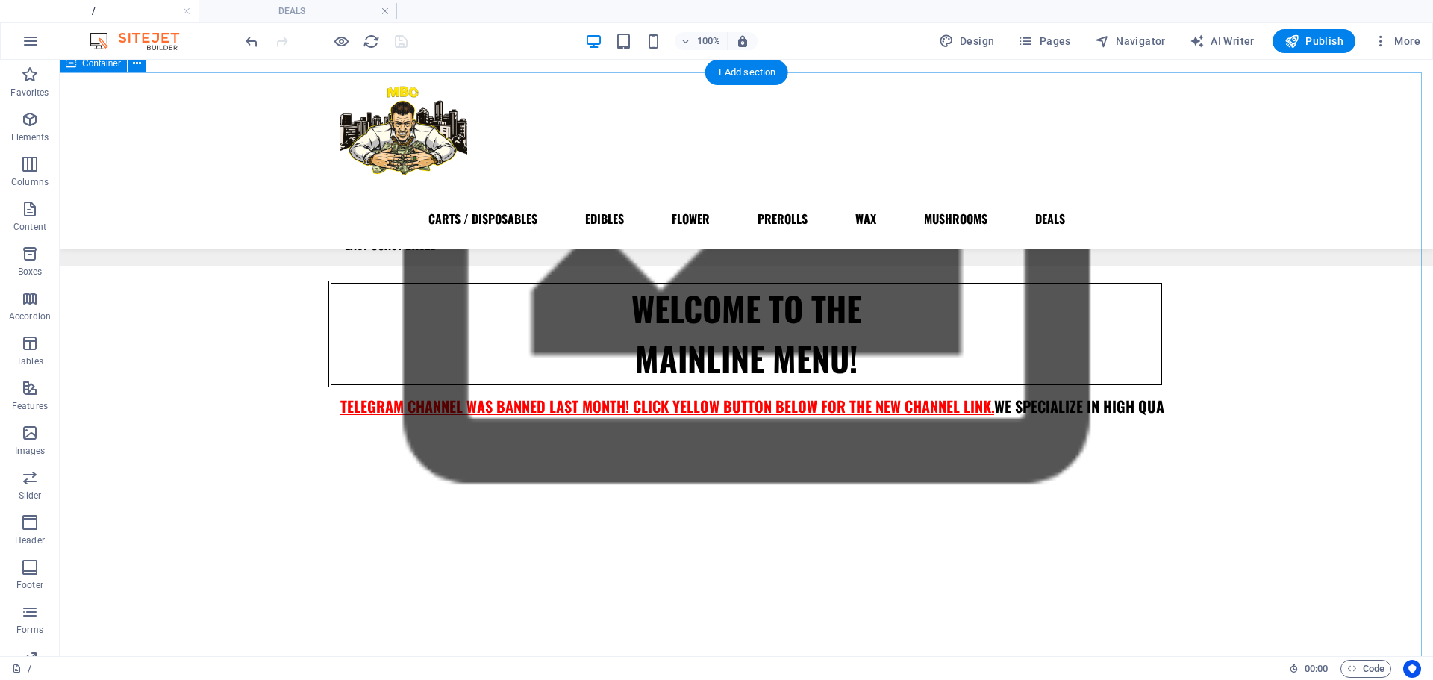
scroll to position [406, 0]
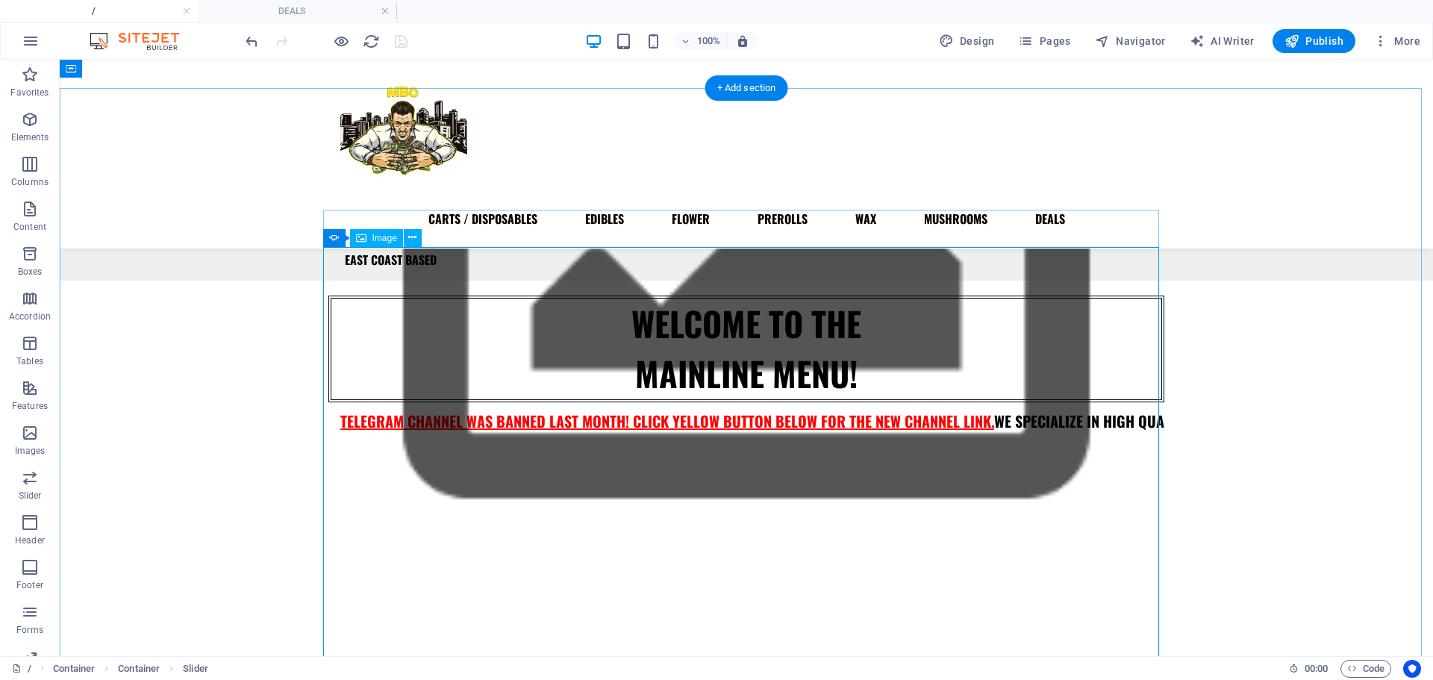
scroll to position [262, 0]
click at [328, 466] on button "button" at bounding box center [328, 466] width 0 height 0
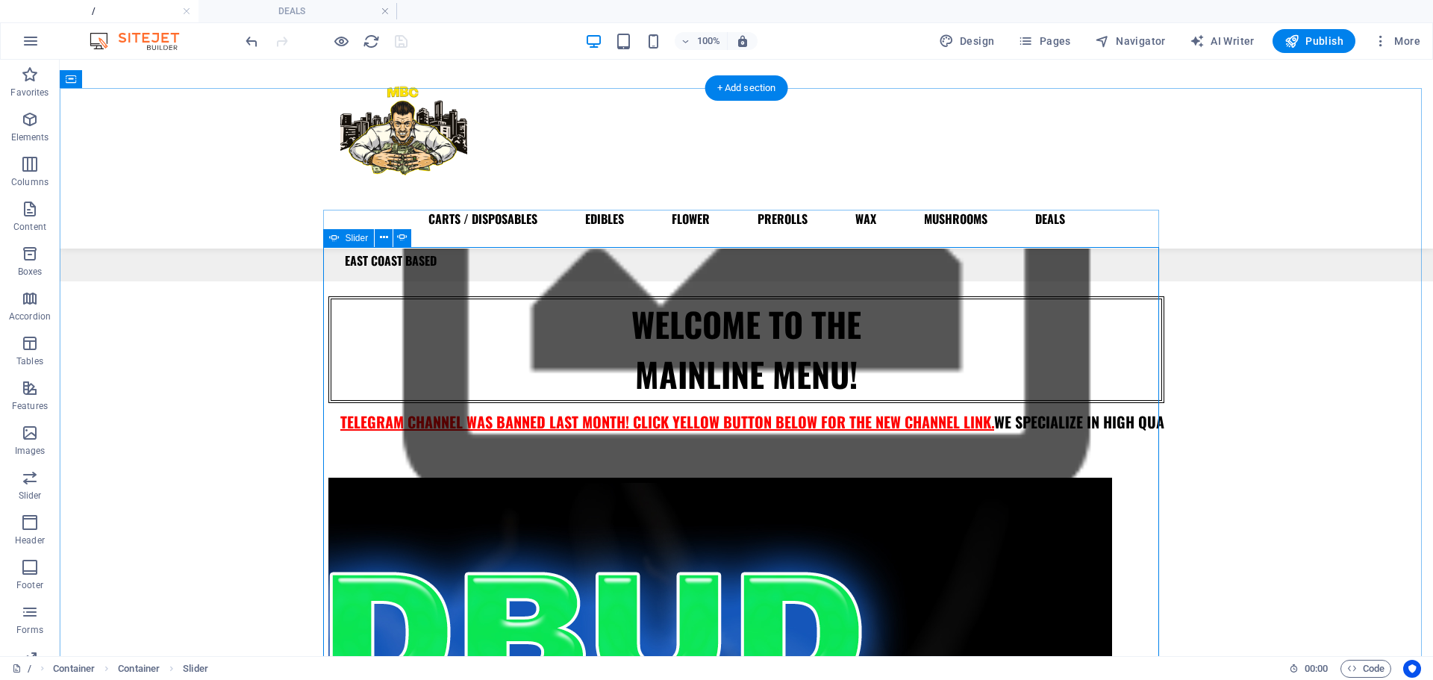
click at [328, 466] on button "button" at bounding box center [328, 466] width 0 height 0
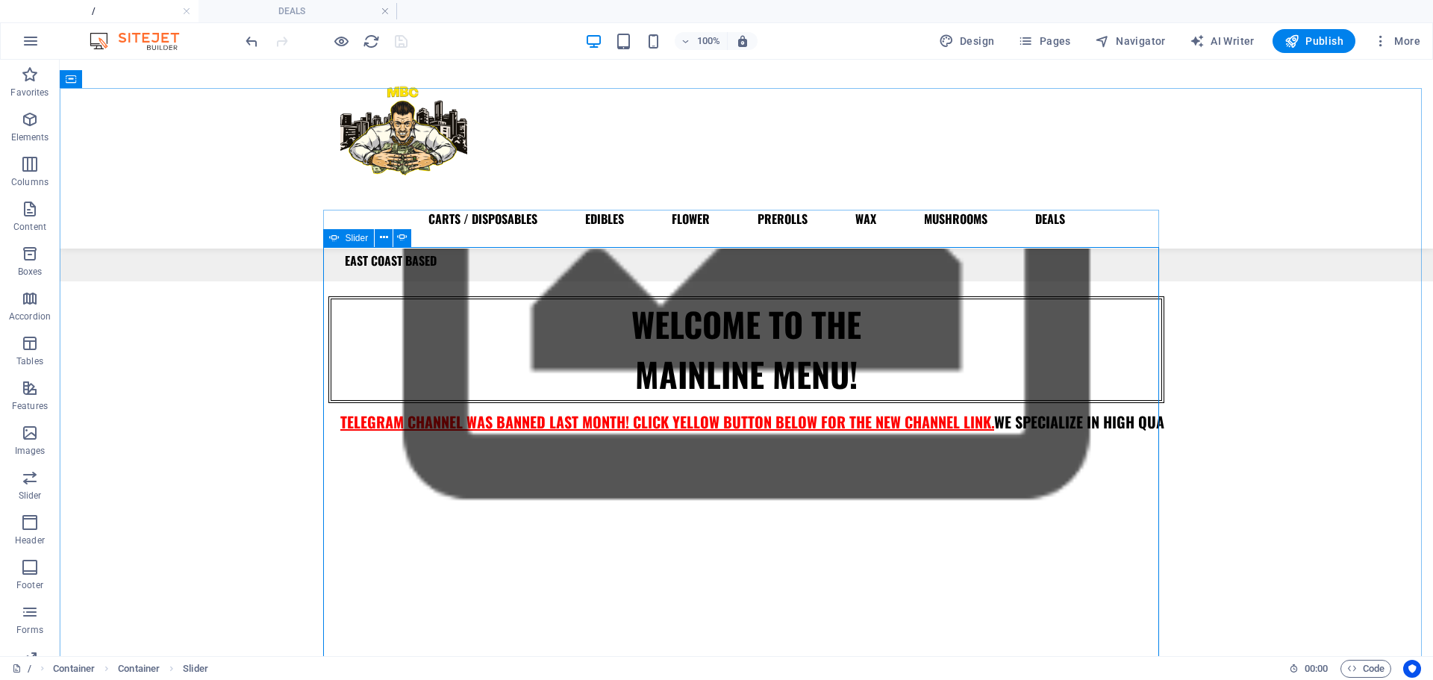
click at [337, 239] on icon at bounding box center [334, 238] width 10 height 18
select select "ms"
select select "s"
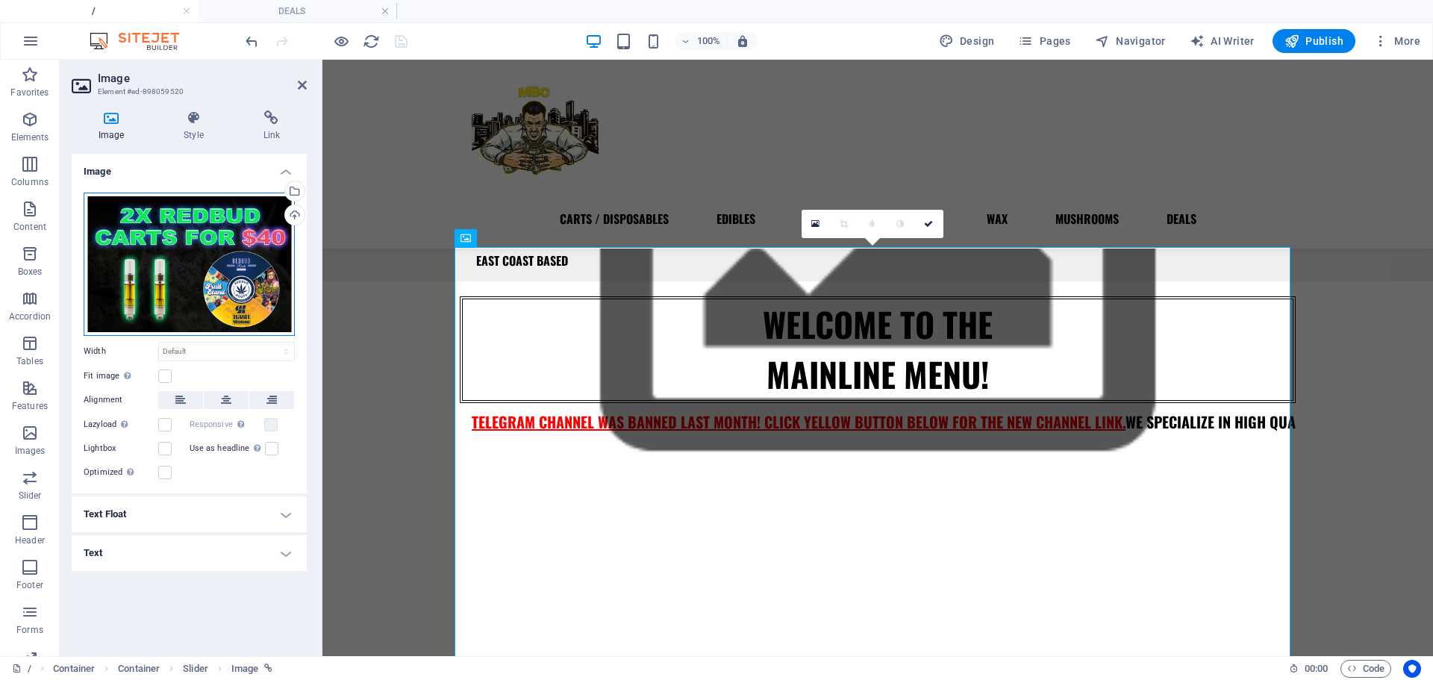
click at [181, 285] on div "Drag files here, click to choose files or select files from Files or our free s…" at bounding box center [189, 264] width 211 height 143
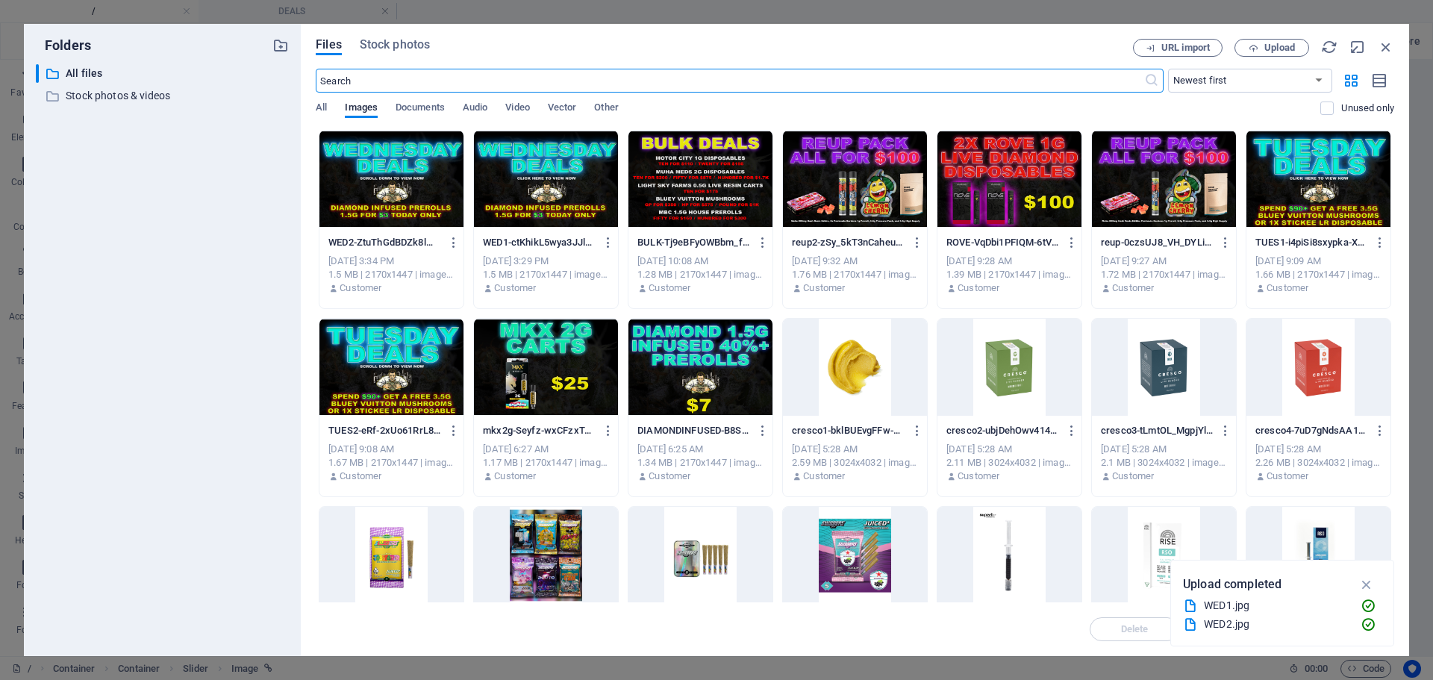
scroll to position [300, 0]
click at [1392, 46] on icon "button" at bounding box center [1386, 47] width 16 height 16
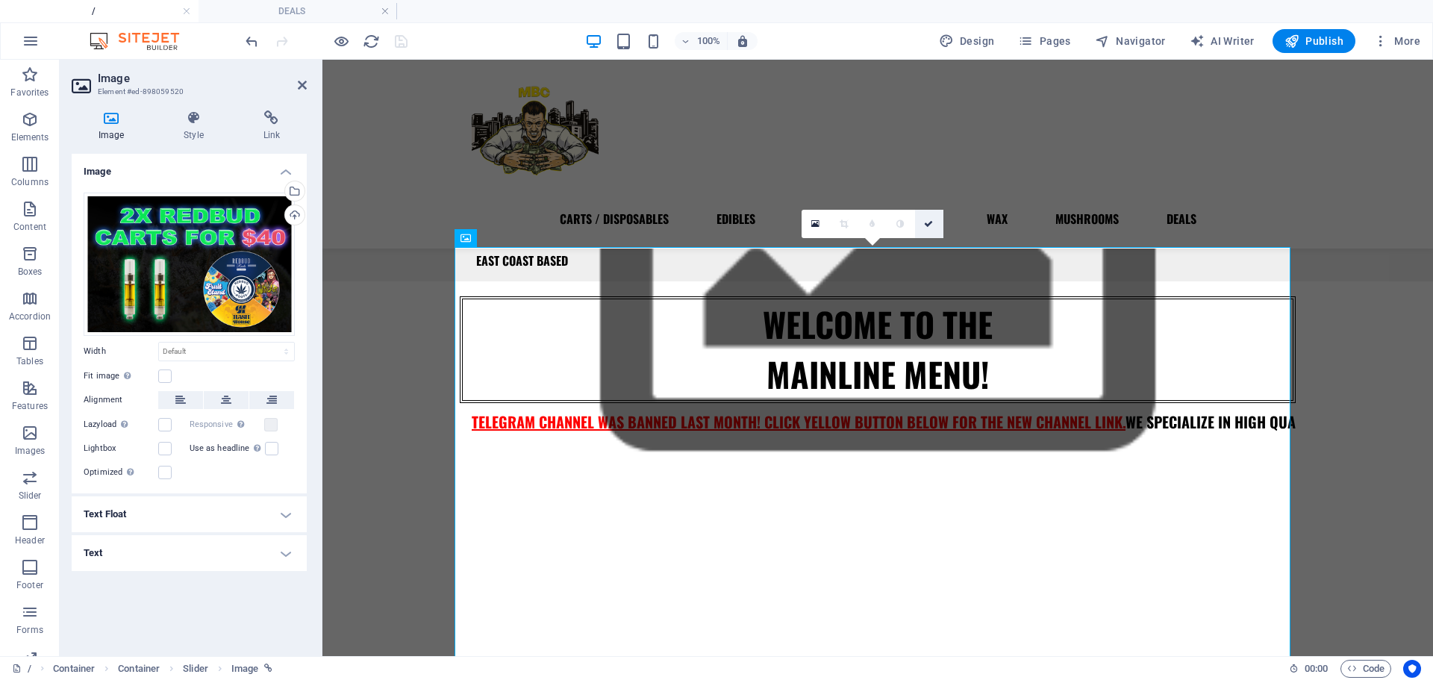
click at [935, 223] on link at bounding box center [929, 224] width 28 height 28
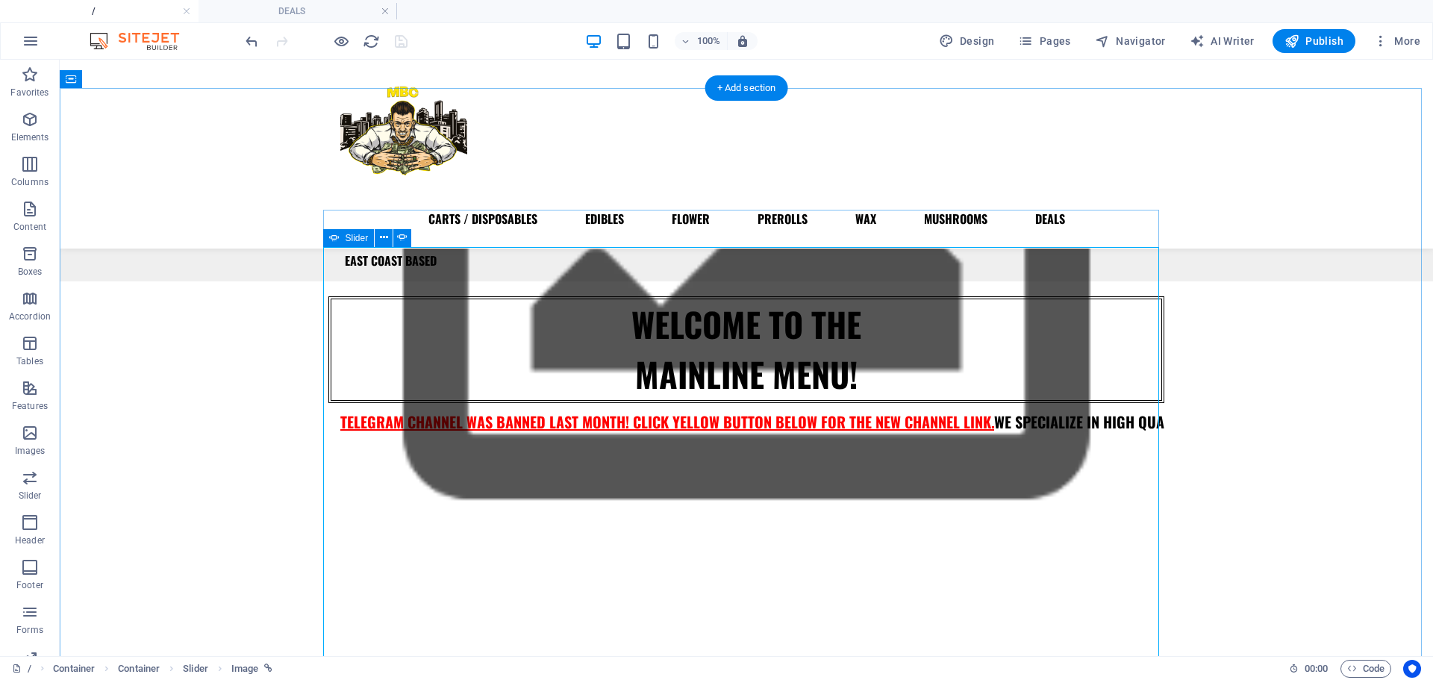
click at [328, 466] on button "button" at bounding box center [328, 466] width 0 height 0
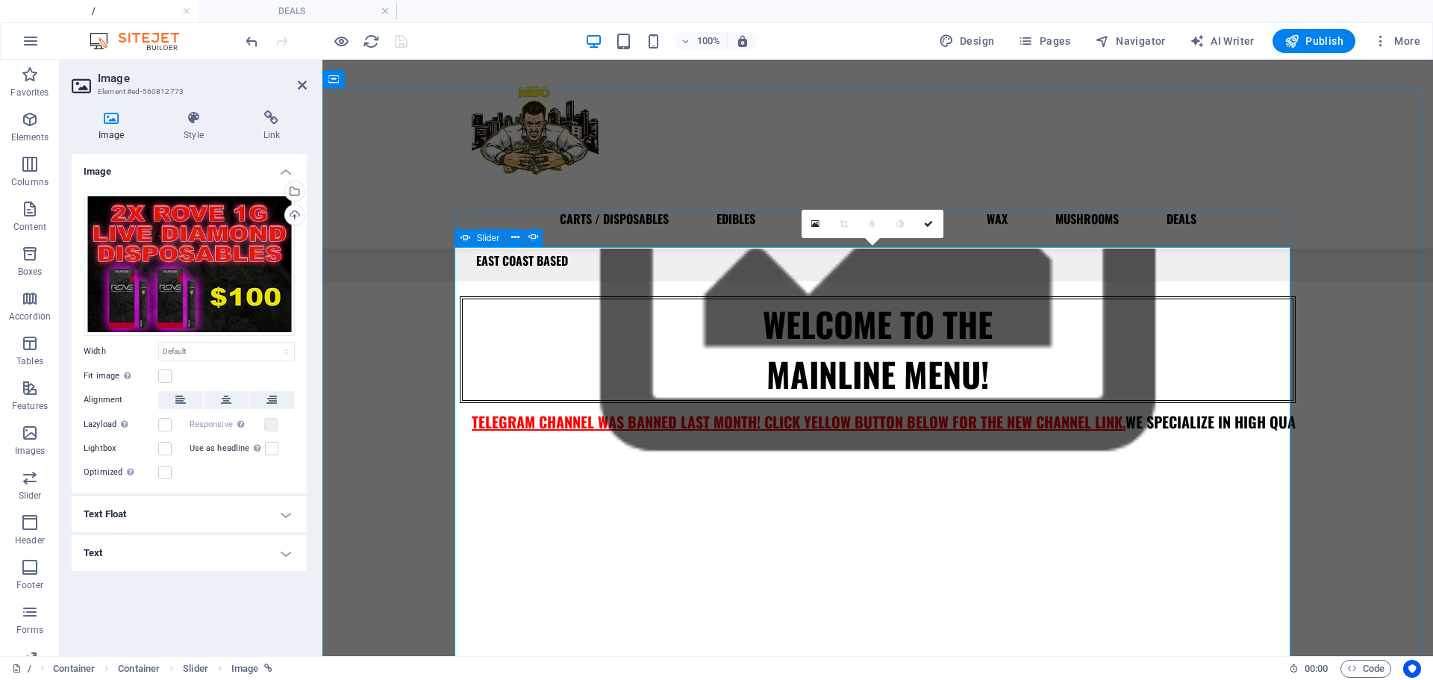
click at [473, 238] on div "Slider" at bounding box center [481, 238] width 52 height 18
select select "ms"
select select "s"
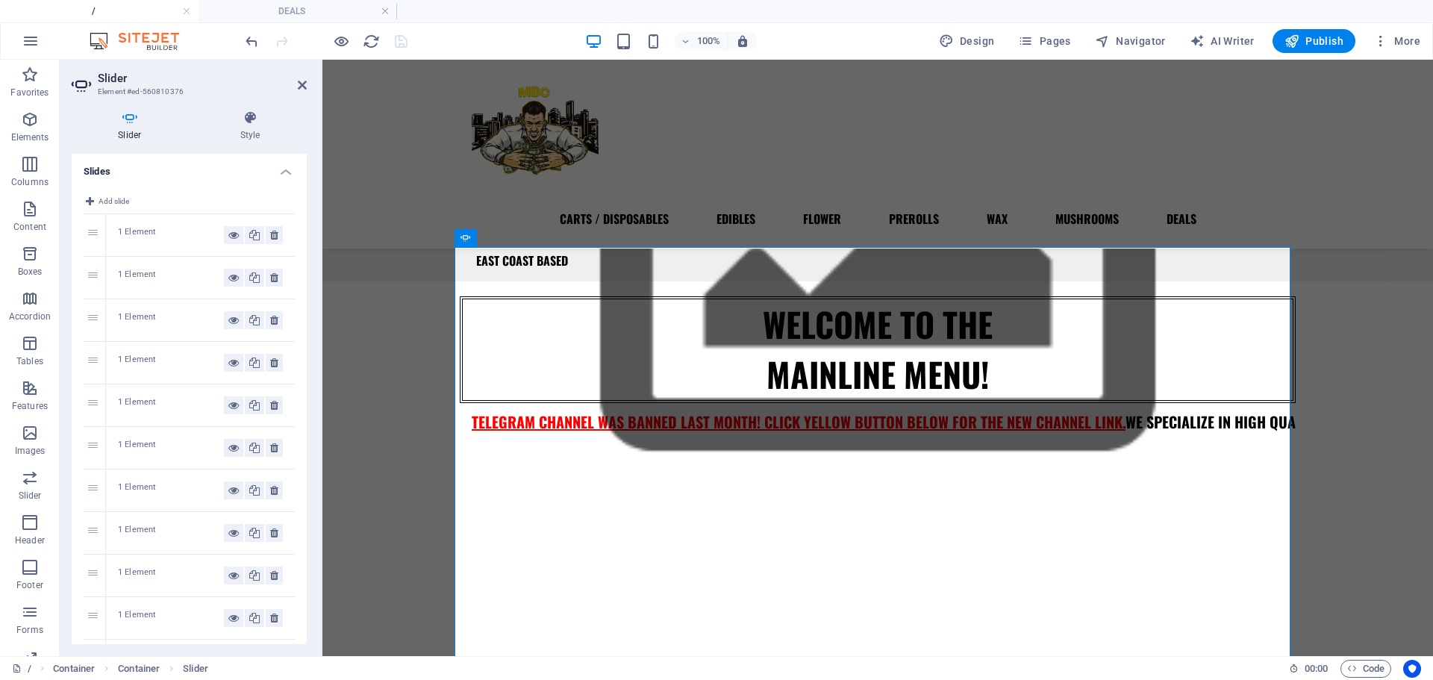
scroll to position [169, 0]
click at [232, 498] on icon at bounding box center [233, 491] width 10 height 18
click at [228, 535] on icon at bounding box center [233, 534] width 10 height 18
click at [229, 493] on icon at bounding box center [233, 491] width 10 height 18
click at [254, 488] on icon at bounding box center [254, 491] width 10 height 18
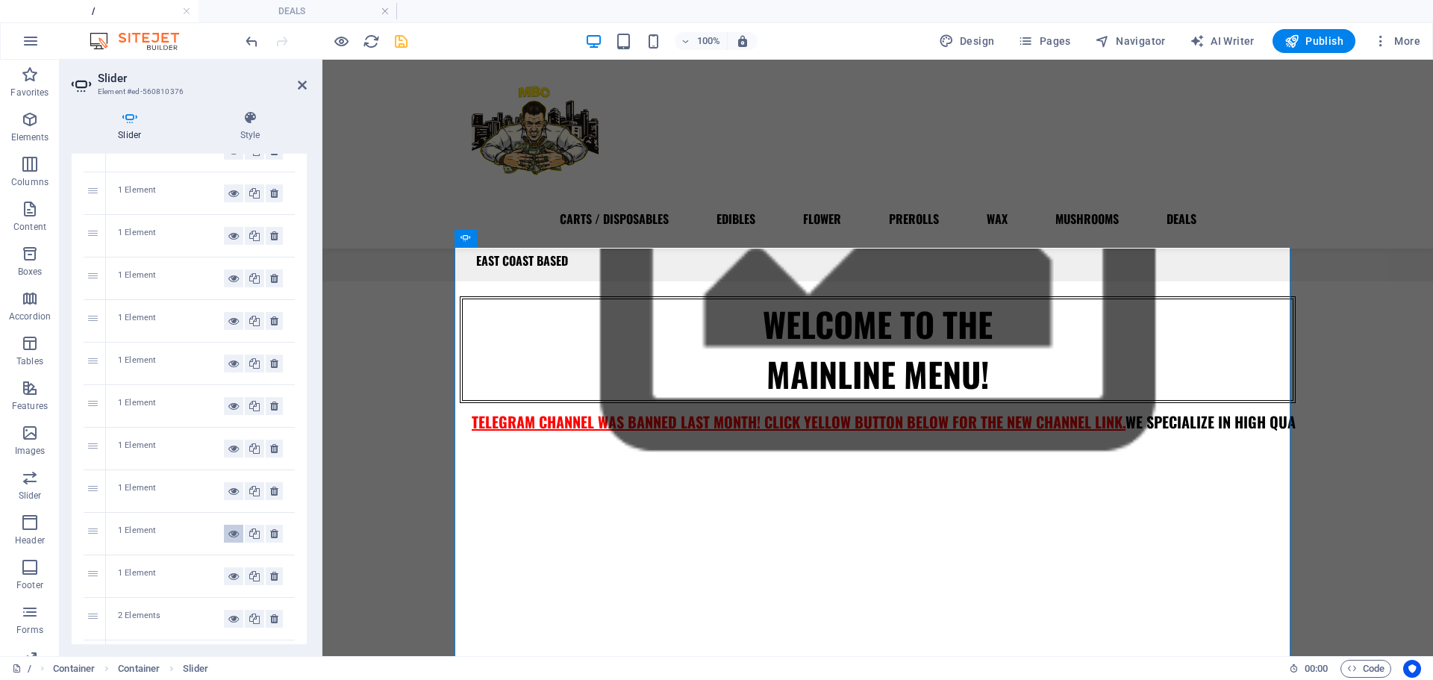
click at [228, 532] on icon at bounding box center [233, 534] width 10 height 18
select select "44"
select select
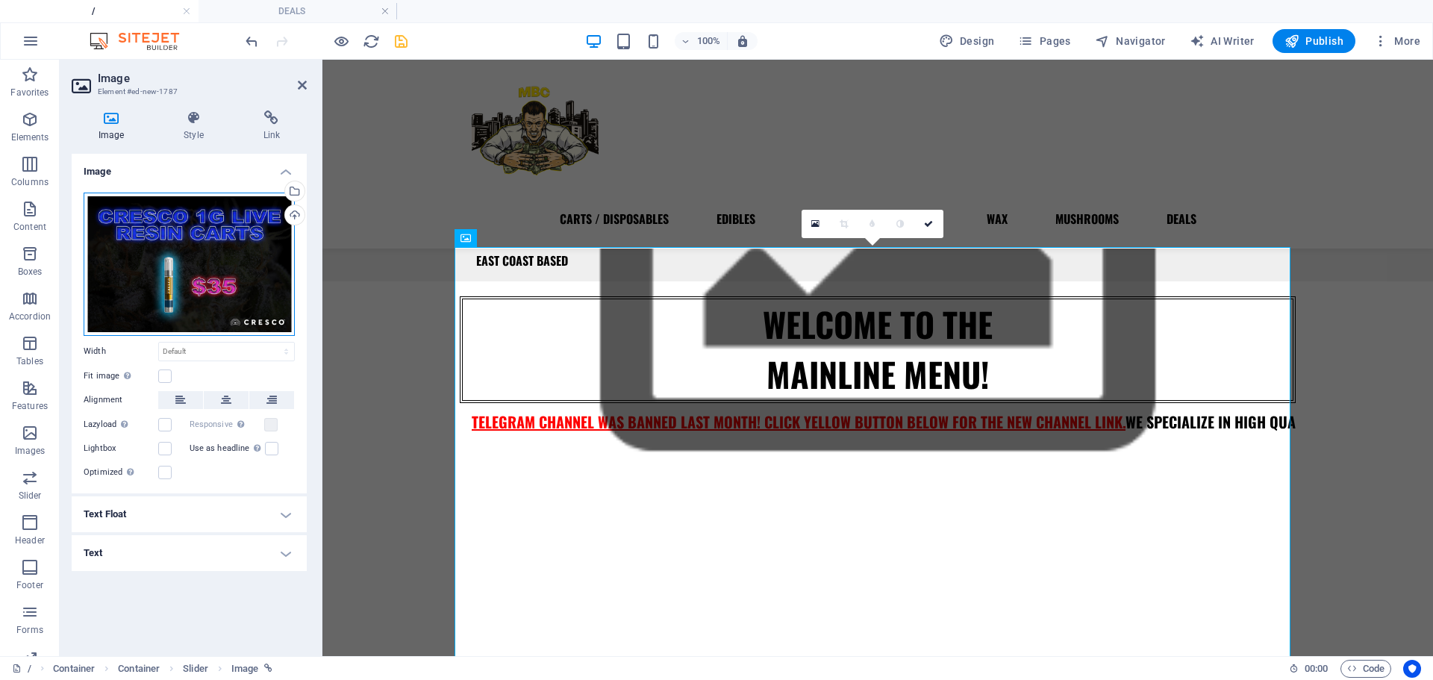
click at [255, 277] on div "Drag files here, click to choose files or select files from Files or our free s…" at bounding box center [189, 264] width 211 height 143
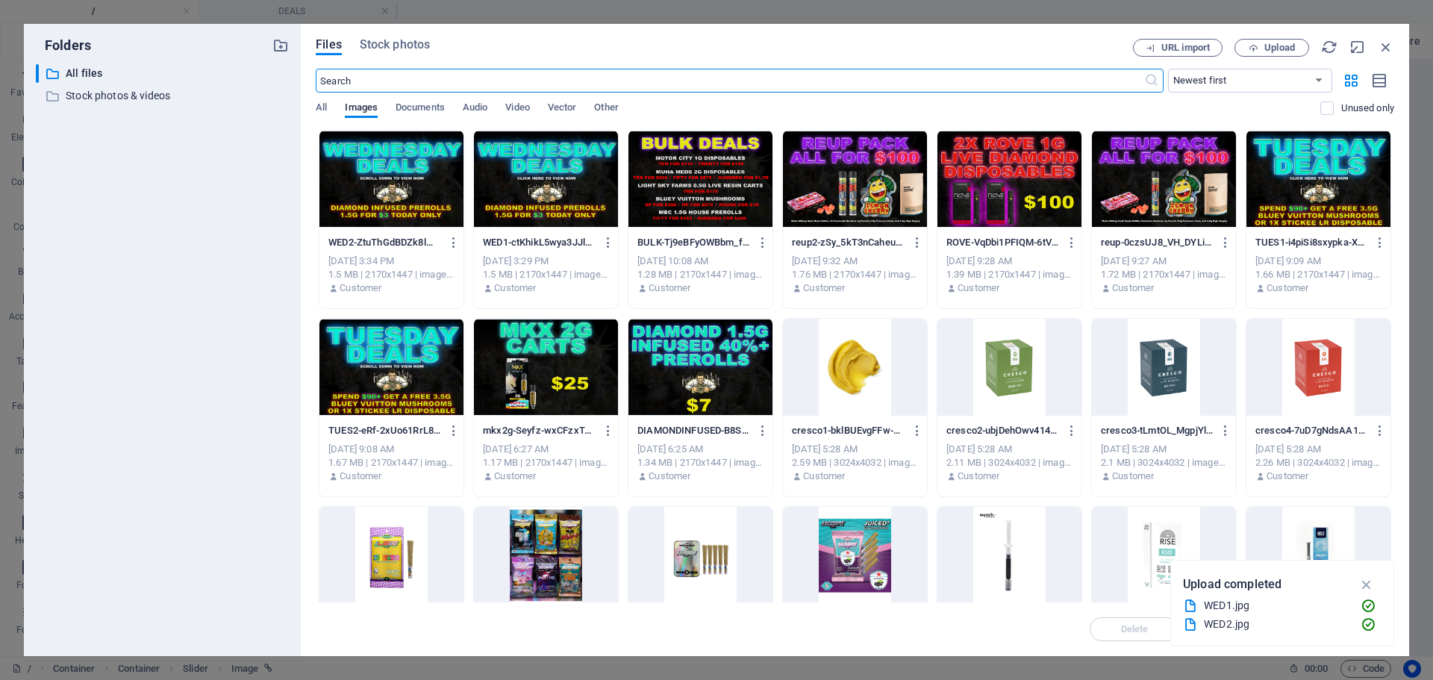
scroll to position [300, 0]
click at [574, 352] on div at bounding box center [546, 367] width 144 height 97
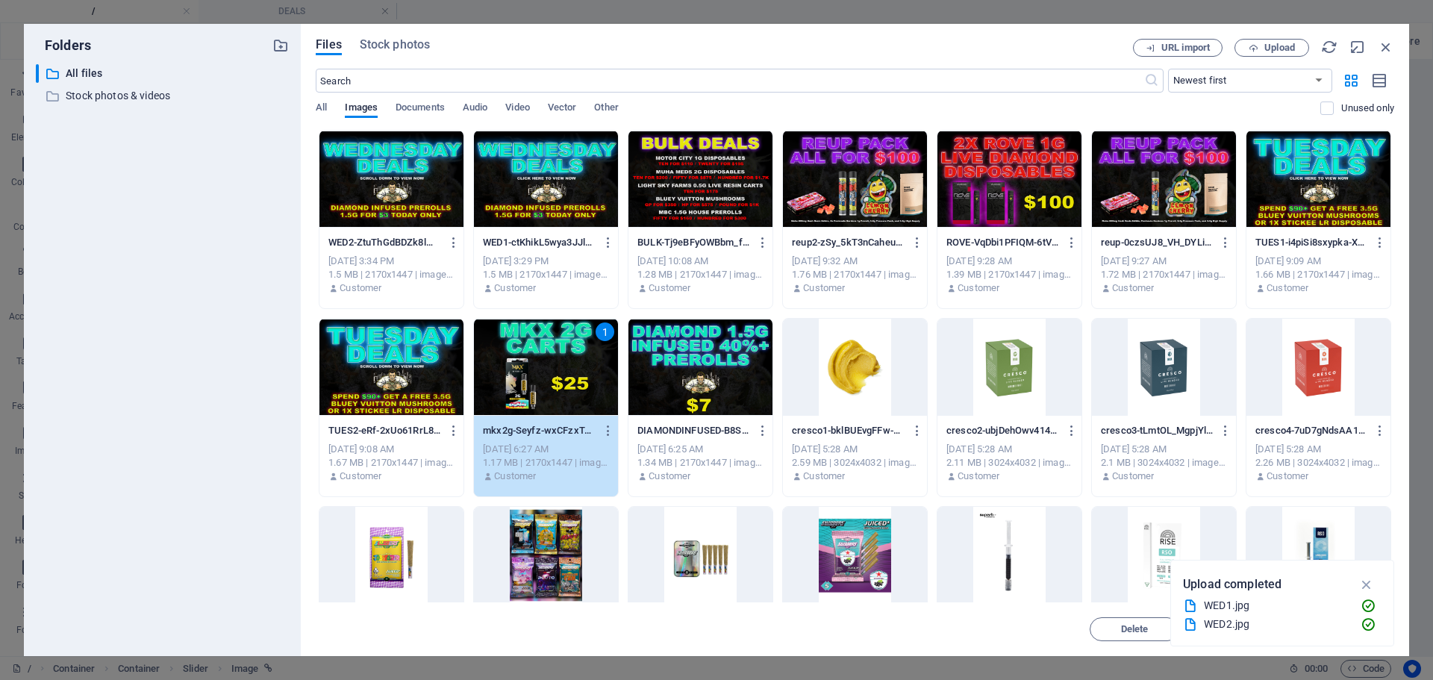
click at [574, 352] on div "1" at bounding box center [546, 367] width 144 height 97
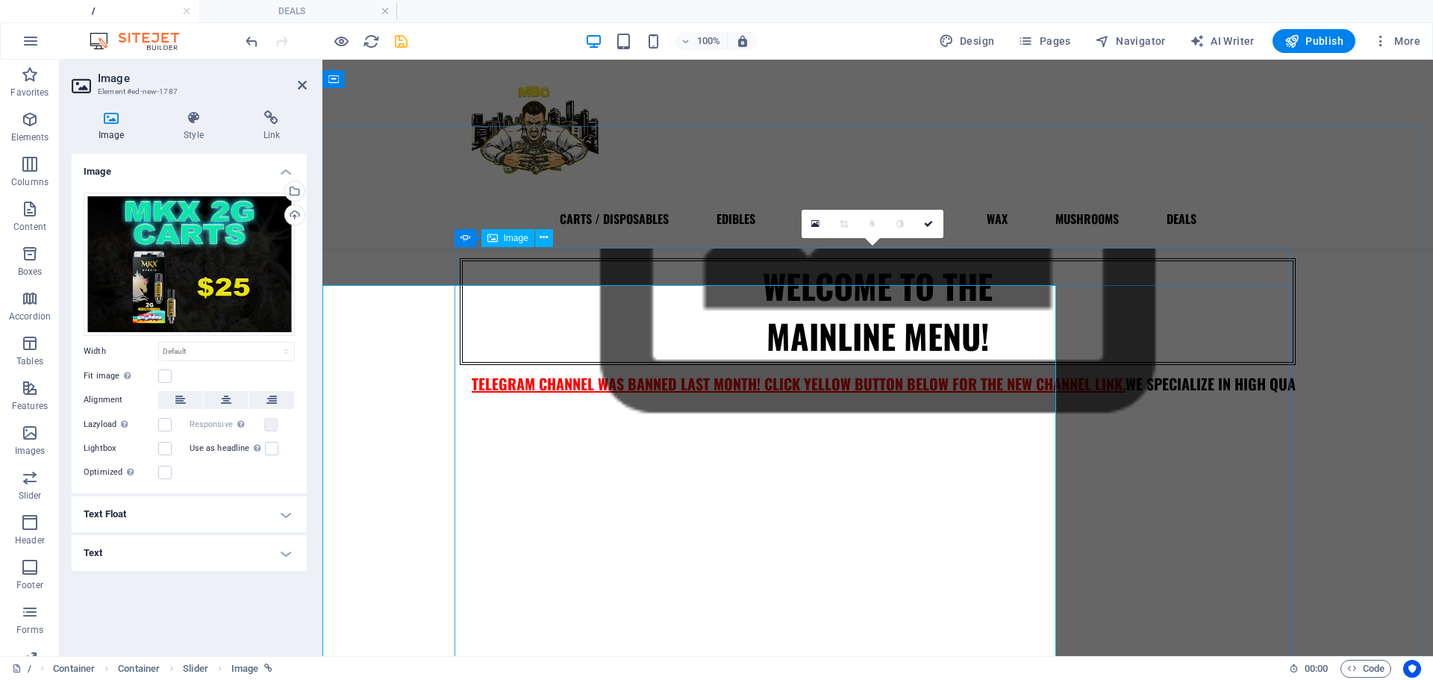
scroll to position [262, 0]
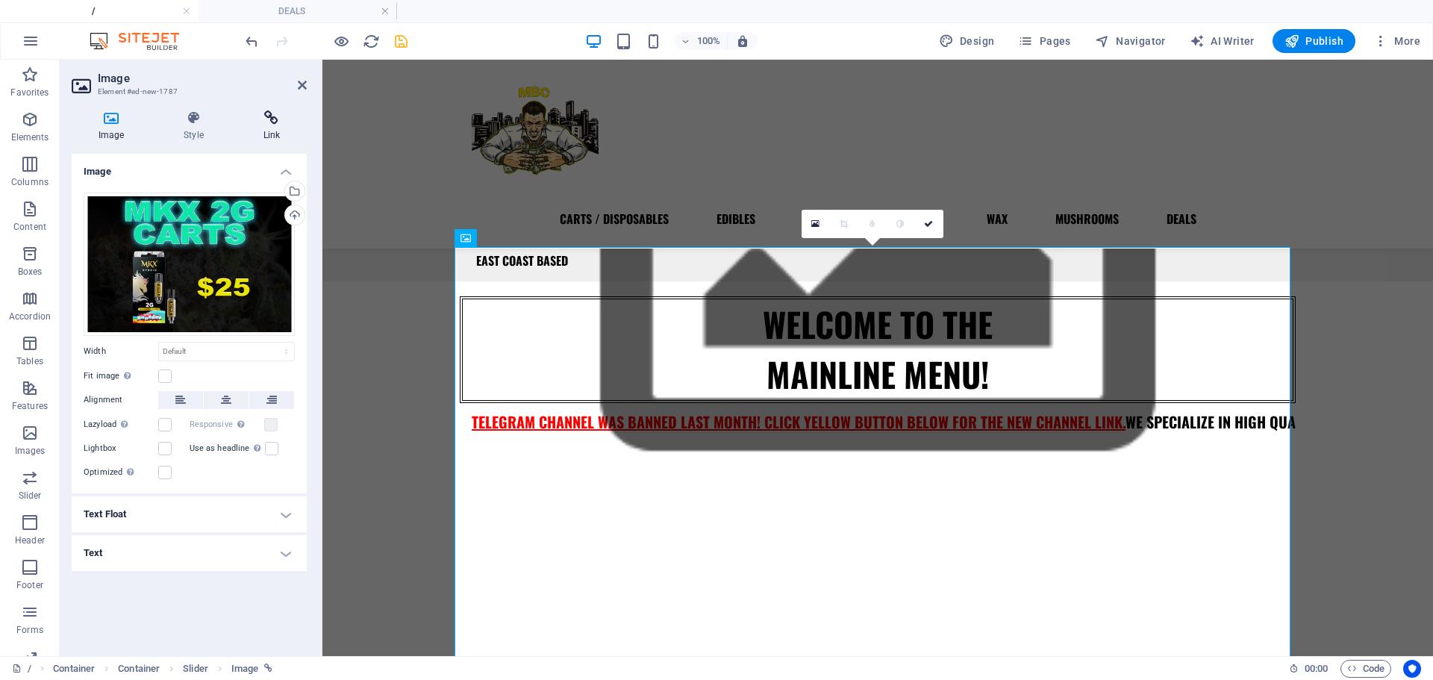
click at [272, 116] on icon at bounding box center [272, 117] width 70 height 15
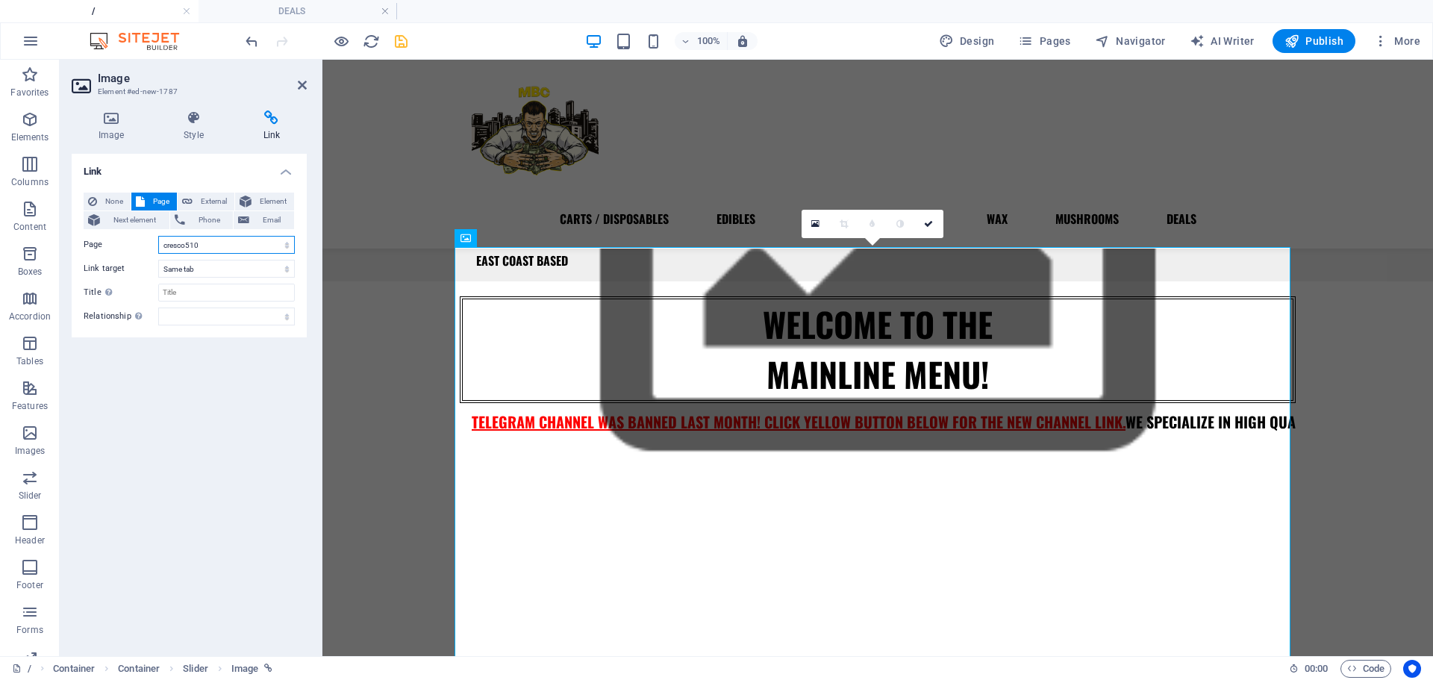
click at [190, 239] on select "/ CARTS / DISPOSABLES EDIBLES FLOWER PREROLLS WAX MUSHROOMS DEALS MIDWEST MUHAH…" at bounding box center [226, 245] width 137 height 18
select select "28"
click at [158, 236] on select "/ CARTS / DISPOSABLES EDIBLES FLOWER PREROLLS WAX MUSHROOMS DEALS MIDWEST MUHAH…" at bounding box center [226, 245] width 137 height 18
click at [928, 219] on icon at bounding box center [928, 223] width 9 height 9
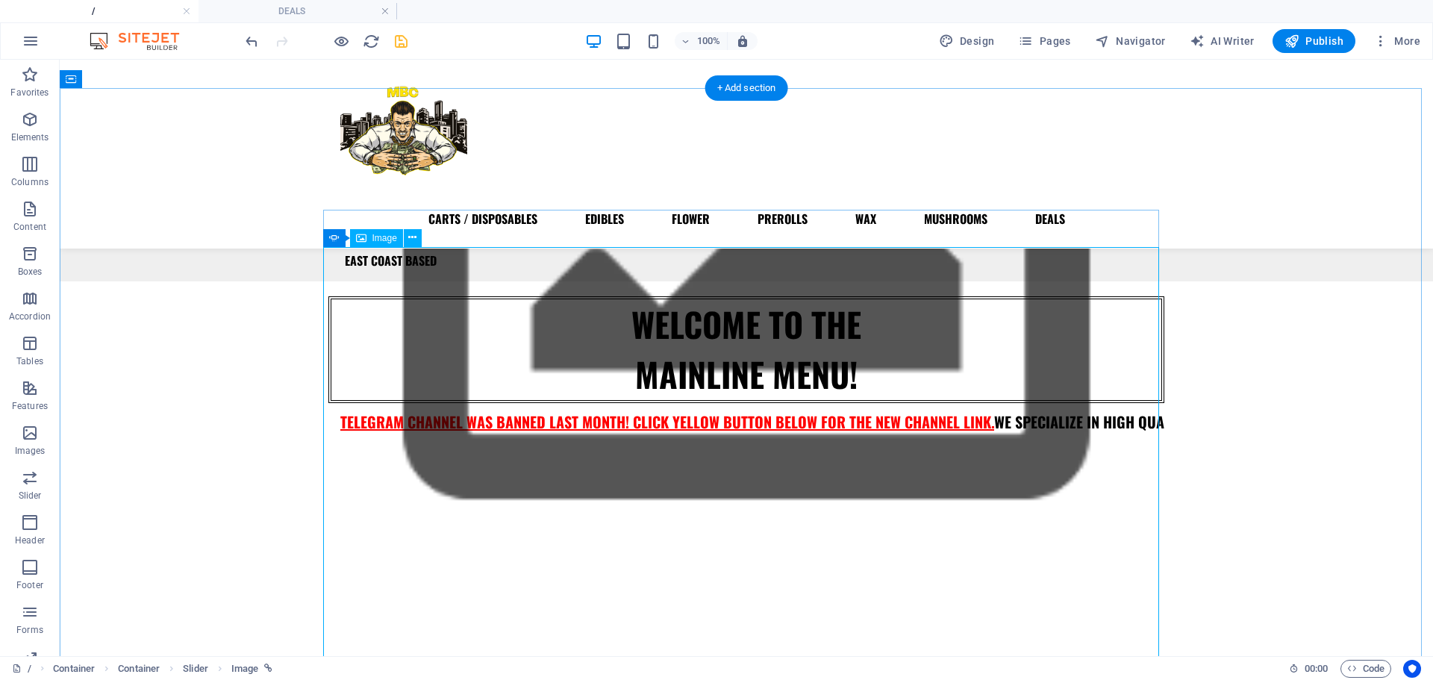
scroll to position [525, 0]
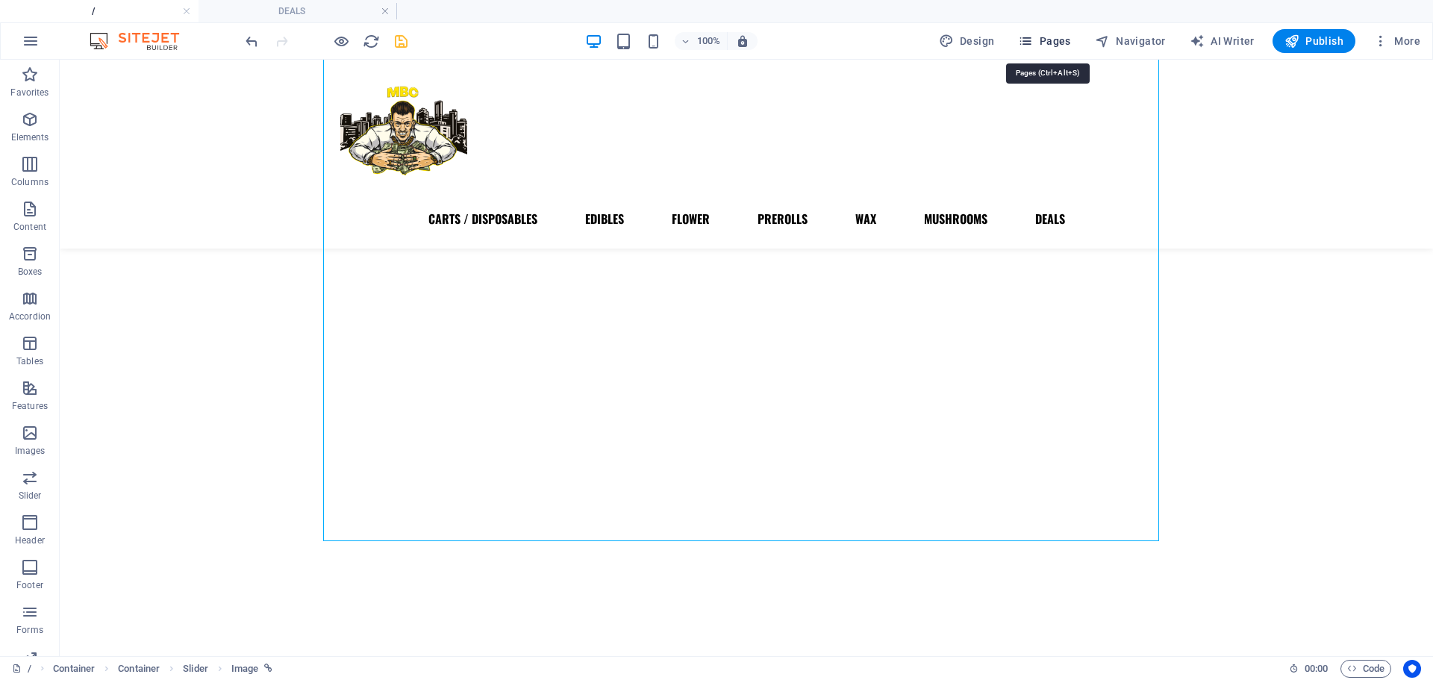
click at [1042, 41] on span "Pages" at bounding box center [1044, 41] width 52 height 15
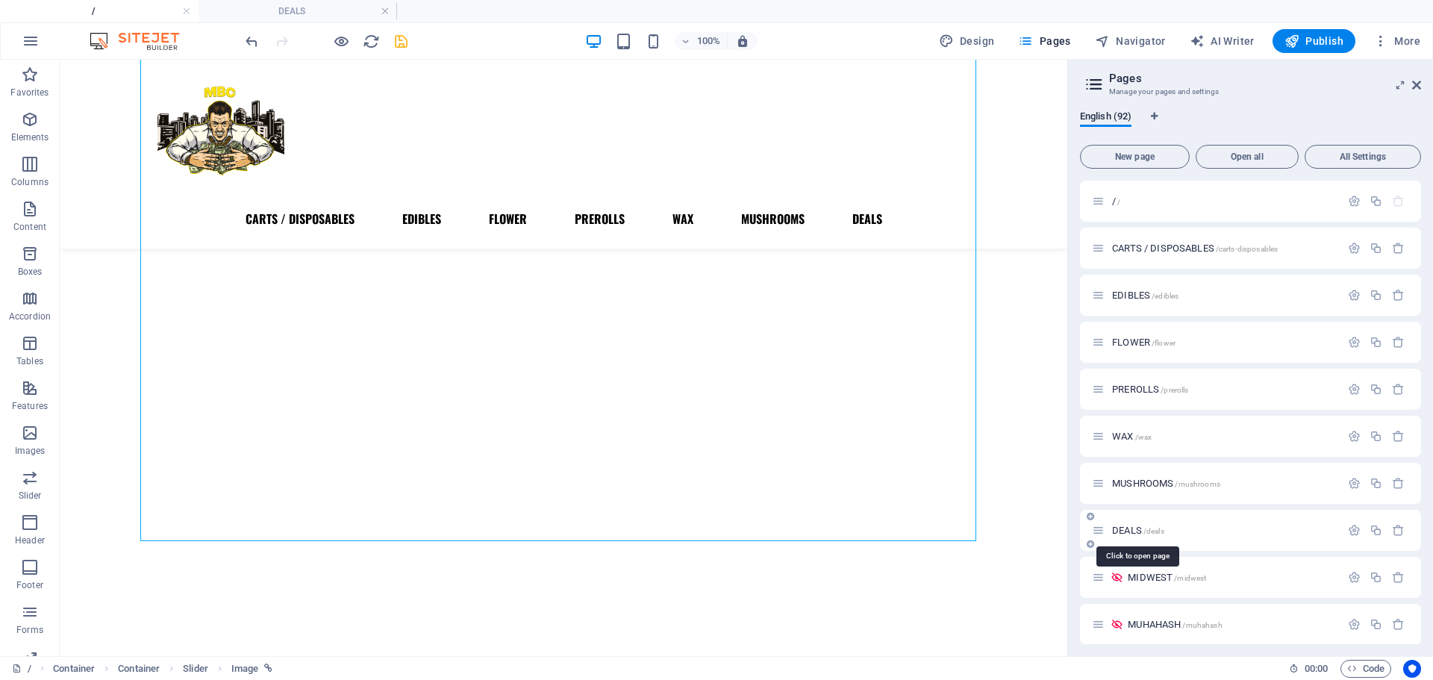
click at [1129, 534] on span "DEALS /deals" at bounding box center [1138, 530] width 52 height 11
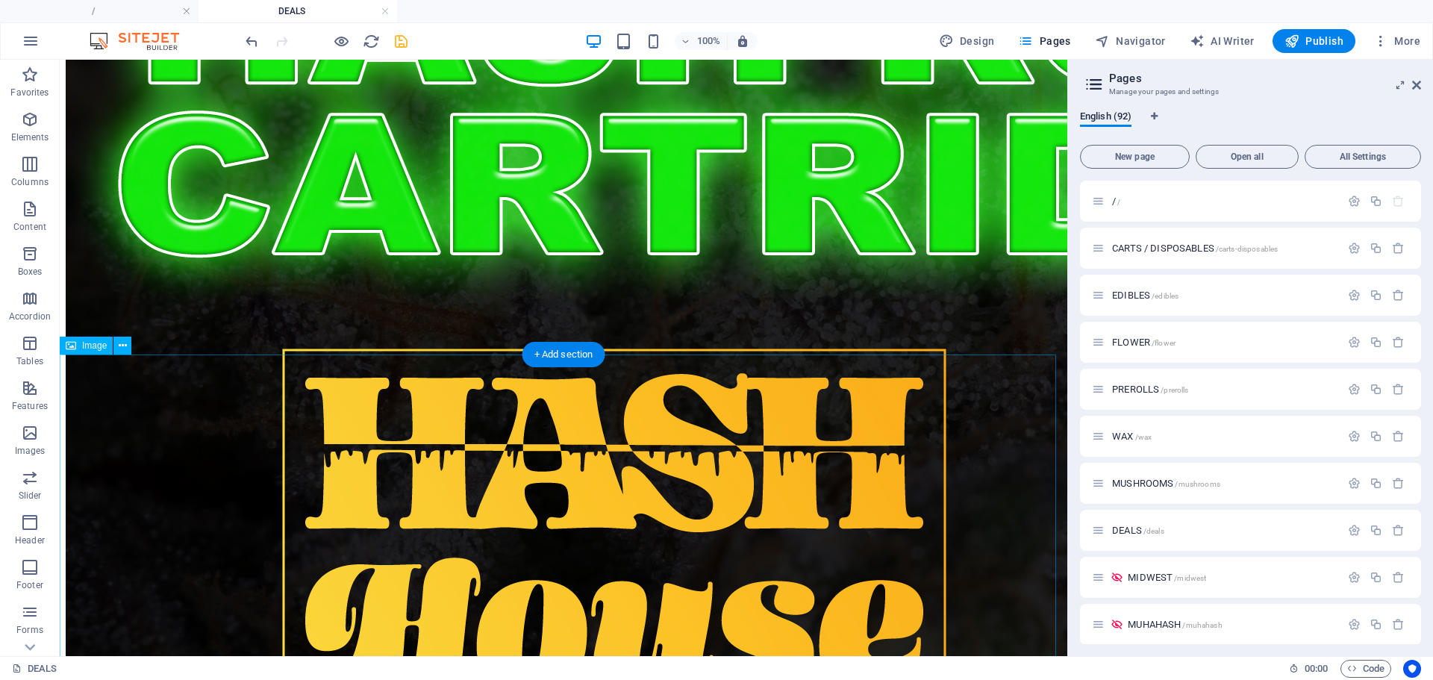
scroll to position [4091, 0]
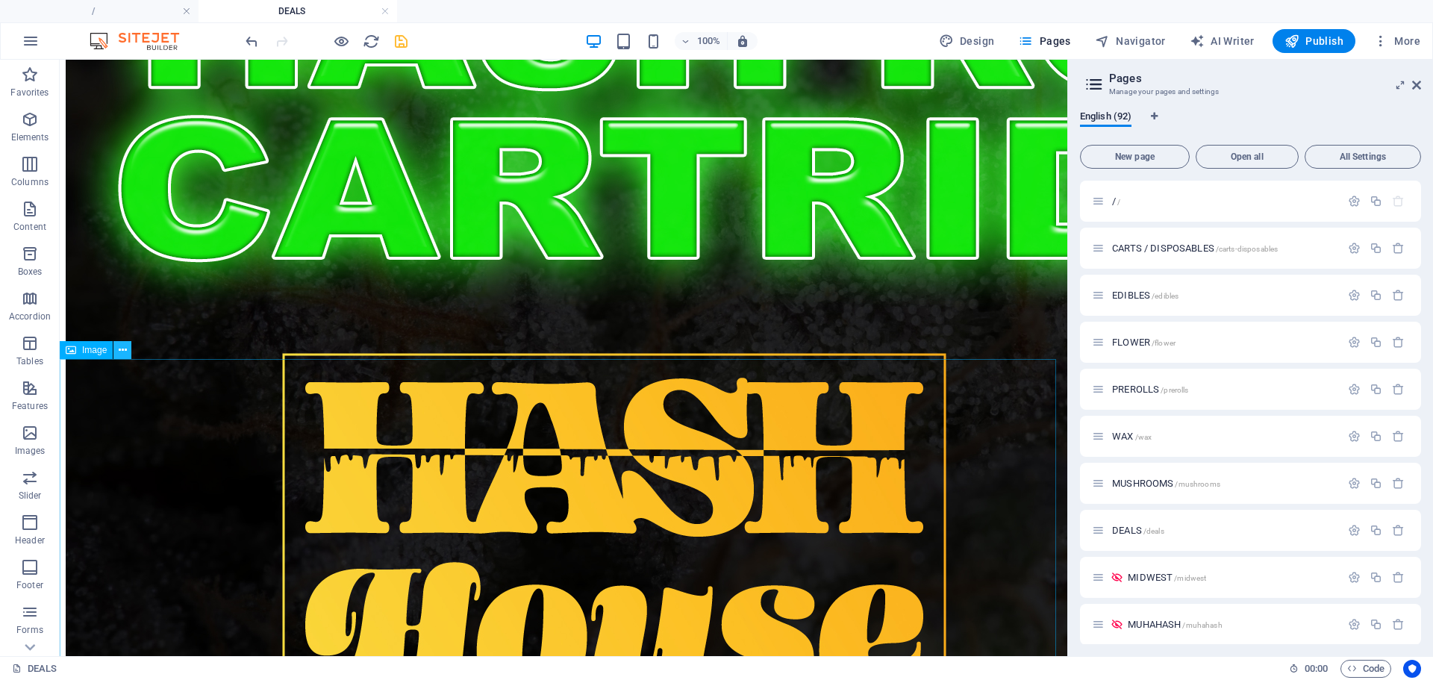
click at [117, 355] on button at bounding box center [122, 350] width 18 height 18
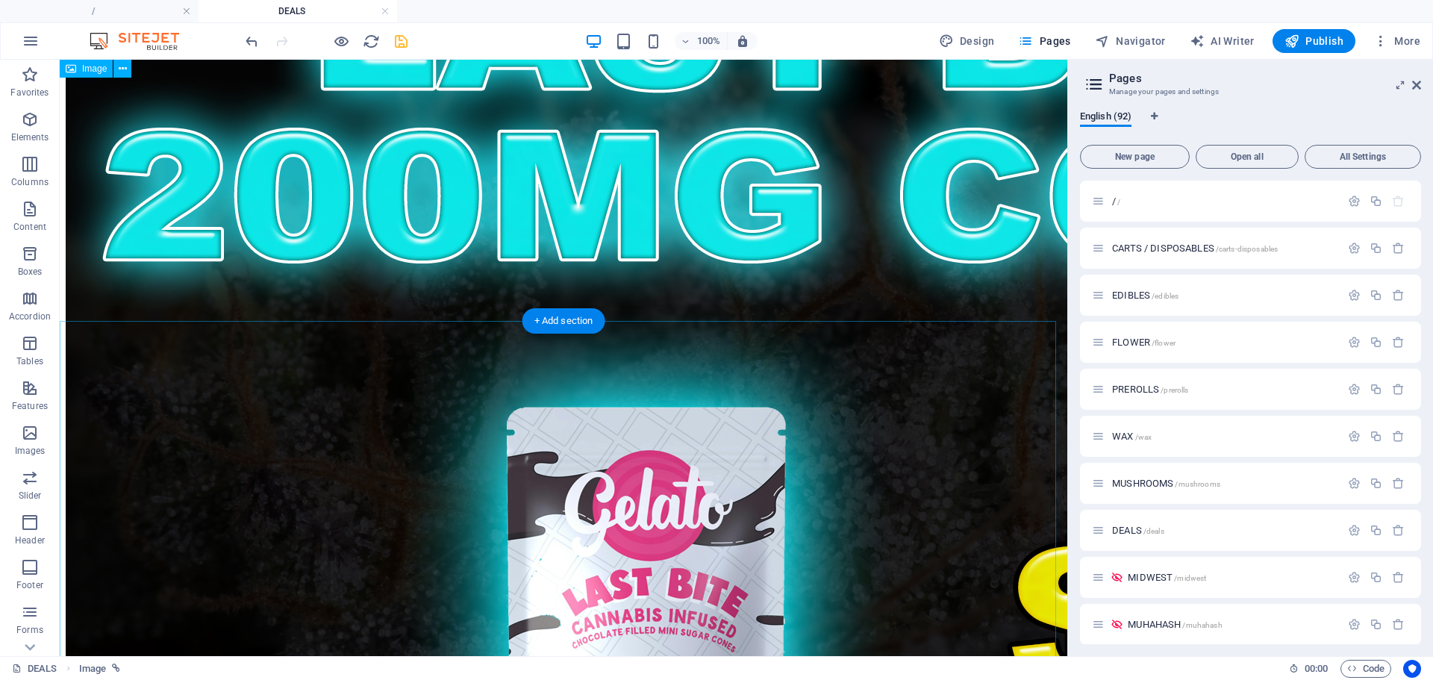
scroll to position [6076, 0]
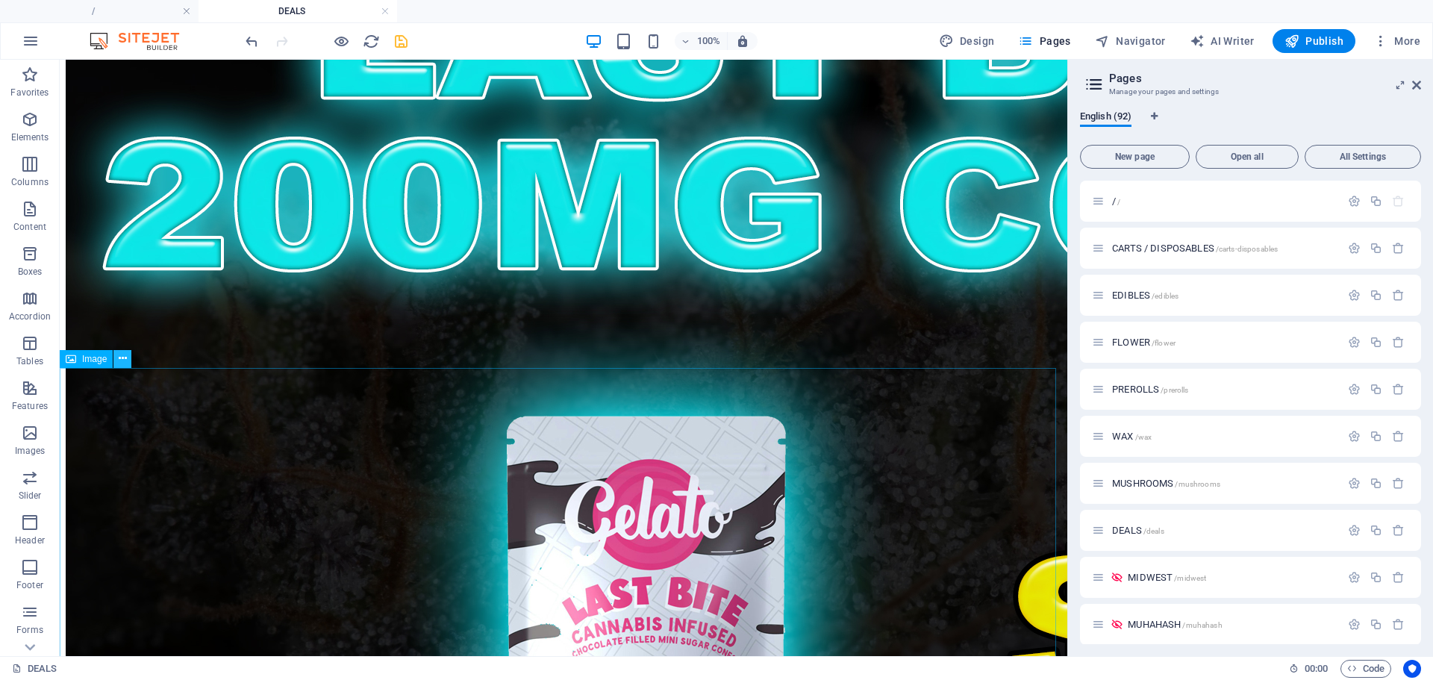
click at [127, 356] on button at bounding box center [122, 359] width 18 height 18
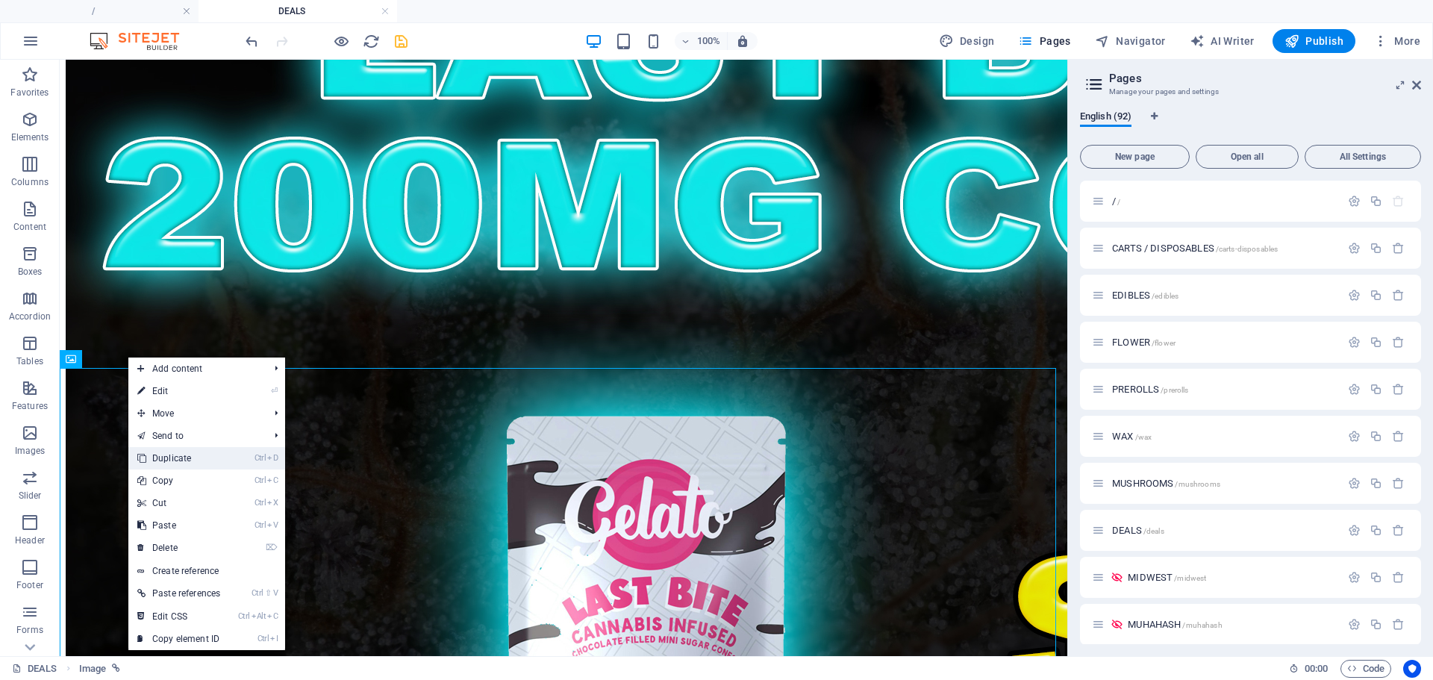
click at [181, 454] on link "Ctrl D Duplicate" at bounding box center [178, 458] width 101 height 22
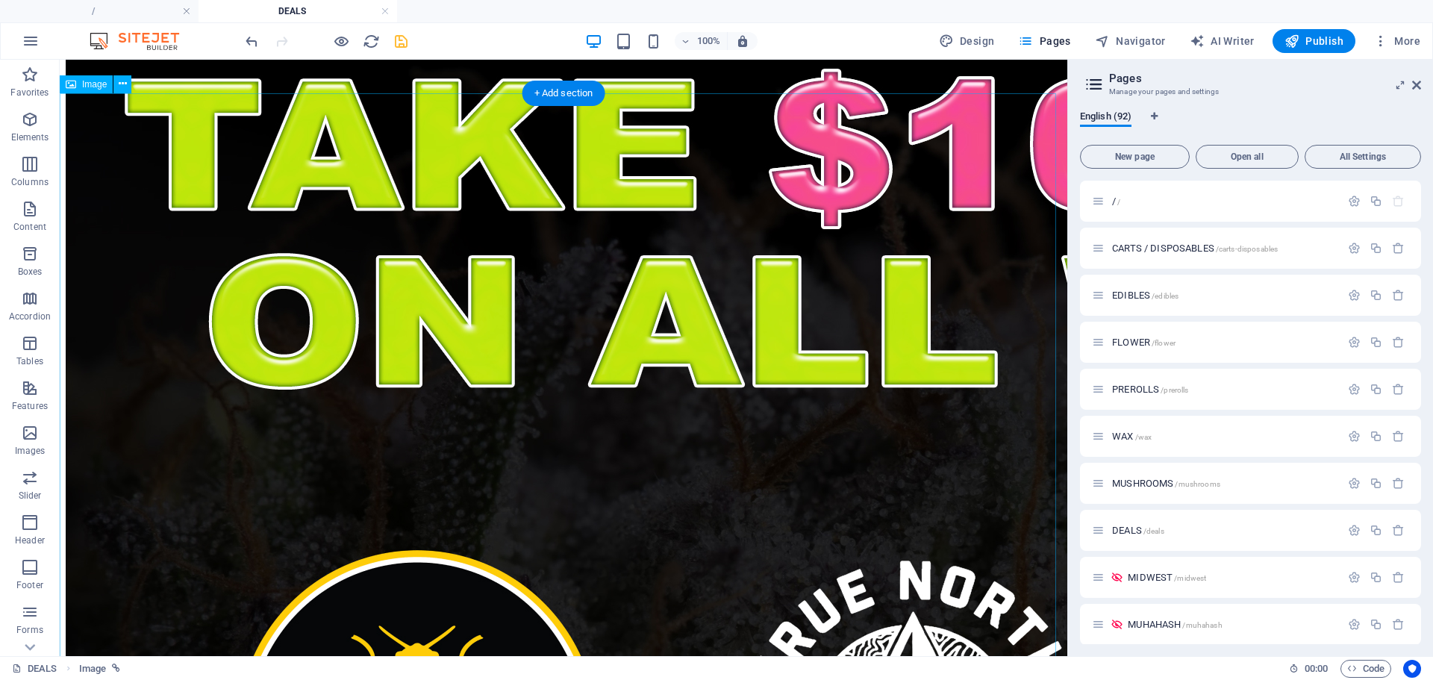
scroll to position [7083, 0]
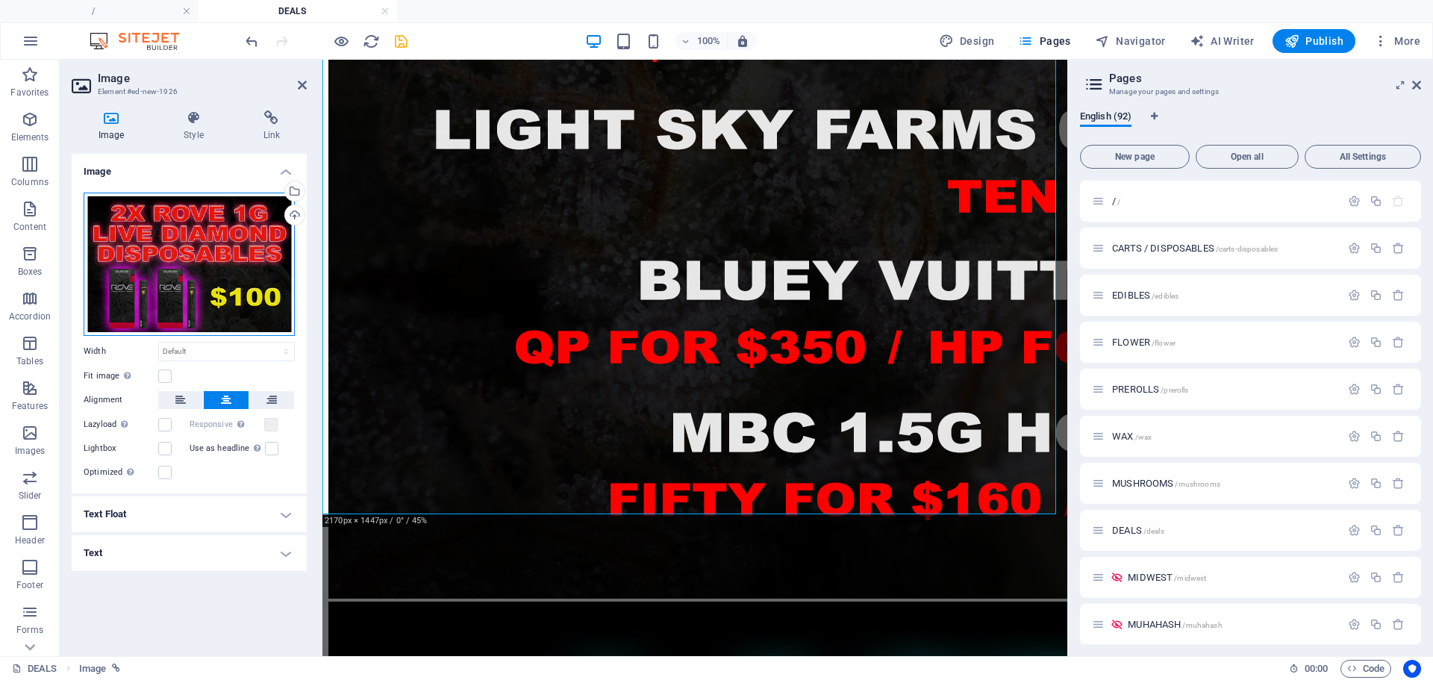
click at [142, 270] on div "Drag files here, click to choose files or select files from Files or our free s…" at bounding box center [189, 264] width 211 height 143
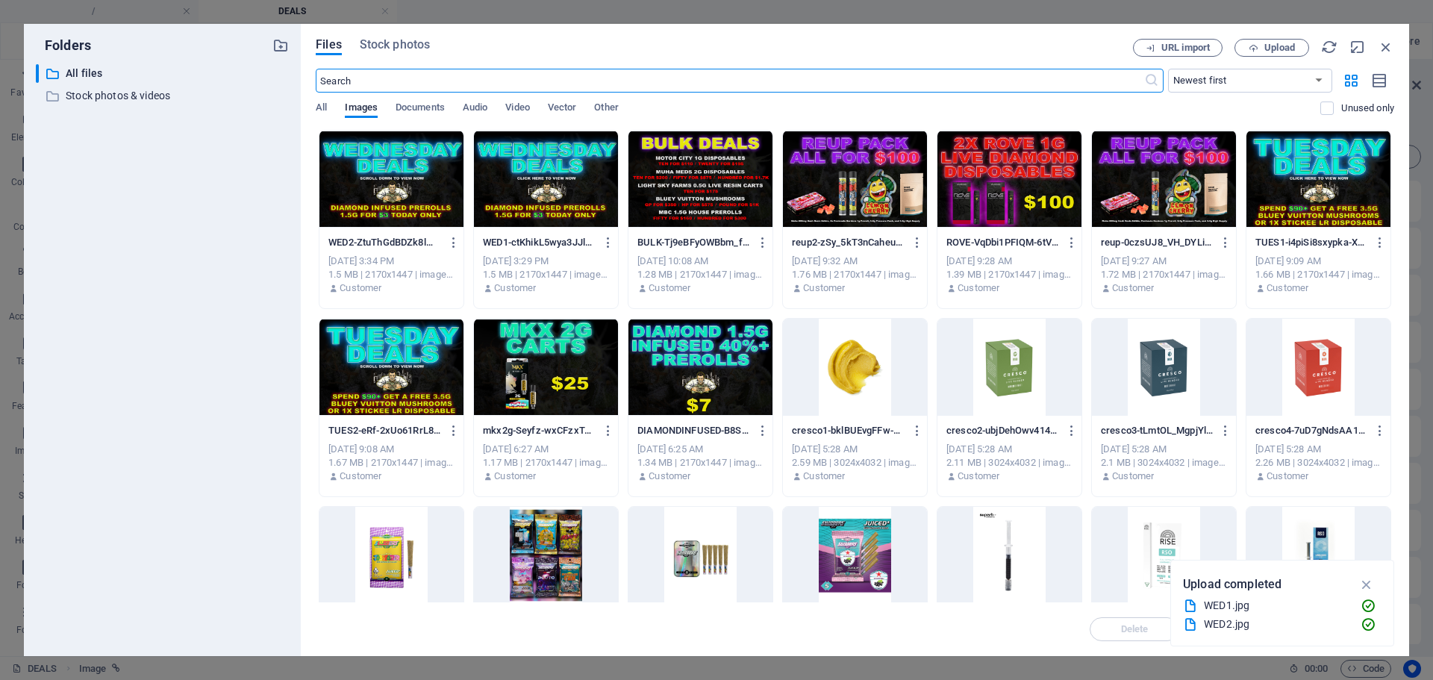
click at [548, 367] on div at bounding box center [546, 367] width 144 height 97
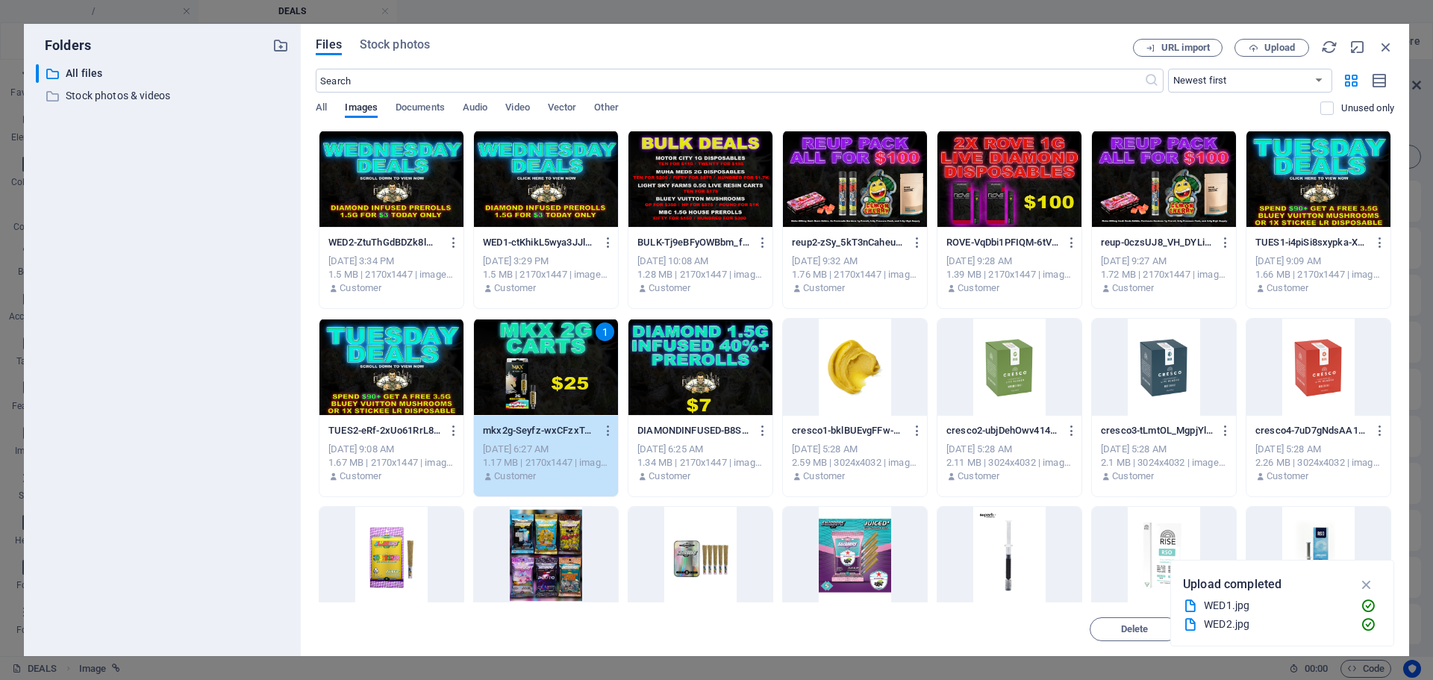
click at [548, 367] on div "1" at bounding box center [546, 367] width 144 height 97
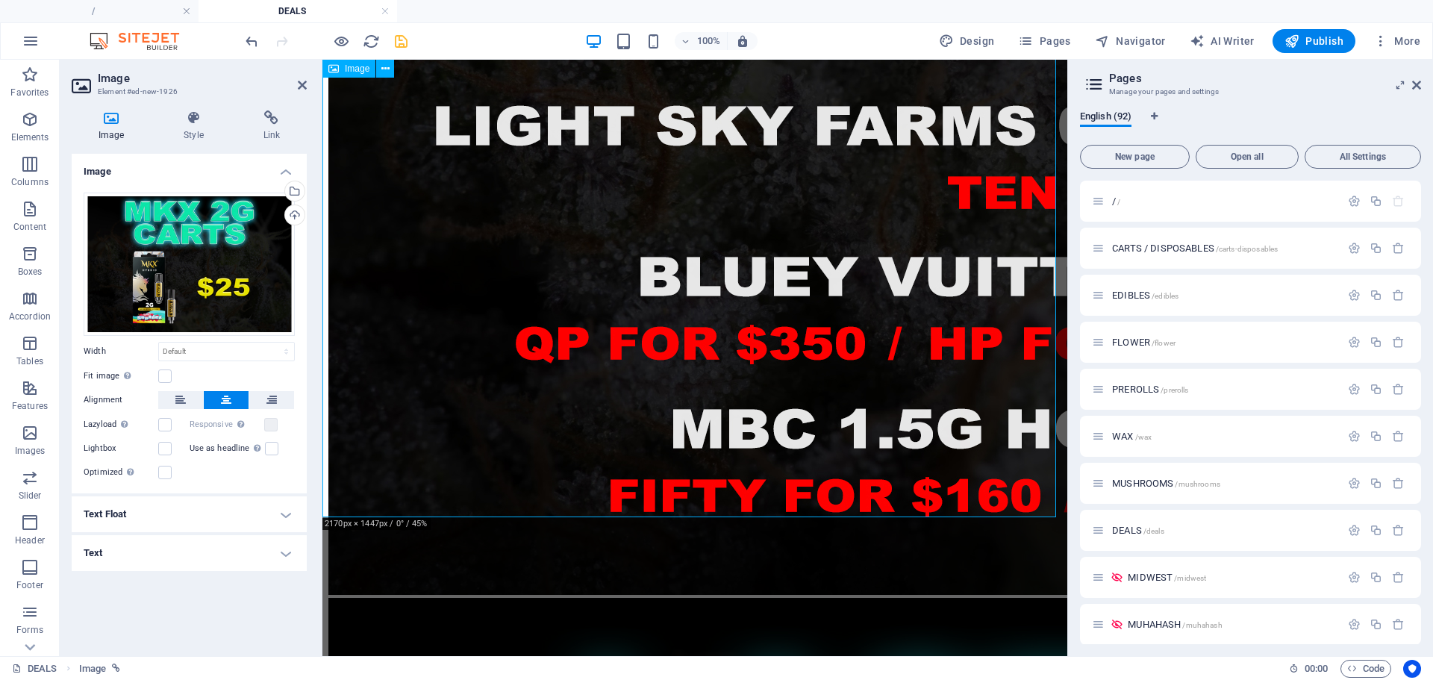
scroll to position [5369, 0]
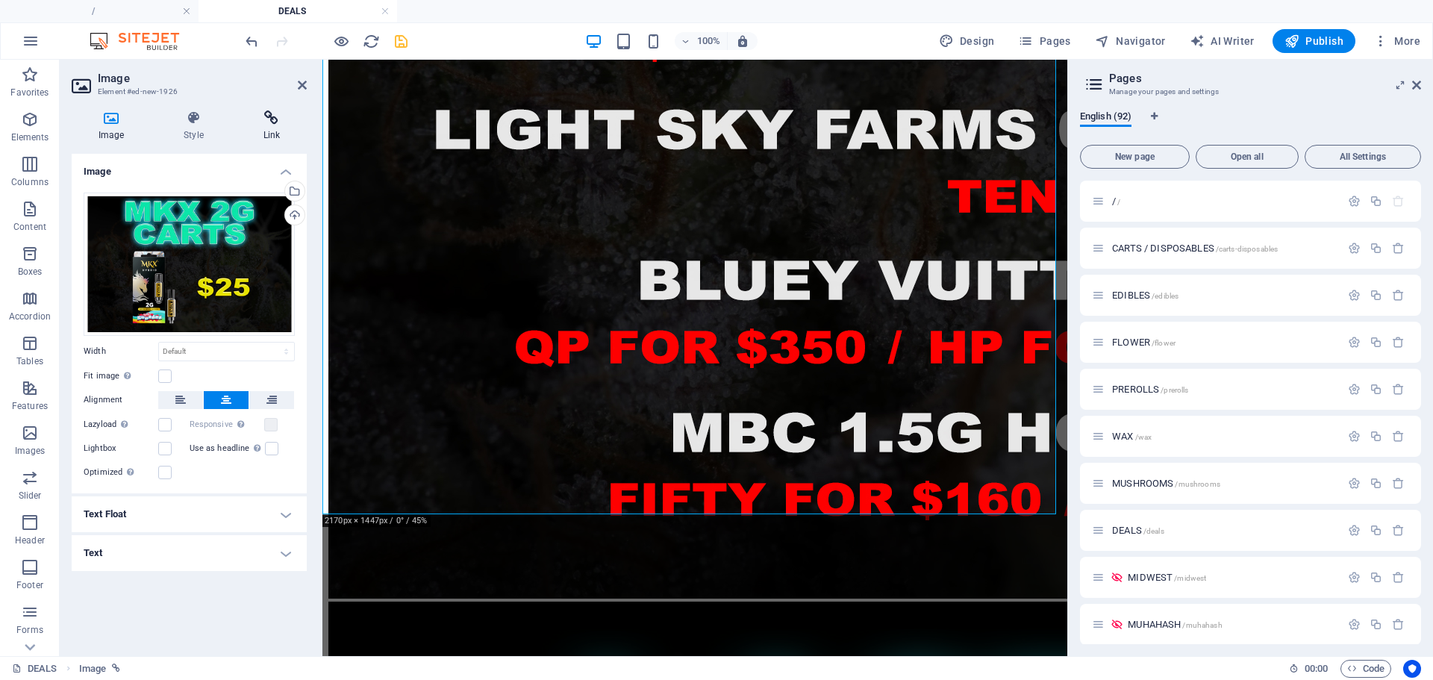
click at [270, 128] on h4 "Link" at bounding box center [272, 125] width 70 height 31
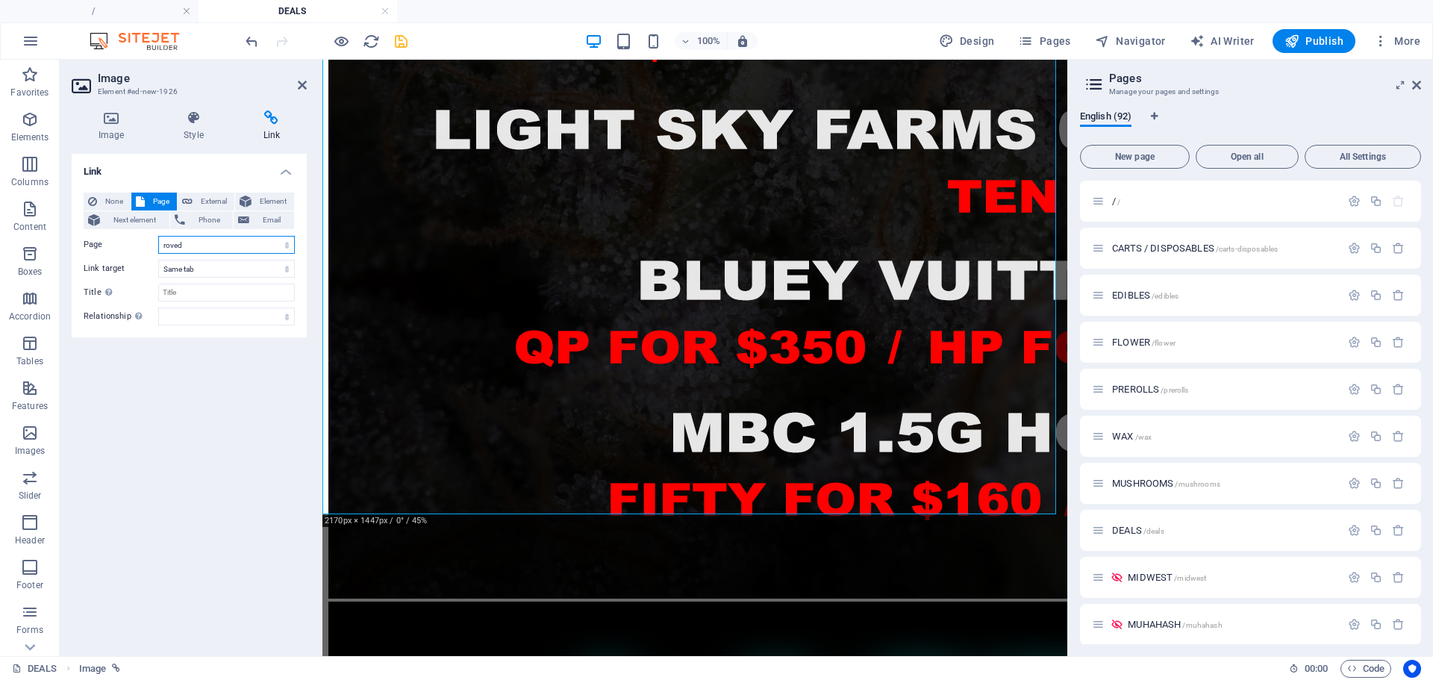
click at [195, 237] on select "/ CARTS / DISPOSABLES EDIBLES FLOWER PREROLLS WAX MUSHROOMS DEALS MIDWEST MUHAH…" at bounding box center [226, 245] width 137 height 18
select select "28"
click at [158, 236] on select "/ CARTS / DISPOSABLES EDIBLES FLOWER PREROLLS WAX MUSHROOMS DEALS MIDWEST MUHAH…" at bounding box center [226, 245] width 137 height 18
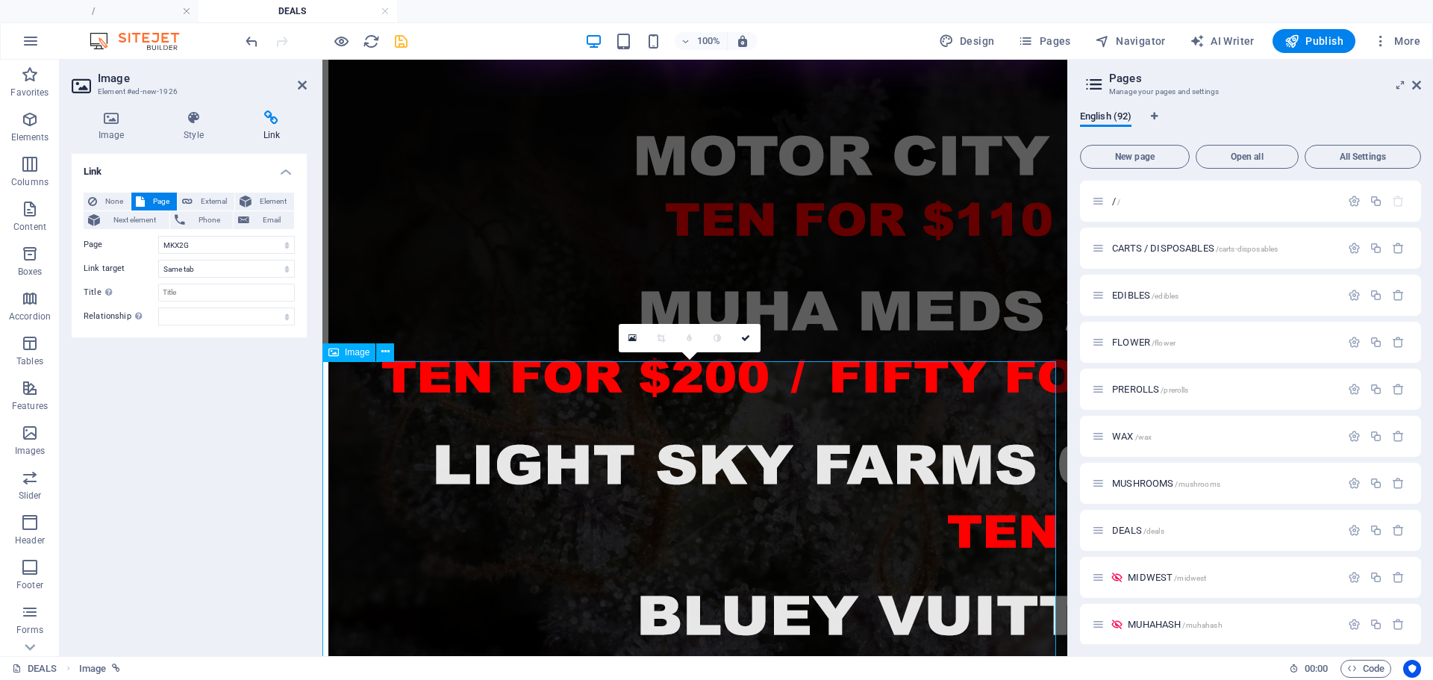
scroll to position [5033, 0]
click at [747, 339] on icon at bounding box center [745, 338] width 9 height 9
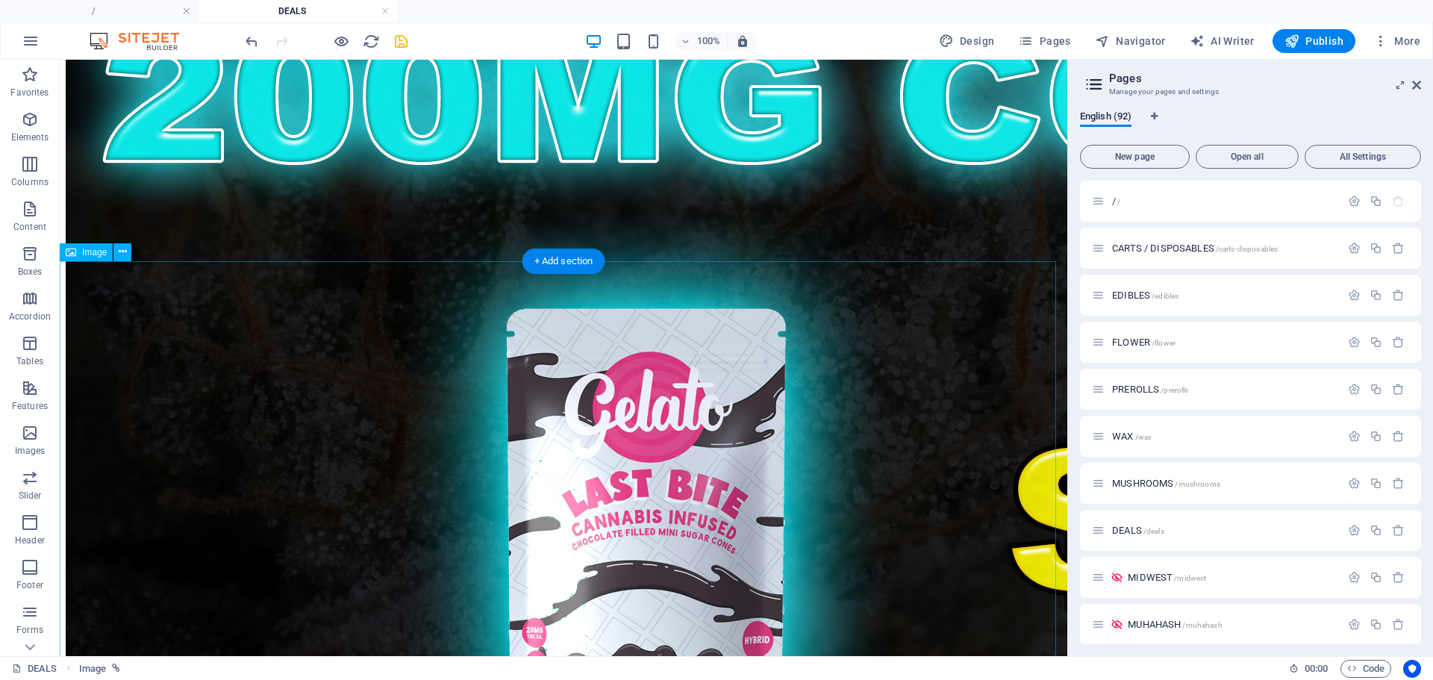
scroll to position [6183, 0]
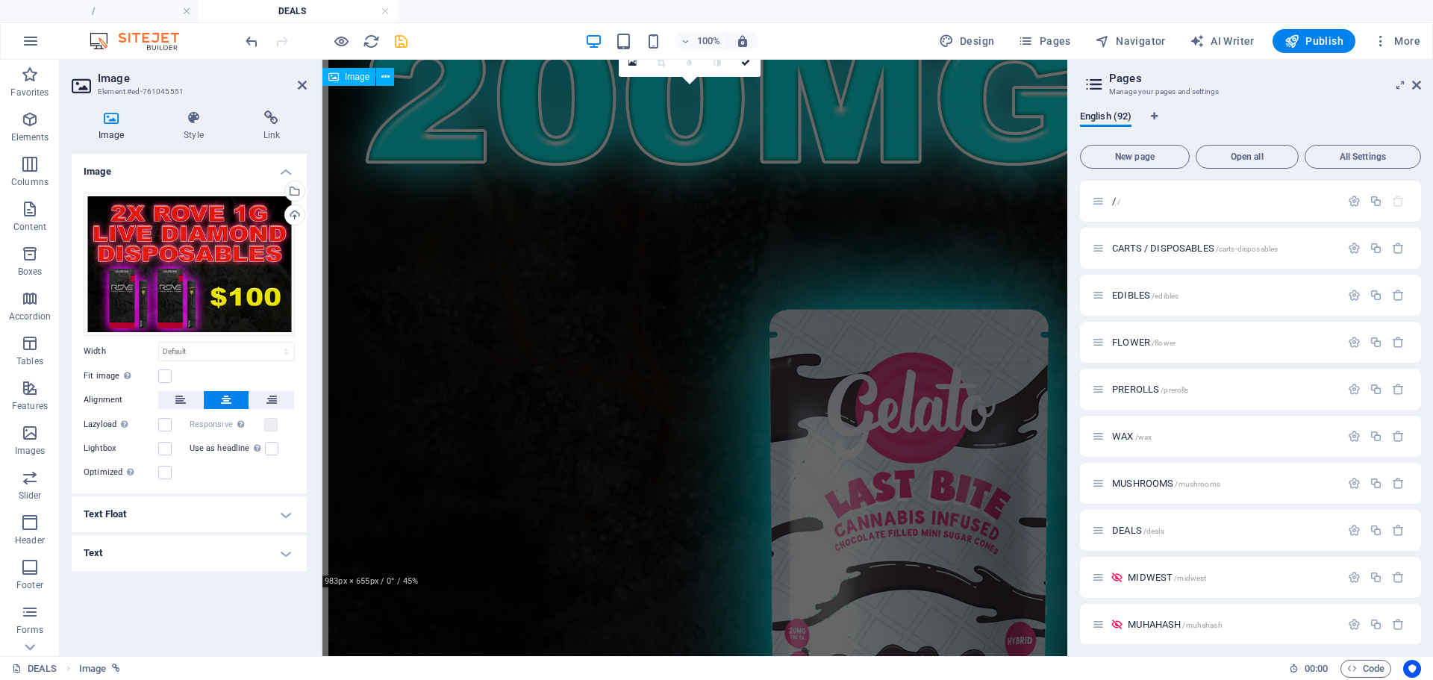
scroll to position [4819, 0]
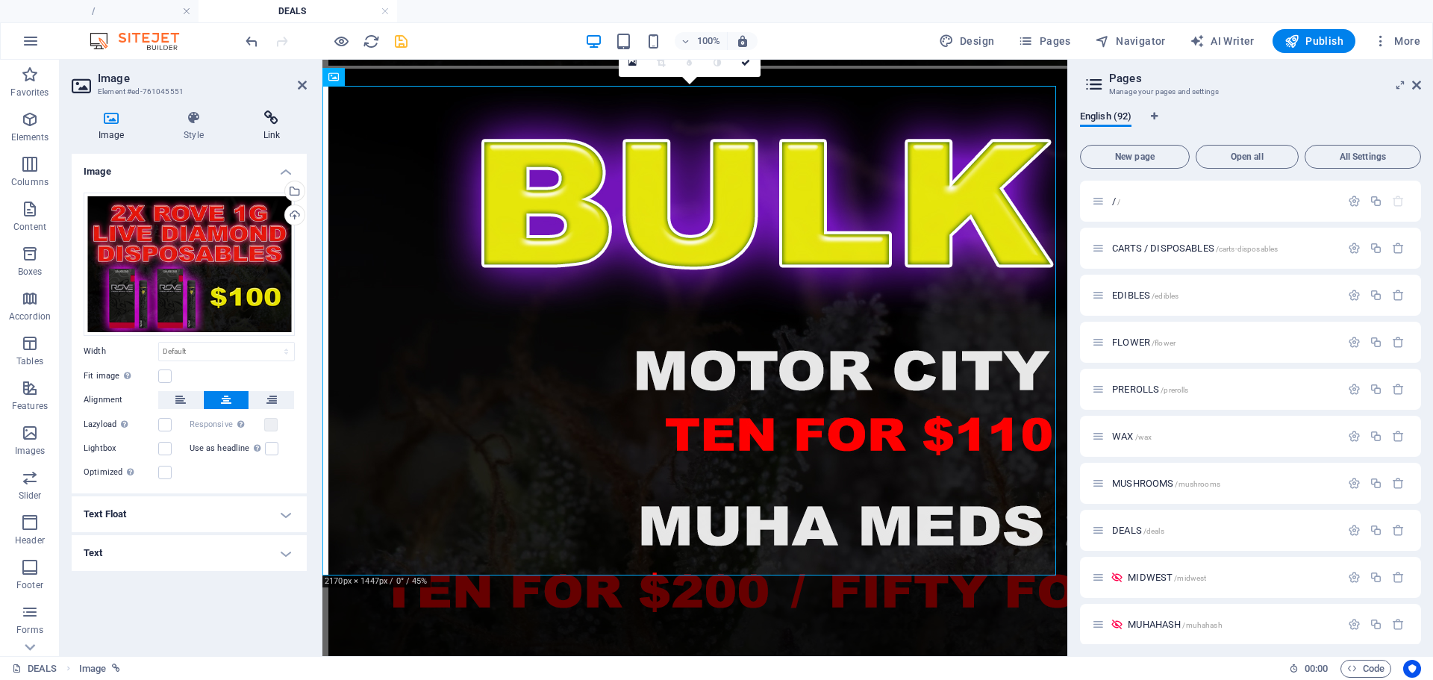
click at [258, 124] on icon at bounding box center [272, 117] width 70 height 15
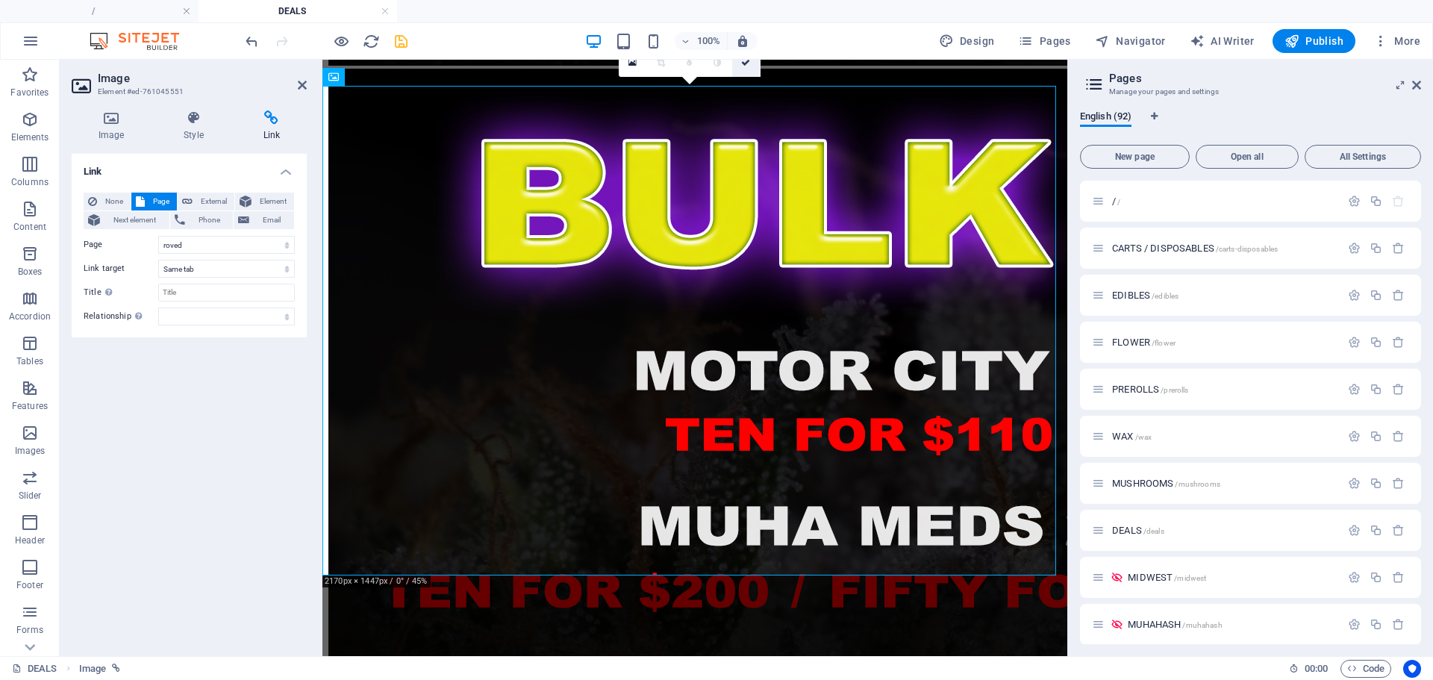
click at [754, 62] on link at bounding box center [746, 63] width 28 height 28
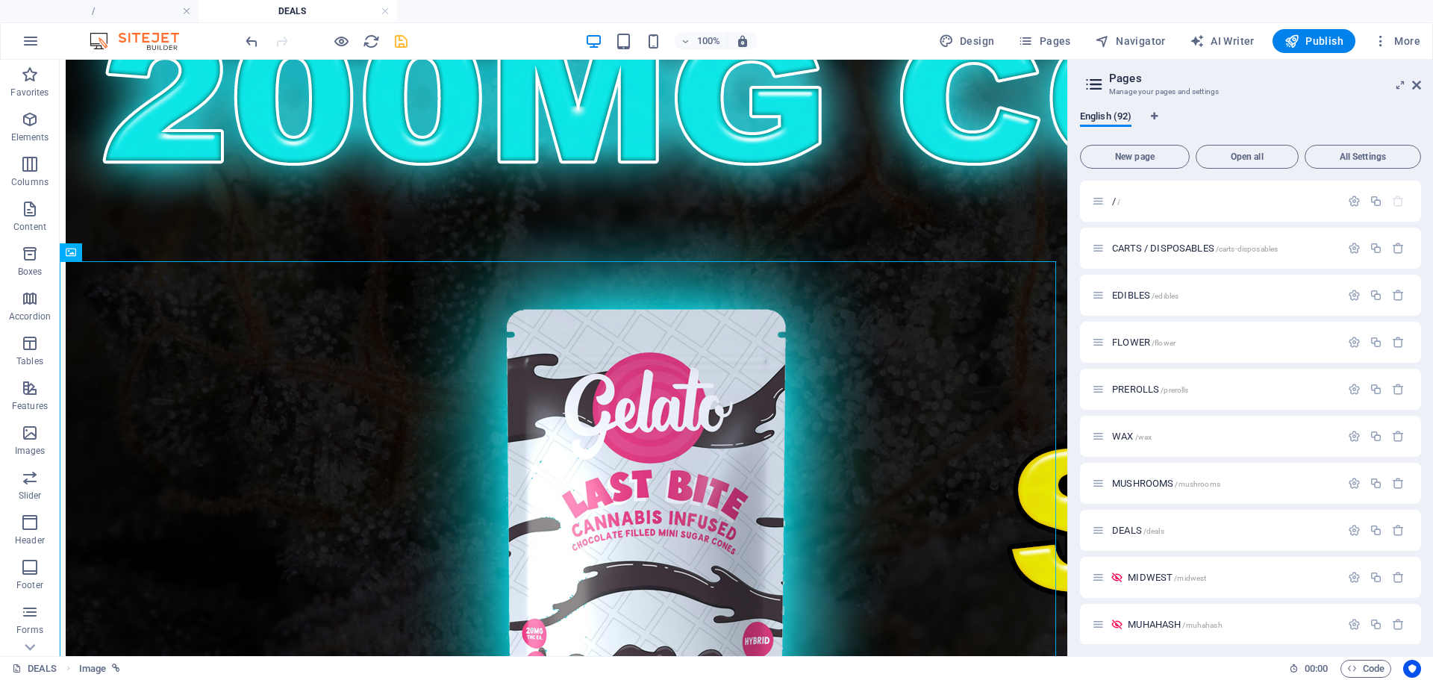
click at [408, 36] on icon "save" at bounding box center [401, 41] width 17 height 17
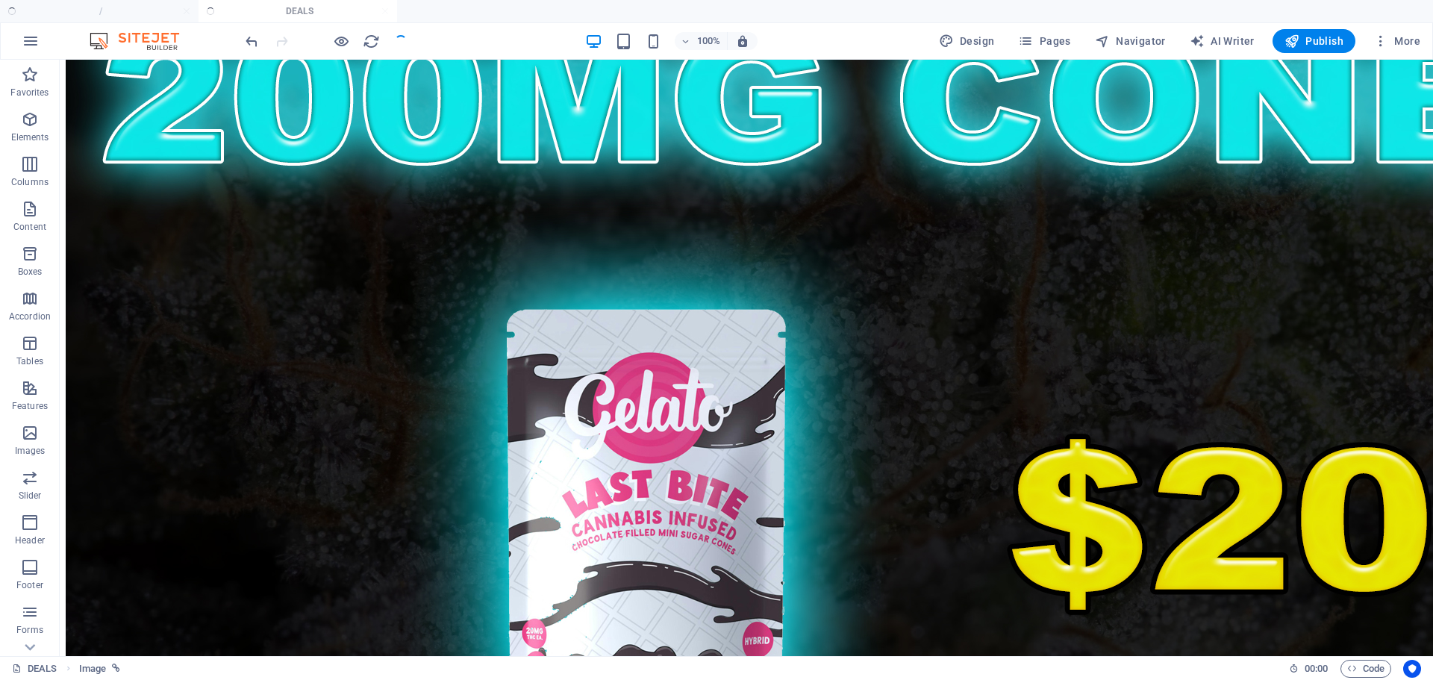
scroll to position [8134, 0]
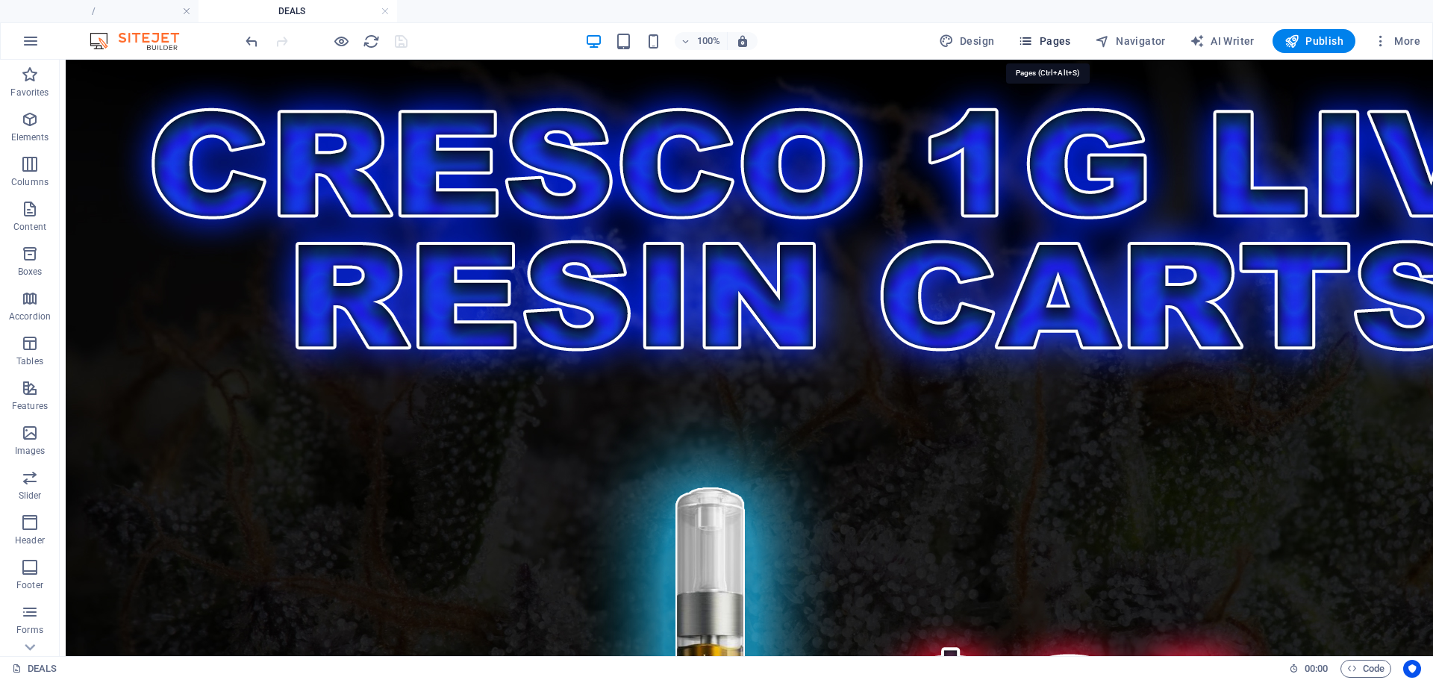
click at [1033, 48] on icon "button" at bounding box center [1025, 41] width 15 height 15
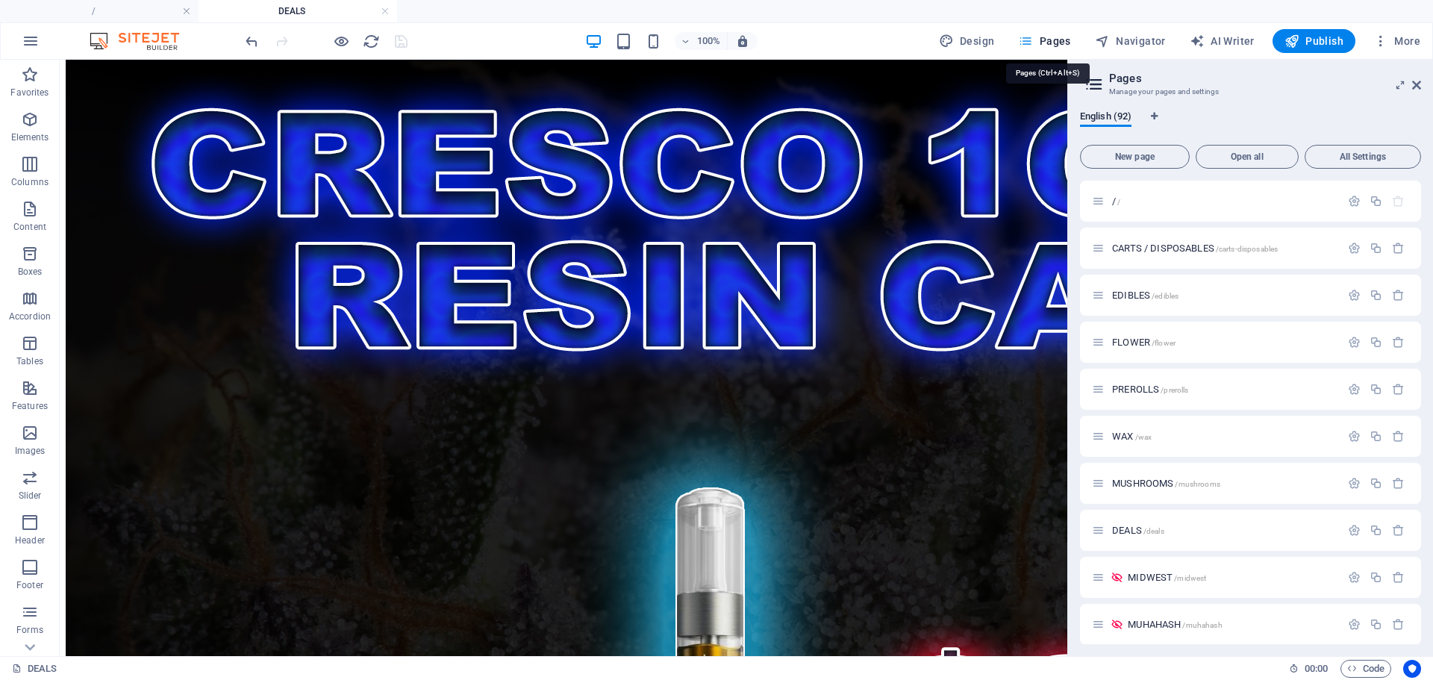
scroll to position [6183, 0]
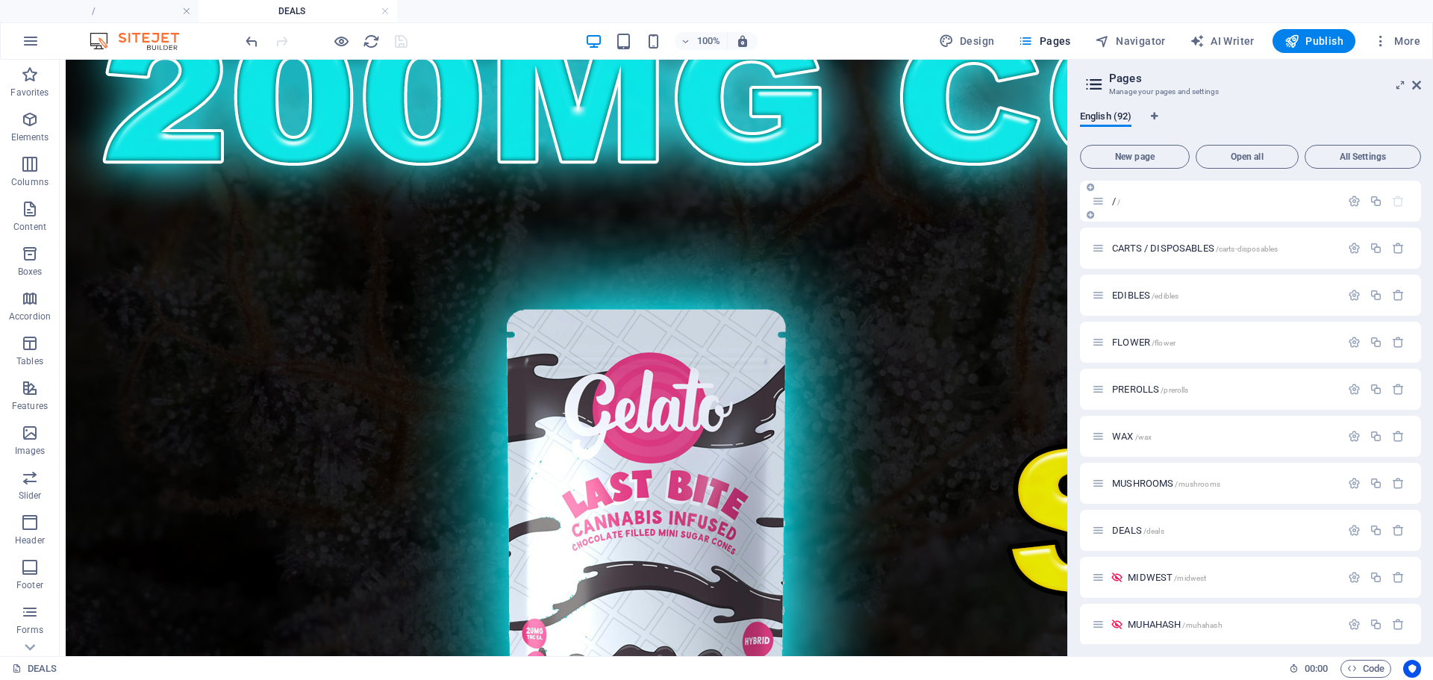
click at [1120, 205] on span "/" at bounding box center [1119, 202] width 3 height 8
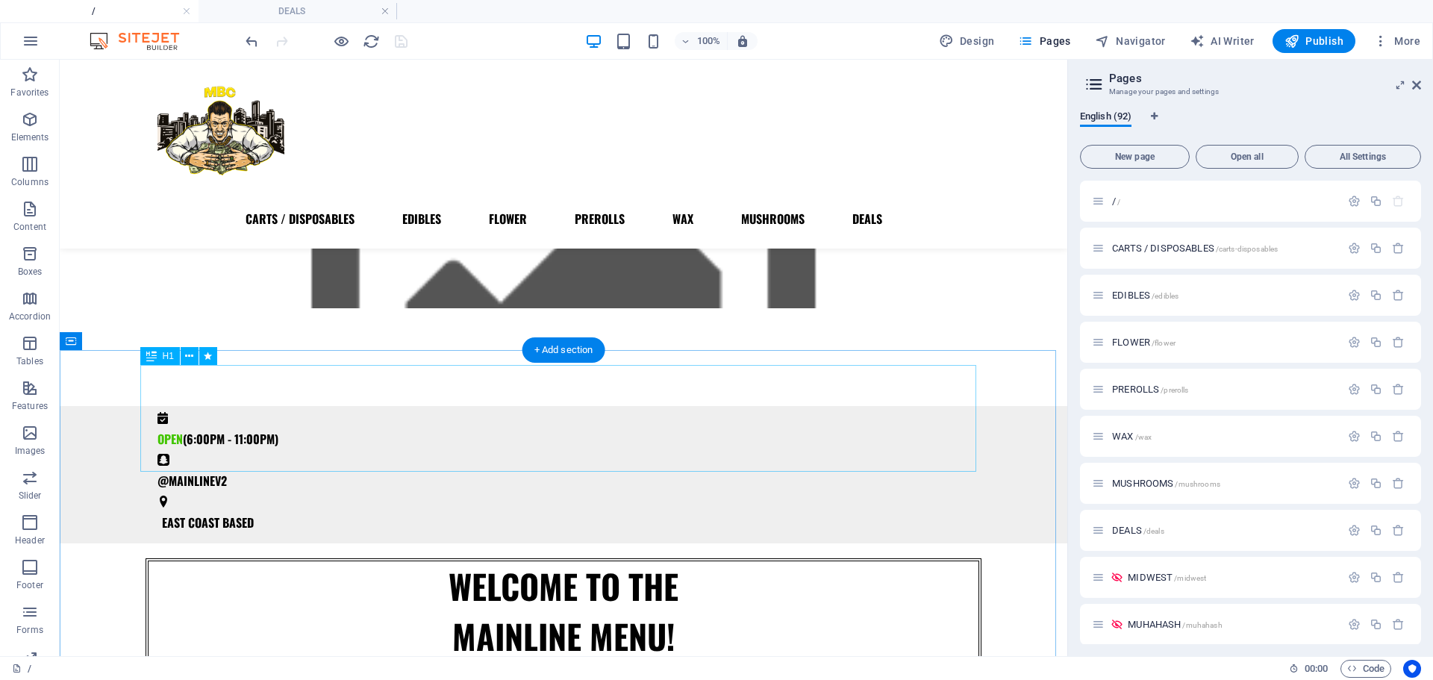
scroll to position [268, 0]
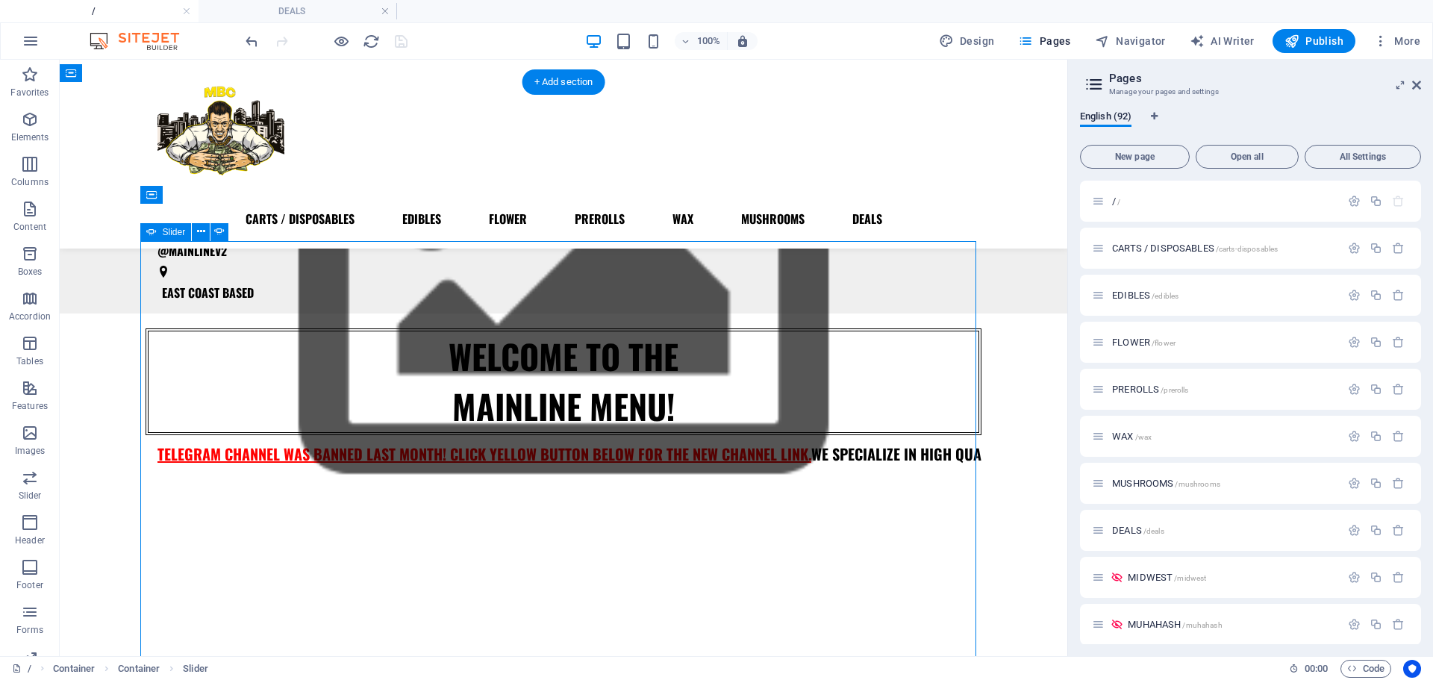
select select "ms"
select select "s"
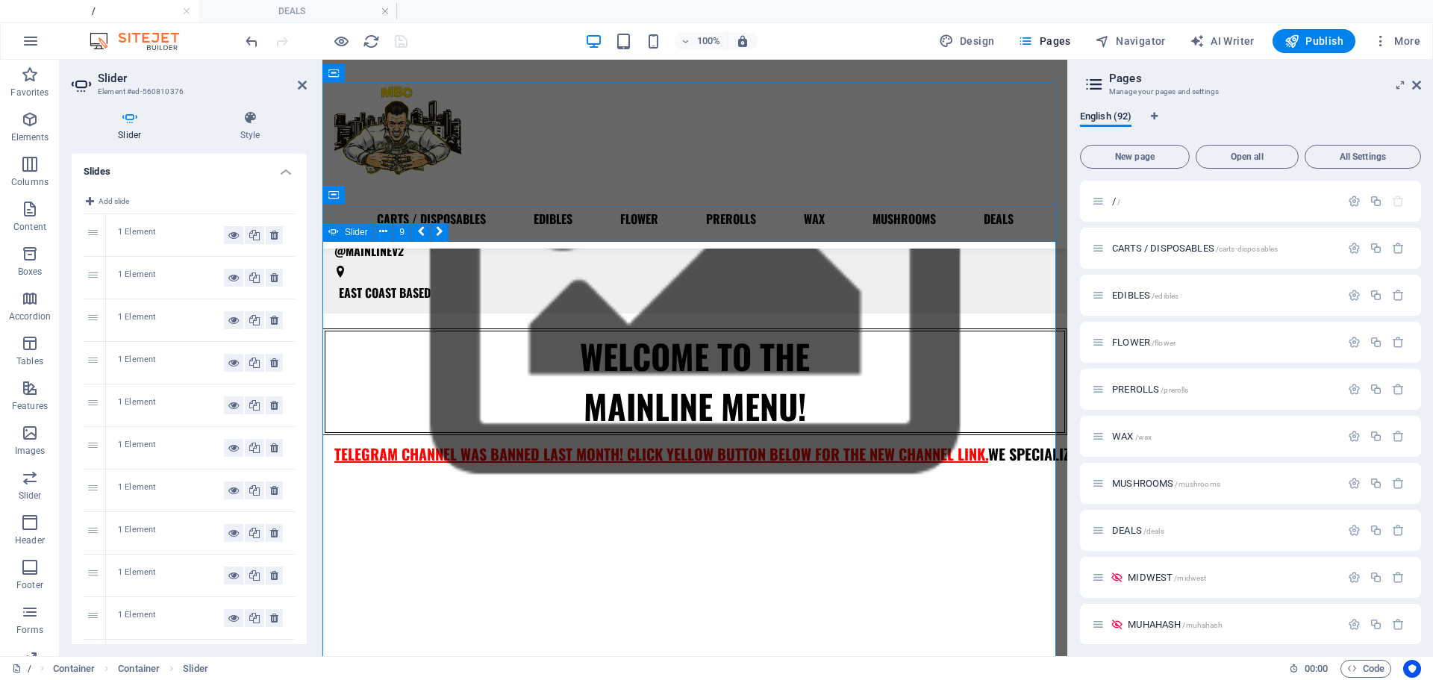
scroll to position [306, 0]
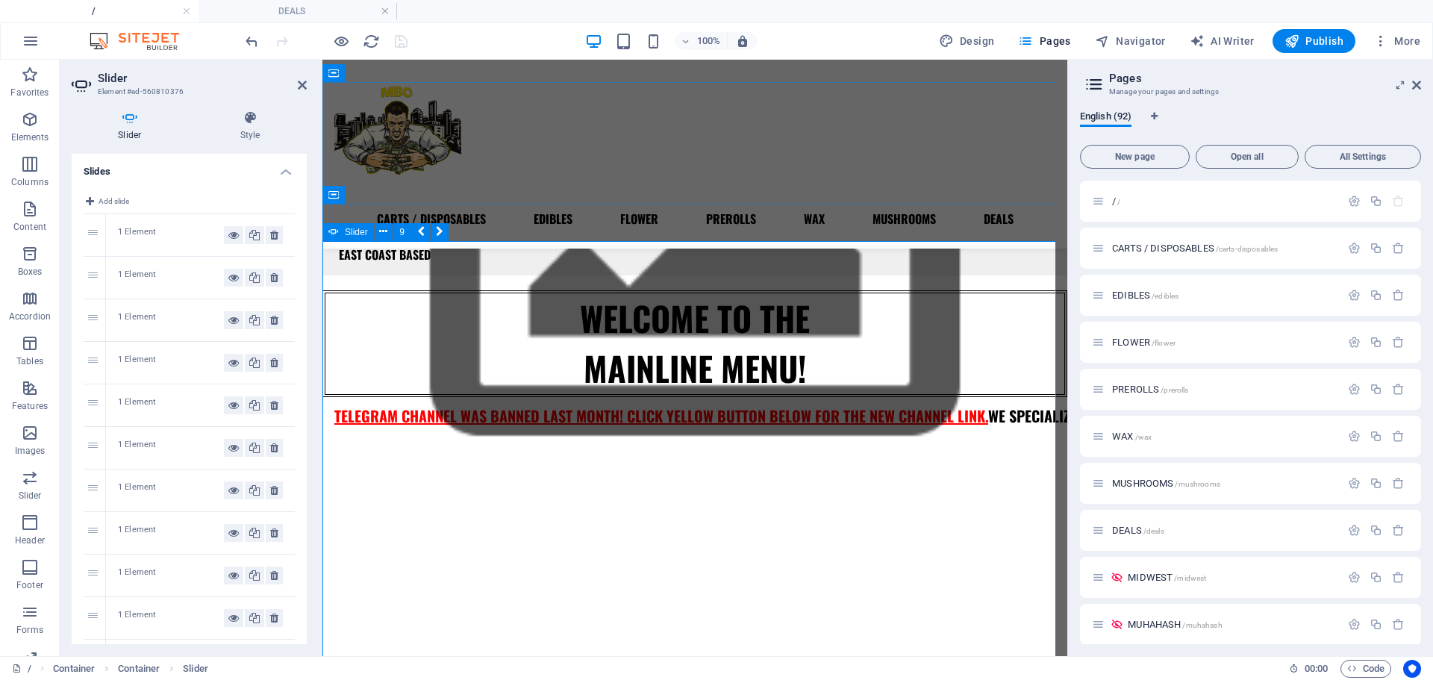
click at [687, 159] on div "CARTS / DISPOSABLES EDIBLES FLOWER PREROLLS WAX MUSHROOMS DEALS" at bounding box center [695, 154] width 745 height 189
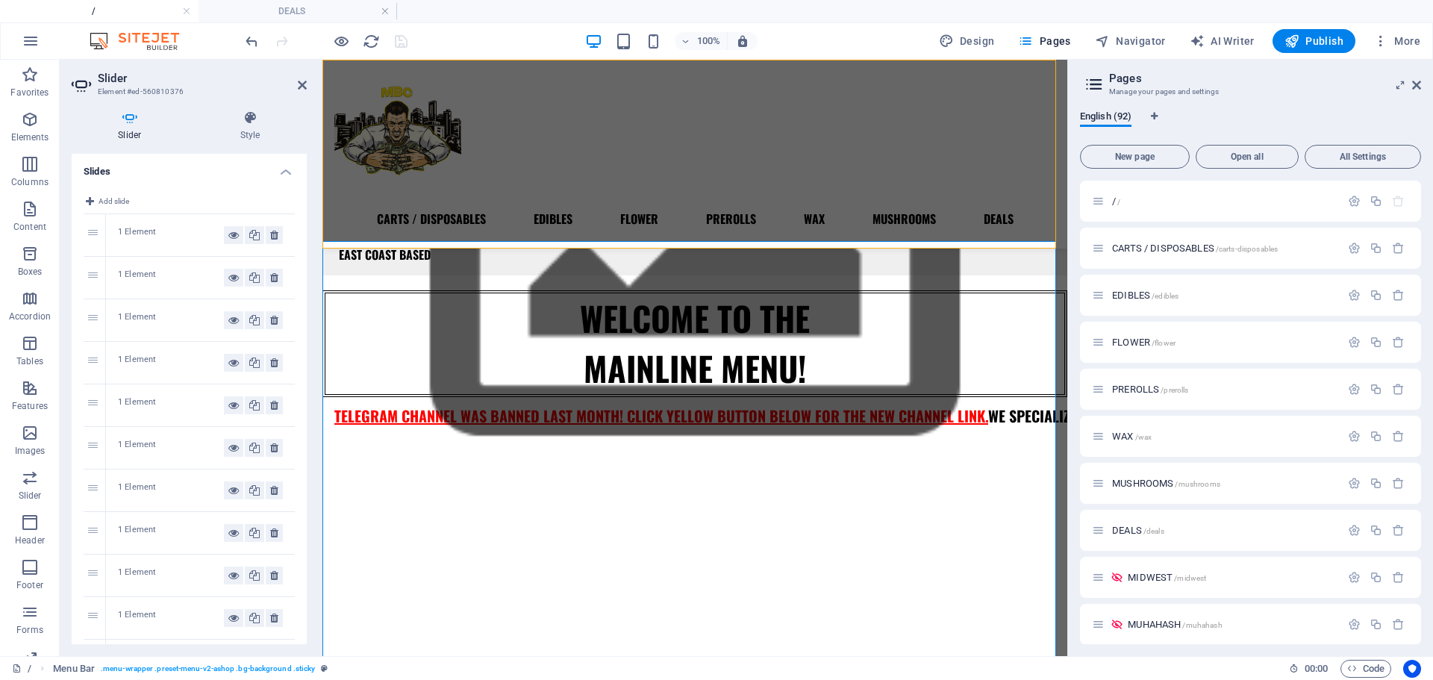
scroll to position [268, 0]
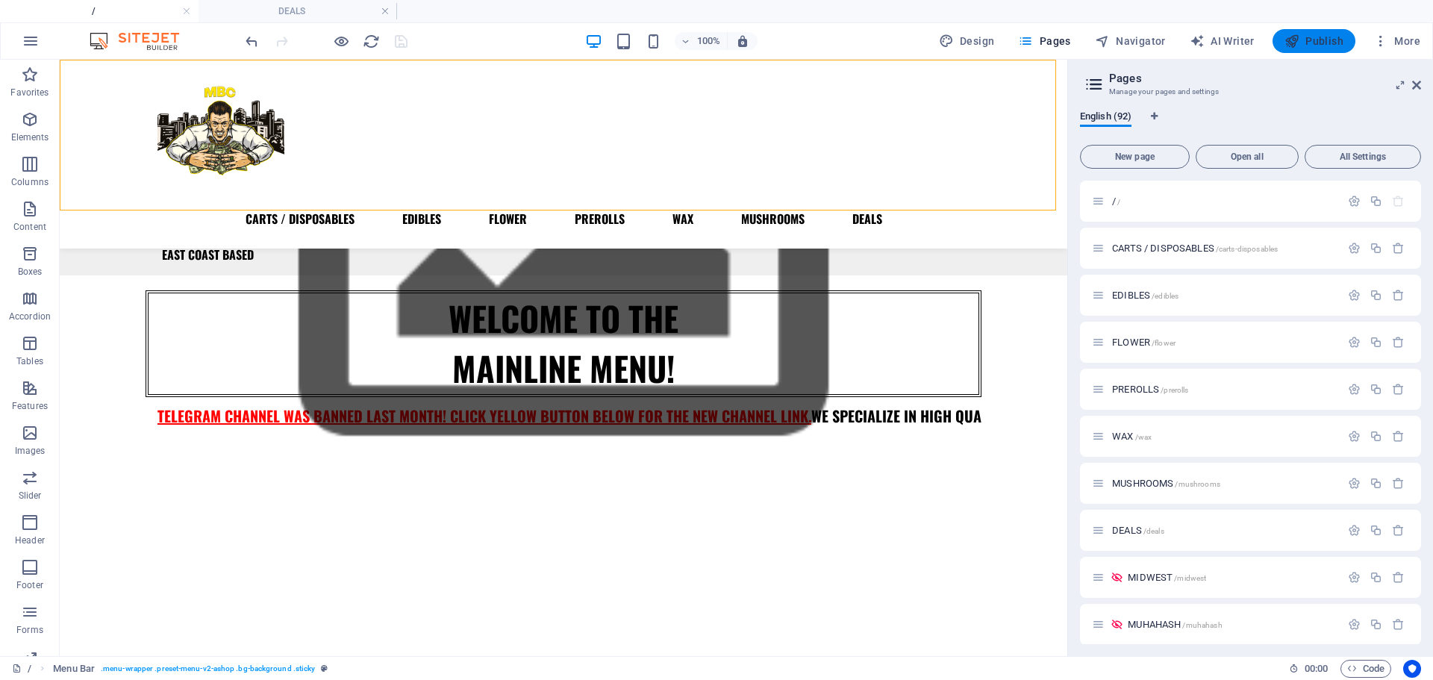
click at [1299, 41] on icon "button" at bounding box center [1292, 41] width 15 height 15
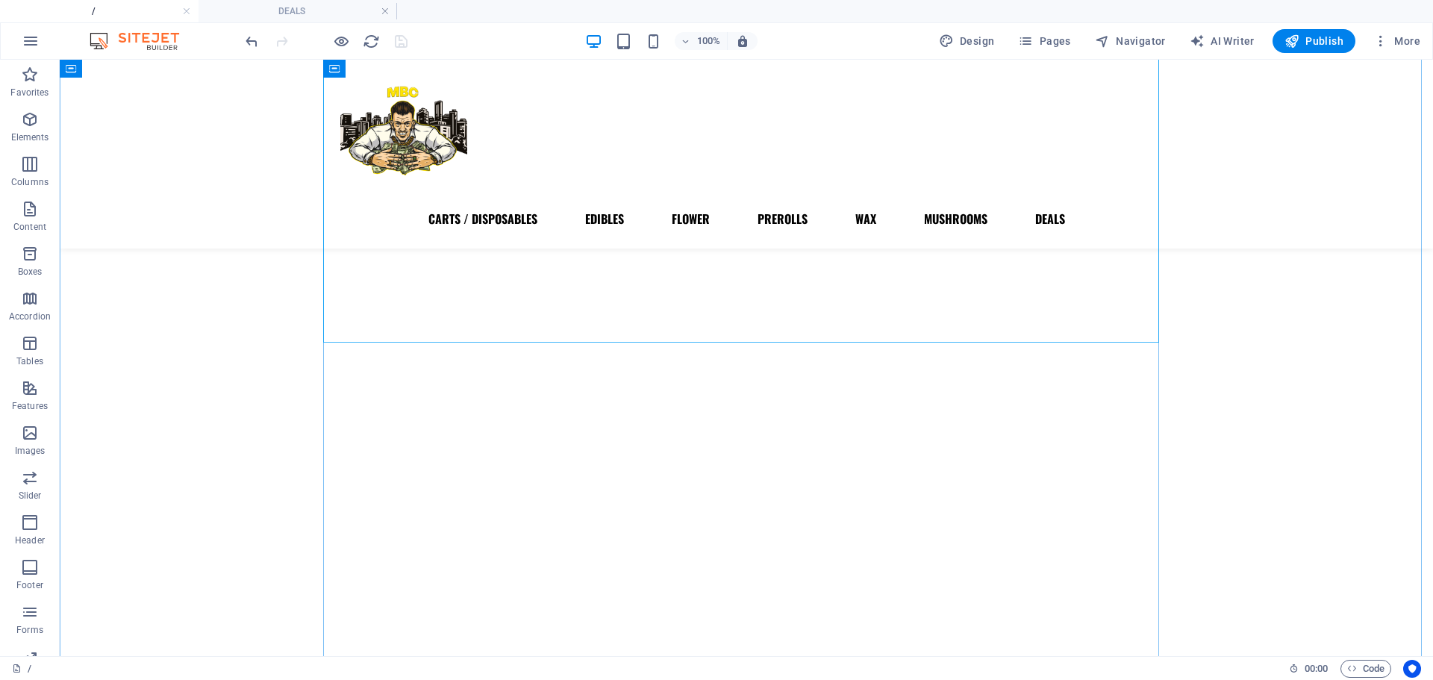
scroll to position [767, 0]
